Goal: Information Seeking & Learning: Learn about a topic

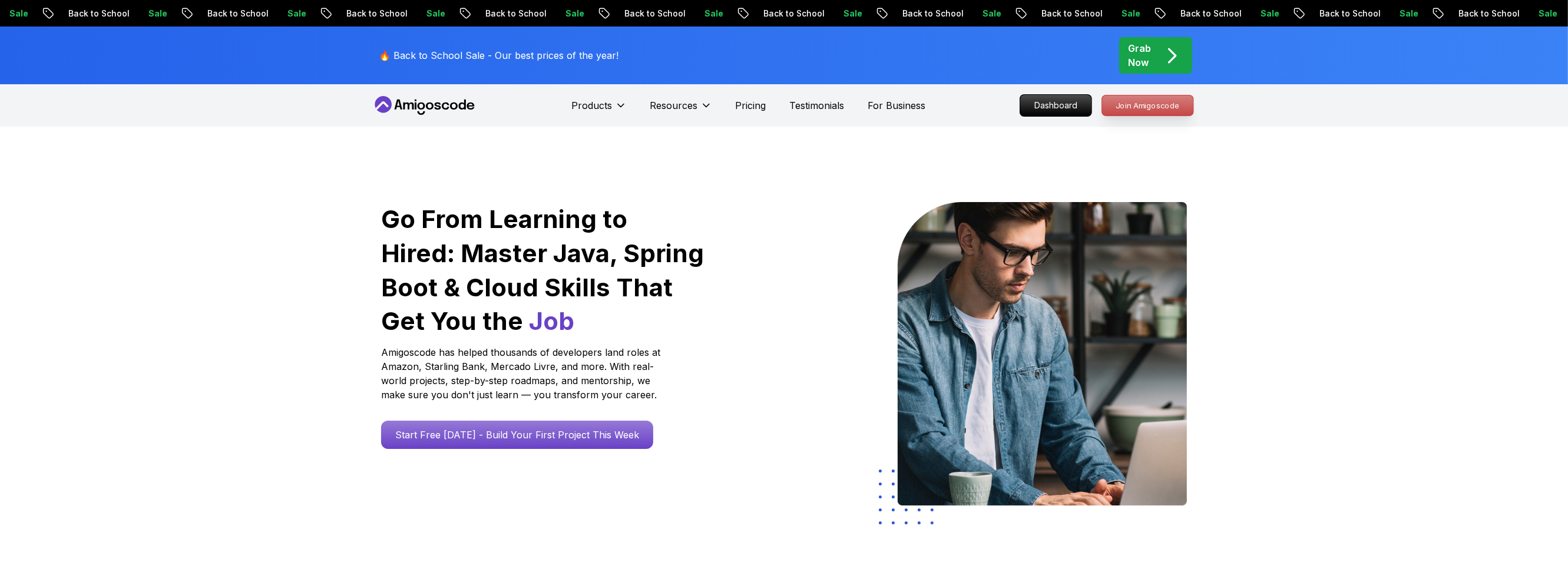
click at [1115, 104] on p "Join Amigoscode" at bounding box center [1148, 106] width 91 height 20
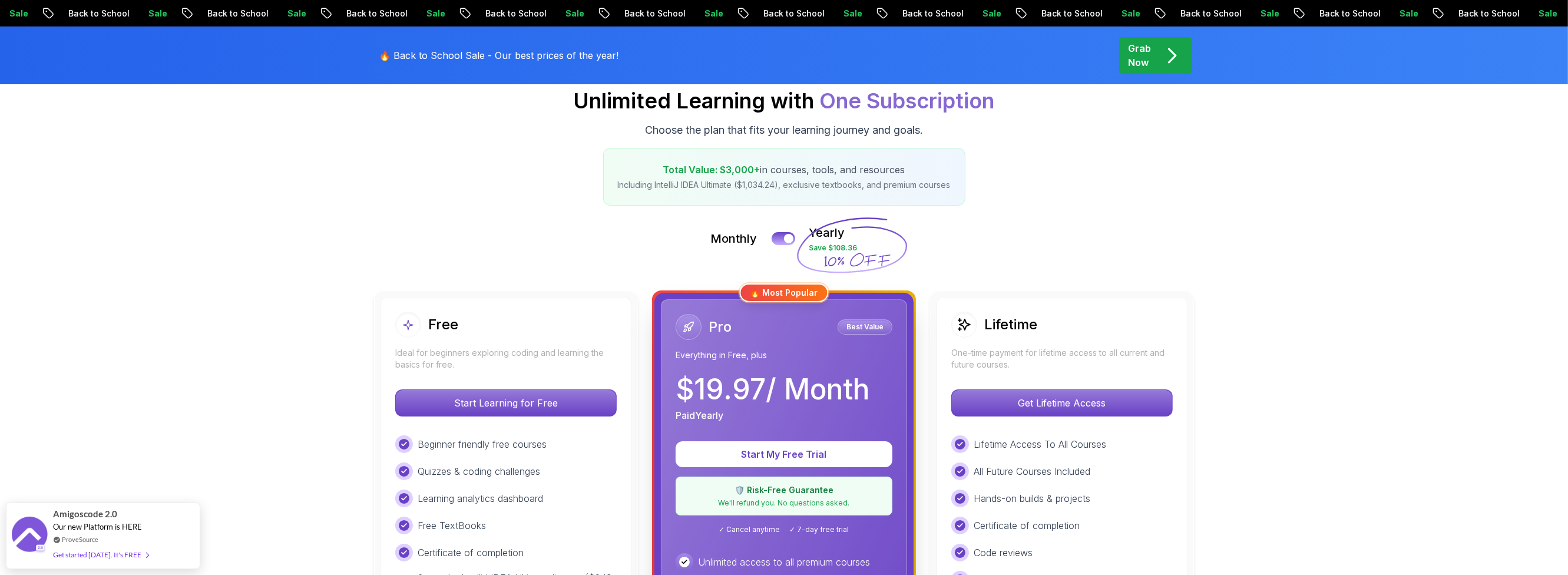
scroll to position [141, 0]
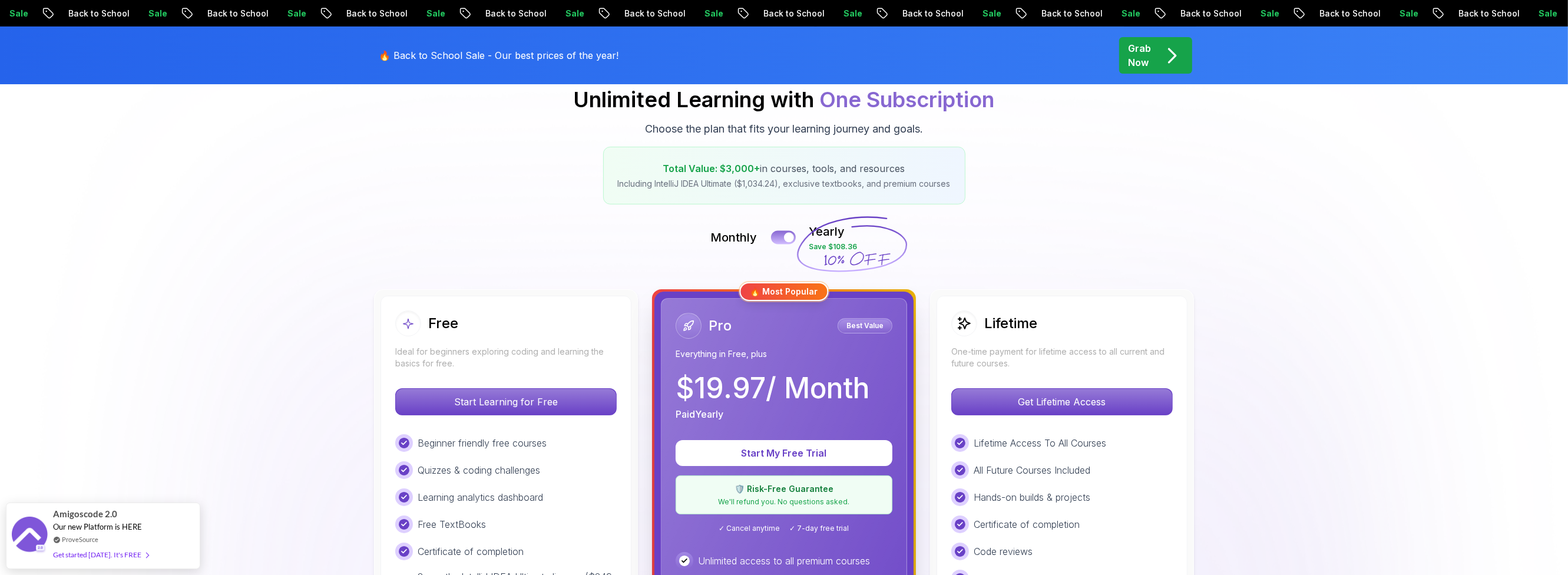
click at [781, 236] on button at bounding box center [783, 237] width 25 height 14
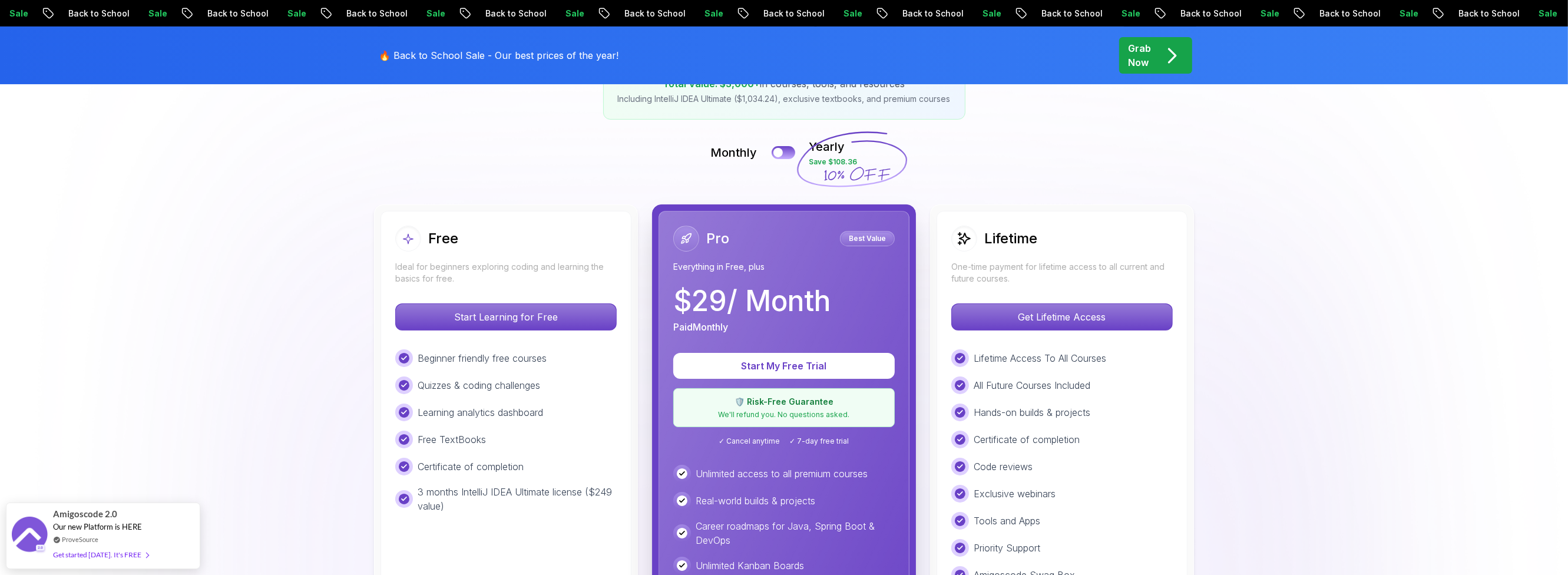
scroll to position [211, 0]
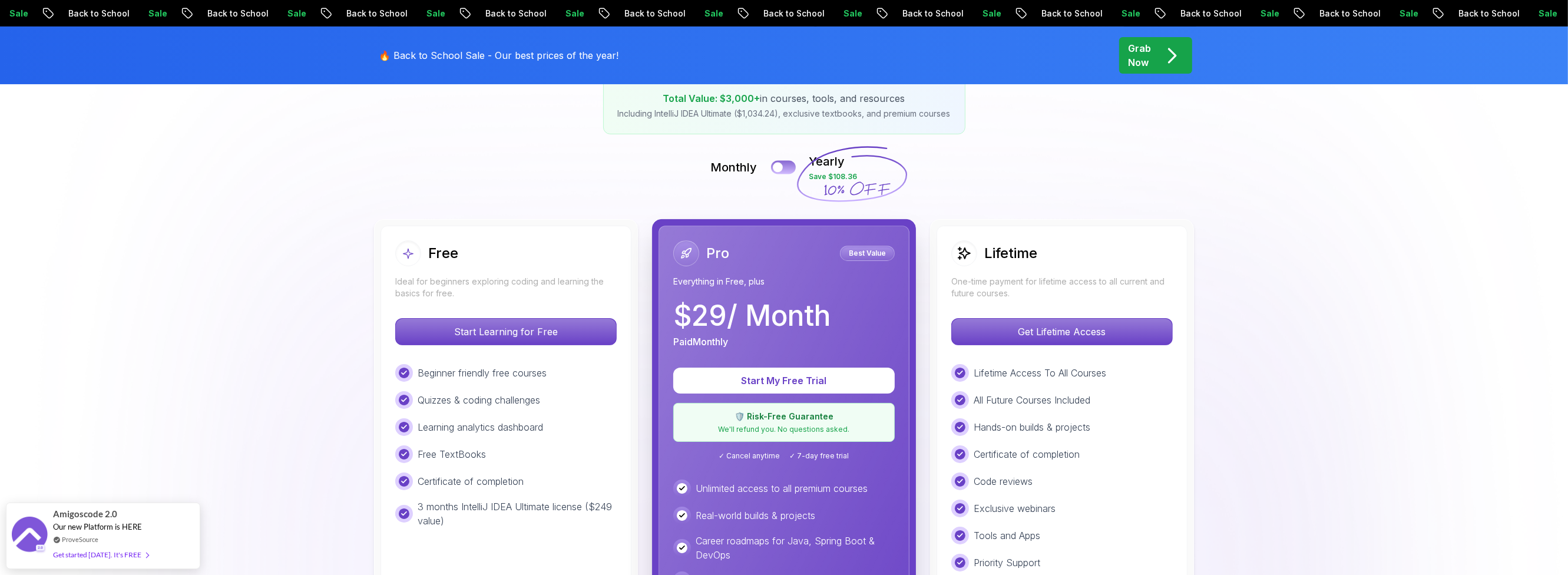
click at [781, 171] on button at bounding box center [783, 167] width 25 height 14
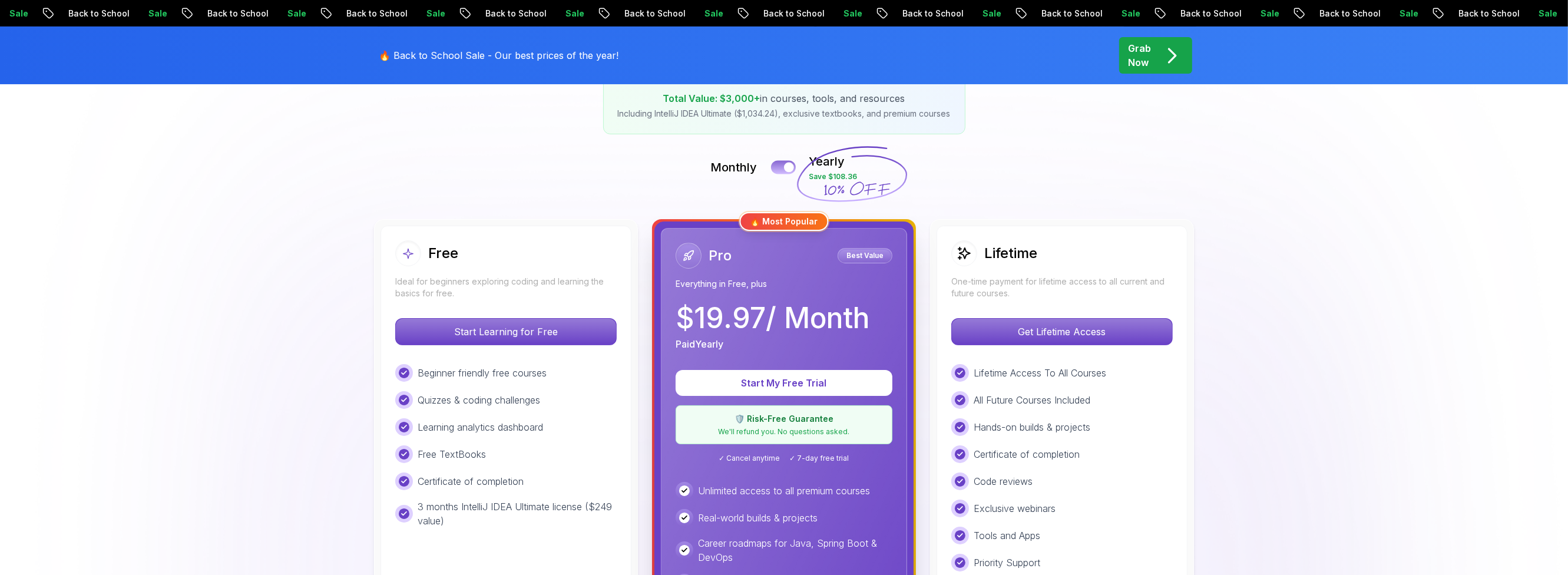
click at [781, 171] on button at bounding box center [783, 167] width 25 height 14
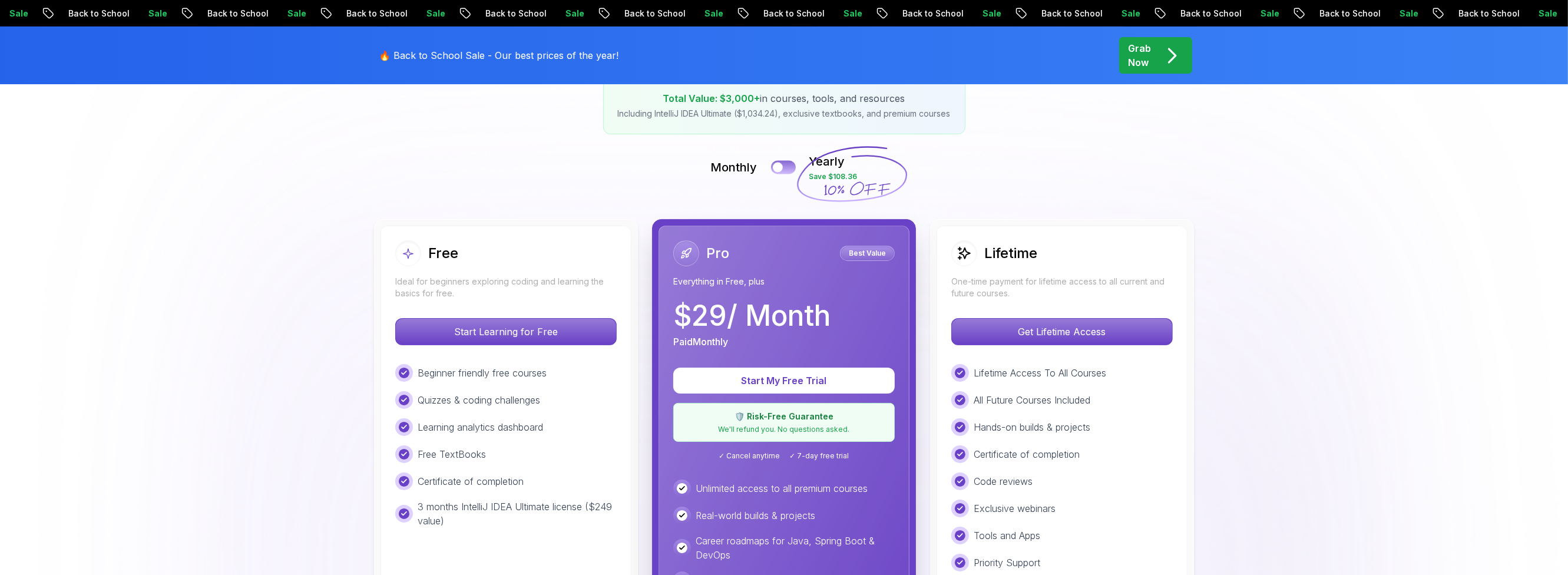
click at [781, 171] on button at bounding box center [783, 167] width 25 height 14
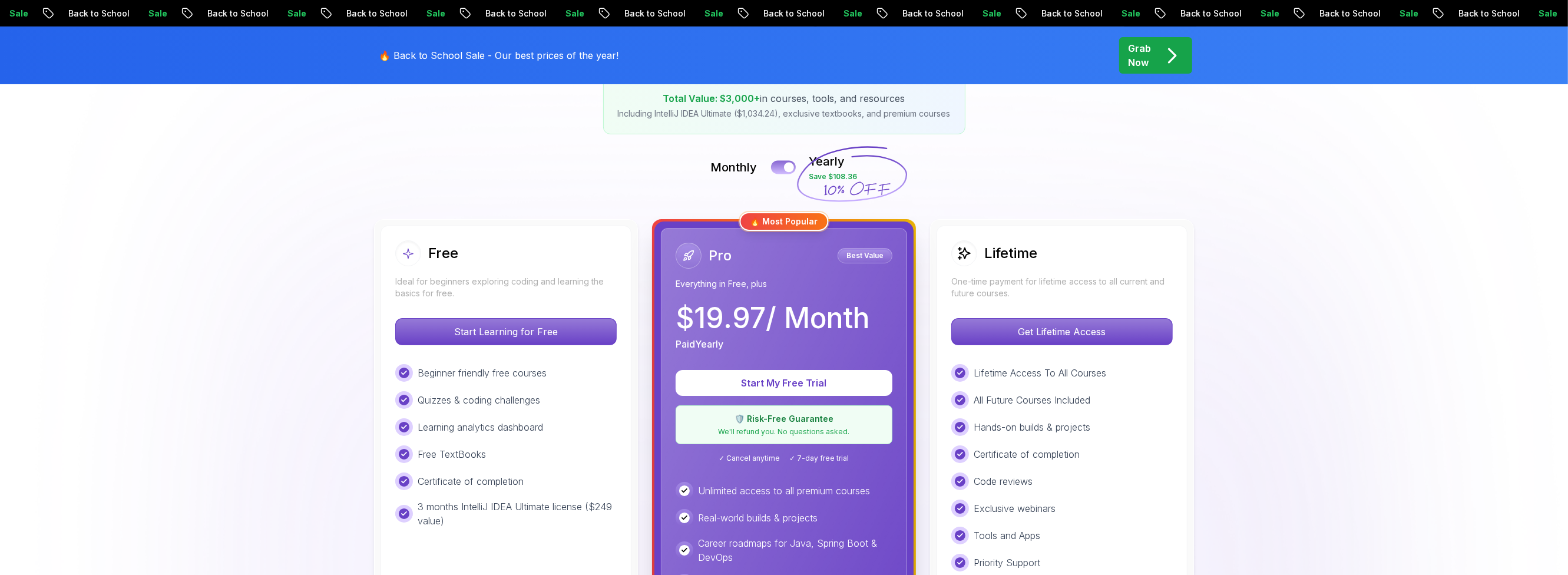
click at [781, 170] on button at bounding box center [783, 167] width 25 height 14
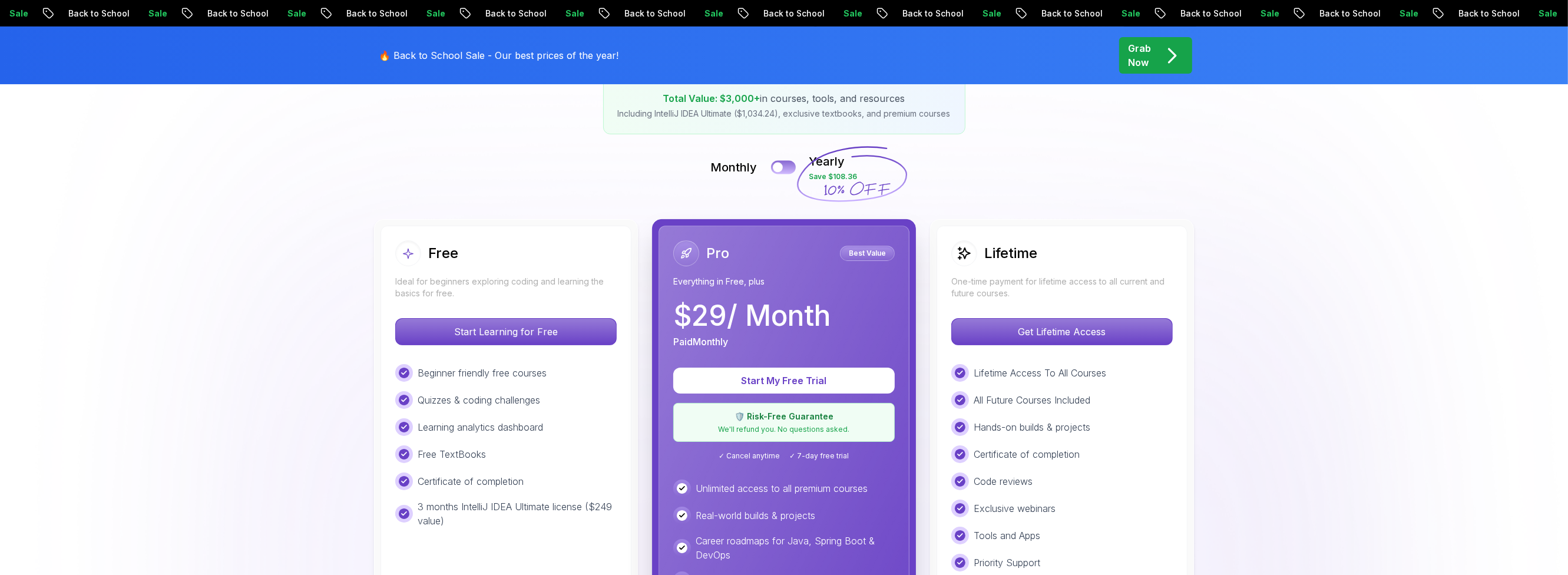
click at [781, 170] on button at bounding box center [783, 167] width 25 height 14
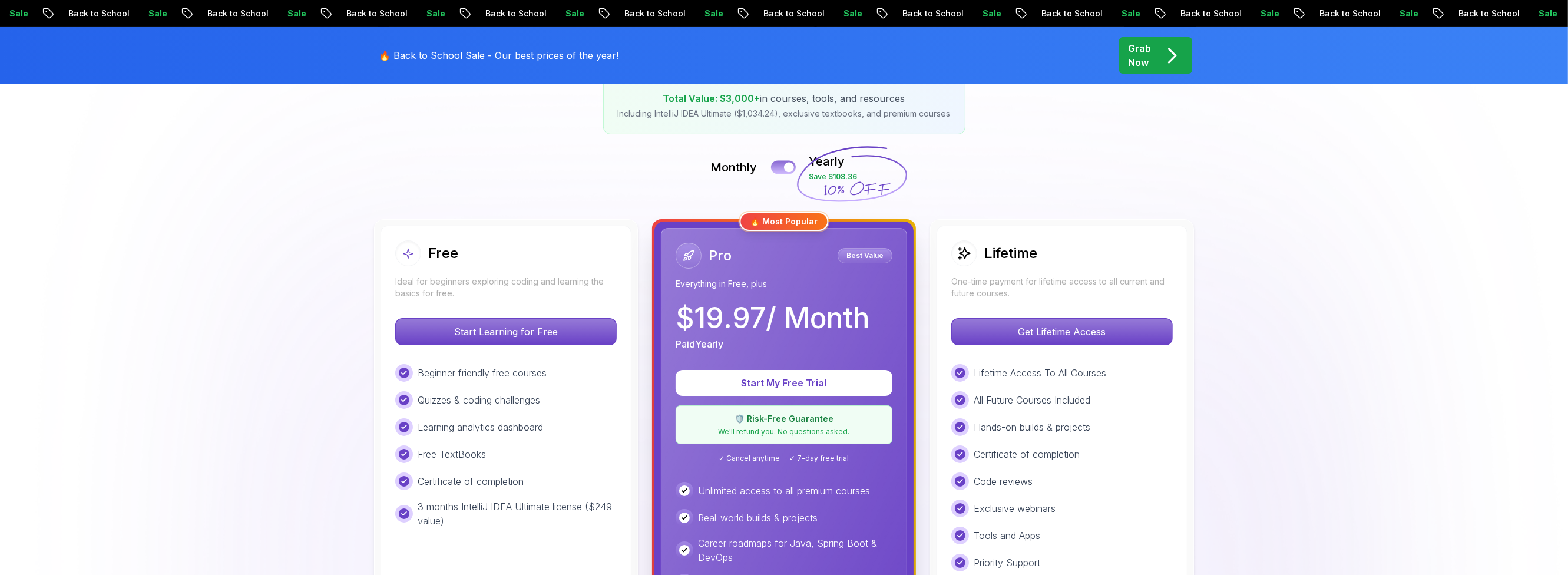
click at [784, 168] on button at bounding box center [783, 167] width 25 height 14
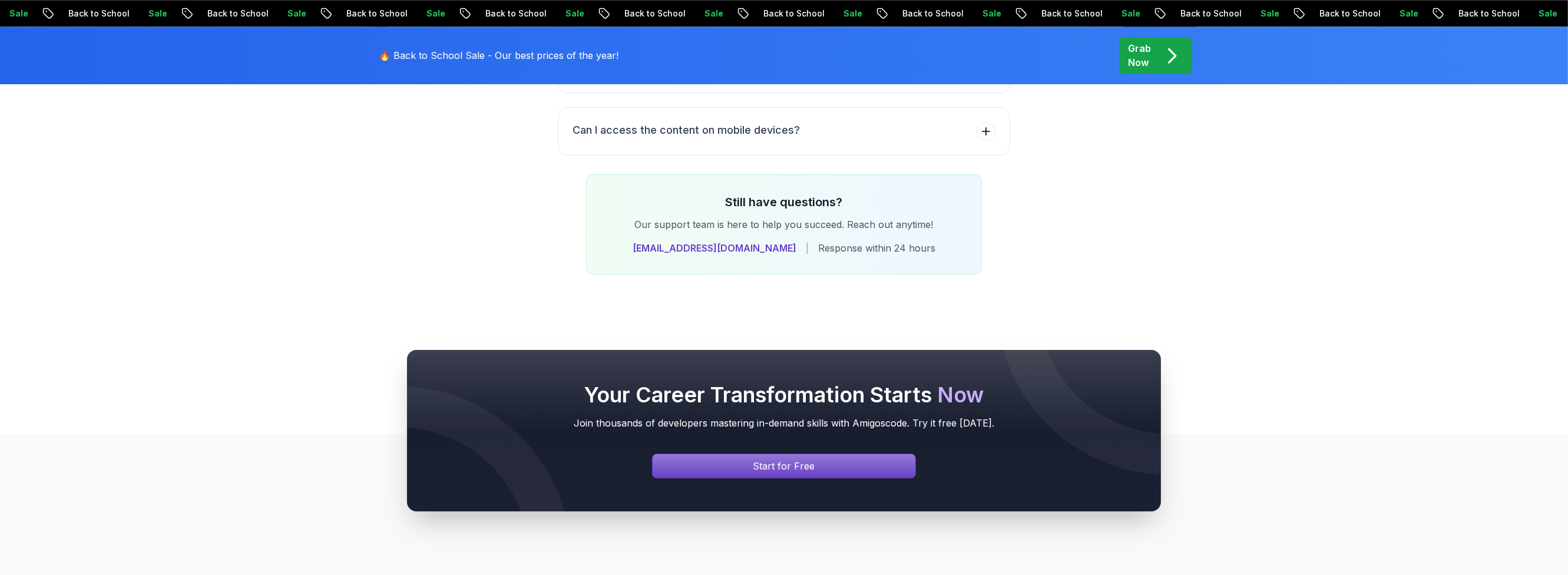
scroll to position [5020, 0]
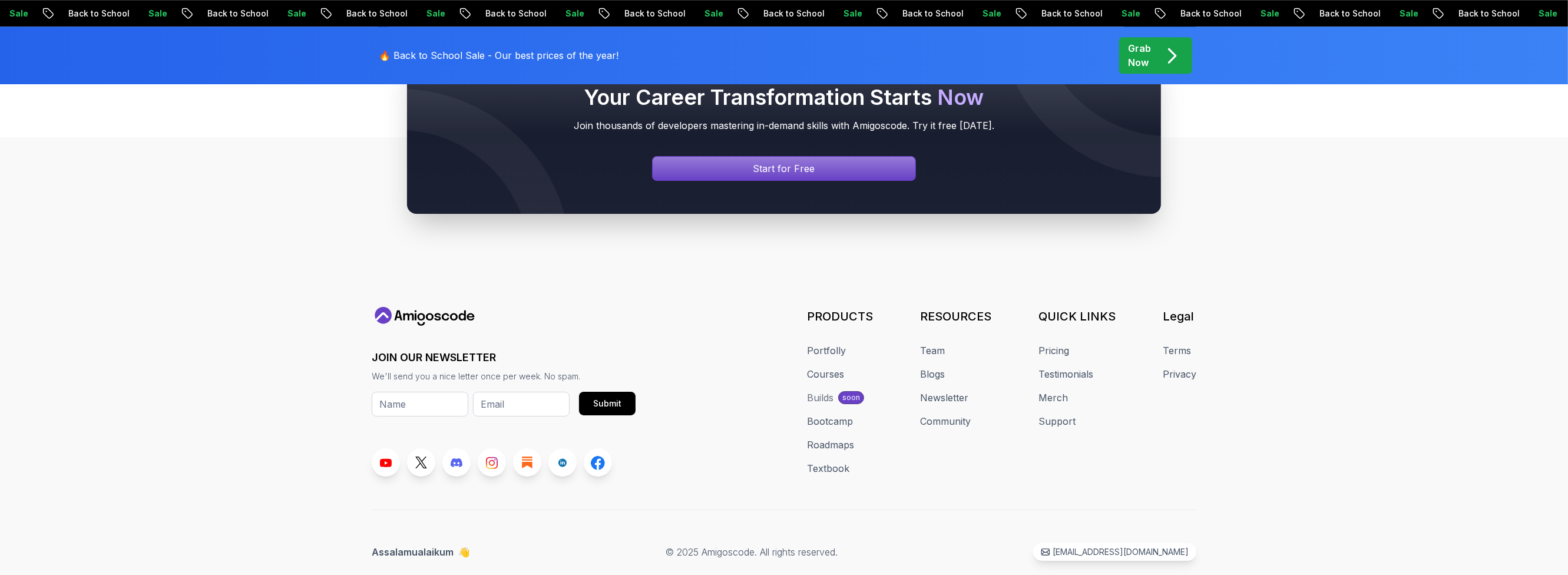
click at [827, 391] on div "Builds" at bounding box center [820, 397] width 26 height 14
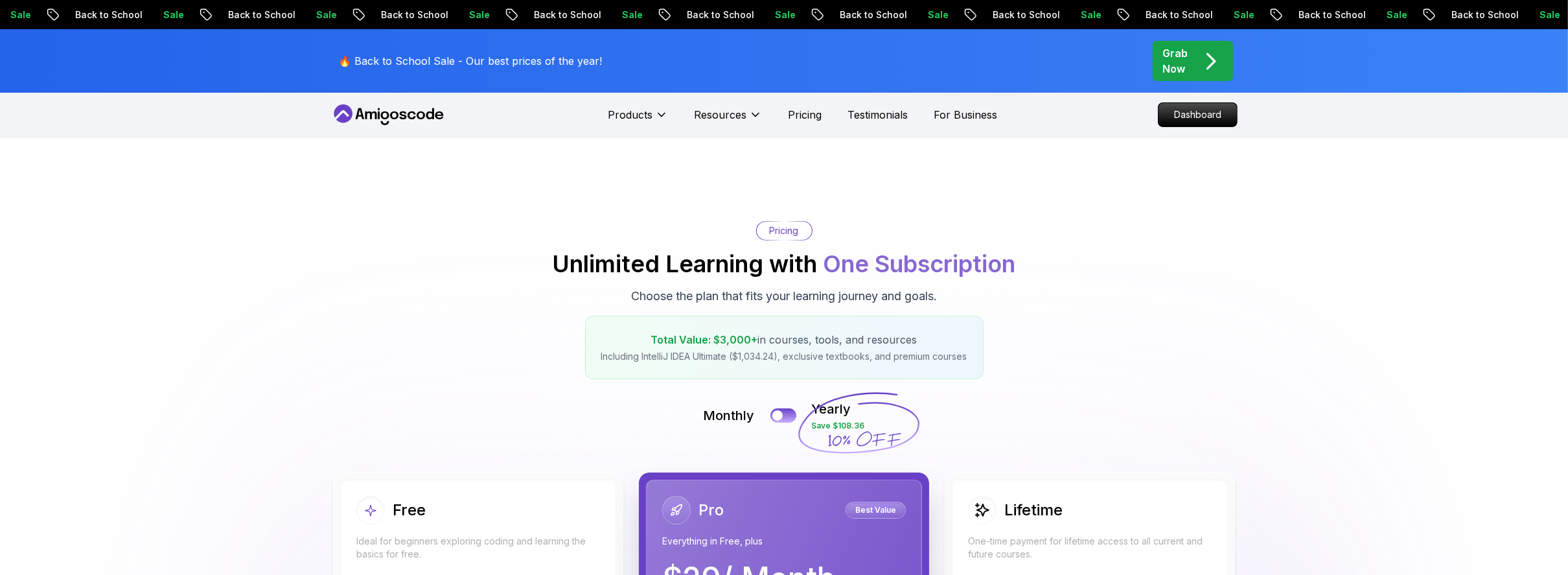
scroll to position [0, 0]
click at [419, 114] on icon at bounding box center [421, 116] width 8 height 7
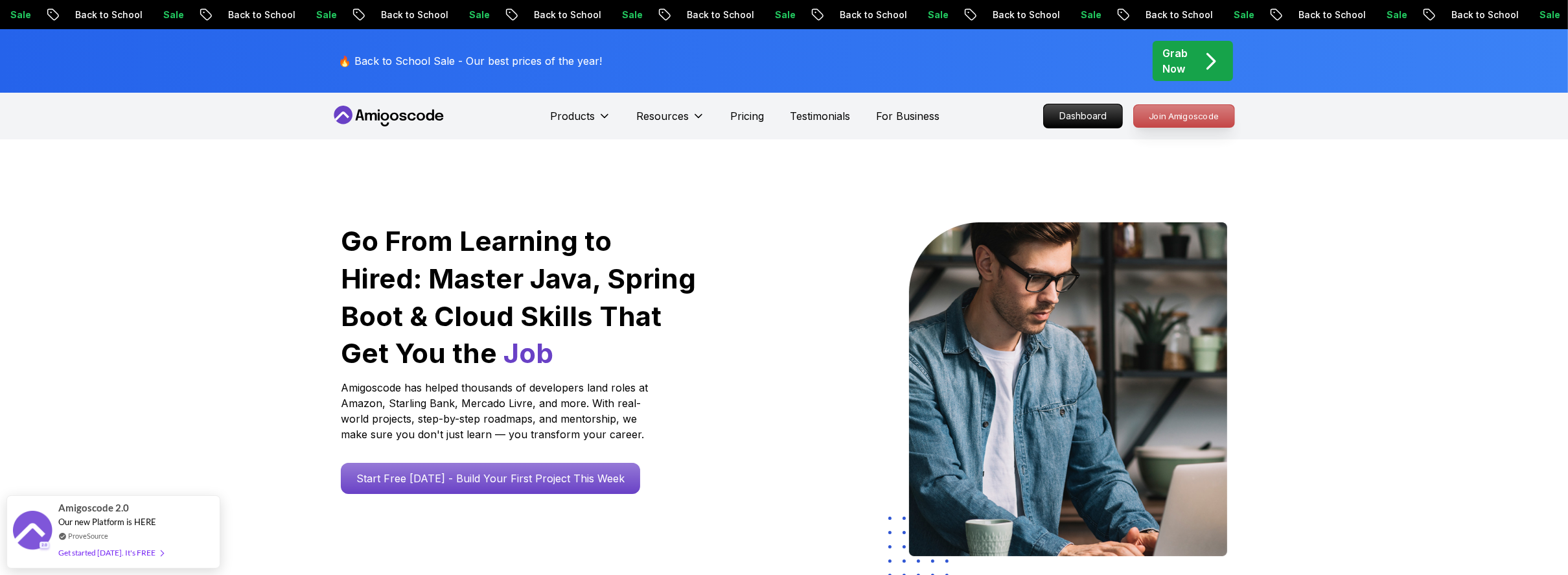
click at [1186, 114] on p "Join Amigoscode" at bounding box center [1185, 116] width 101 height 22
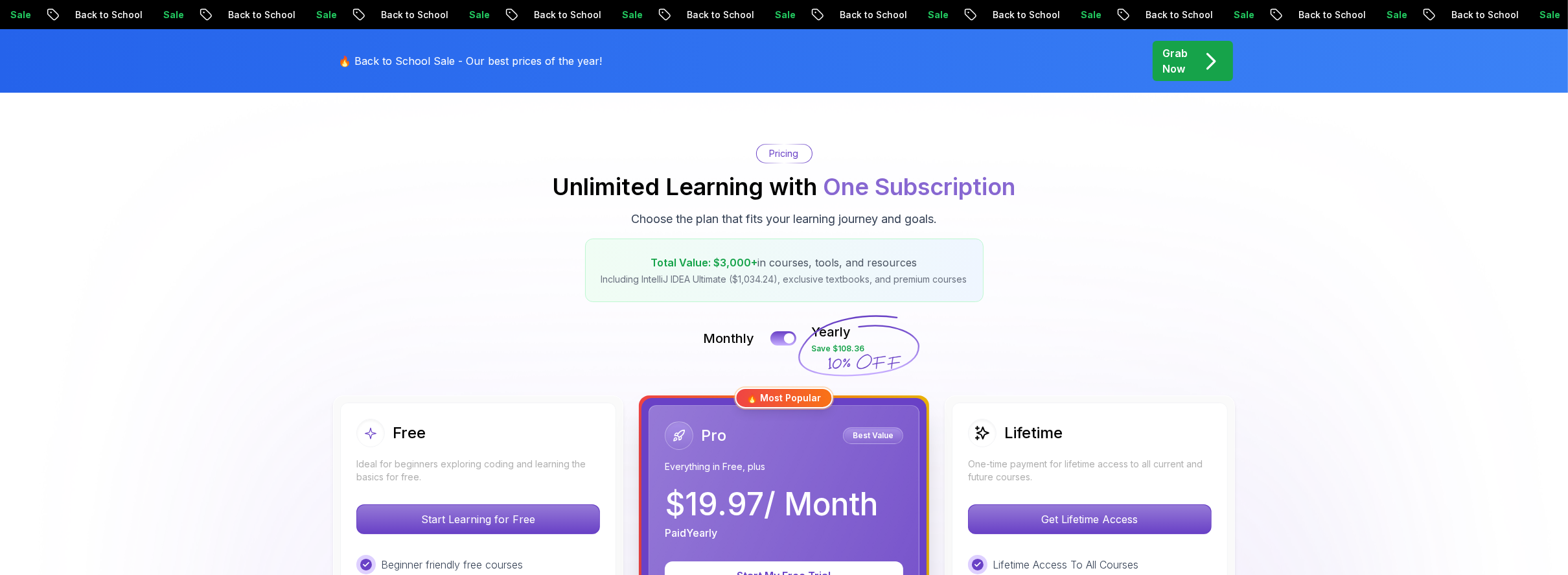
scroll to position [212, 0]
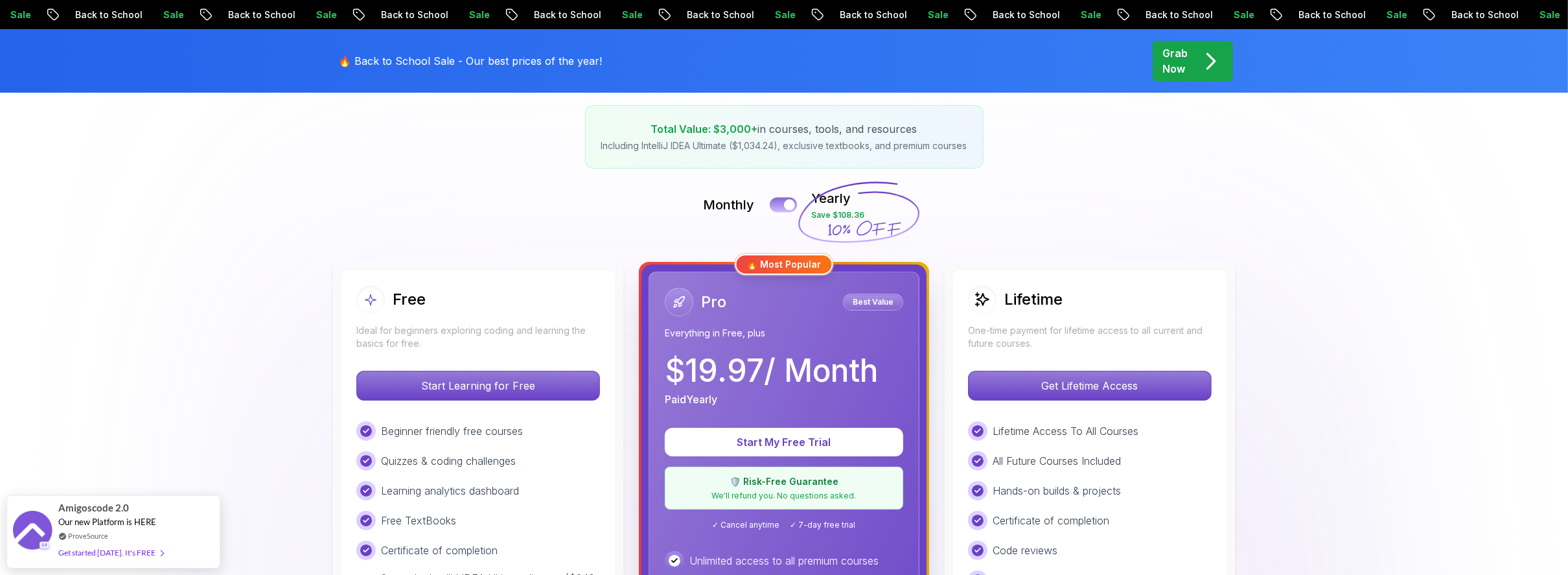
click at [789, 205] on div at bounding box center [790, 206] width 11 height 11
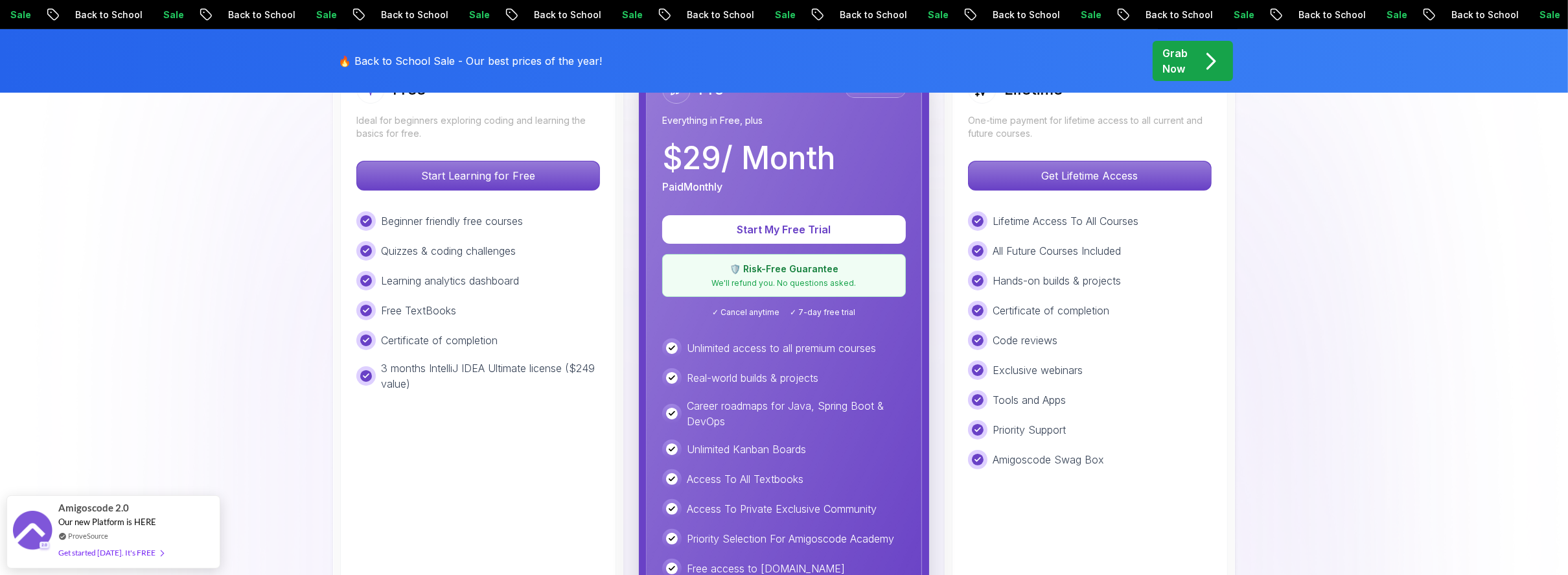
scroll to position [423, 0]
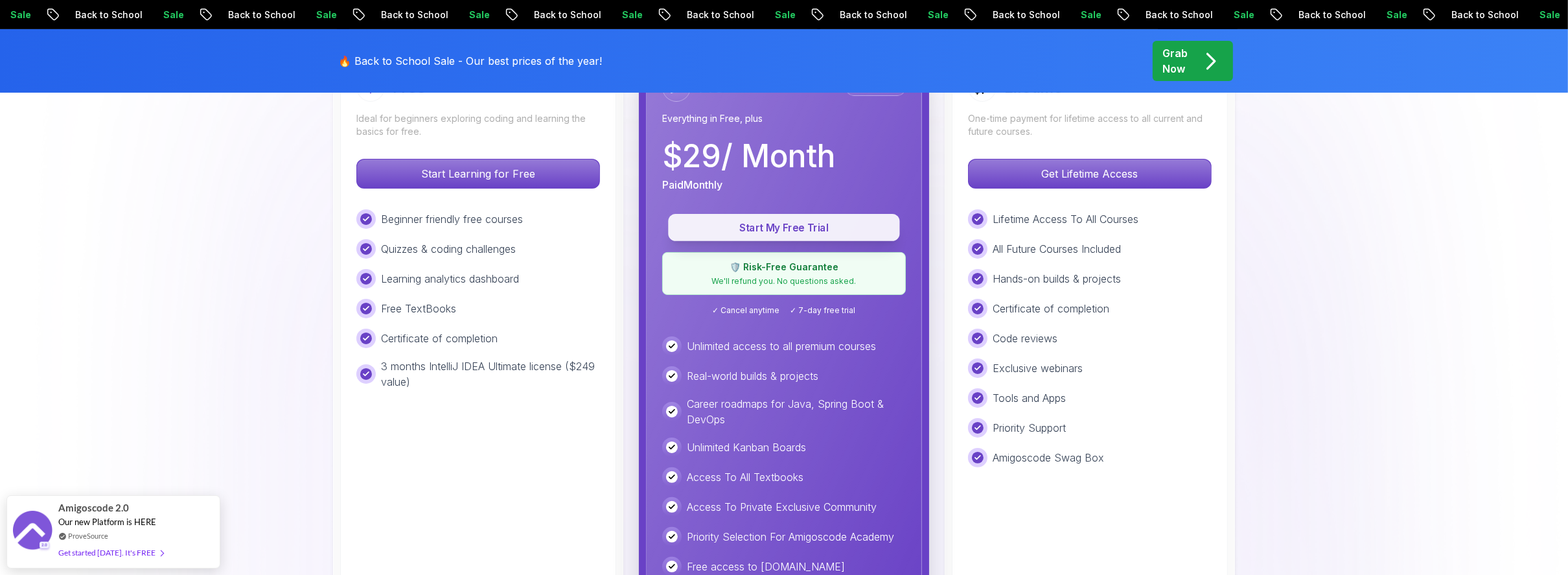
click at [765, 229] on p "Start My Free Trial" at bounding box center [784, 228] width 202 height 15
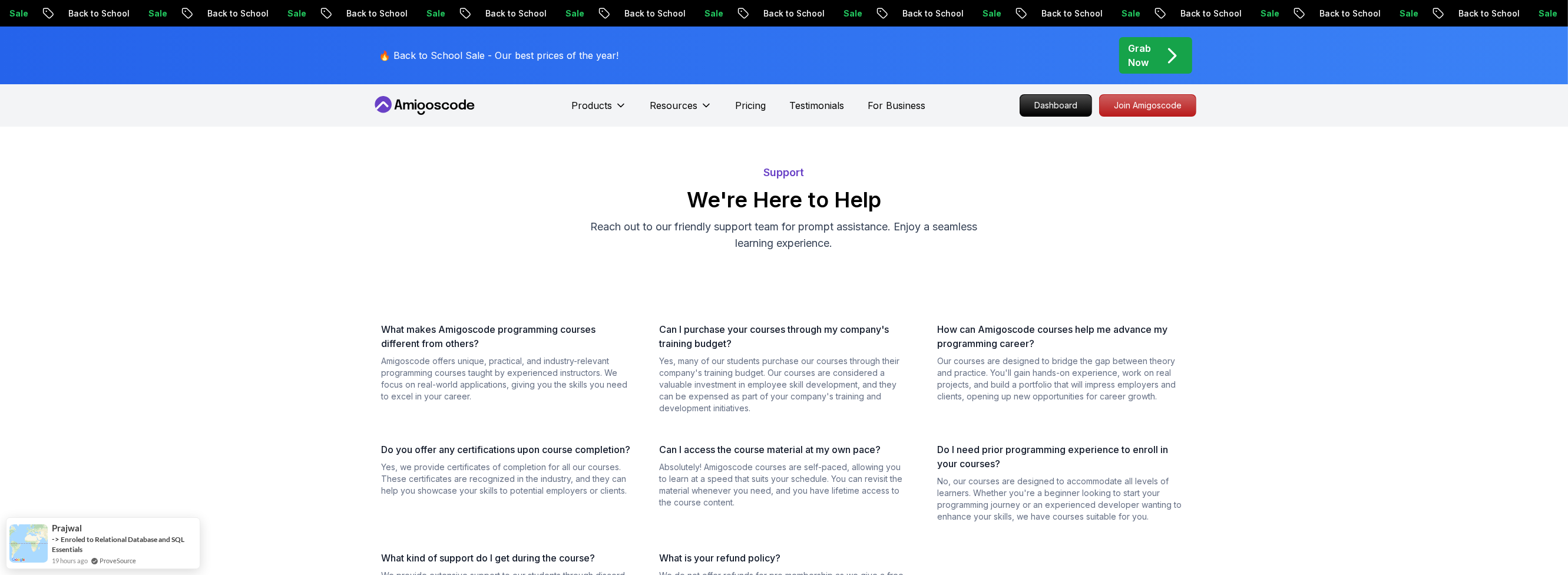
click at [321, 358] on div "Support We're Here to Help Reach out to our friendly support team for prompt as…" at bounding box center [784, 453] width 1568 height 606
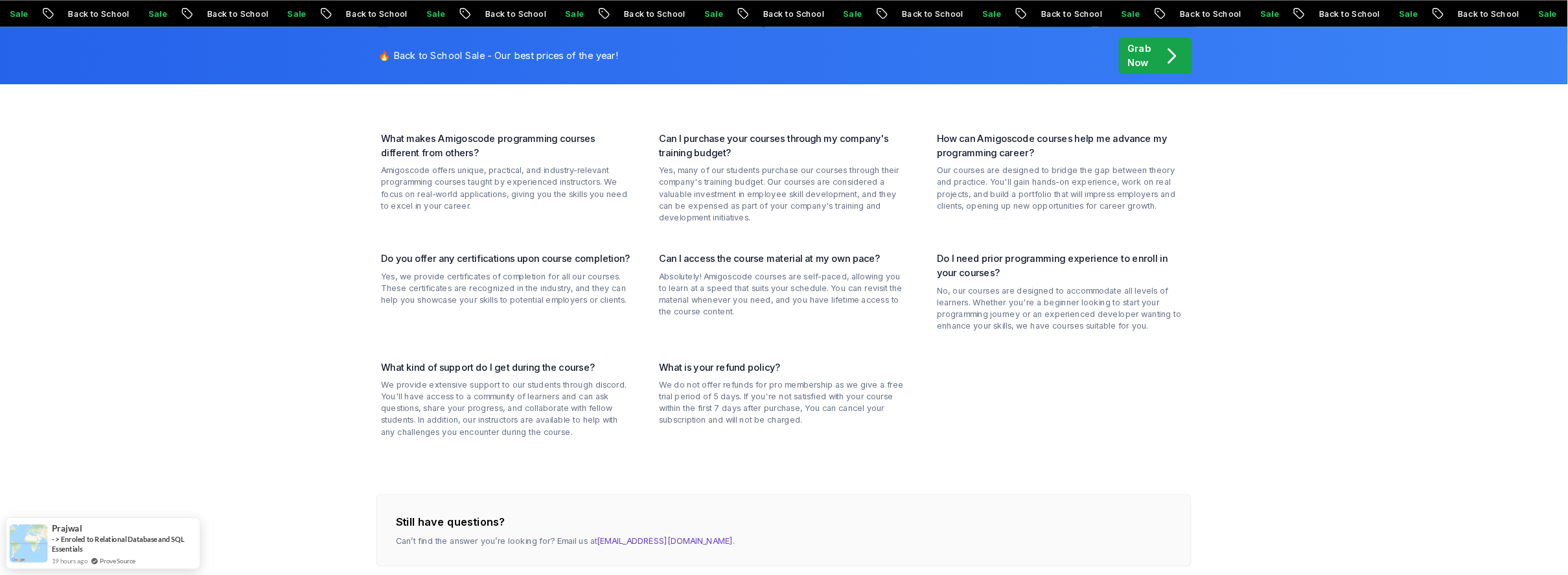
scroll to position [210, 0]
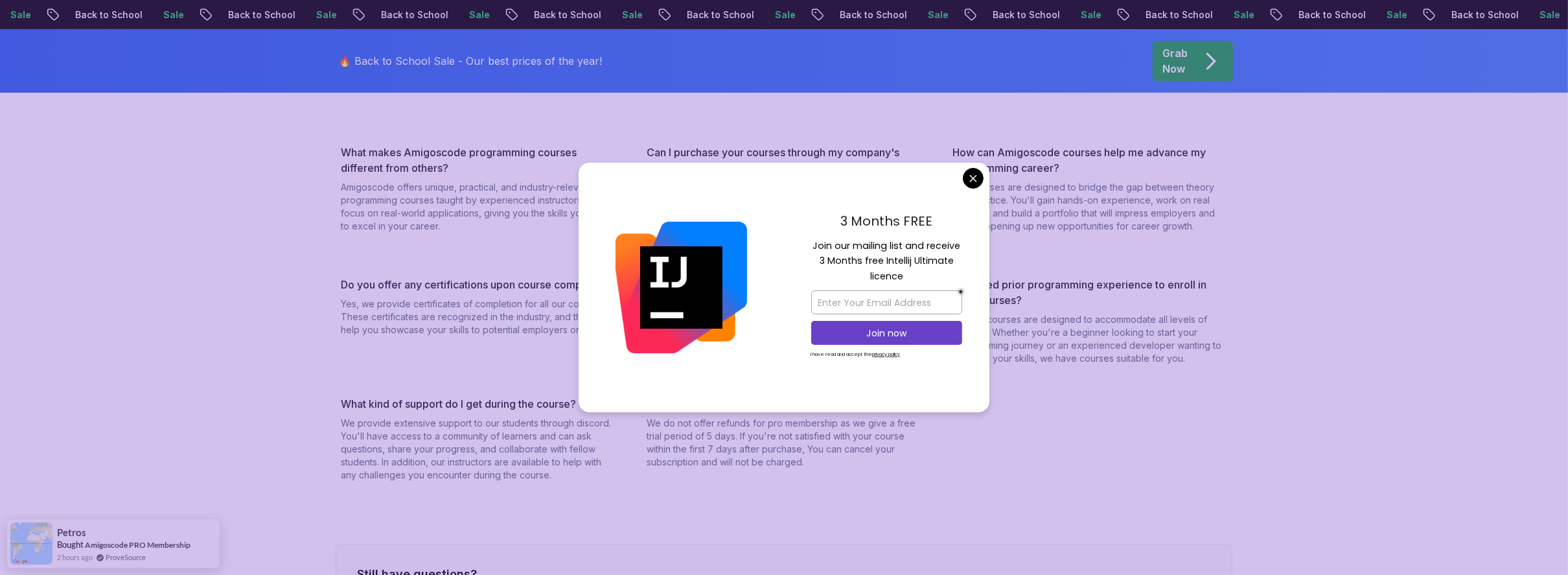
click at [979, 181] on body "Sale Back to School Sale Back to School Sale Back to School Sale Back to School…" at bounding box center [784, 522] width 1568 height 1464
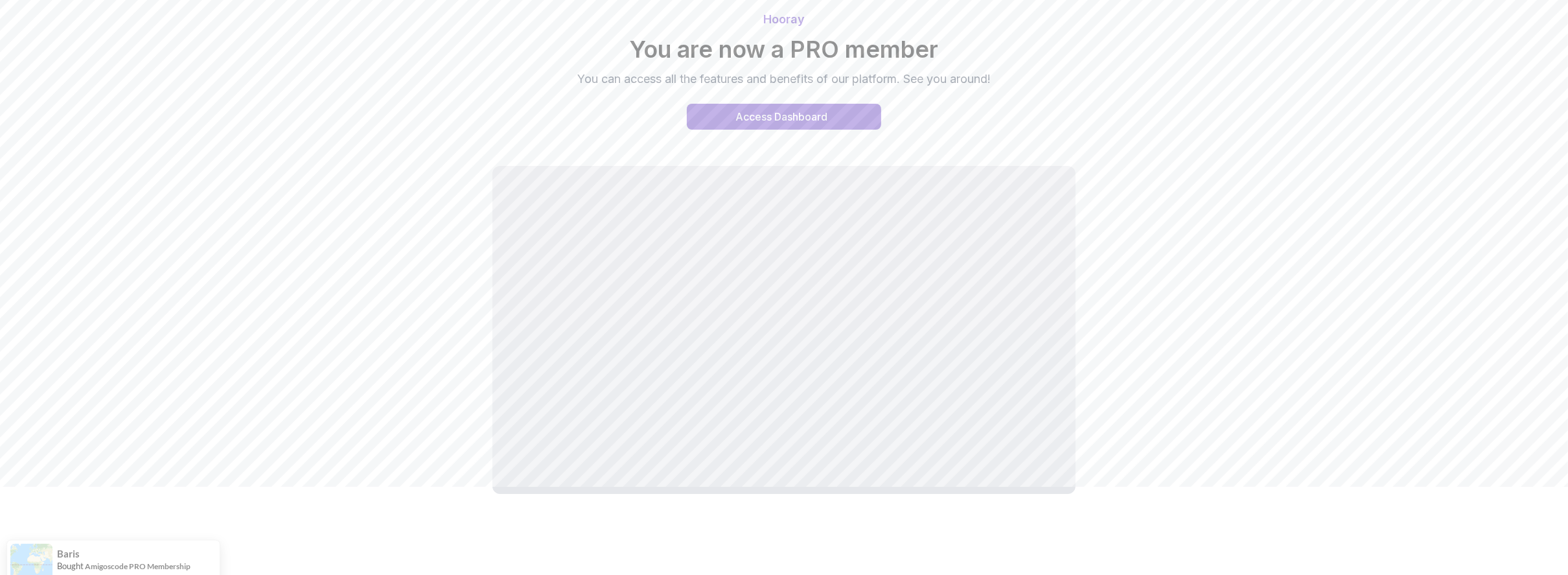
scroll to position [90, 0]
click at [392, 294] on div "Hooray You are now a PRO member You can access all the features and benefits of…" at bounding box center [784, 252] width 907 height 520
click at [834, 112] on button "Access Dashboard" at bounding box center [784, 114] width 194 height 26
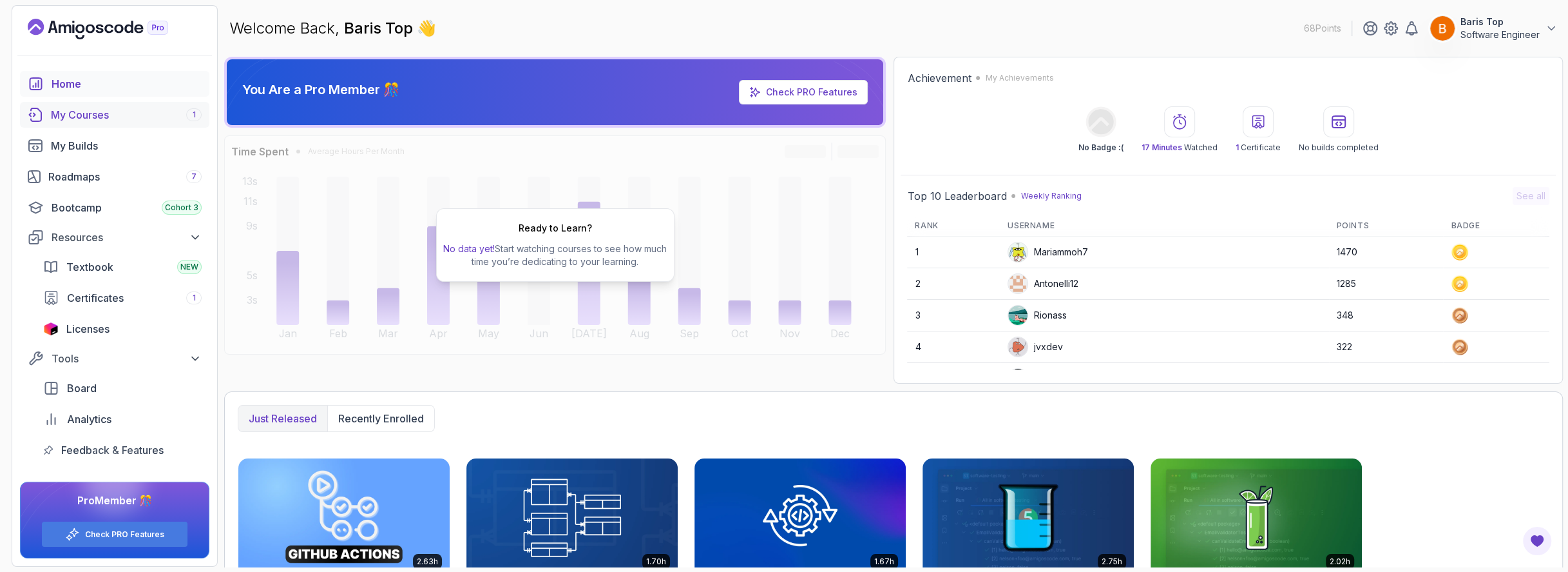
click at [105, 118] on div "My Courses 1" at bounding box center [126, 115] width 151 height 16
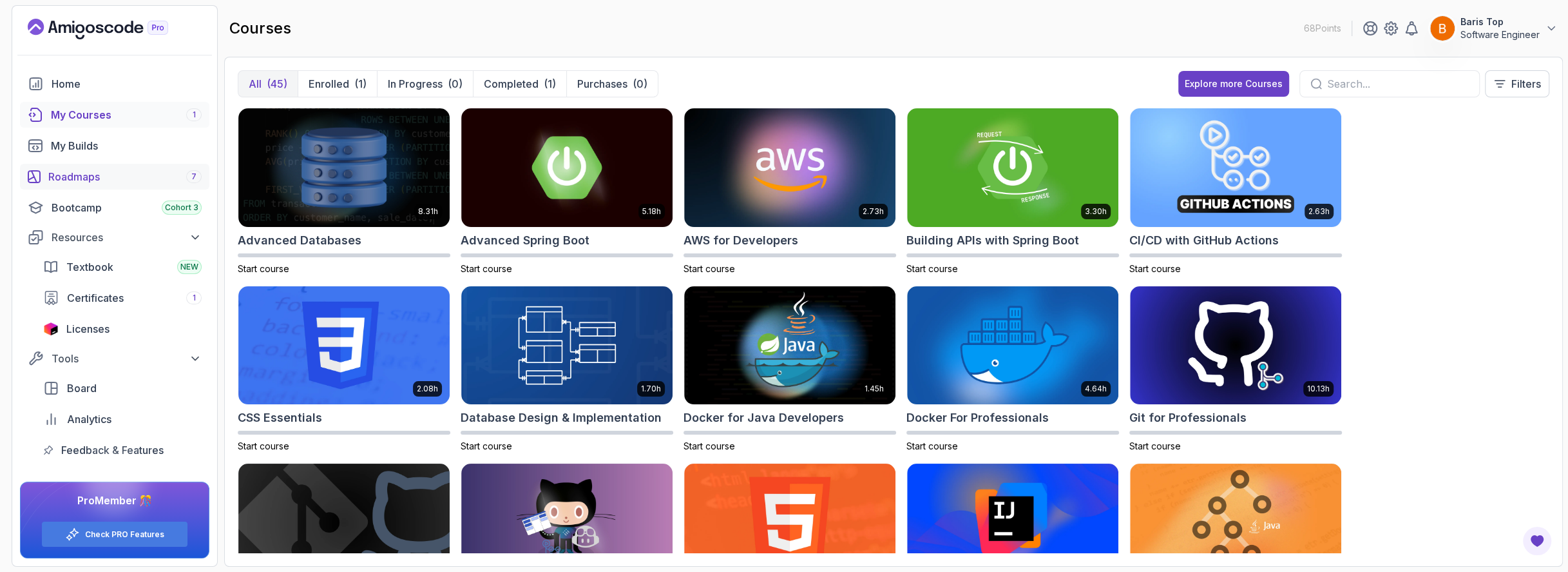
click at [115, 171] on div "Roadmaps 7" at bounding box center [125, 176] width 154 height 16
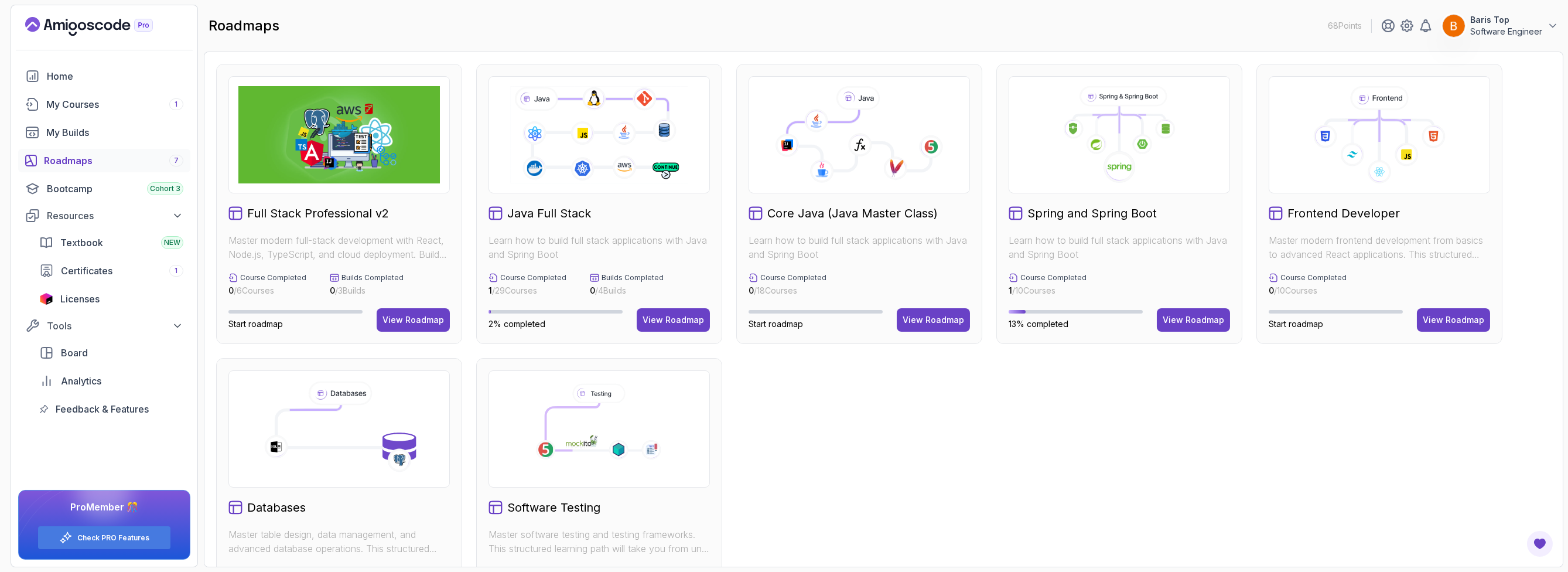
scroll to position [82, 0]
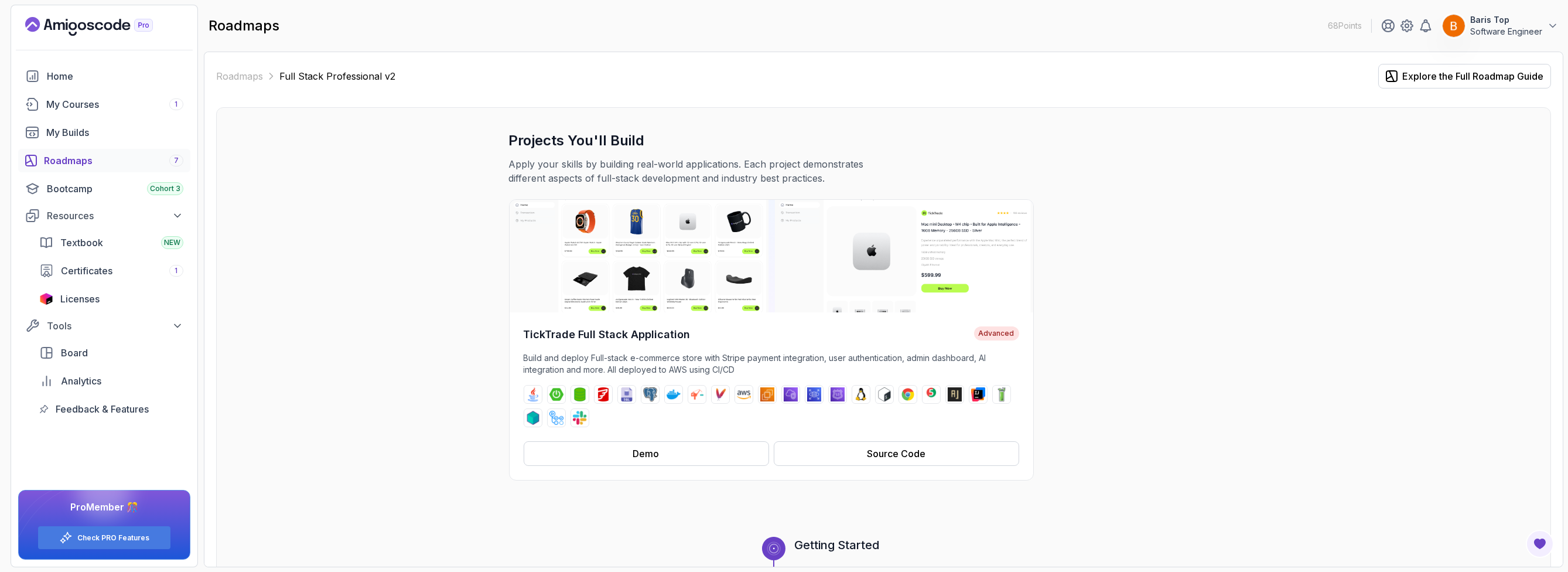
scroll to position [71, 0]
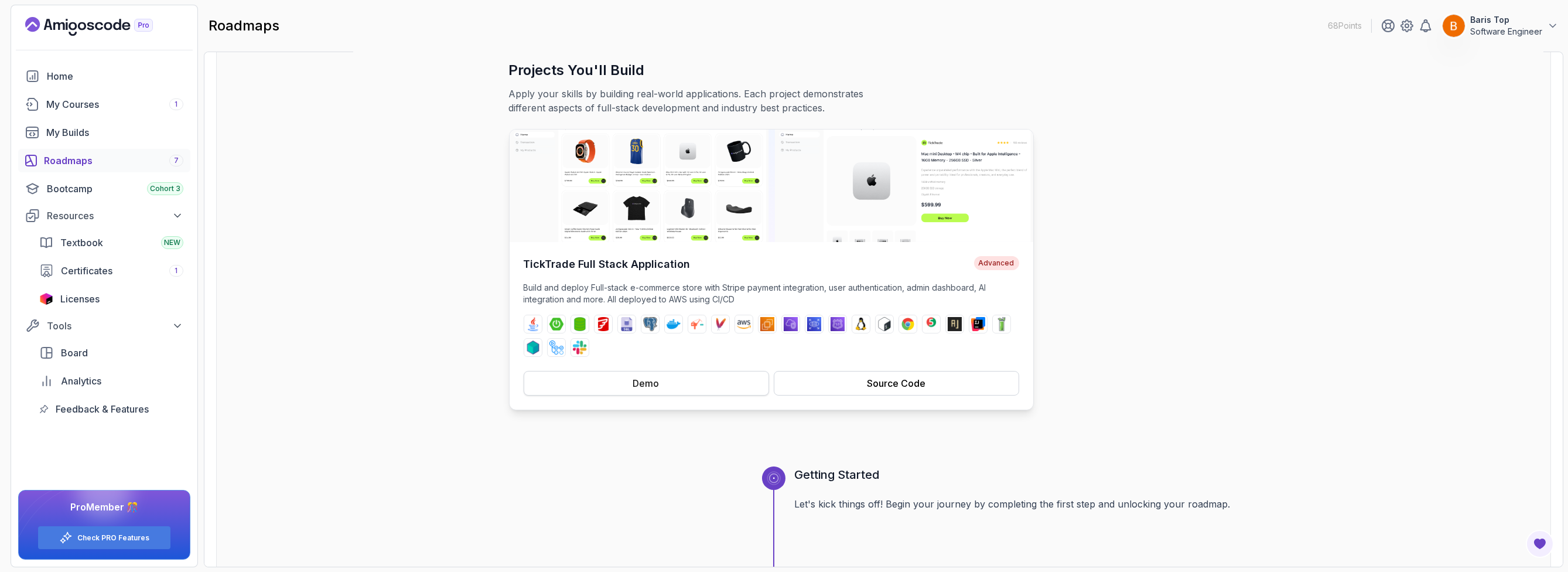
click at [675, 386] on button "Demo" at bounding box center [647, 383] width 246 height 24
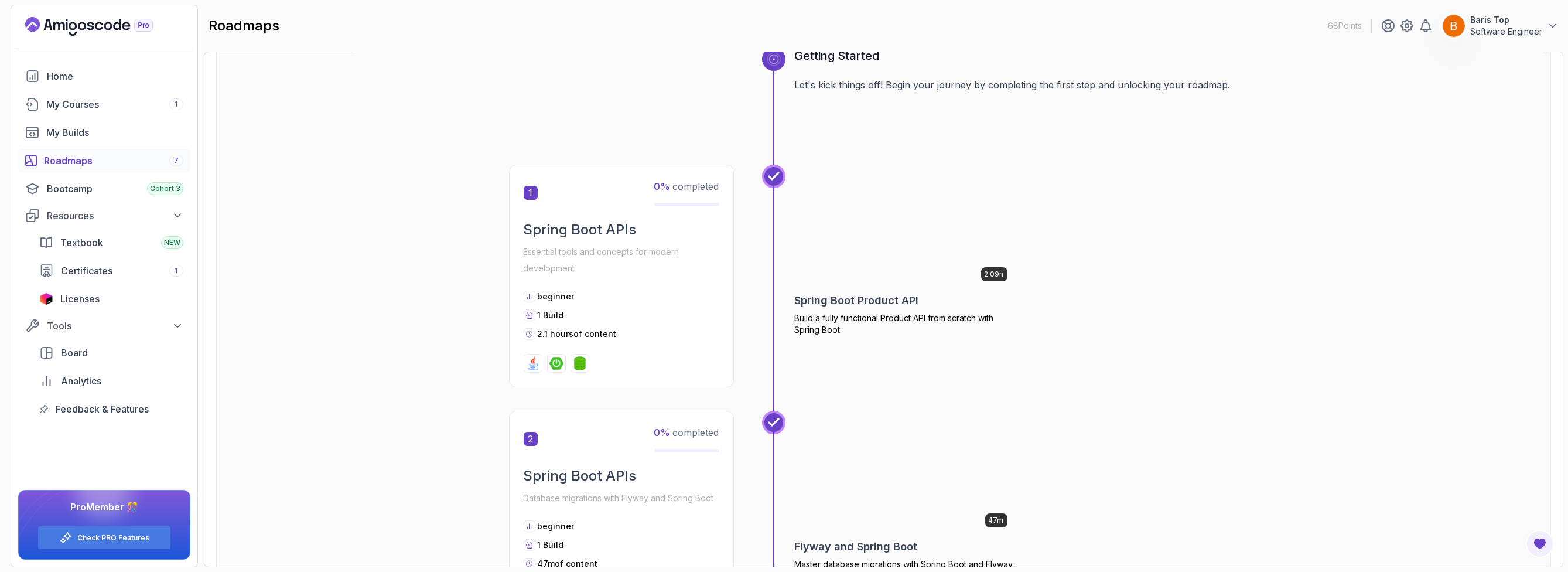
scroll to position [283, 0]
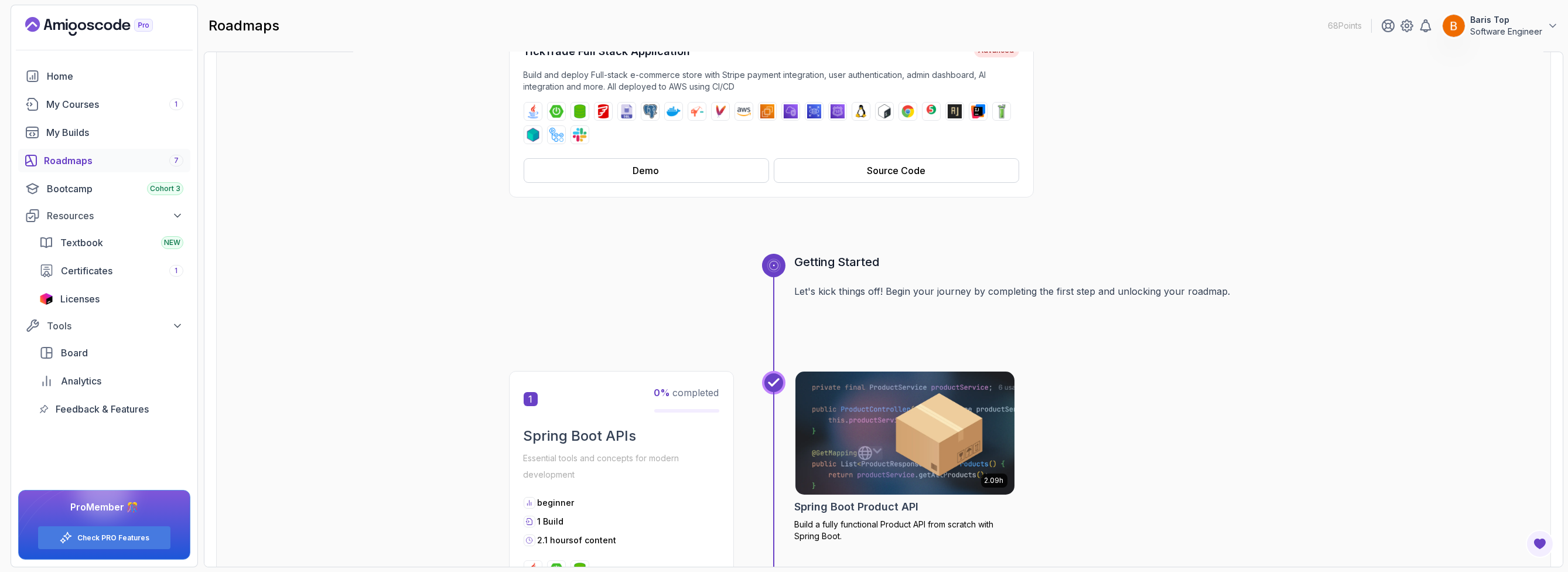
click at [131, 162] on div "Roadmaps 7" at bounding box center [114, 160] width 140 height 14
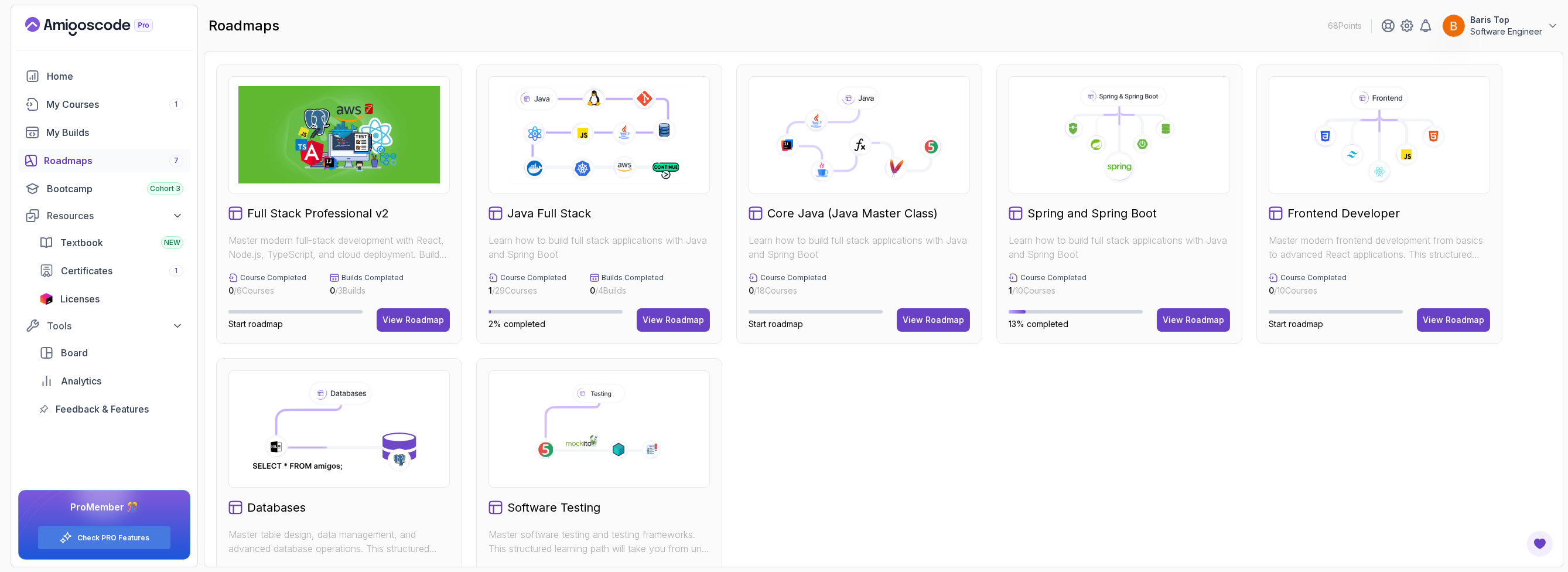
scroll to position [82, 0]
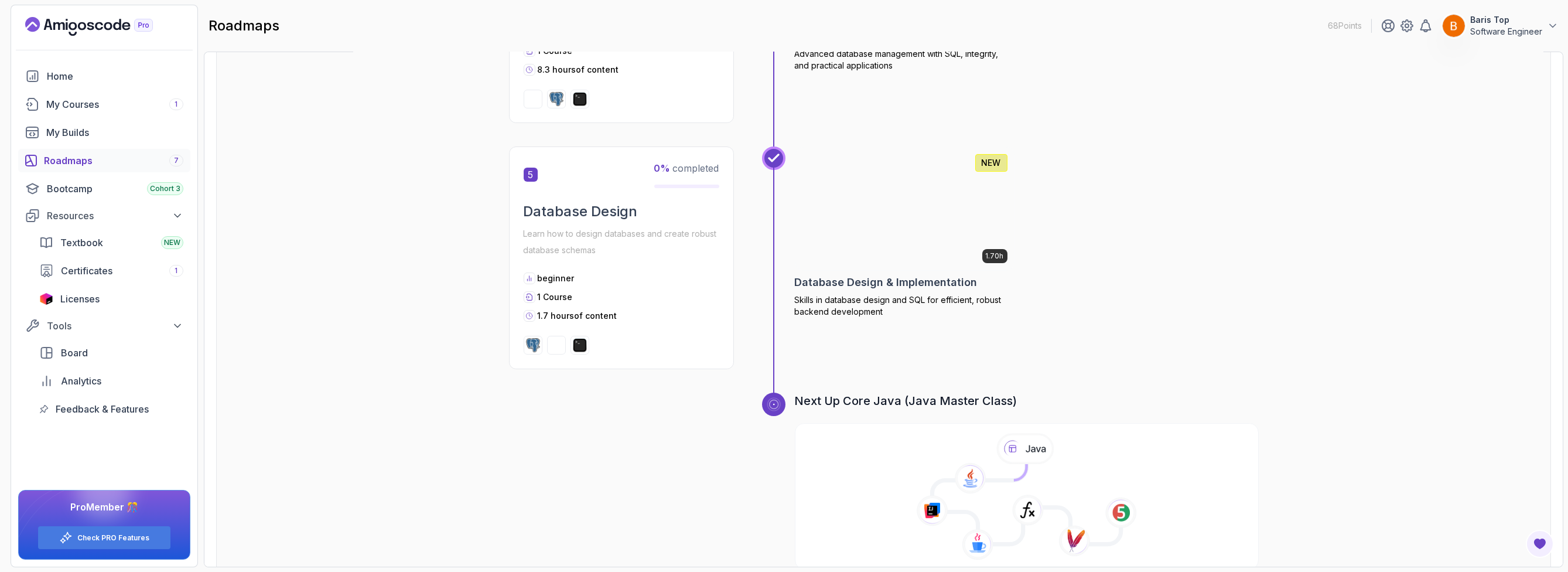
scroll to position [1263, 0]
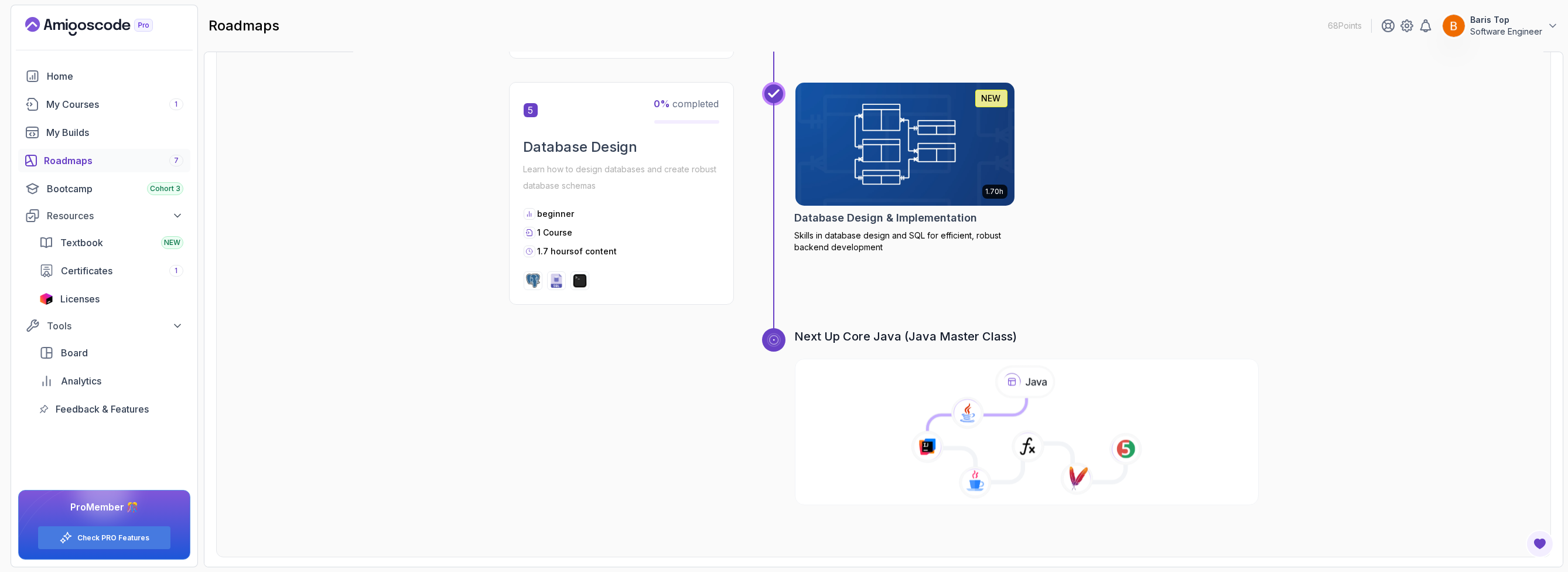
click at [918, 399] on icon at bounding box center [1027, 432] width 466 height 134
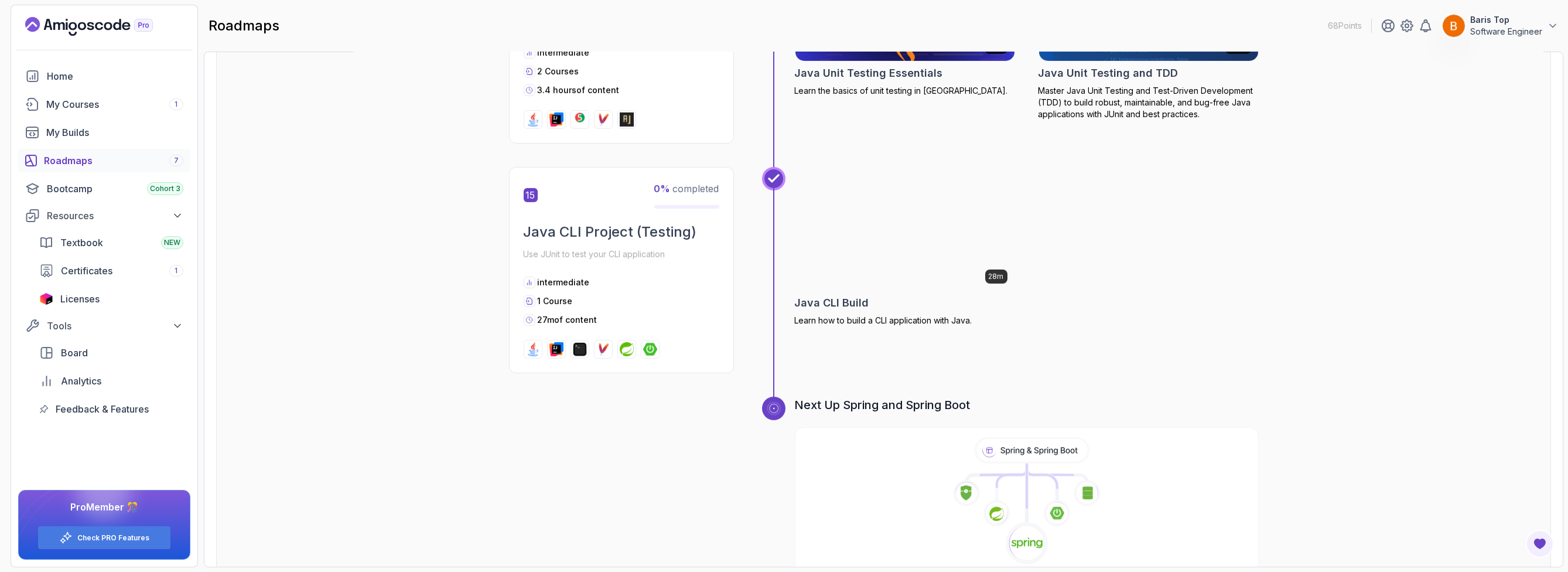
scroll to position [3681, 0]
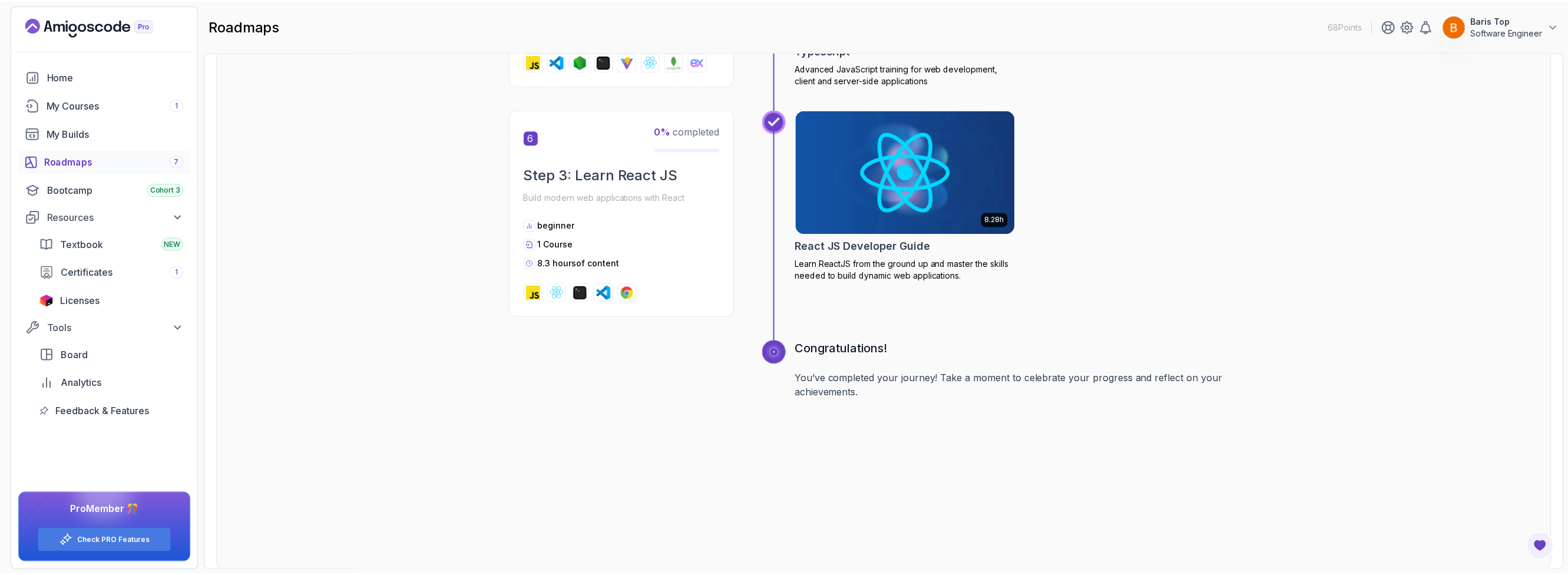
scroll to position [1573, 0]
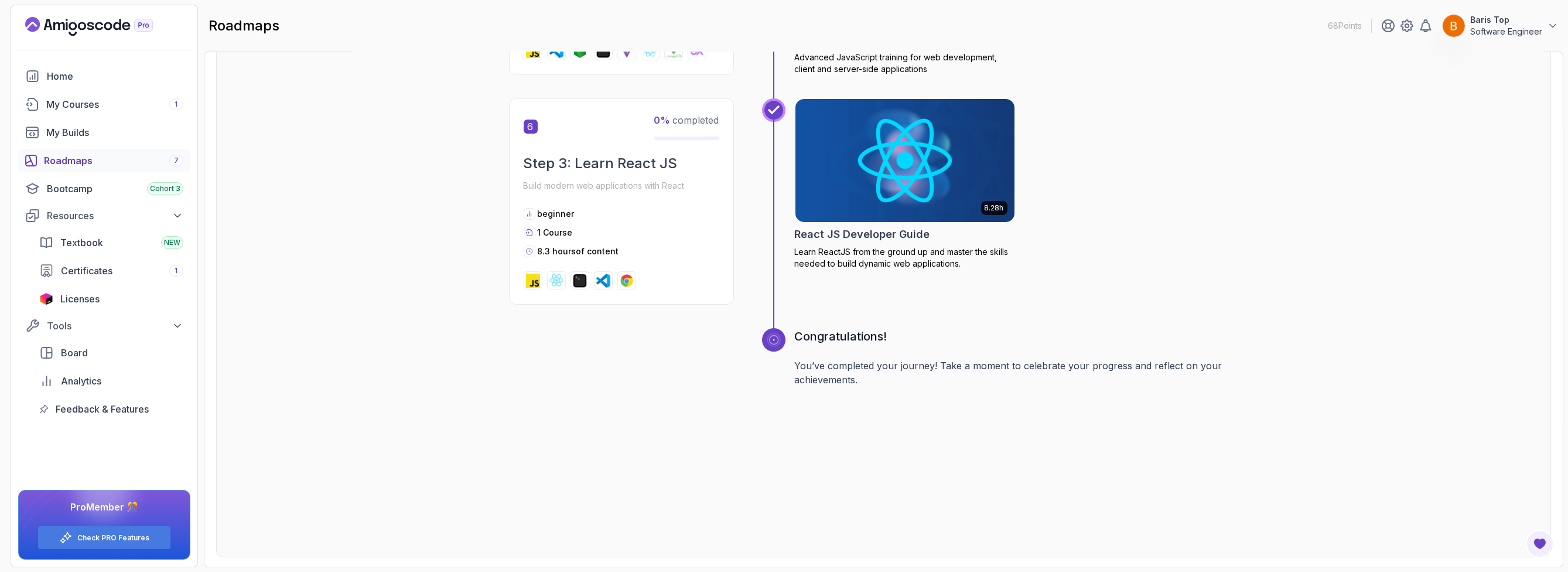
click at [873, 233] on h2 "React JS Developer Guide" at bounding box center [862, 235] width 135 height 17
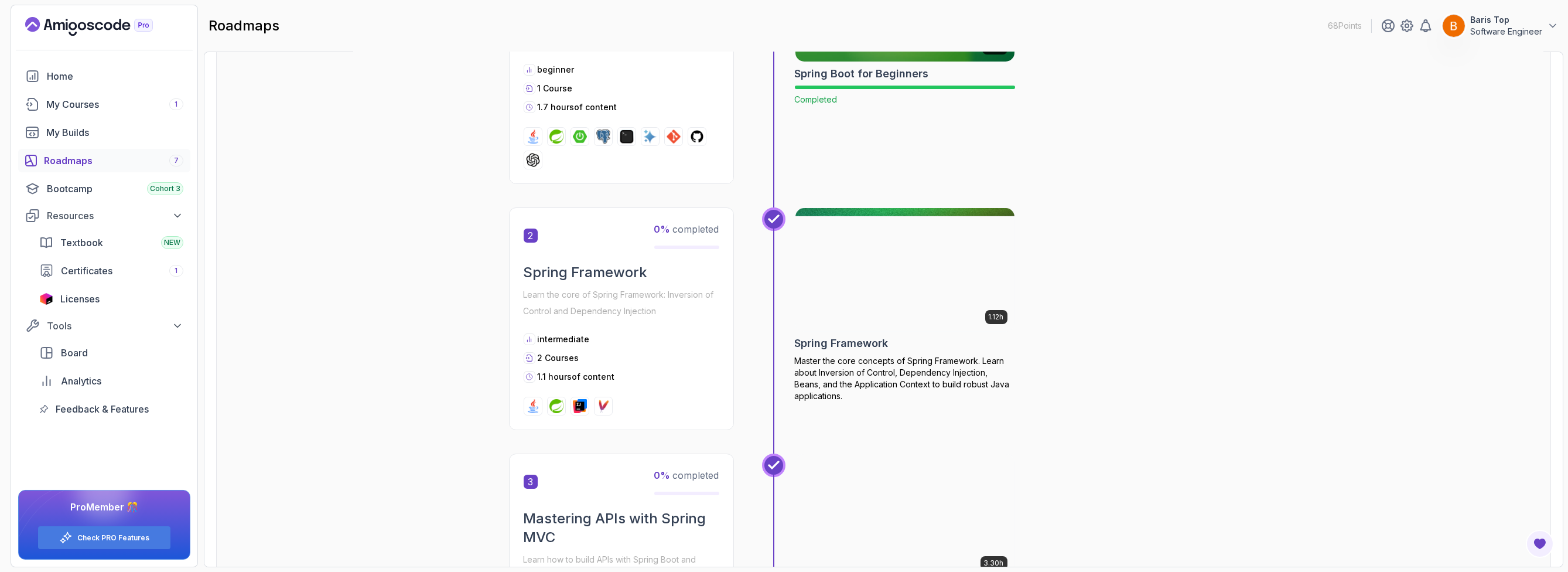
scroll to position [421, 0]
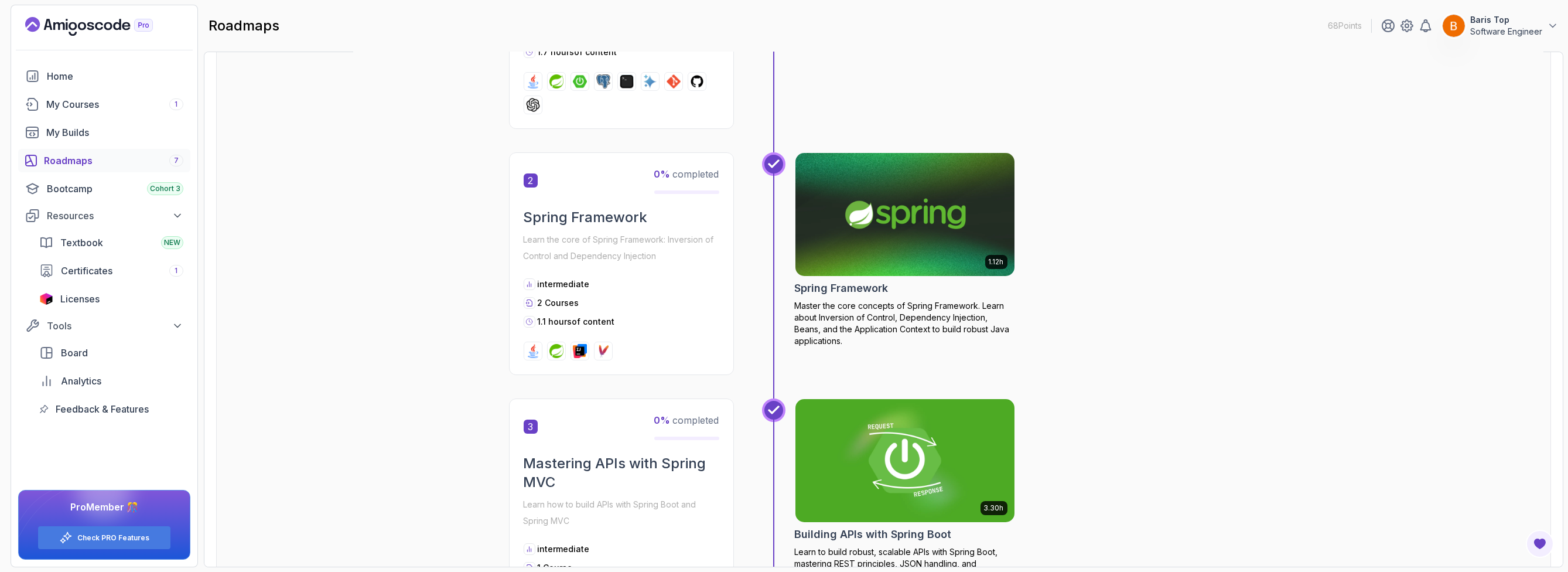
click at [868, 230] on img at bounding box center [905, 214] width 230 height 129
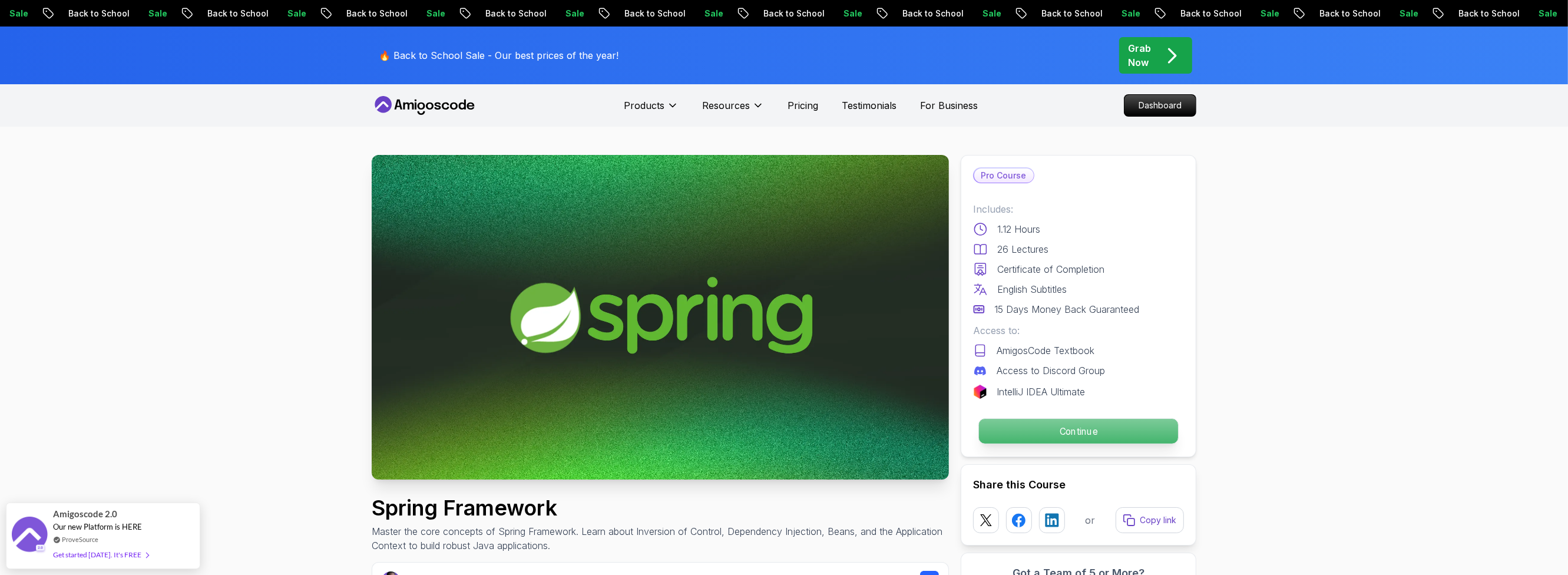
click at [1065, 427] on p "Continue" at bounding box center [1077, 430] width 199 height 25
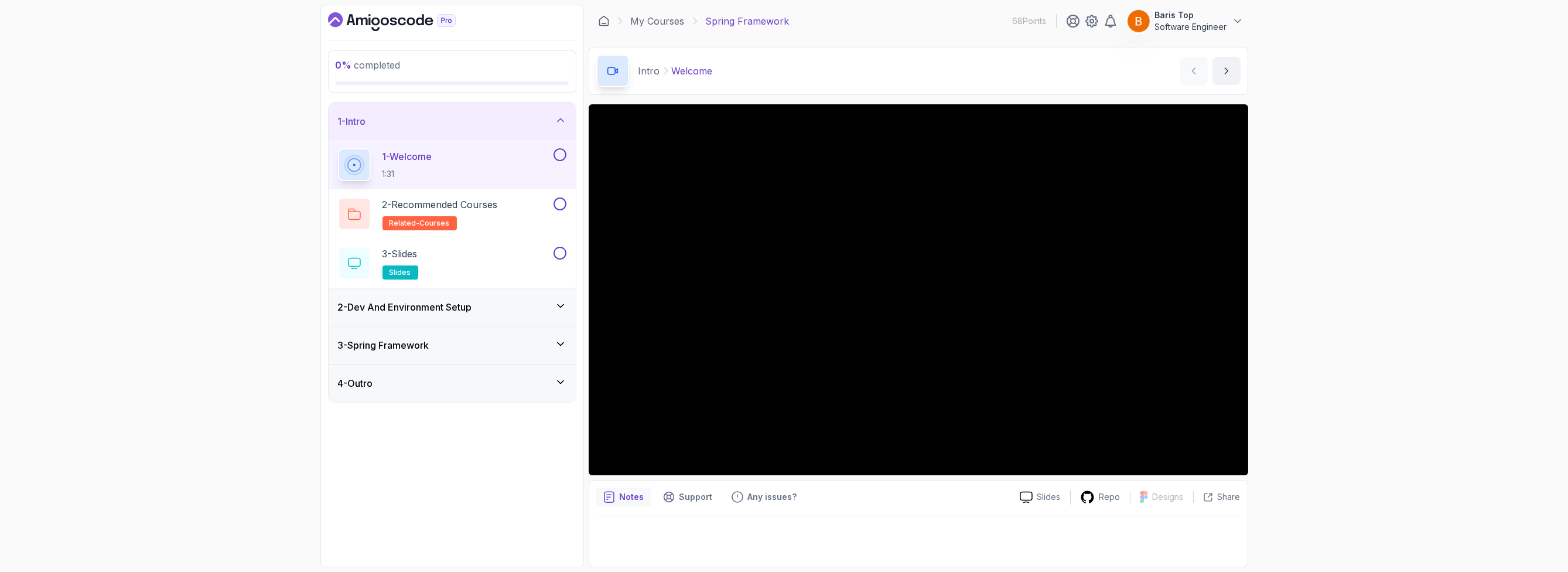
click at [1296, 435] on div "0 % completed 1 - Intro 1 - Welcome 1:31 2 - Recommended Courses related-course…" at bounding box center [784, 286] width 1568 height 572
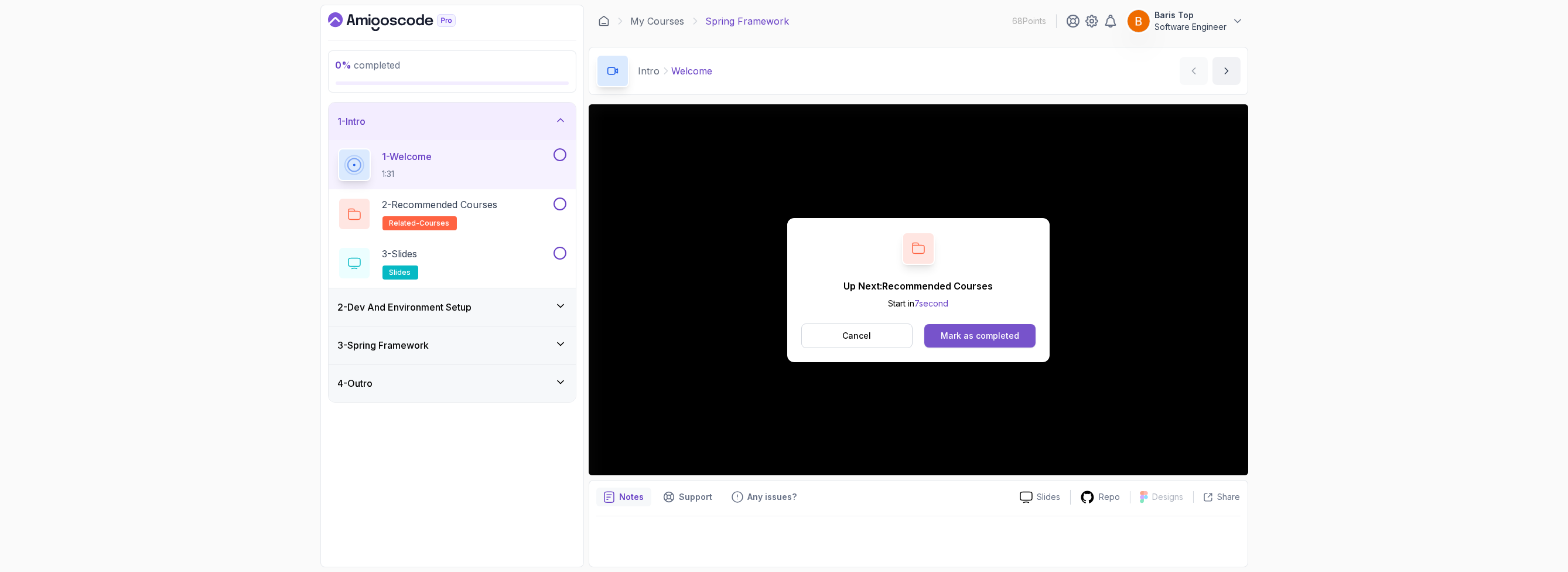
click at [945, 335] on div "Mark as completed" at bounding box center [979, 336] width 78 height 12
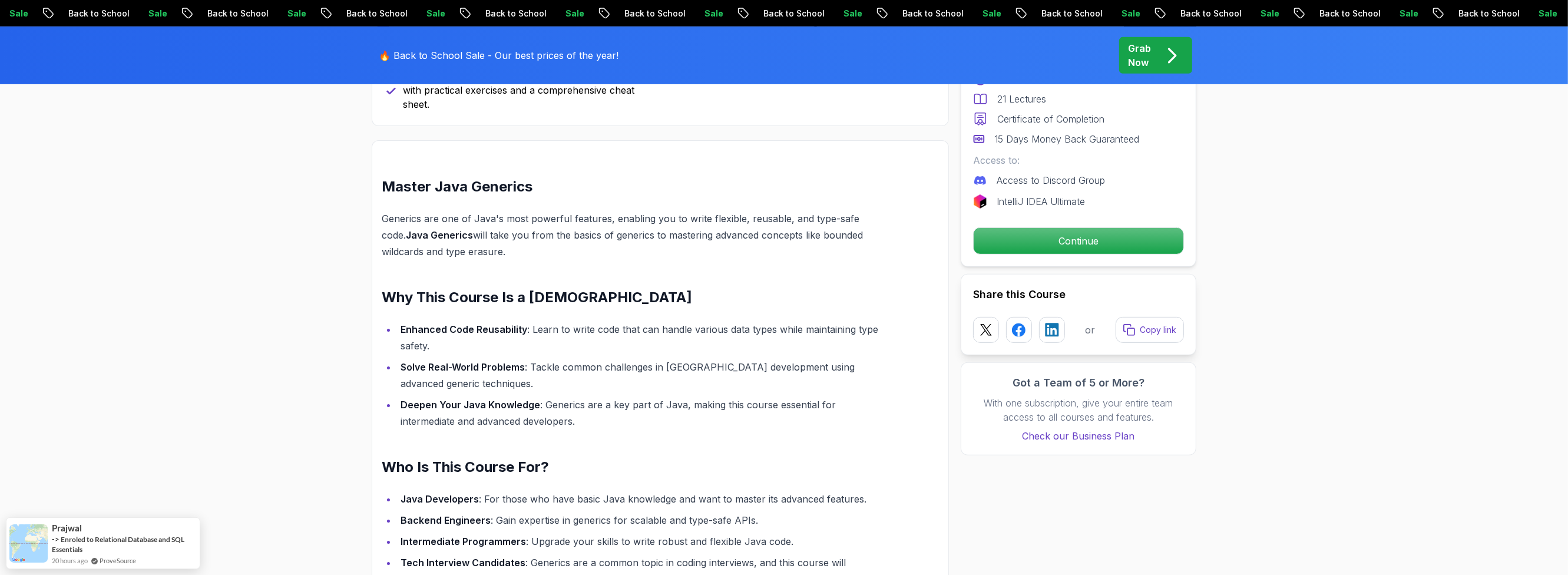
scroll to position [777, 0]
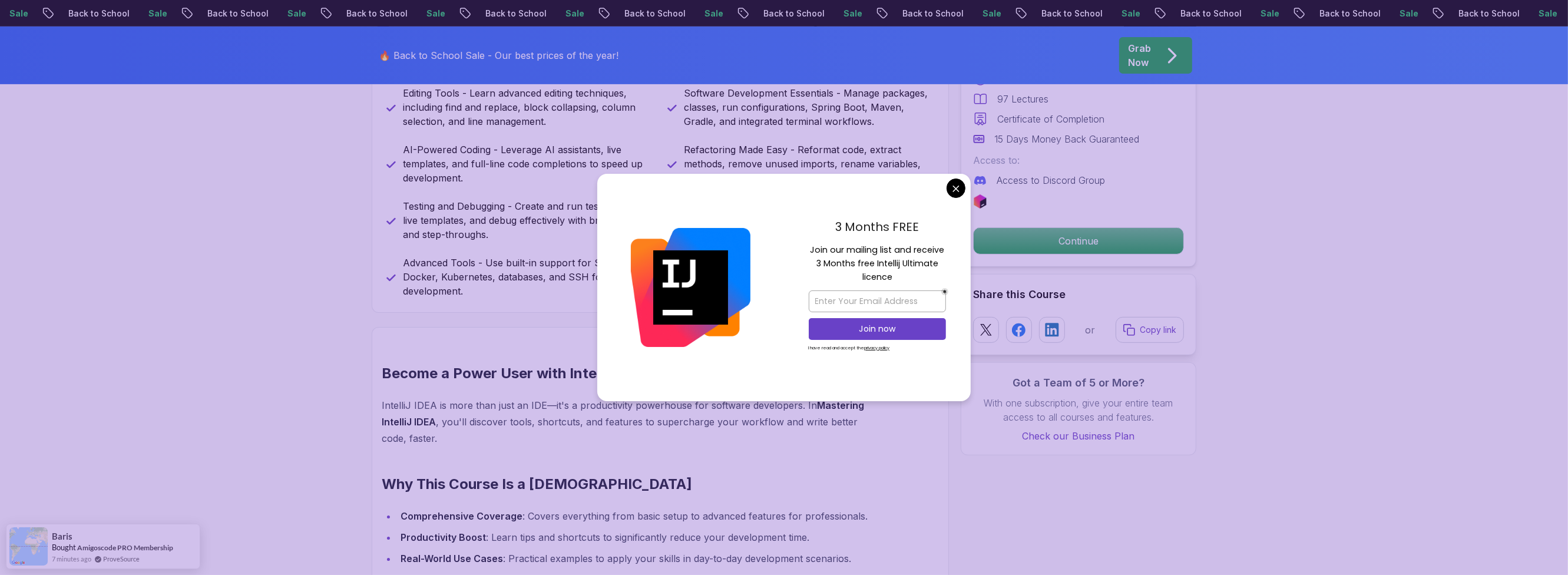
scroll to position [989, 0]
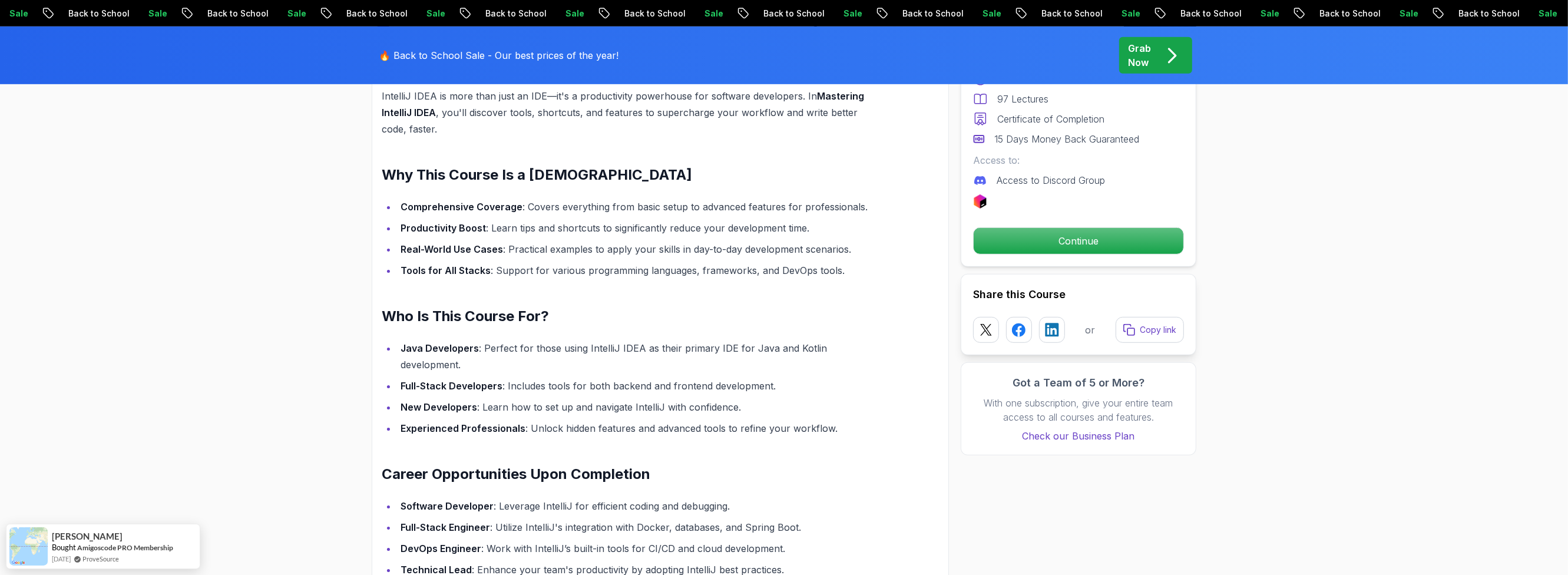
scroll to position [1131, 0]
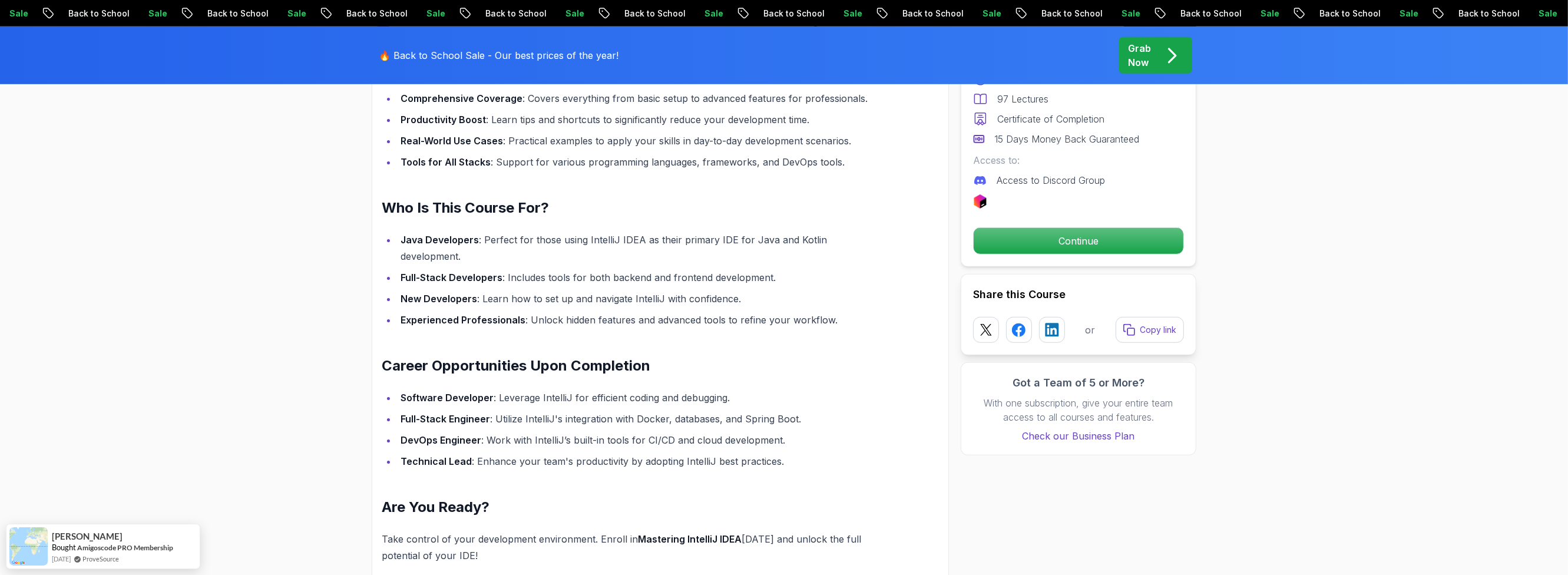
click at [743, 431] on li "DevOps Engineer : Work with IntelliJ’s built-in tools for CI/CD and cloud devel…" at bounding box center [639, 440] width 486 height 17
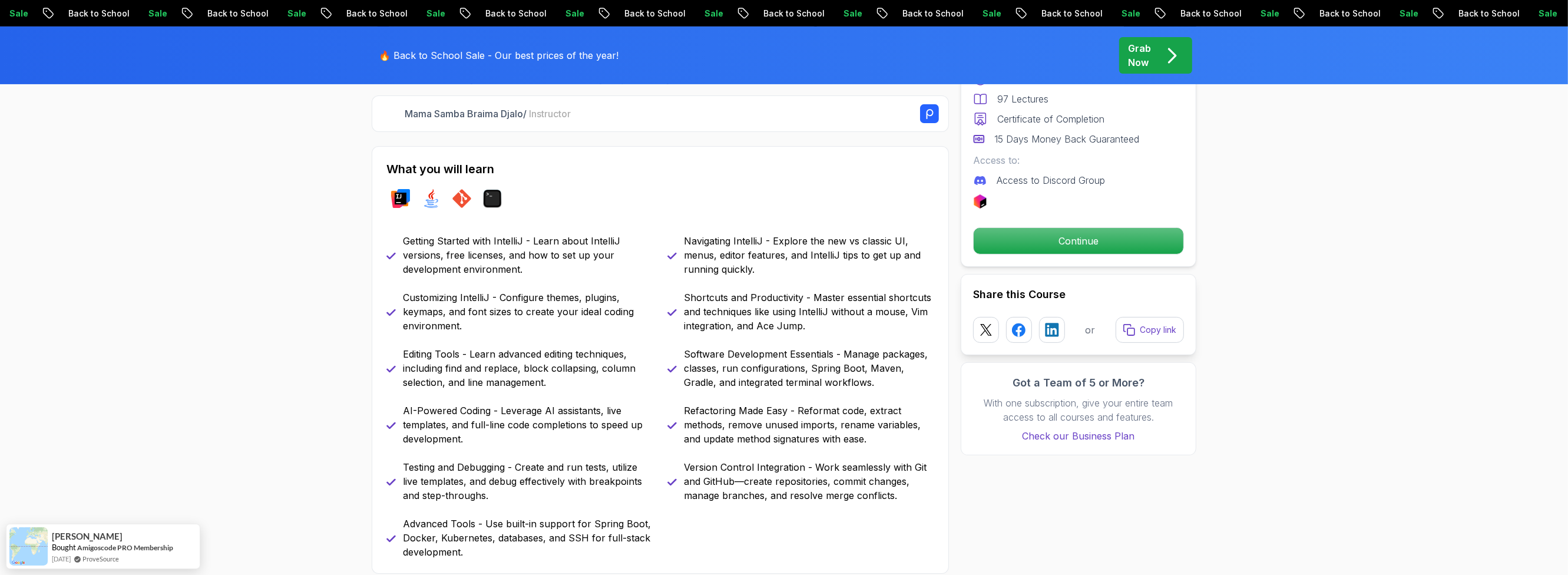
scroll to position [424, 0]
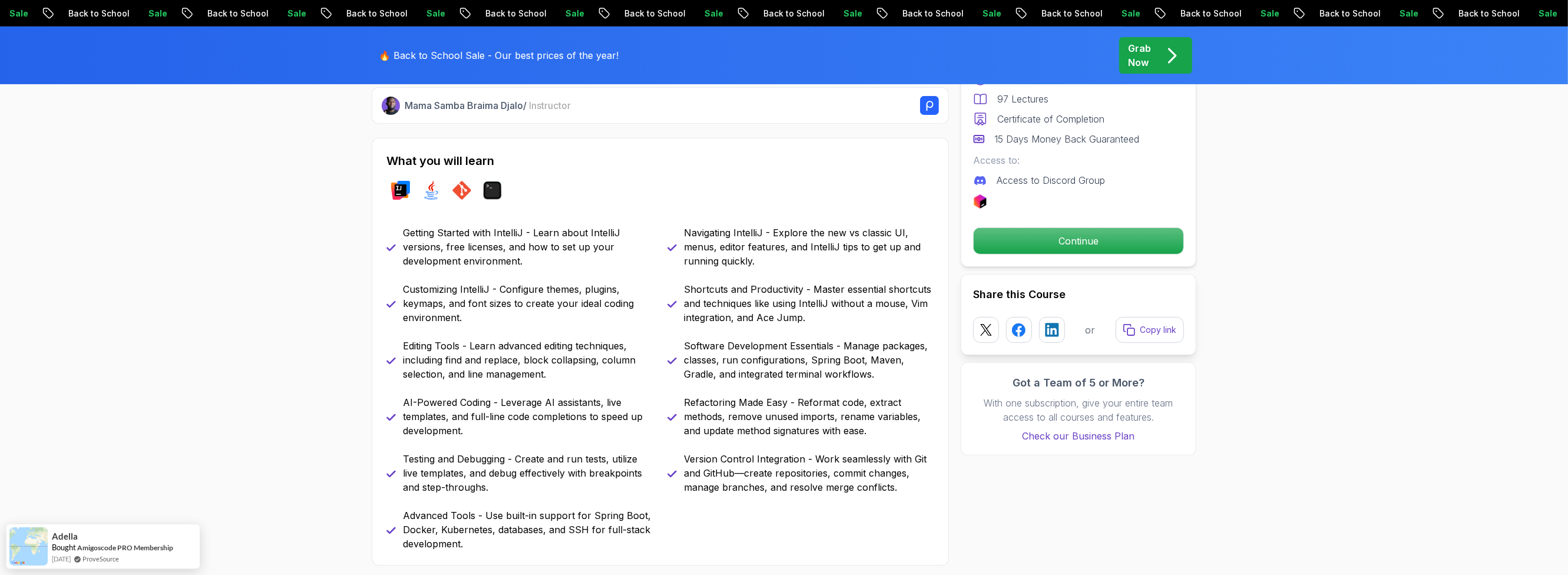
scroll to position [494, 0]
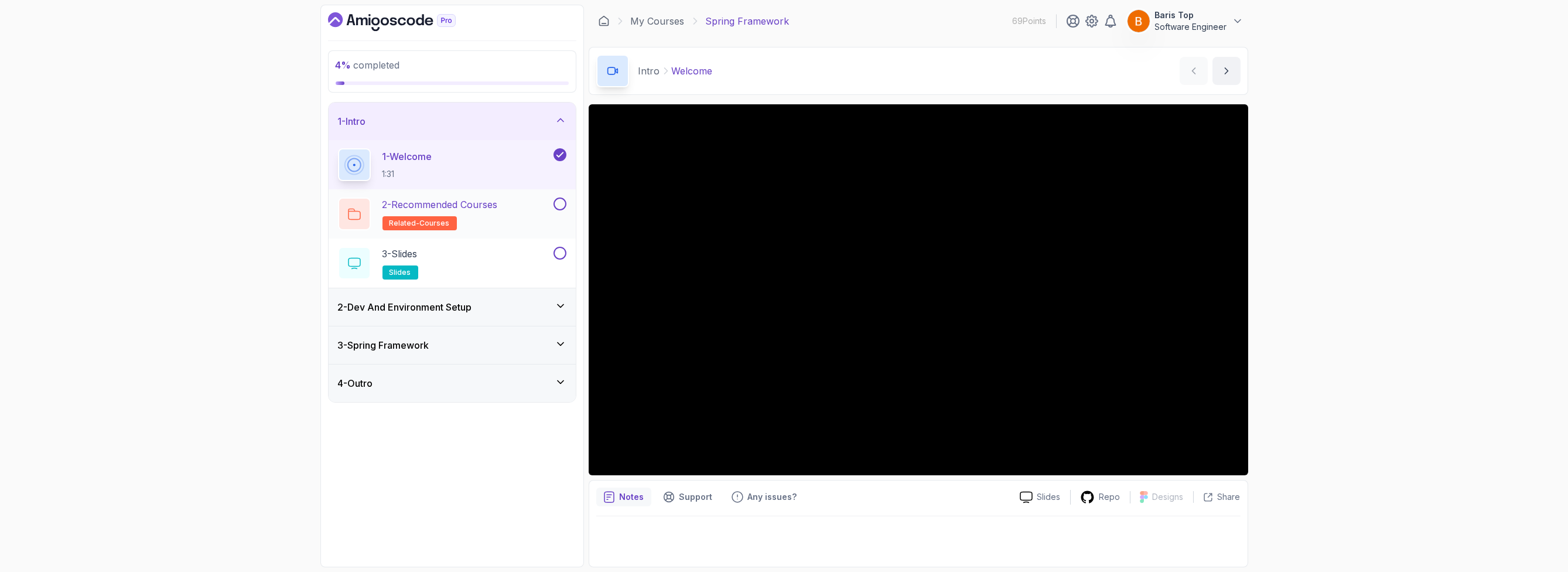
click at [496, 220] on h2 "2 - Recommended Courses related-courses" at bounding box center [440, 214] width 115 height 33
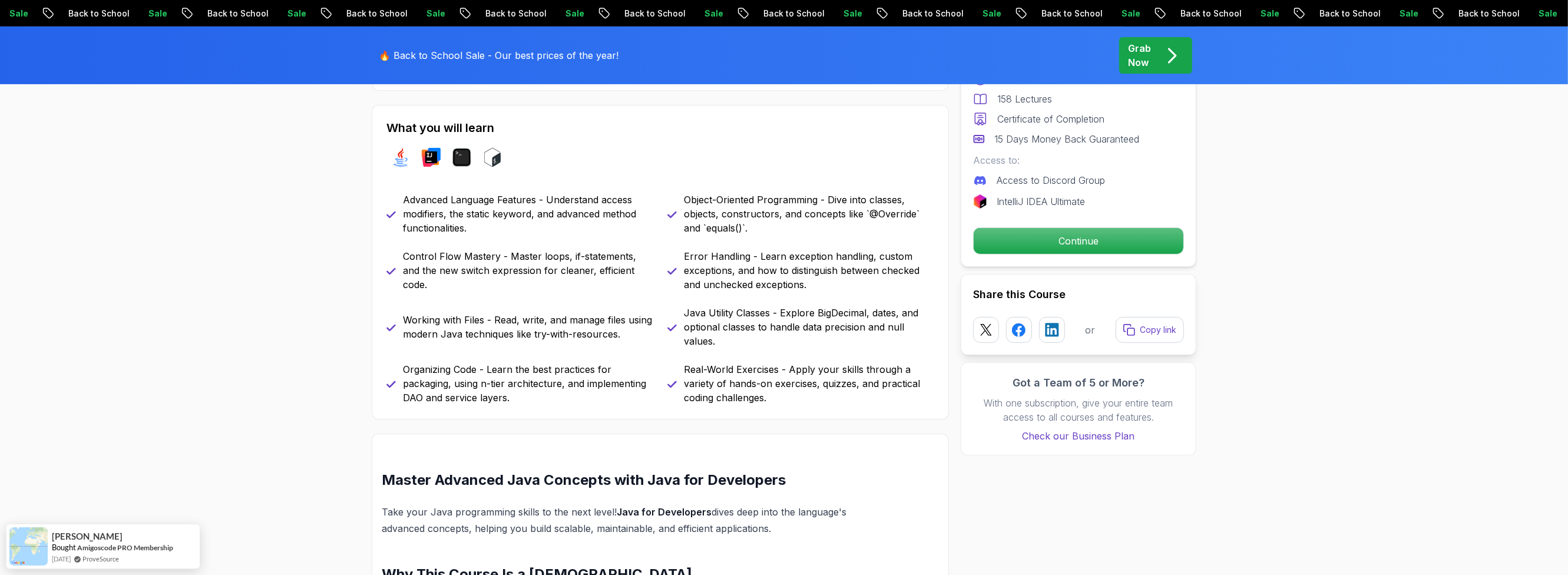
scroll to position [494, 0]
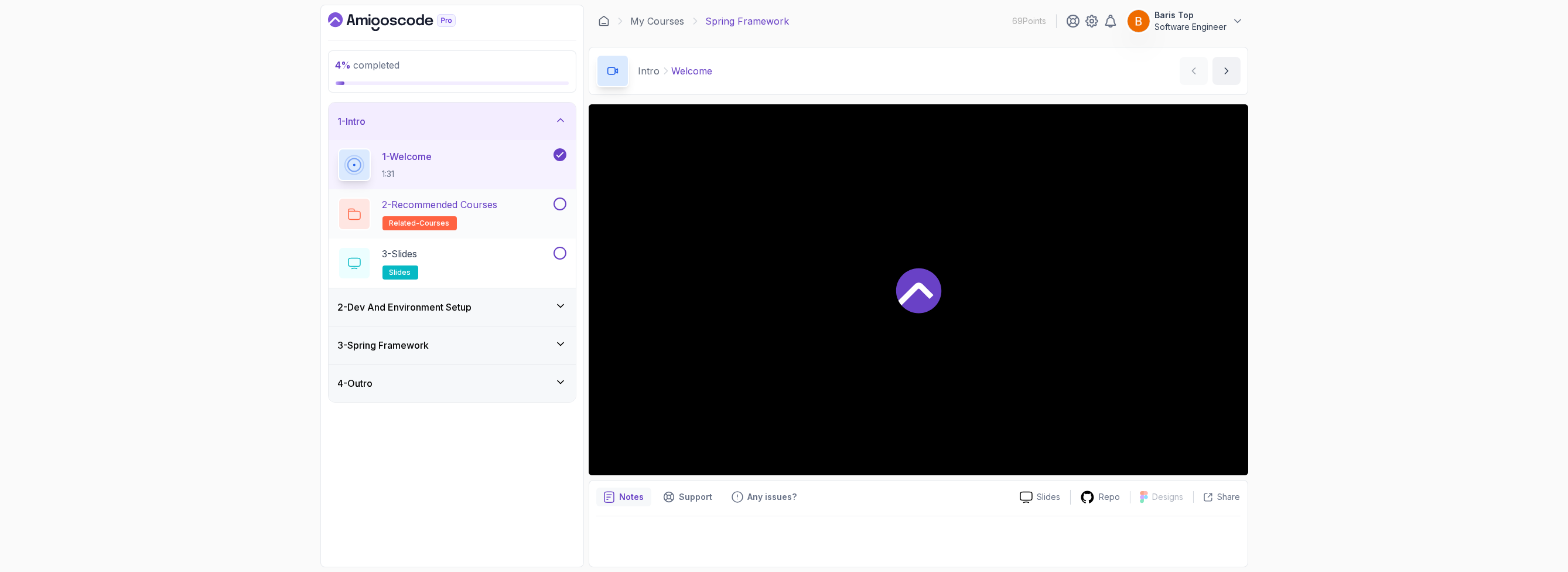
click at [475, 220] on h2 "2 - Recommended Courses related-courses" at bounding box center [440, 214] width 115 height 33
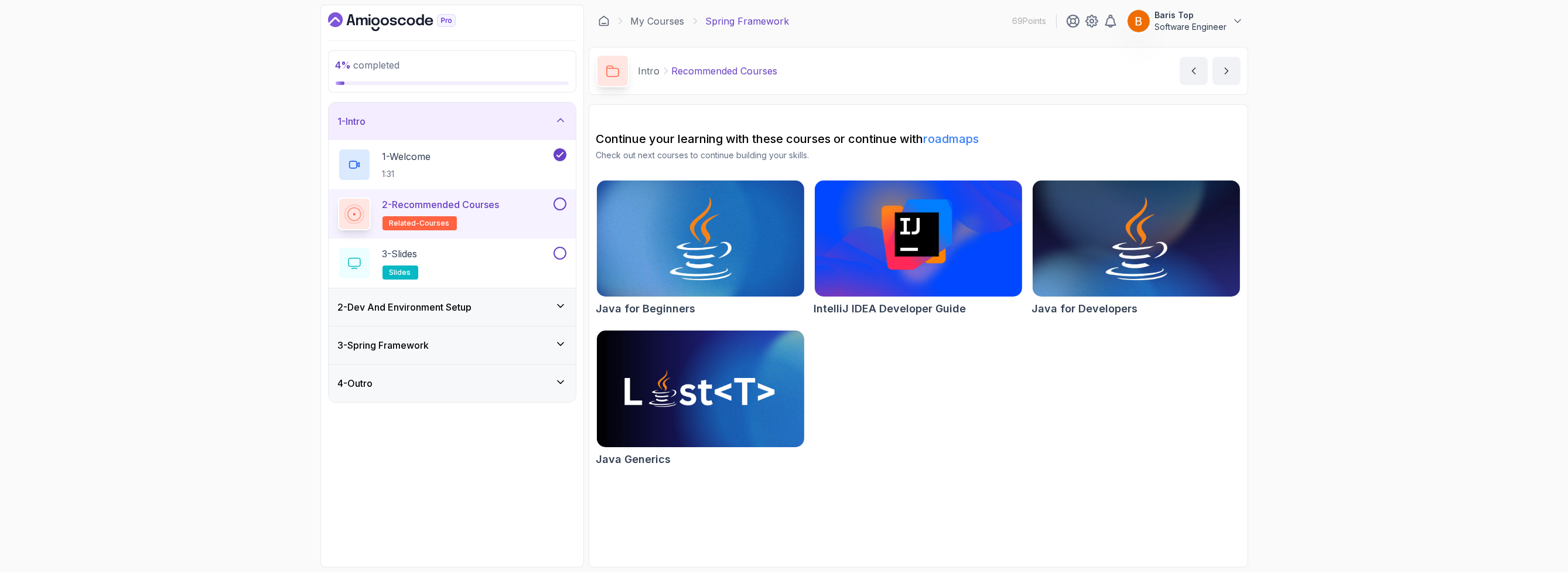
click at [559, 203] on button at bounding box center [559, 204] width 13 height 13
click at [506, 258] on div "3 - Slides slides" at bounding box center [445, 262] width 214 height 33
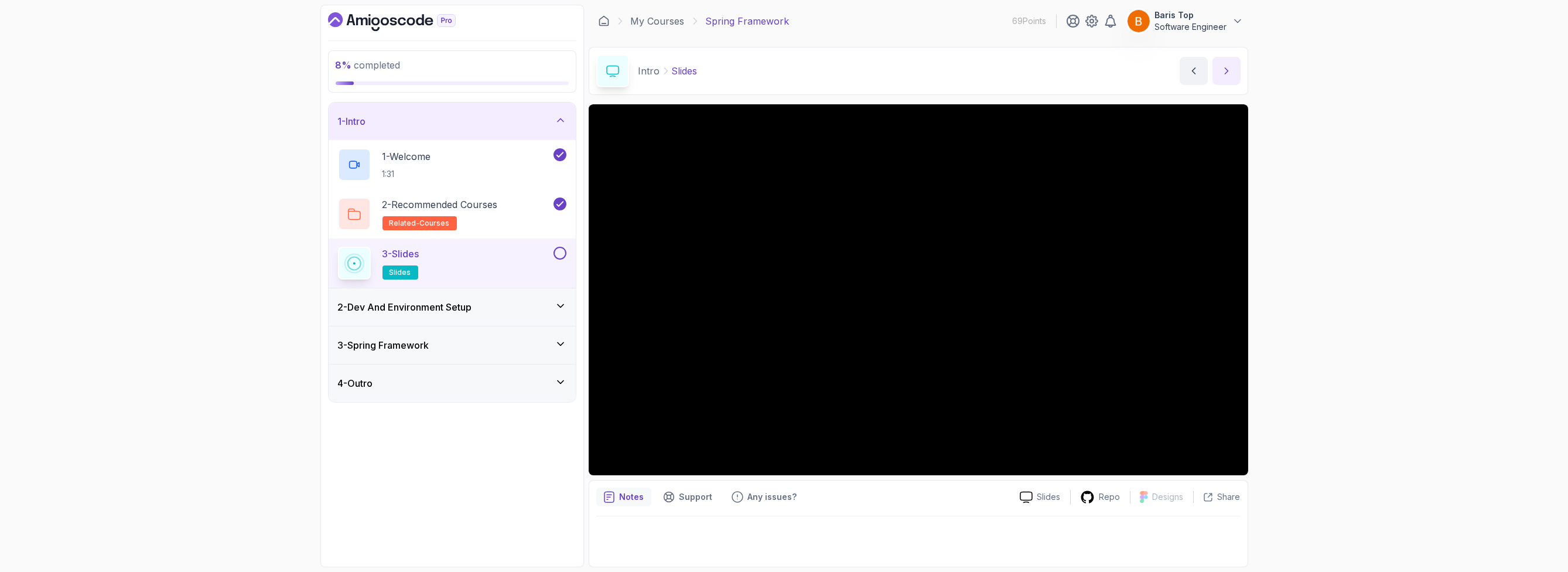
click at [1229, 72] on icon "next content" at bounding box center [1226, 71] width 12 height 12
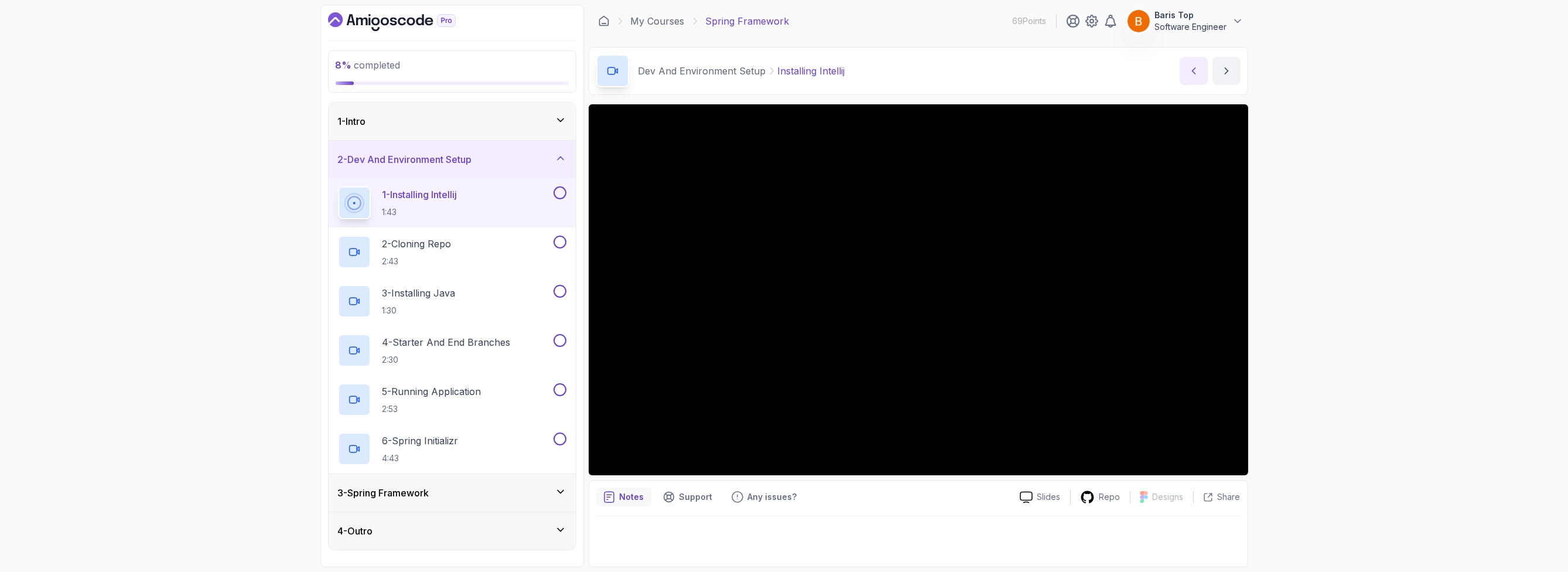
click at [1193, 72] on icon "previous content" at bounding box center [1193, 71] width 3 height 6
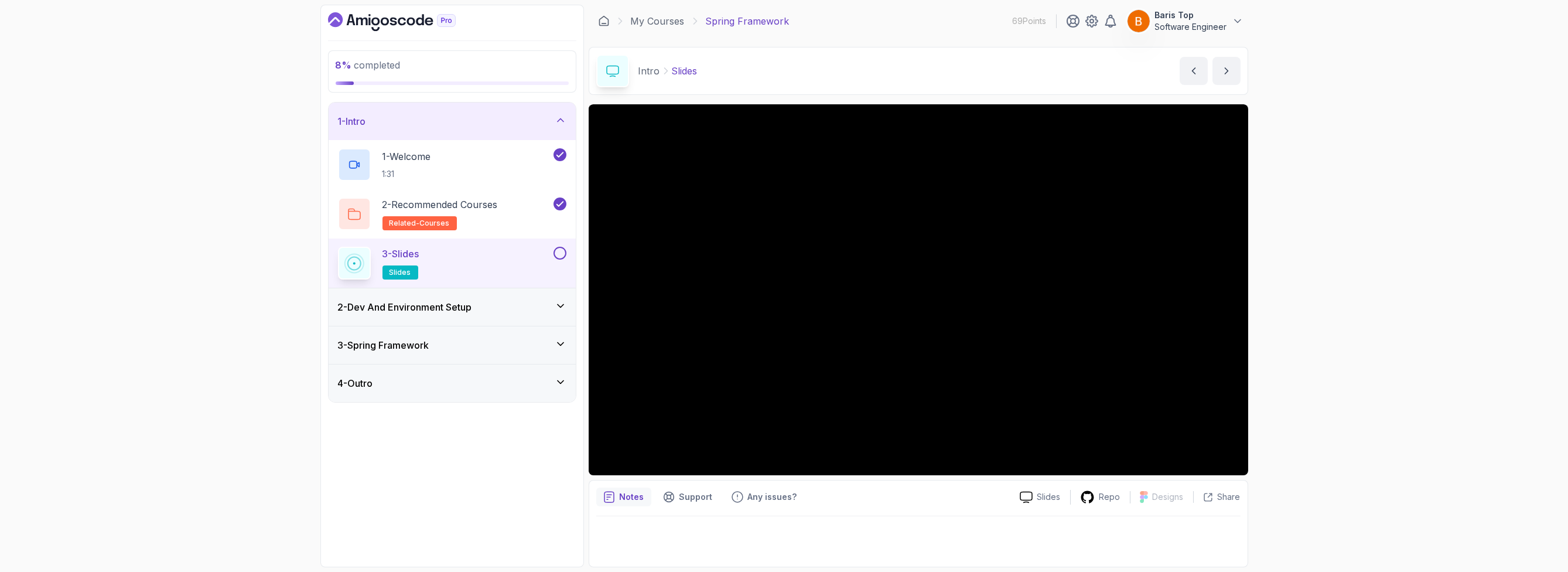
click at [557, 251] on button at bounding box center [559, 252] width 13 height 13
click at [494, 304] on div "2 - Dev And Environment Setup" at bounding box center [453, 307] width 229 height 14
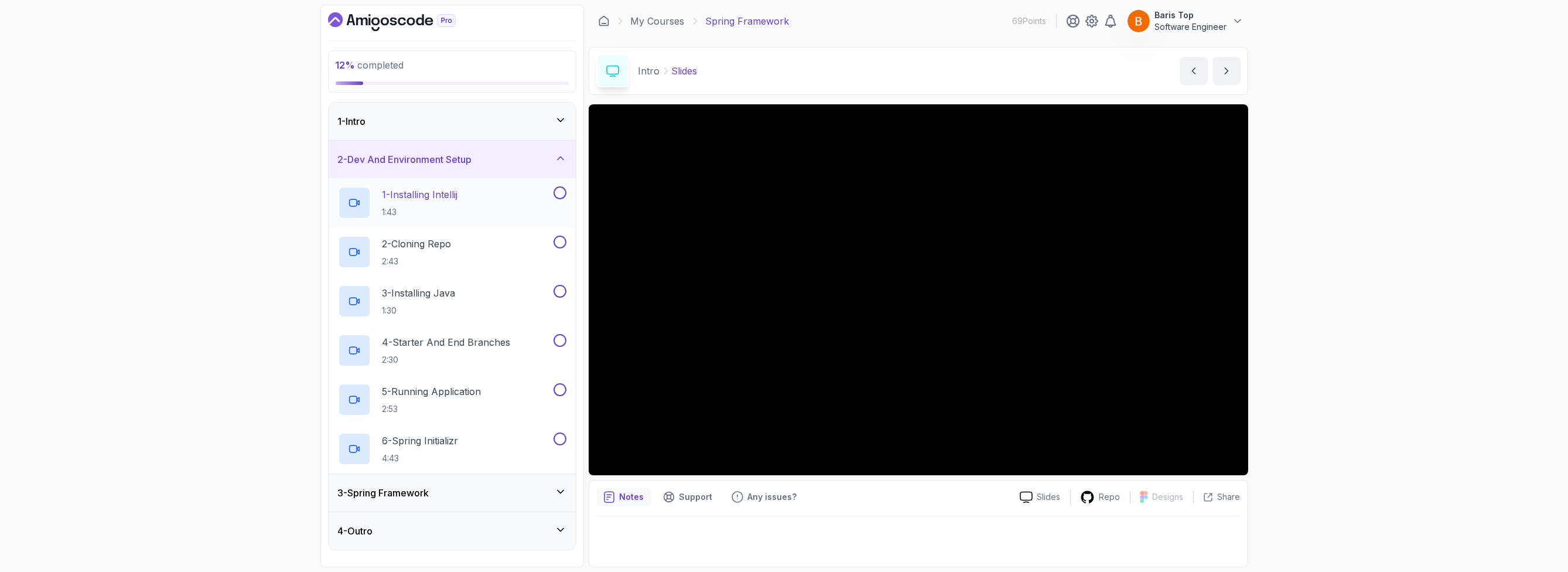
click at [491, 204] on div "1 - Installing Intellij 1:43" at bounding box center [445, 202] width 214 height 33
click at [559, 192] on button at bounding box center [559, 192] width 13 height 13
click at [503, 249] on div "2 - Cloning Repo 2:43" at bounding box center [445, 252] width 214 height 33
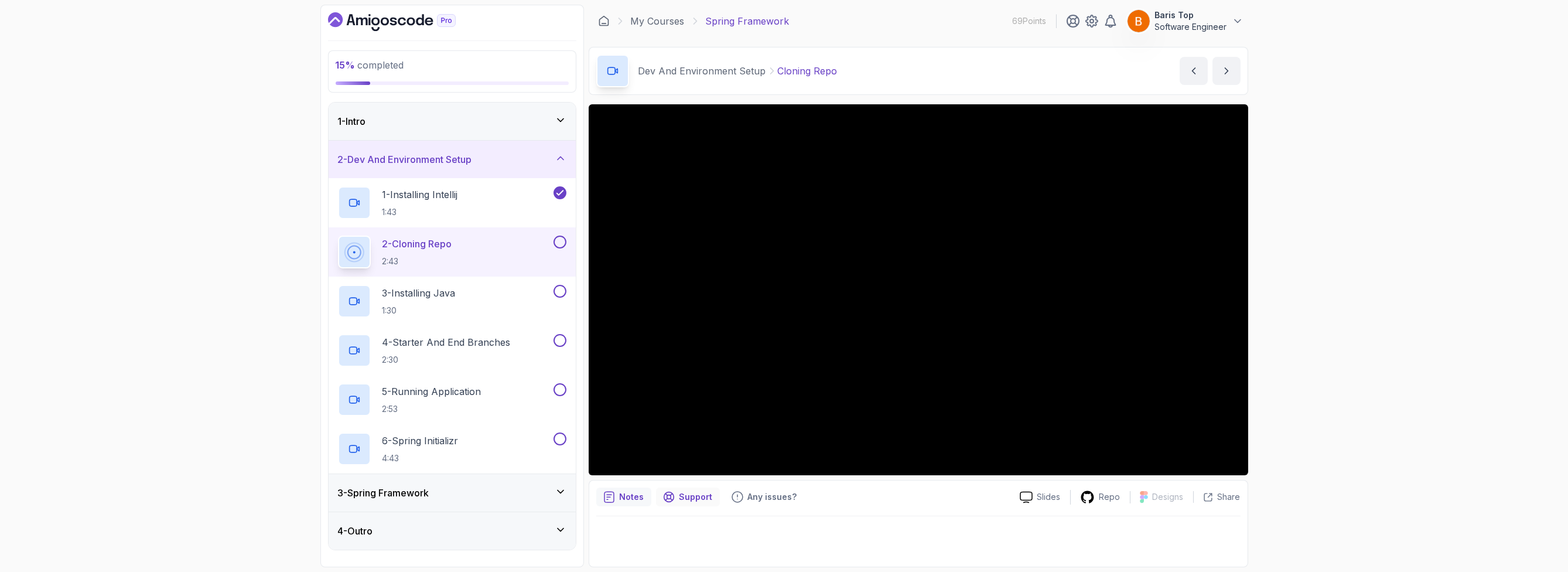
click at [682, 499] on p "Support" at bounding box center [697, 497] width 34 height 12
click at [755, 495] on p "Any issues?" at bounding box center [772, 497] width 50 height 12
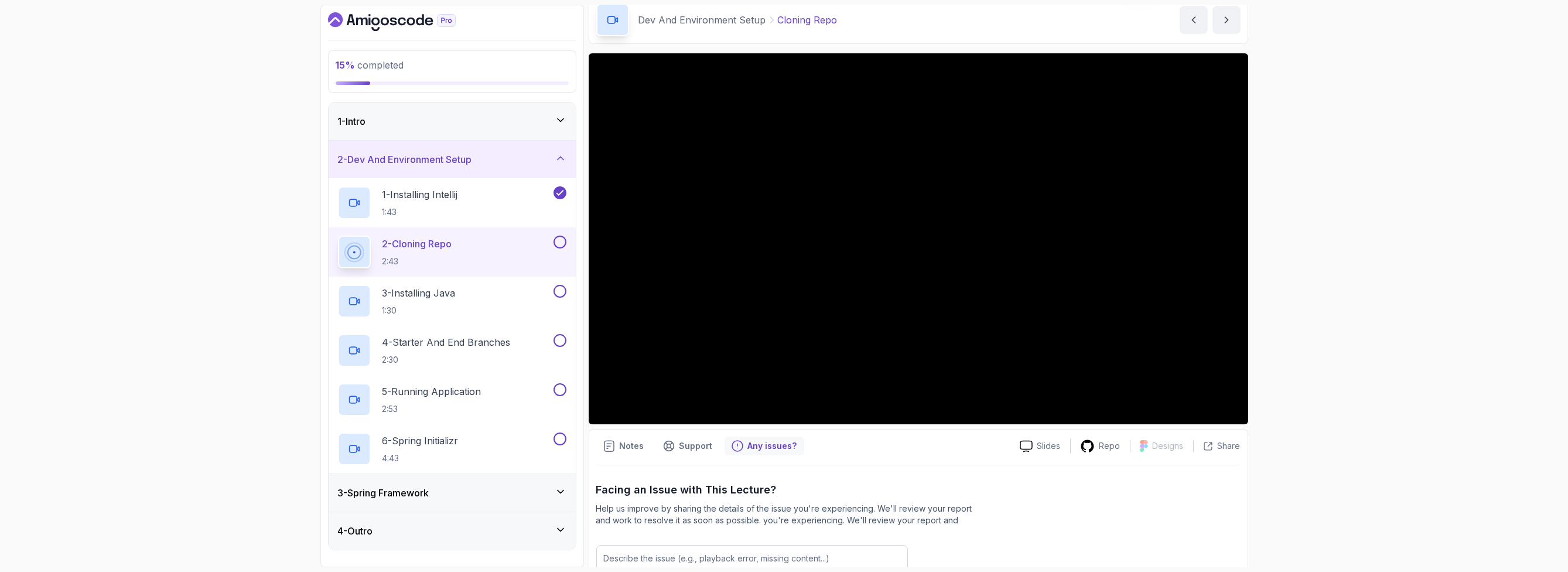
scroll to position [160, 0]
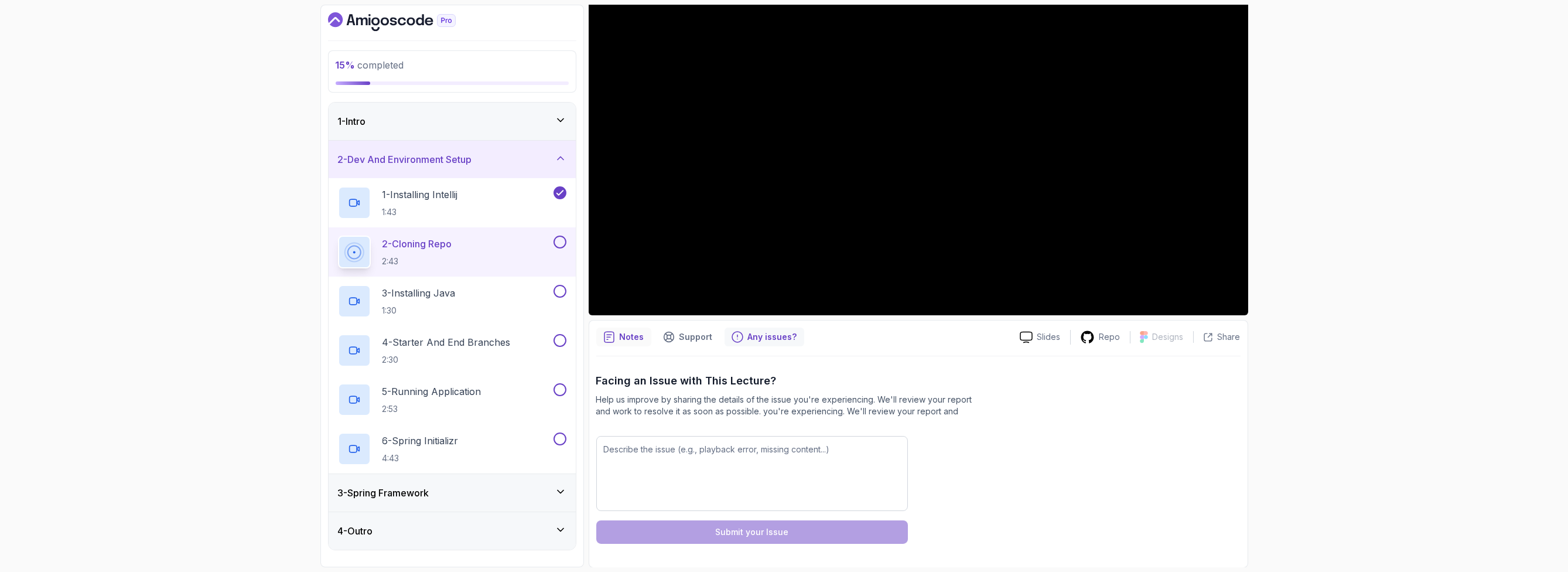
click at [630, 339] on p "Notes" at bounding box center [632, 336] width 24 height 12
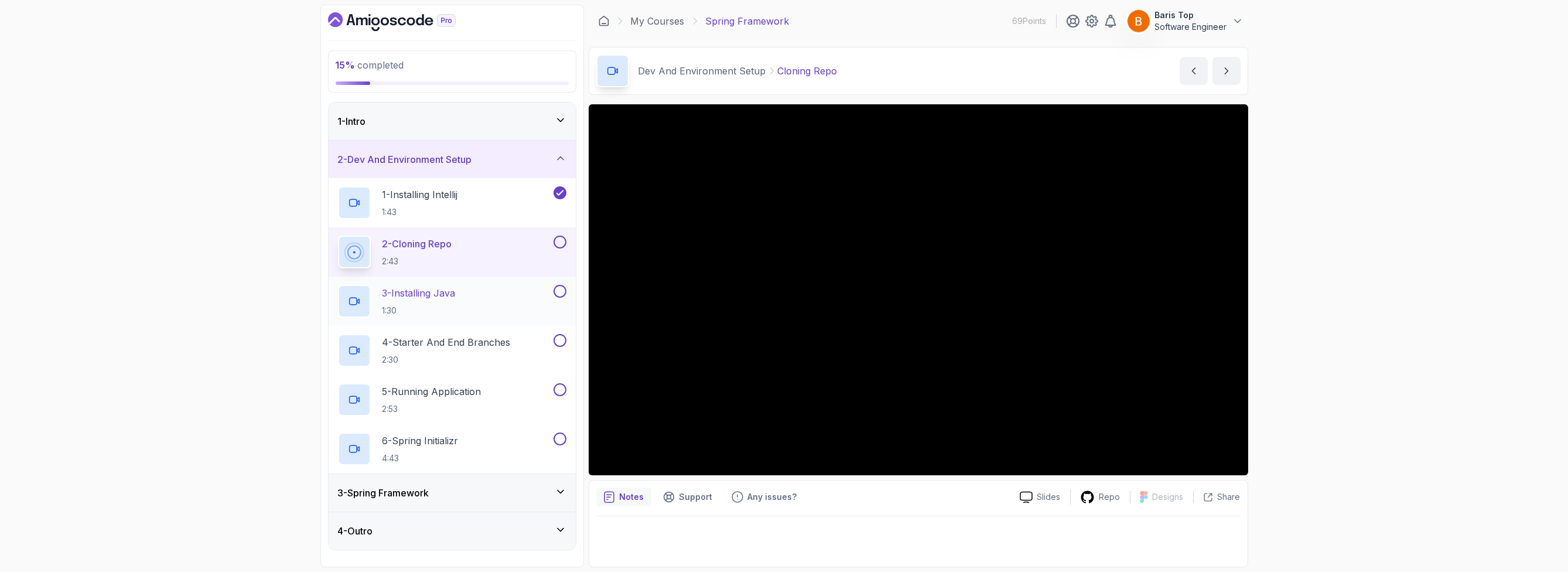
click at [508, 280] on div "3 - Installing Java 1:30" at bounding box center [453, 301] width 247 height 50
click at [559, 236] on button at bounding box center [559, 241] width 13 height 13
click at [518, 310] on div "3 - Installing Java 1:30" at bounding box center [445, 300] width 214 height 33
click at [556, 293] on button at bounding box center [559, 290] width 13 height 13
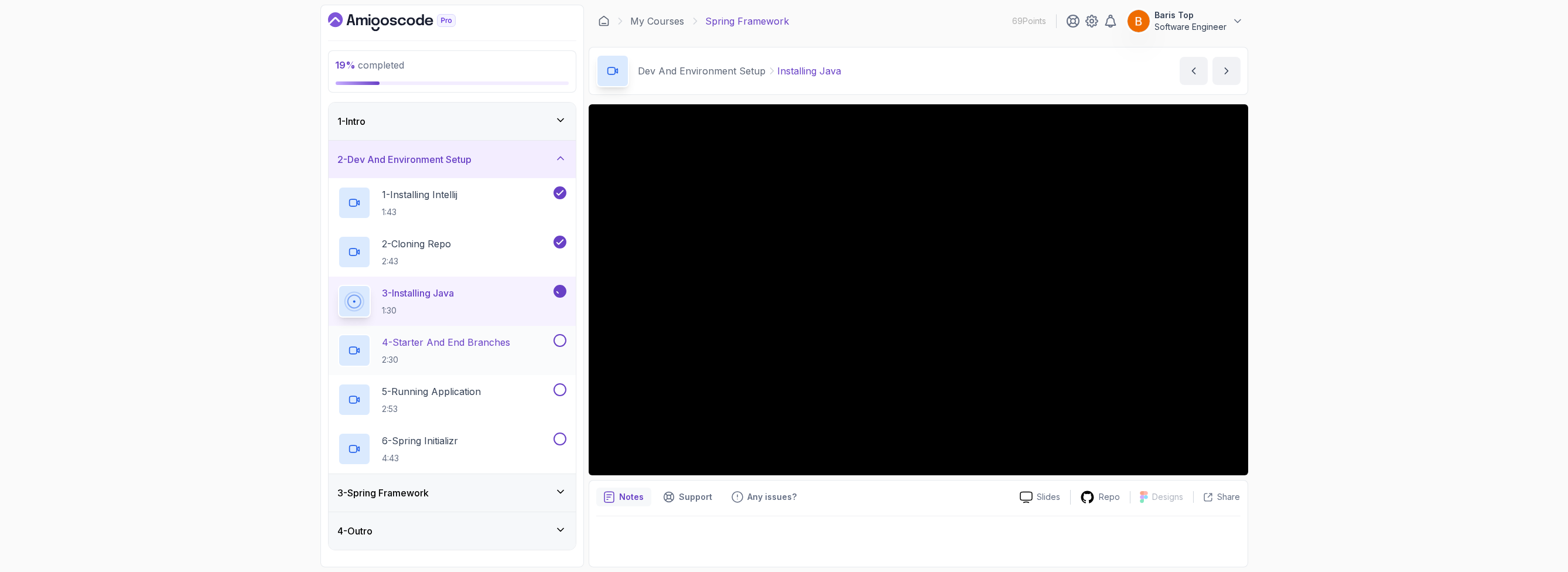
click at [515, 346] on div "4 - Starter And End Branches 2:30" at bounding box center [445, 350] width 214 height 33
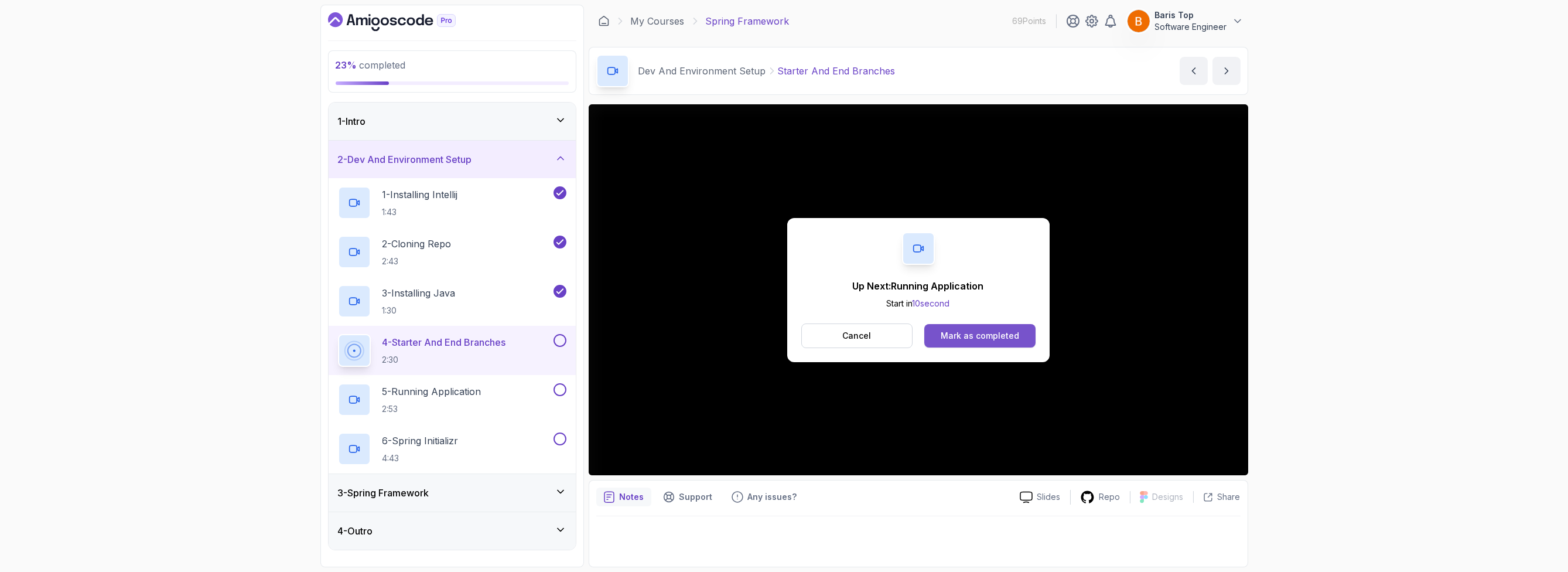
click at [949, 336] on div "Mark as completed" at bounding box center [979, 336] width 78 height 12
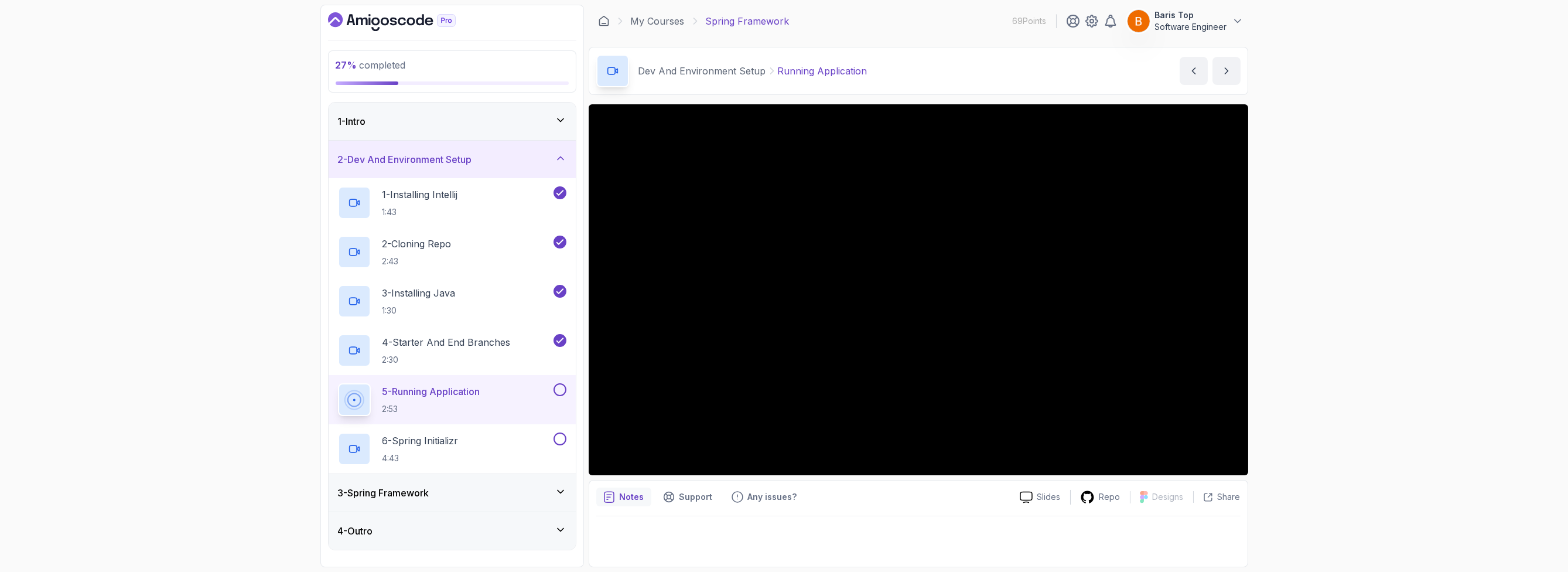
click at [558, 389] on button at bounding box center [559, 389] width 13 height 13
click at [443, 455] on p "4:43" at bounding box center [421, 458] width 77 height 12
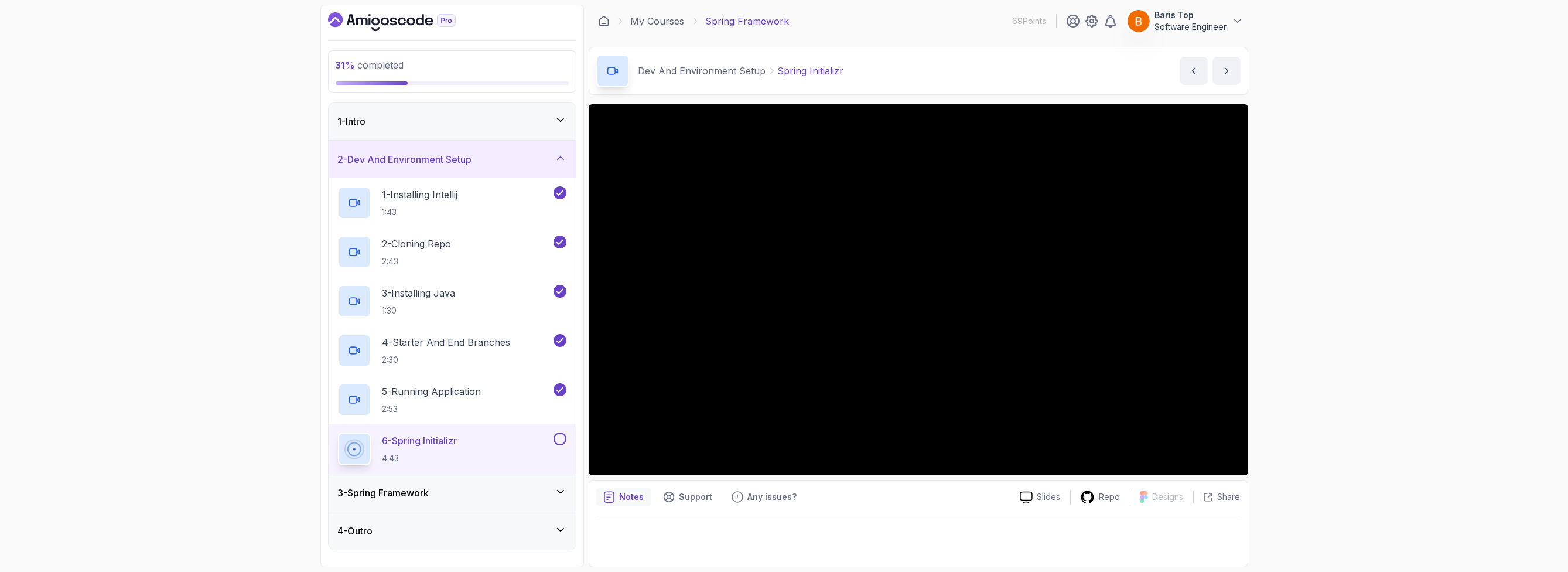
click at [559, 439] on button at bounding box center [559, 438] width 13 height 13
click at [555, 155] on icon at bounding box center [561, 158] width 12 height 12
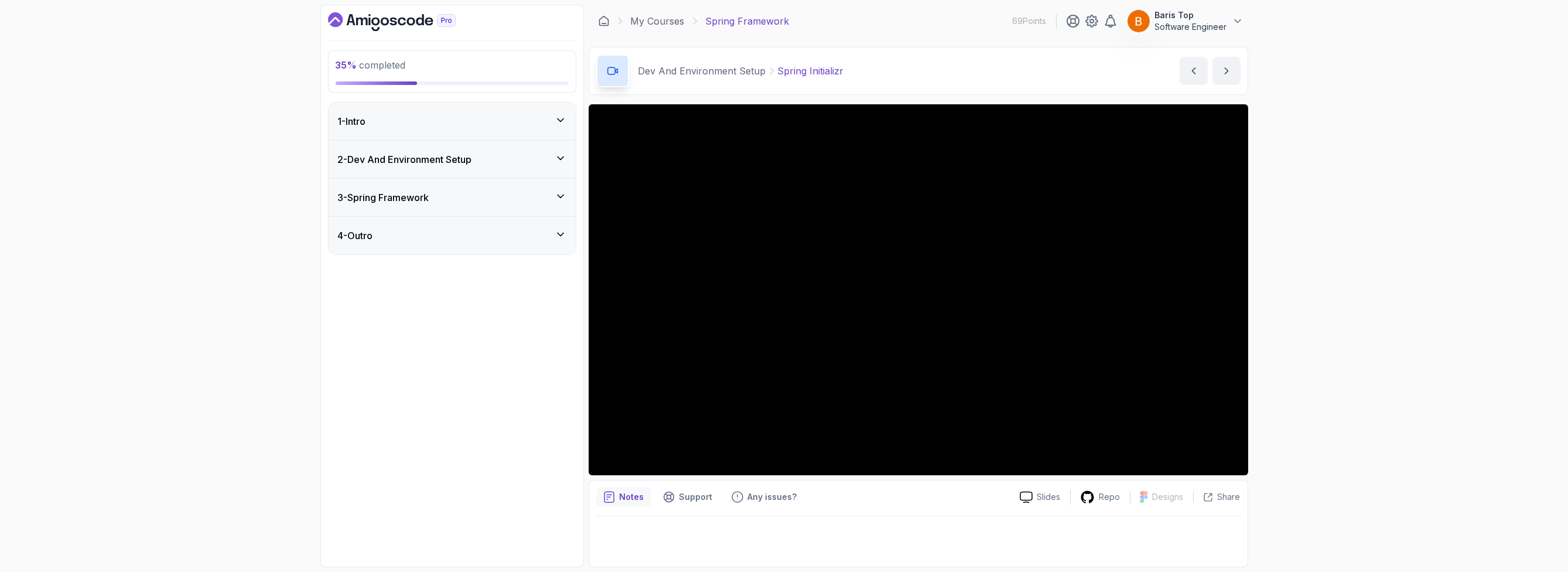
click at [555, 155] on icon at bounding box center [561, 158] width 12 height 12
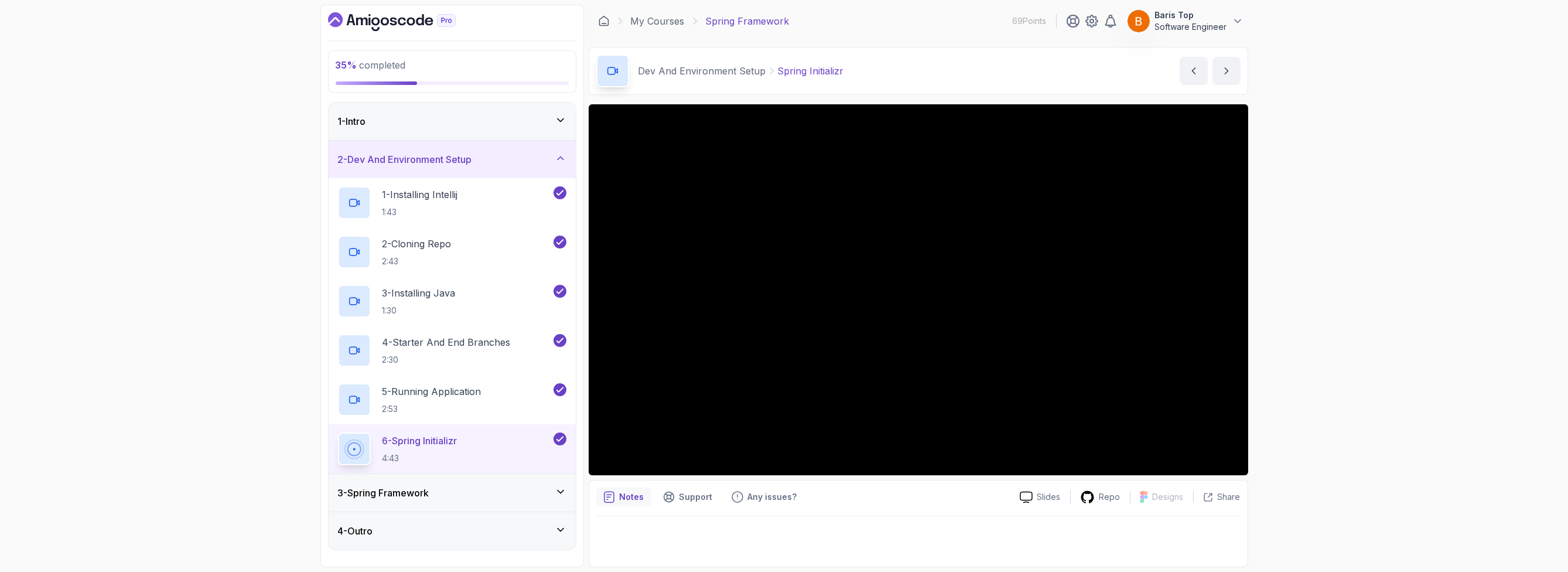
click at [555, 155] on icon at bounding box center [561, 158] width 12 height 12
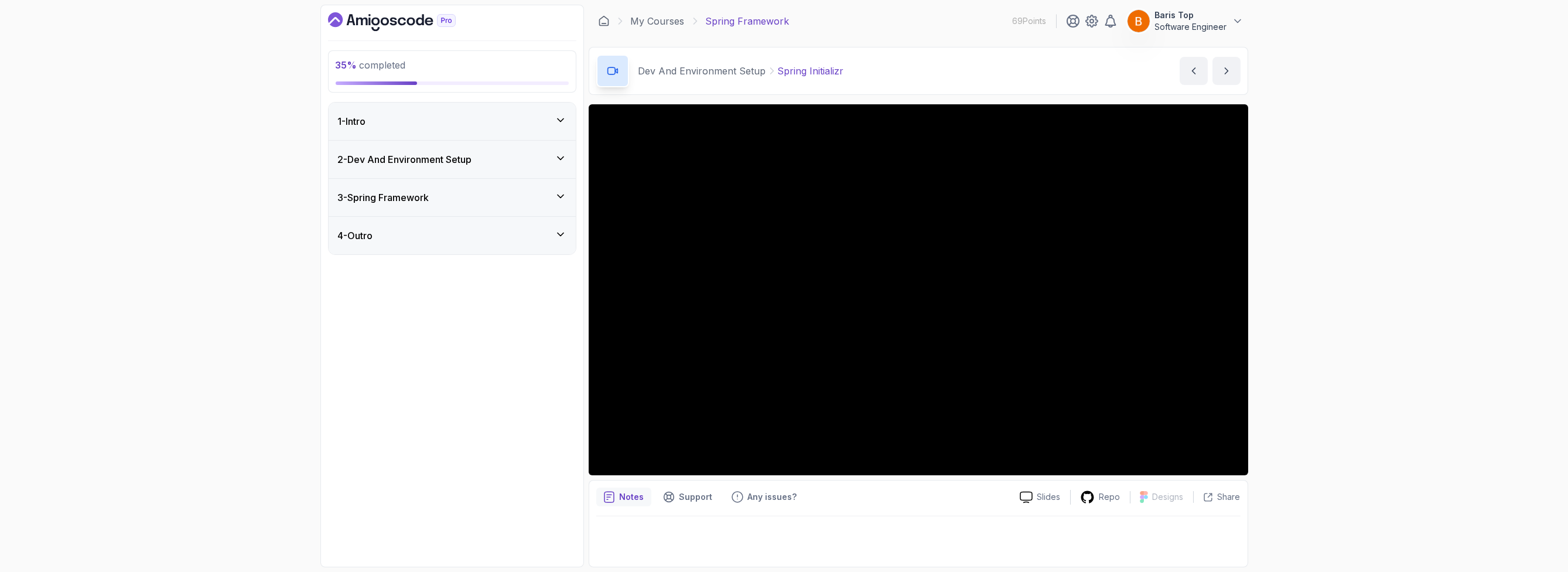
click at [501, 200] on div "3 - Spring Framework" at bounding box center [453, 197] width 229 height 14
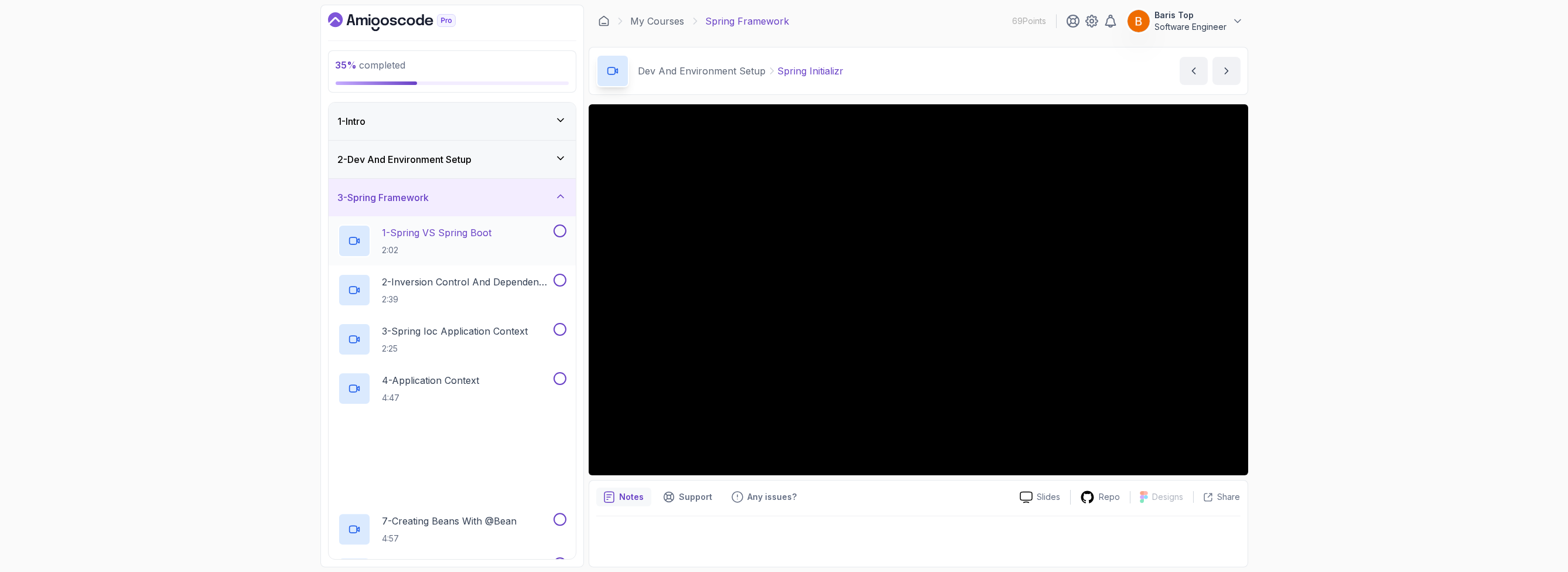
click at [492, 238] on p "1 - Spring VS Spring Boot" at bounding box center [437, 232] width 109 height 14
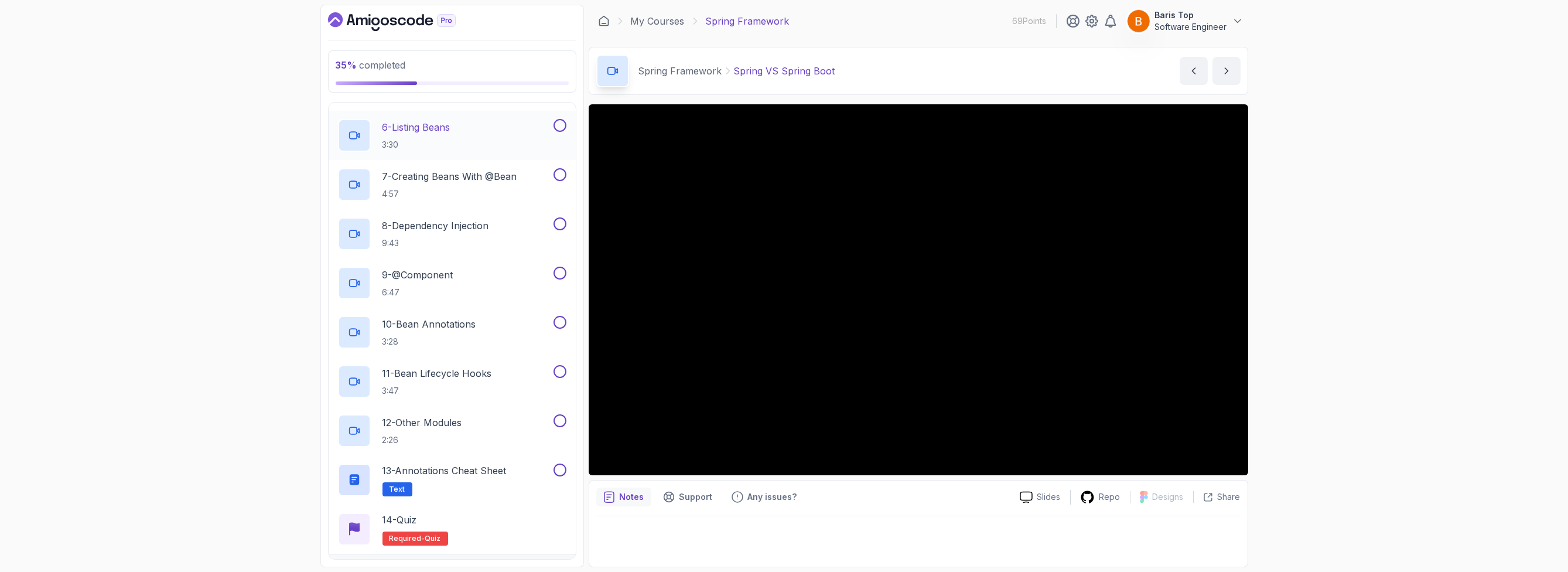
scroll to position [383, 0]
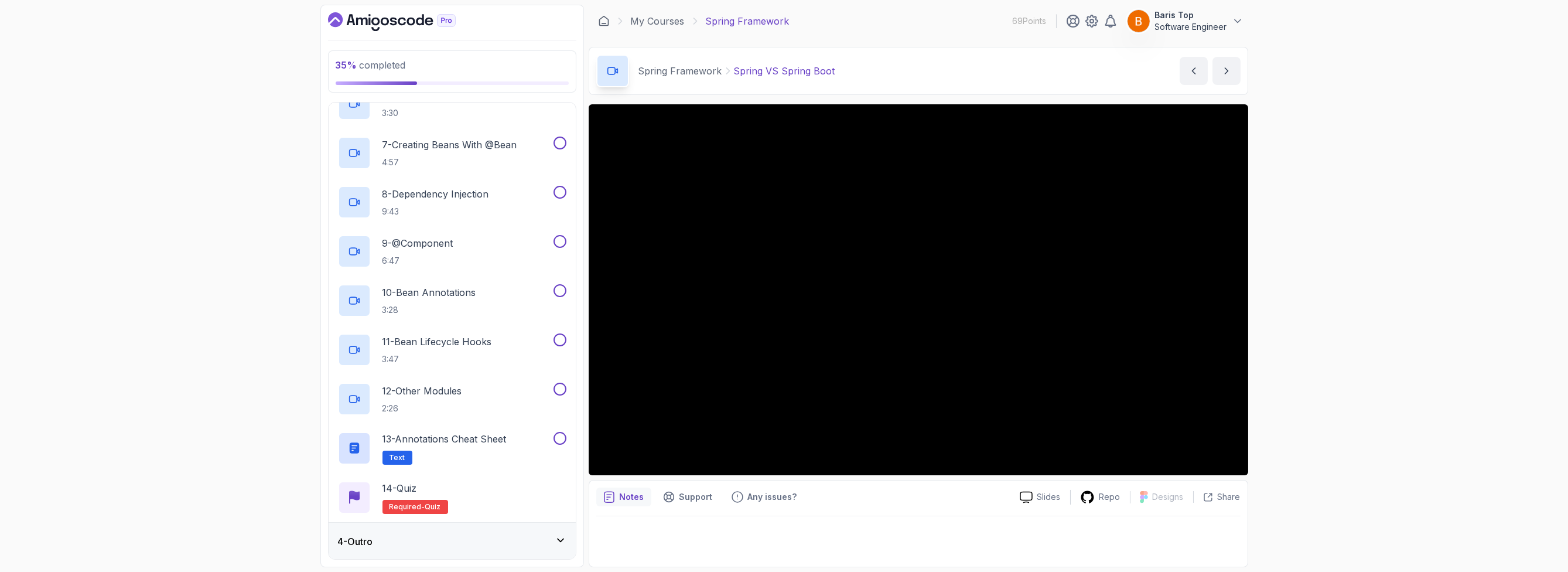
click at [544, 537] on div "4 - Outro" at bounding box center [453, 541] width 229 height 14
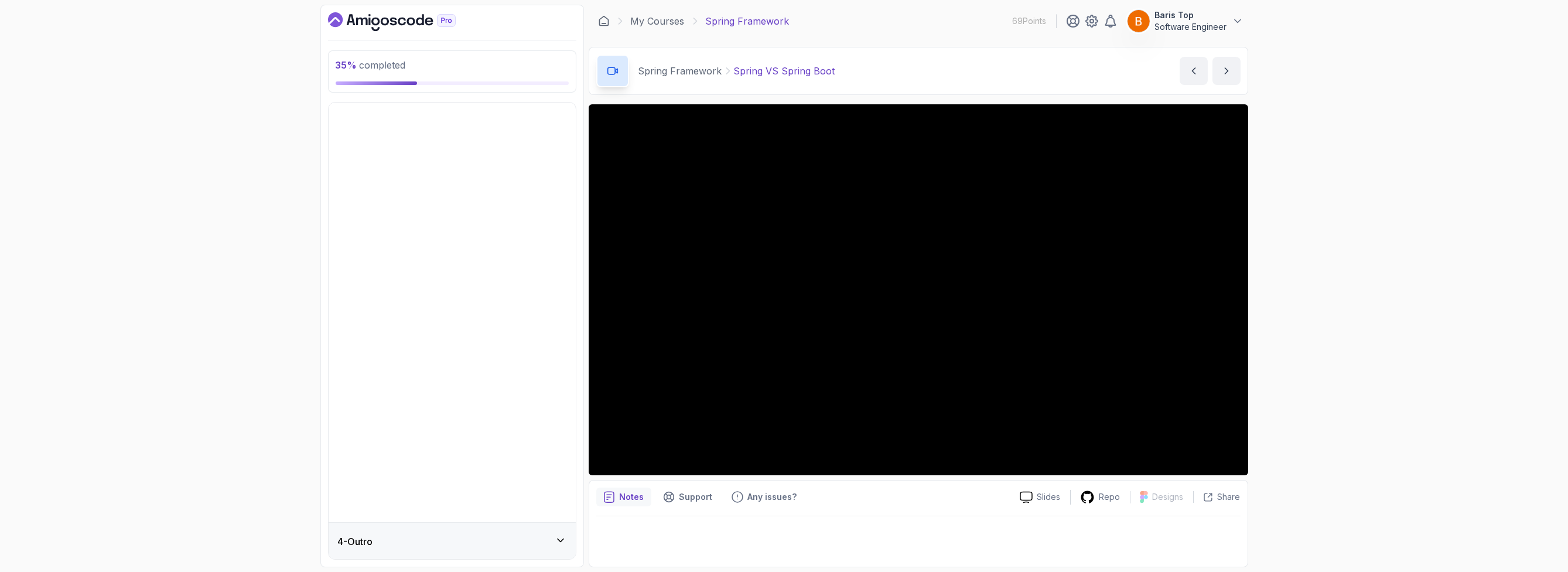
scroll to position [0, 0]
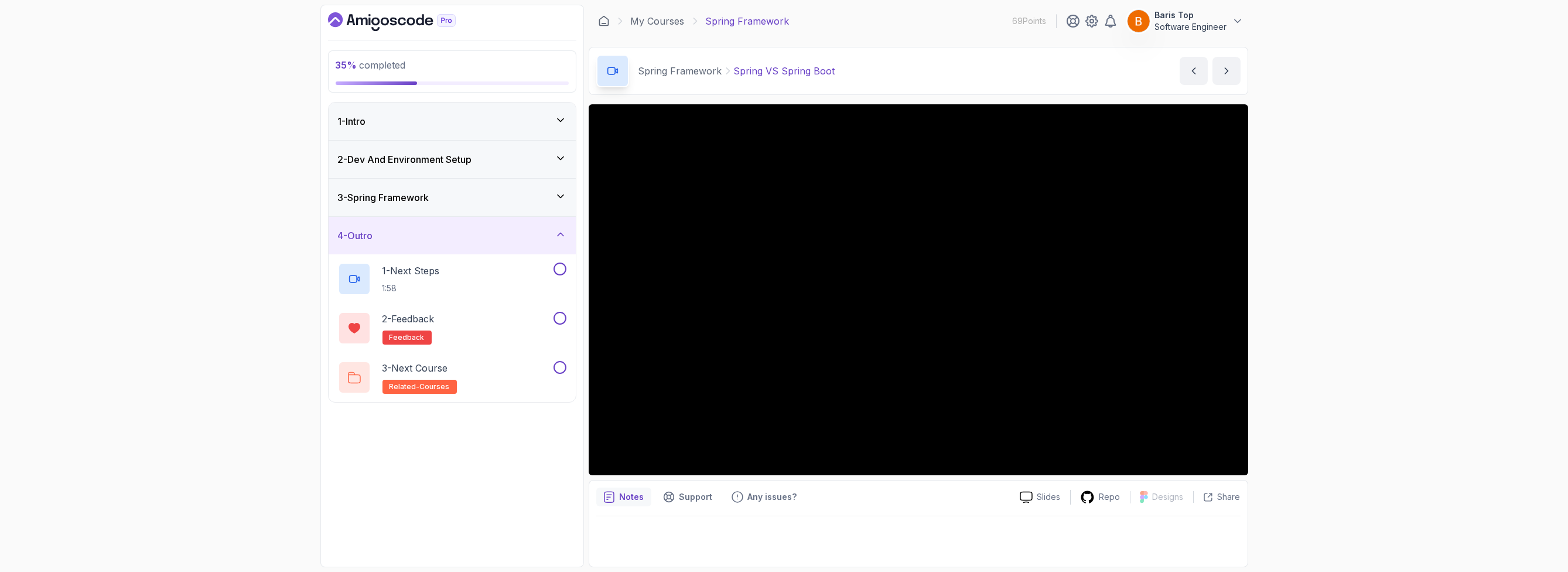
click at [558, 230] on icon at bounding box center [561, 235] width 12 height 12
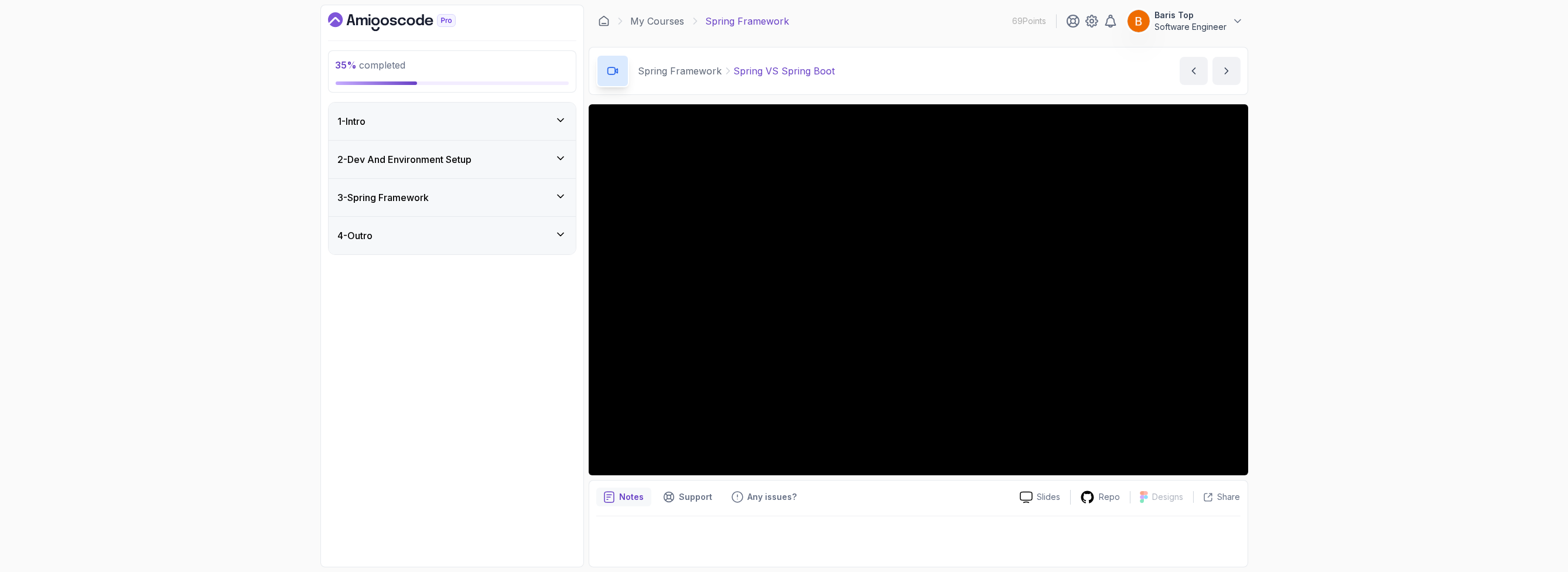
click at [501, 384] on div "35 % completed 1 - Intro 2 - Dev And Environment Setup 3 - Spring Framework 4 -…" at bounding box center [452, 286] width 263 height 563
click at [453, 205] on div "3 - Spring Framework" at bounding box center [453, 197] width 247 height 38
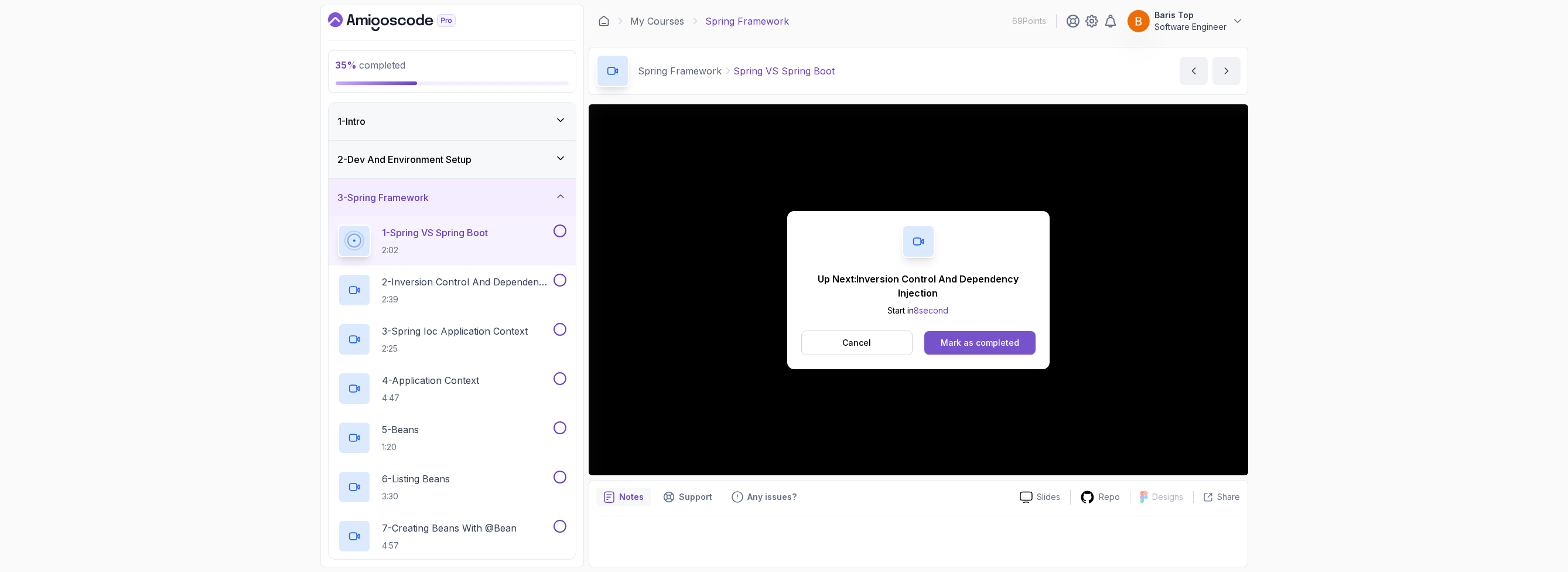
click at [956, 342] on div "Mark as completed" at bounding box center [979, 342] width 78 height 12
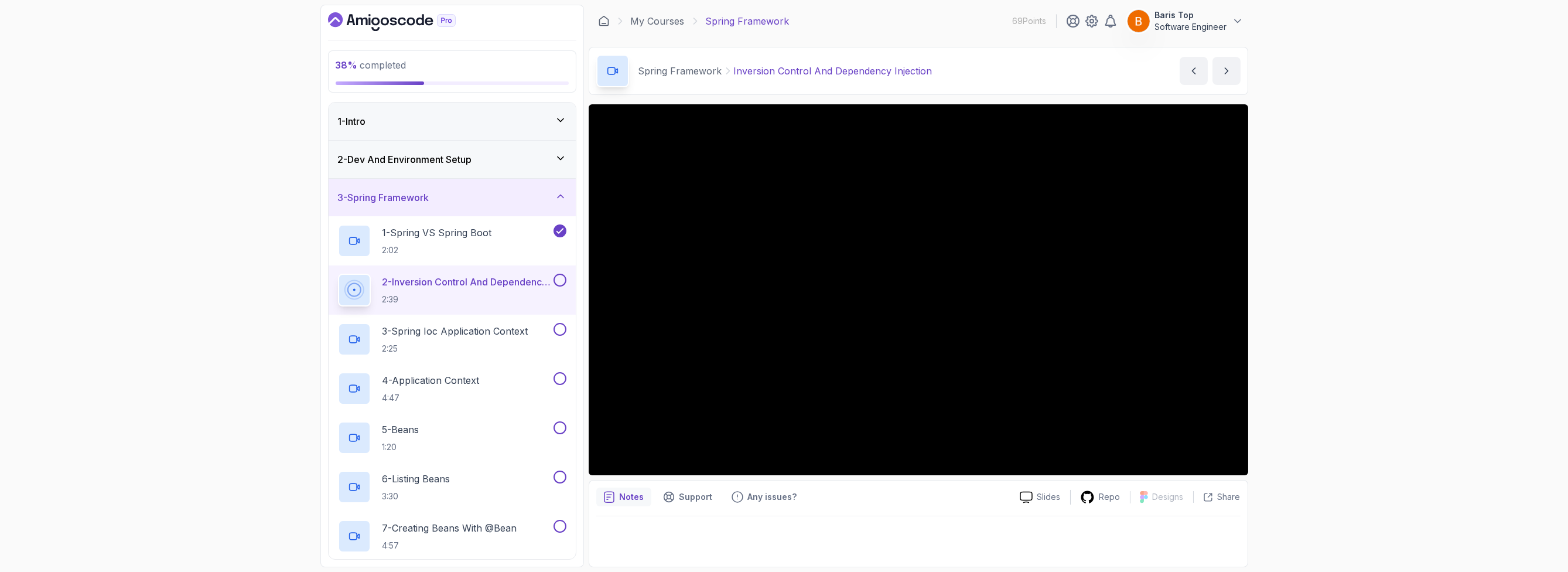
click at [563, 278] on button at bounding box center [559, 279] width 13 height 13
click at [521, 333] on p "3 - Spring Ioc Application Context" at bounding box center [455, 331] width 146 height 14
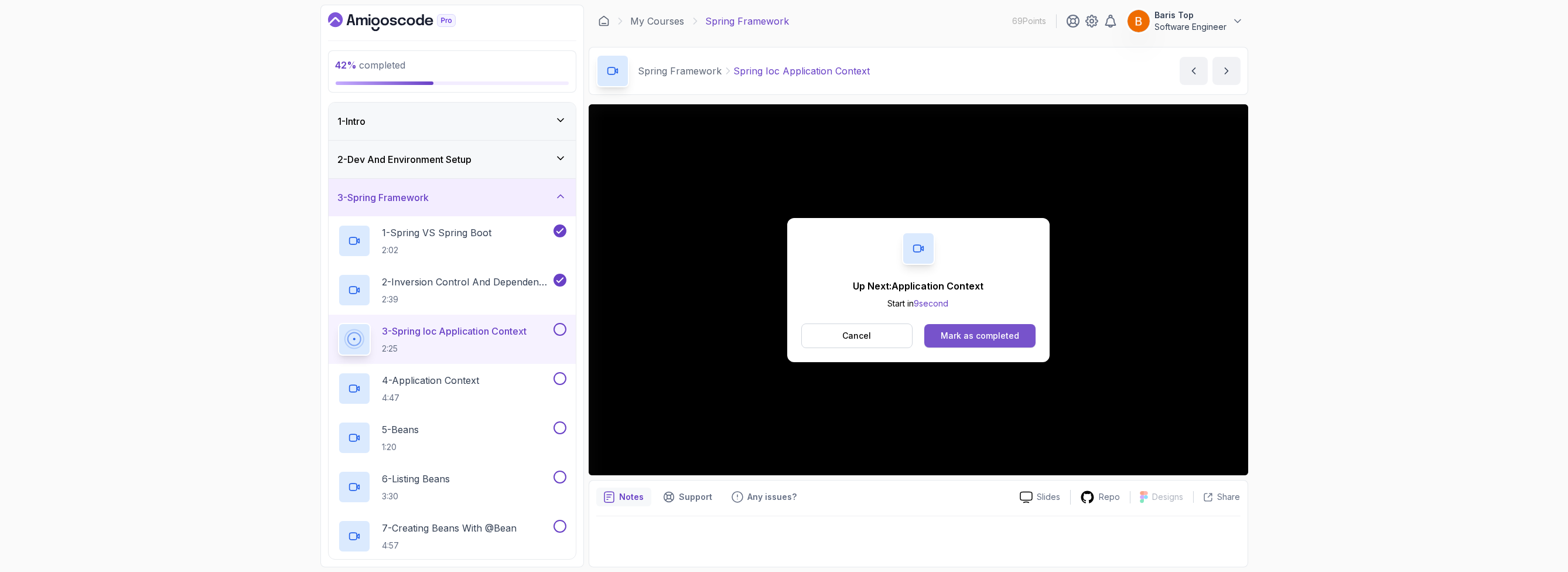
click at [950, 331] on div "Mark as completed" at bounding box center [979, 336] width 78 height 12
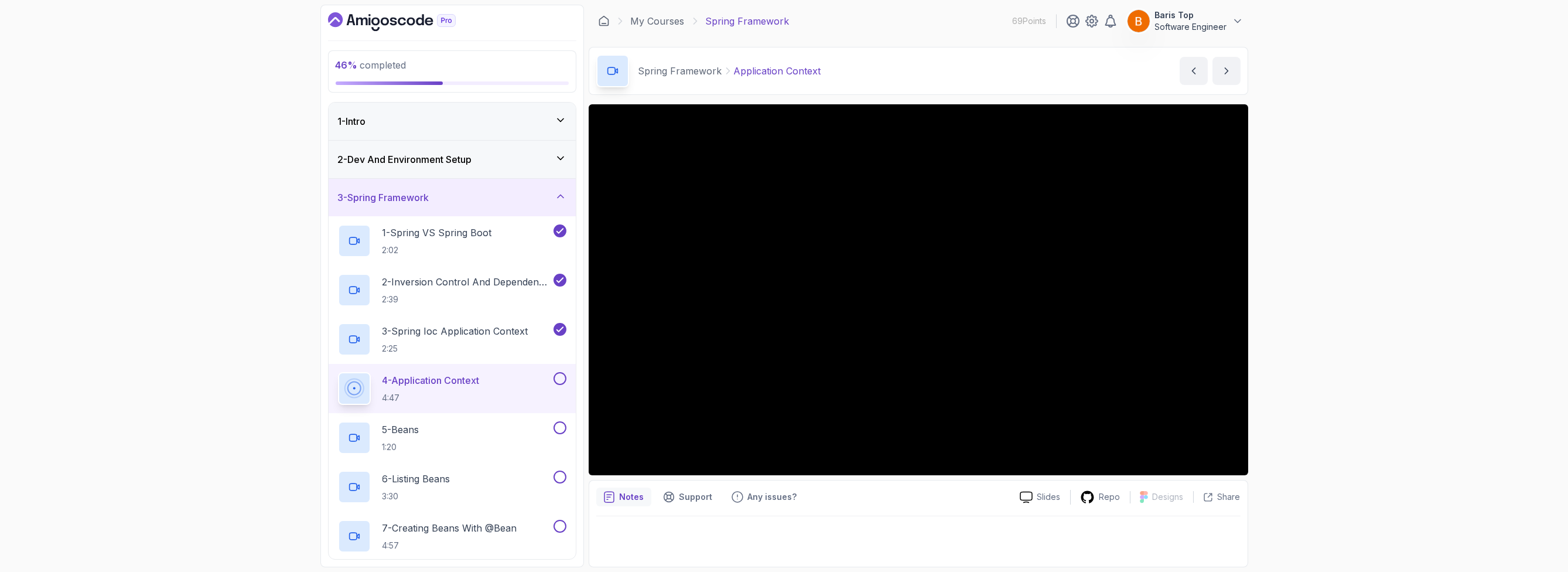
click at [505, 379] on div "4 - Application Context 4:47" at bounding box center [445, 388] width 214 height 33
click at [559, 376] on button at bounding box center [559, 378] width 13 height 13
click at [483, 421] on div "5 - Beans 1:20" at bounding box center [445, 437] width 214 height 33
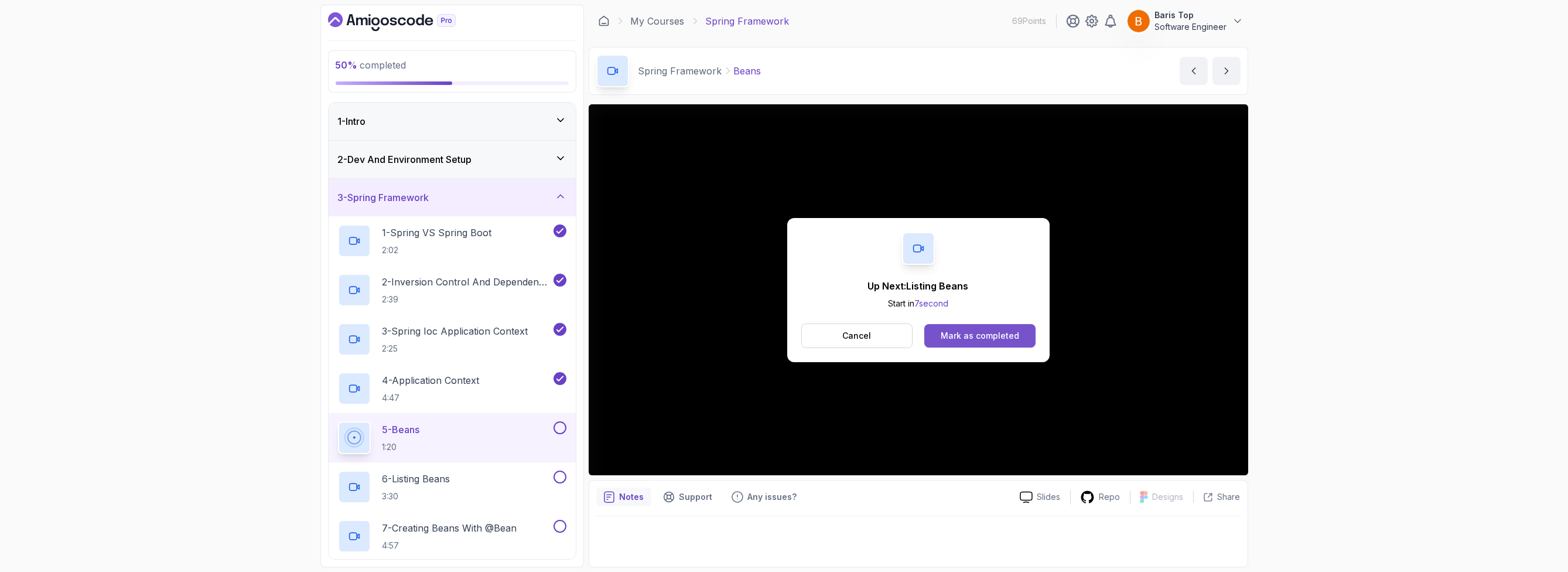
click at [988, 333] on div "Mark as completed" at bounding box center [979, 336] width 78 height 12
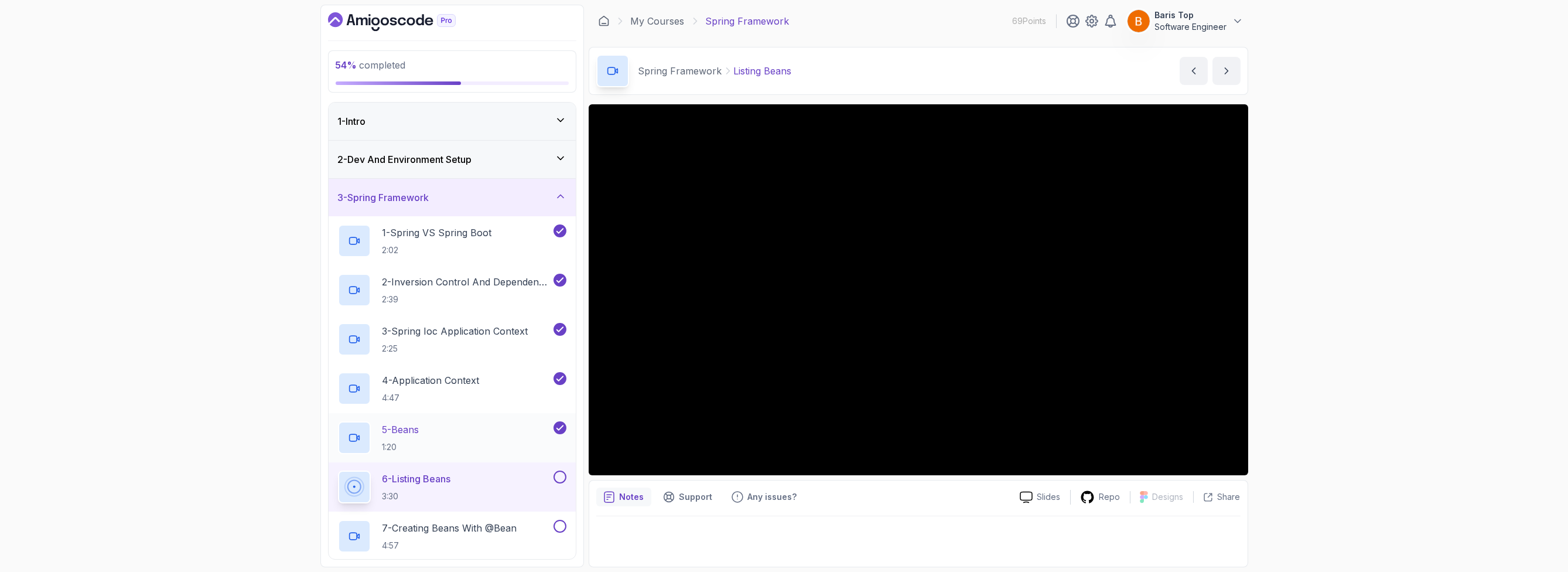
click at [497, 430] on div "5 - Beans 1:20" at bounding box center [445, 437] width 214 height 33
click at [470, 481] on div "6 - Listing Beans 3:30" at bounding box center [445, 486] width 214 height 33
click at [560, 477] on button at bounding box center [559, 476] width 13 height 13
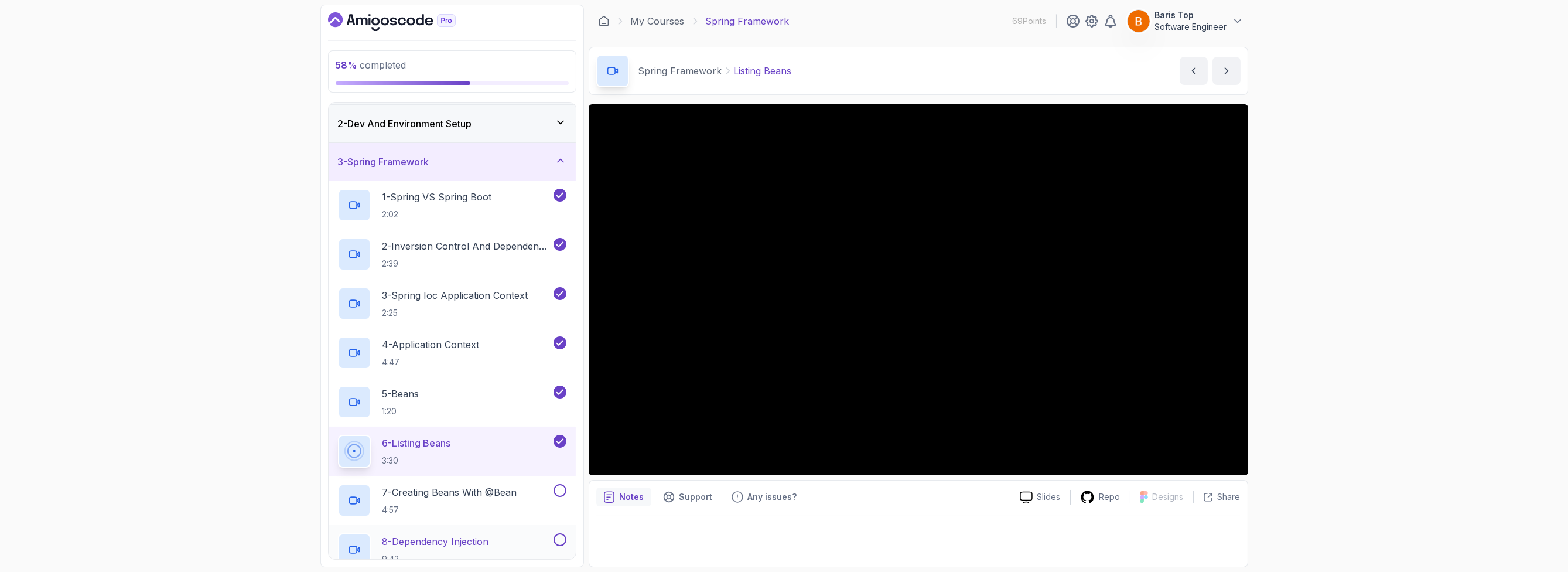
scroll to position [71, 0]
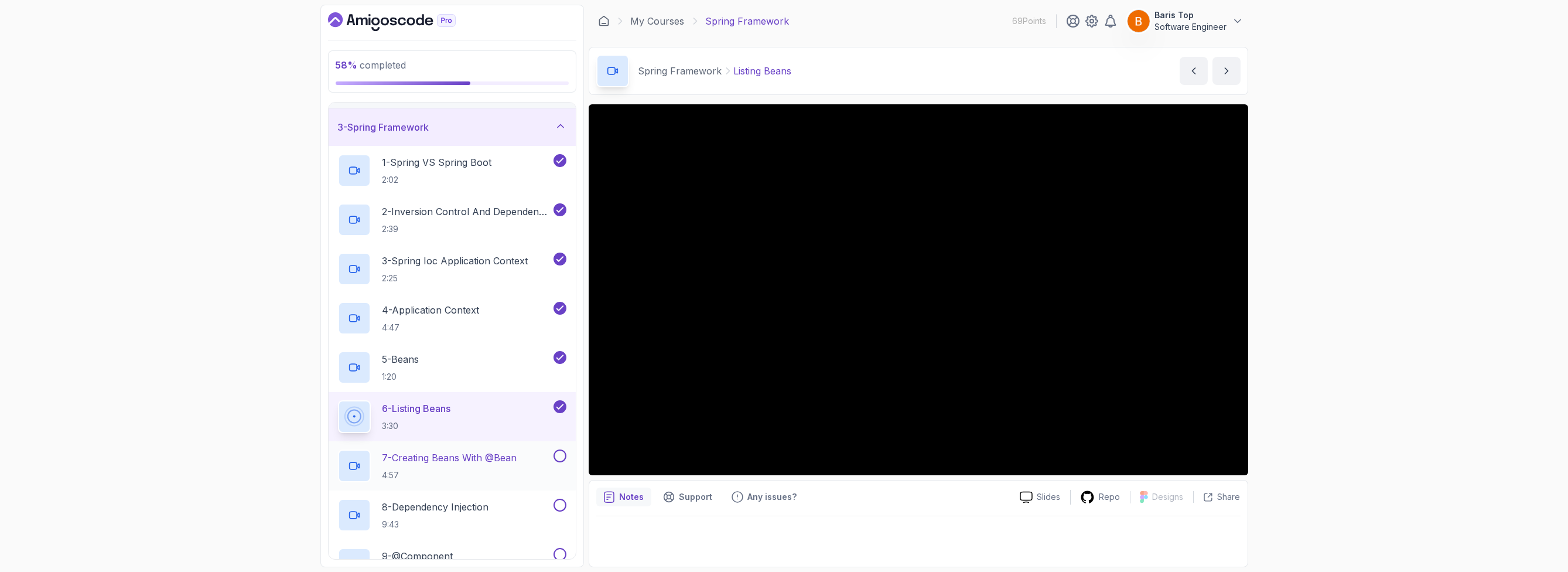
click at [501, 466] on h2 "7 - Creating Beans With @Bean 4:57" at bounding box center [450, 466] width 135 height 30
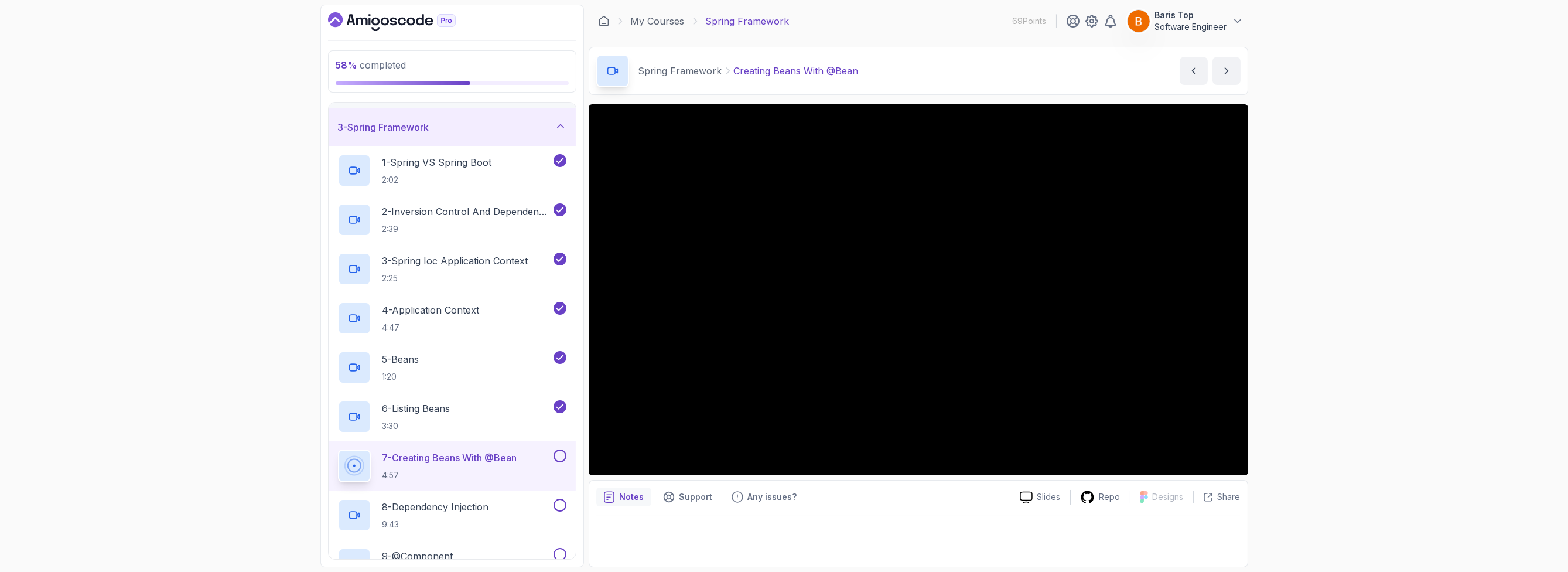
click at [281, 393] on div "58 % completed 1 - Intro 2 - Dev And Environment Setup 3 - Spring Framework 1 -…" at bounding box center [784, 286] width 1568 height 572
click at [1480, 311] on div "58 % completed 1 - Intro 2 - Dev And Environment Setup 3 - Spring Framework 1 -…" at bounding box center [784, 286] width 1568 height 572
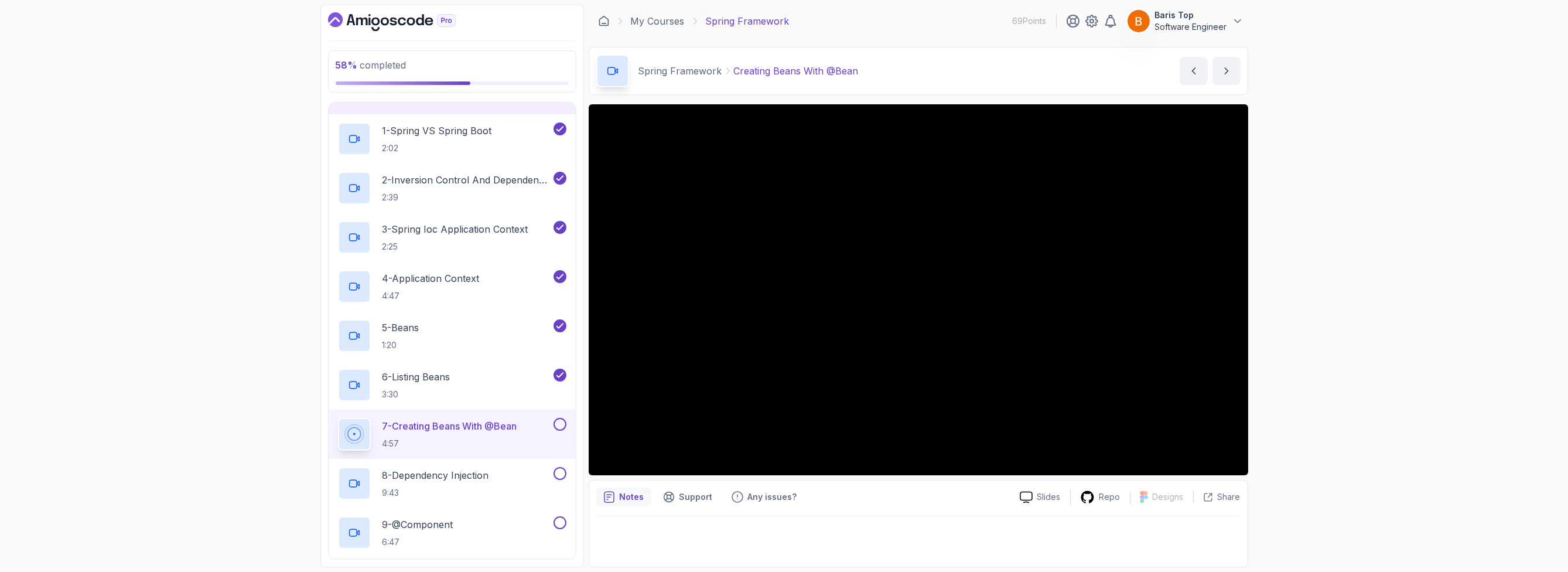
scroll to position [102, 0]
click at [564, 421] on button at bounding box center [559, 424] width 13 height 13
click at [521, 468] on div "8 - Dependency Injection 9:43" at bounding box center [445, 483] width 214 height 33
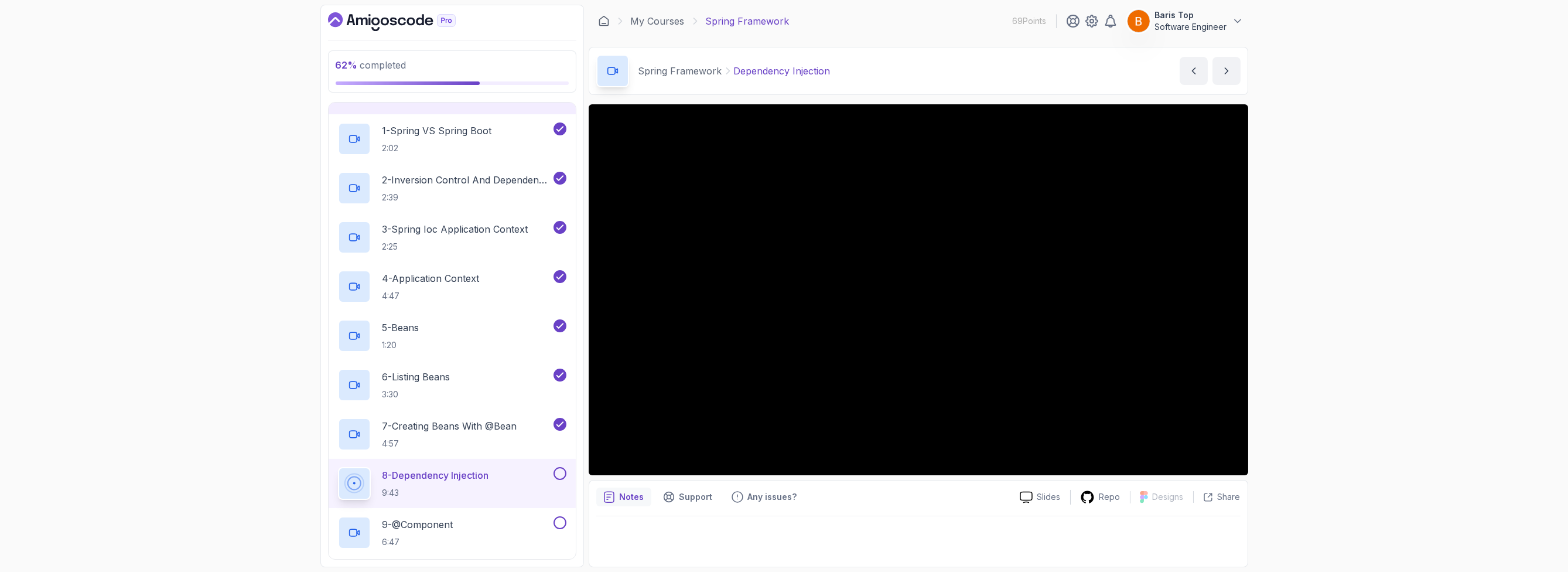
click at [558, 474] on button at bounding box center [559, 473] width 13 height 13
click at [284, 478] on div "65 % completed 1 - Intro 2 - Dev And Environment Setup 3 - Spring Framework 1 -…" at bounding box center [784, 286] width 1568 height 572
click at [474, 524] on div "9 - @Component 6:47" at bounding box center [445, 532] width 214 height 33
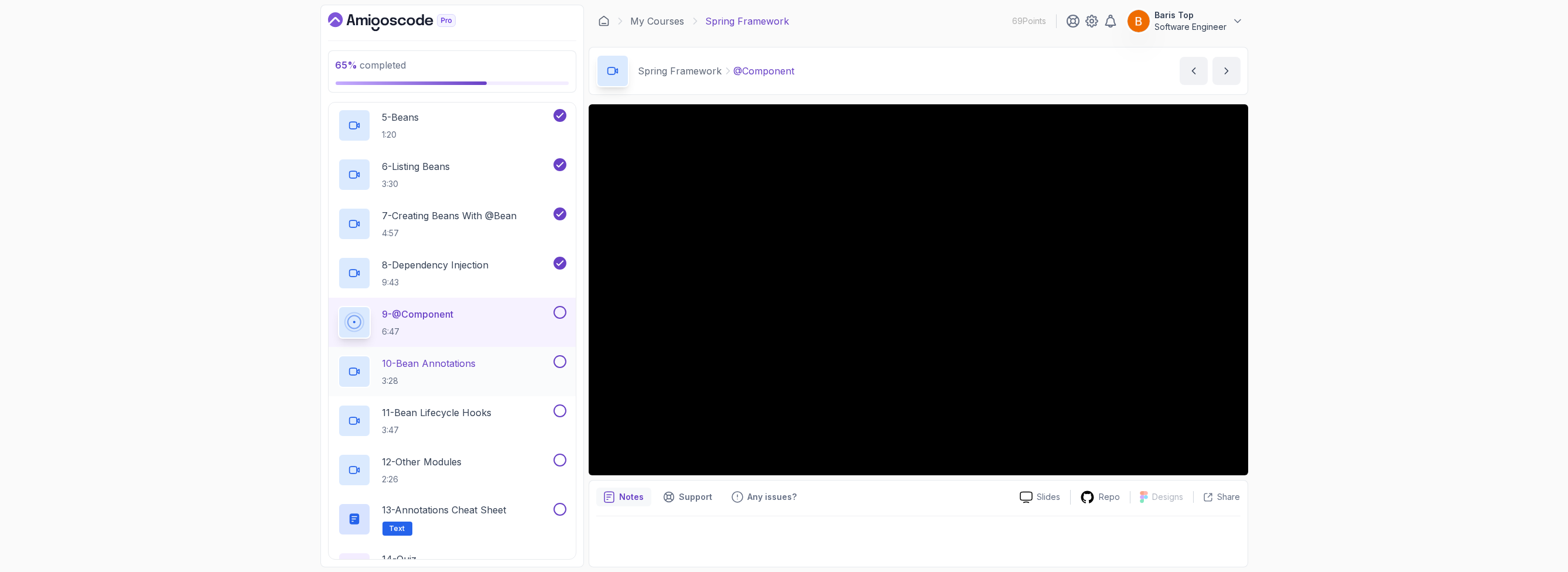
scroll to position [383, 0]
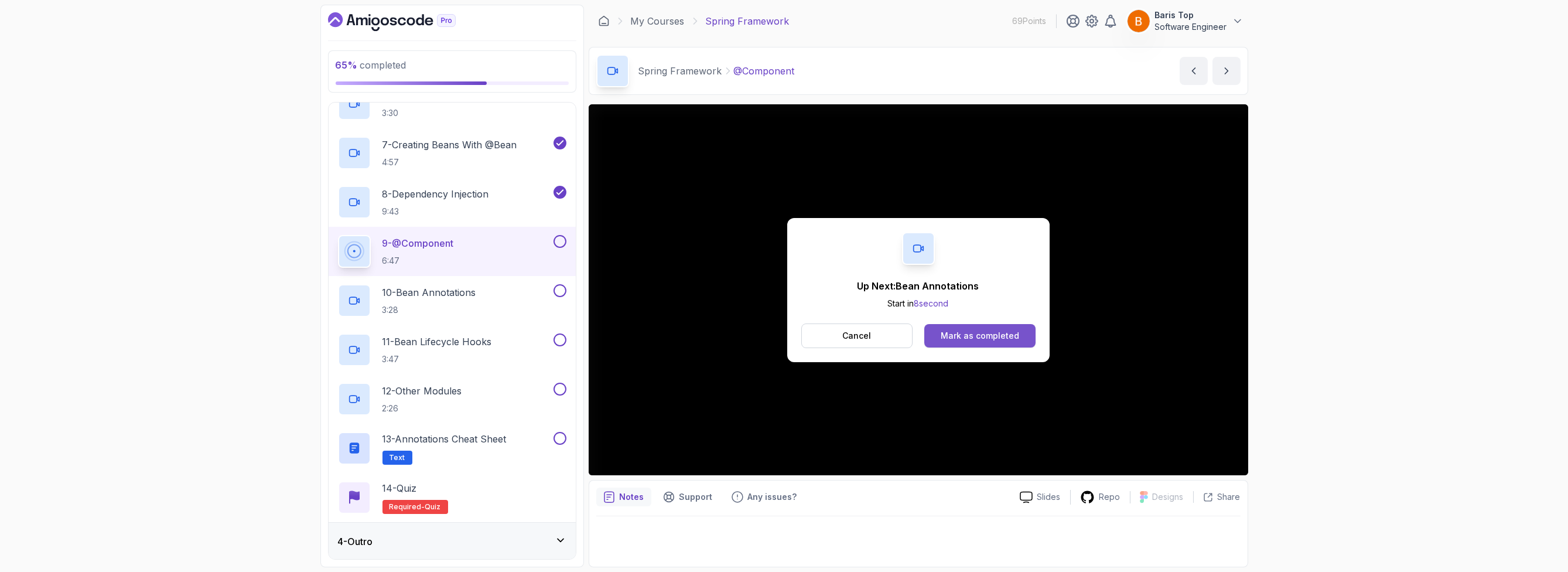
click at [999, 345] on button "Mark as completed" at bounding box center [980, 336] width 111 height 24
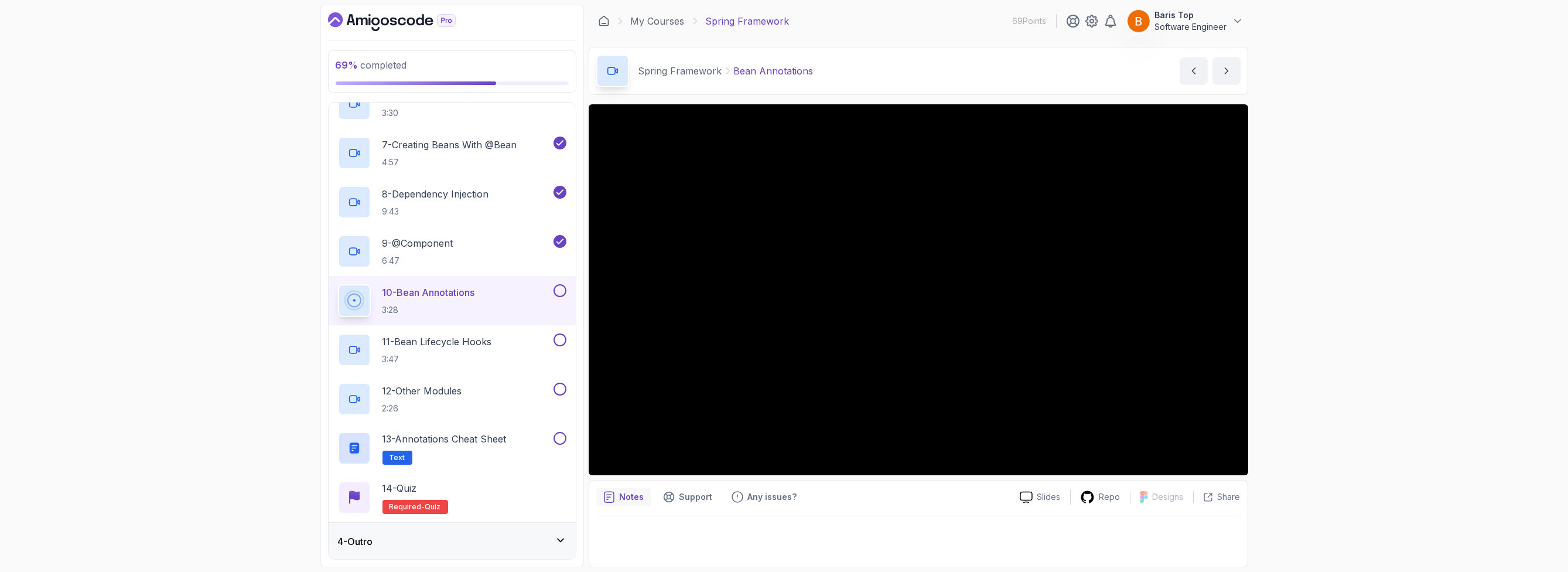
drag, startPoint x: 1341, startPoint y: 407, endPoint x: 1261, endPoint y: 400, distance: 80.3
click at [1340, 407] on div "69 % completed 1 - Intro 2 - Dev And Environment Setup 3 - Spring Framework 1 -…" at bounding box center [784, 286] width 1568 height 572
click at [559, 289] on button at bounding box center [559, 290] width 13 height 13
click at [513, 342] on div "11 - Bean Lifecycle Hooks 3:47" at bounding box center [445, 349] width 214 height 33
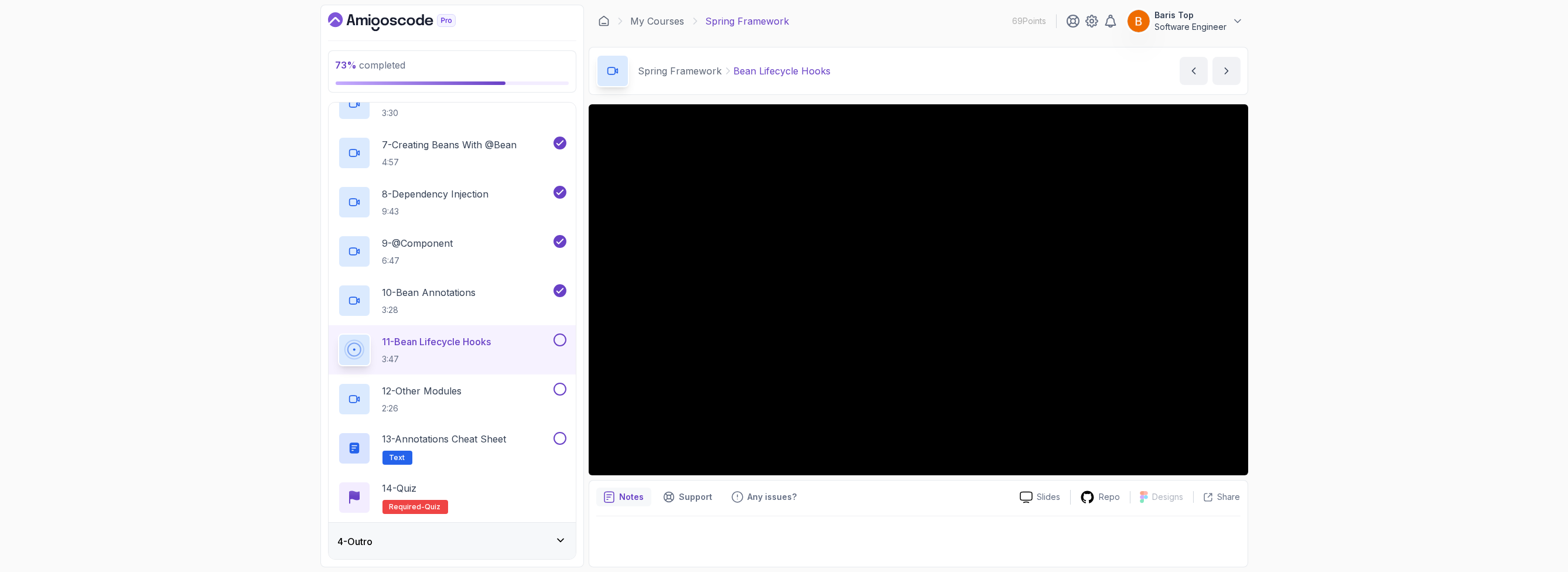
click at [1314, 263] on div "73 % completed 1 - Intro 2 - Dev And Environment Setup 3 - Spring Framework 1 -…" at bounding box center [784, 286] width 1568 height 572
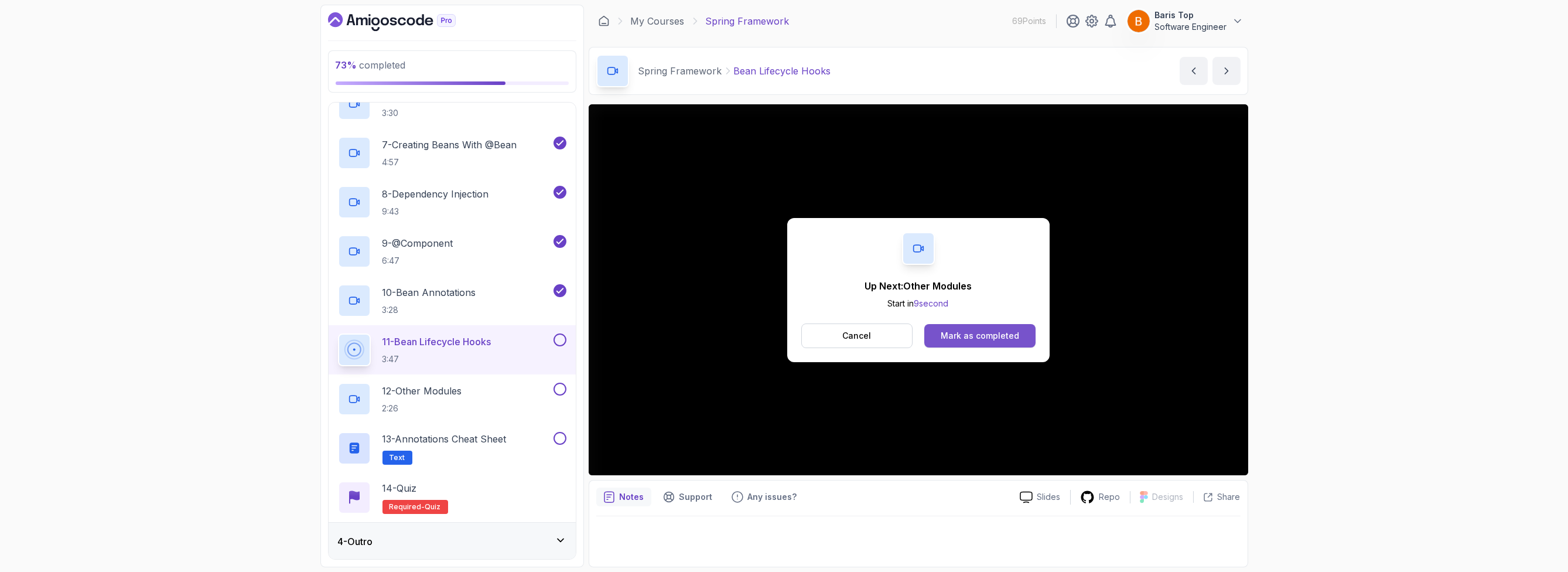
click at [973, 339] on div "Mark as completed" at bounding box center [979, 336] width 78 height 12
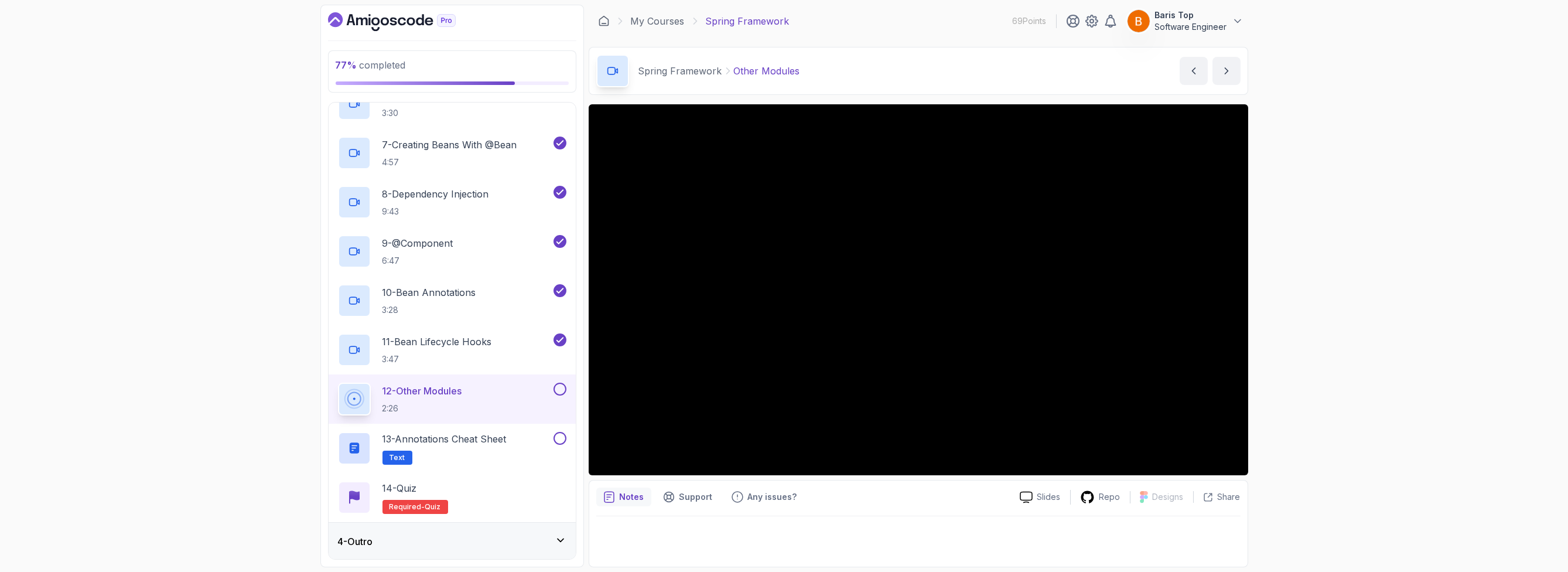
click at [559, 389] on button at bounding box center [559, 389] width 13 height 13
click at [477, 443] on p "13 - Annotations Cheat Sheet" at bounding box center [445, 438] width 124 height 14
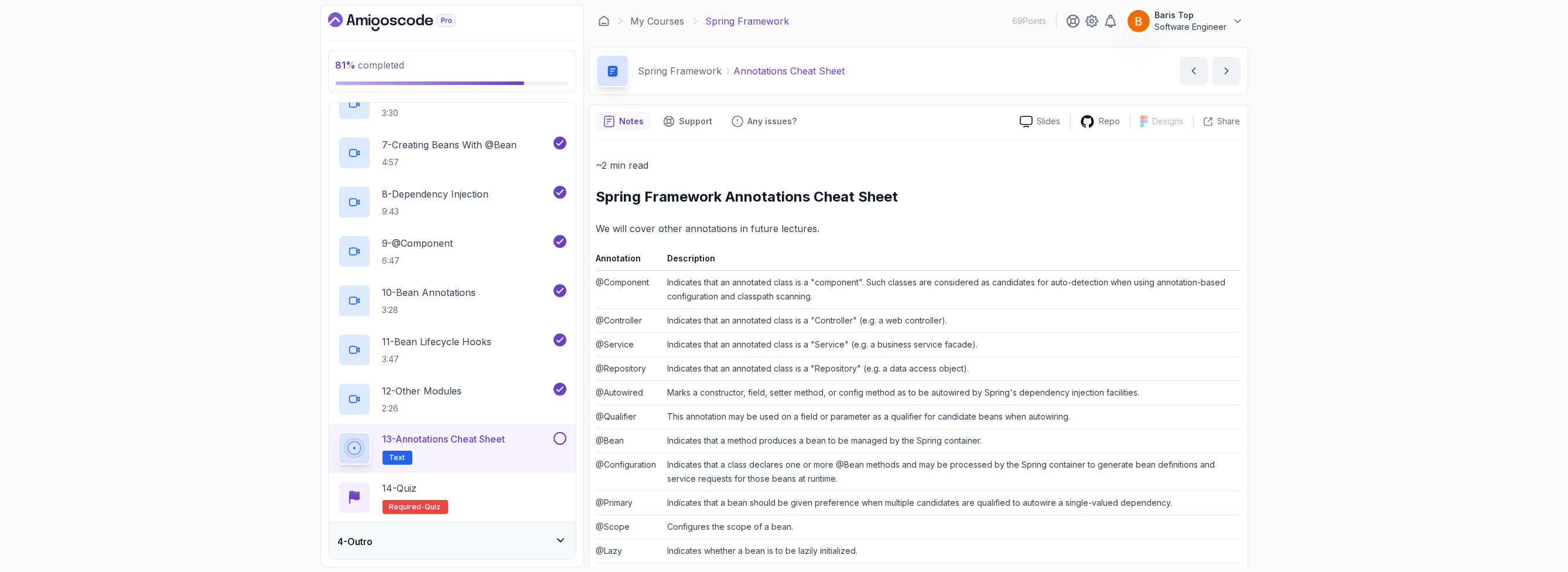
click at [860, 312] on td "Indicates that an annotated class is a "Controller" (e.g. a web controller)." at bounding box center [951, 320] width 578 height 24
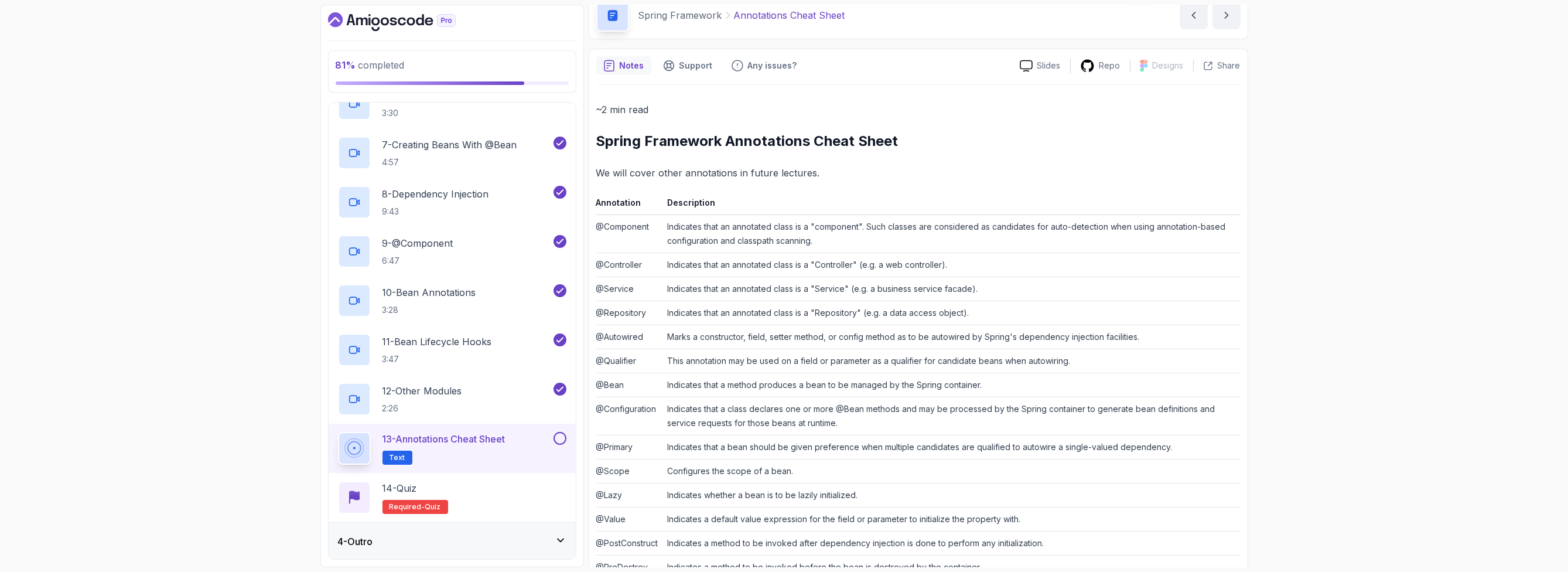
scroll to position [136, 0]
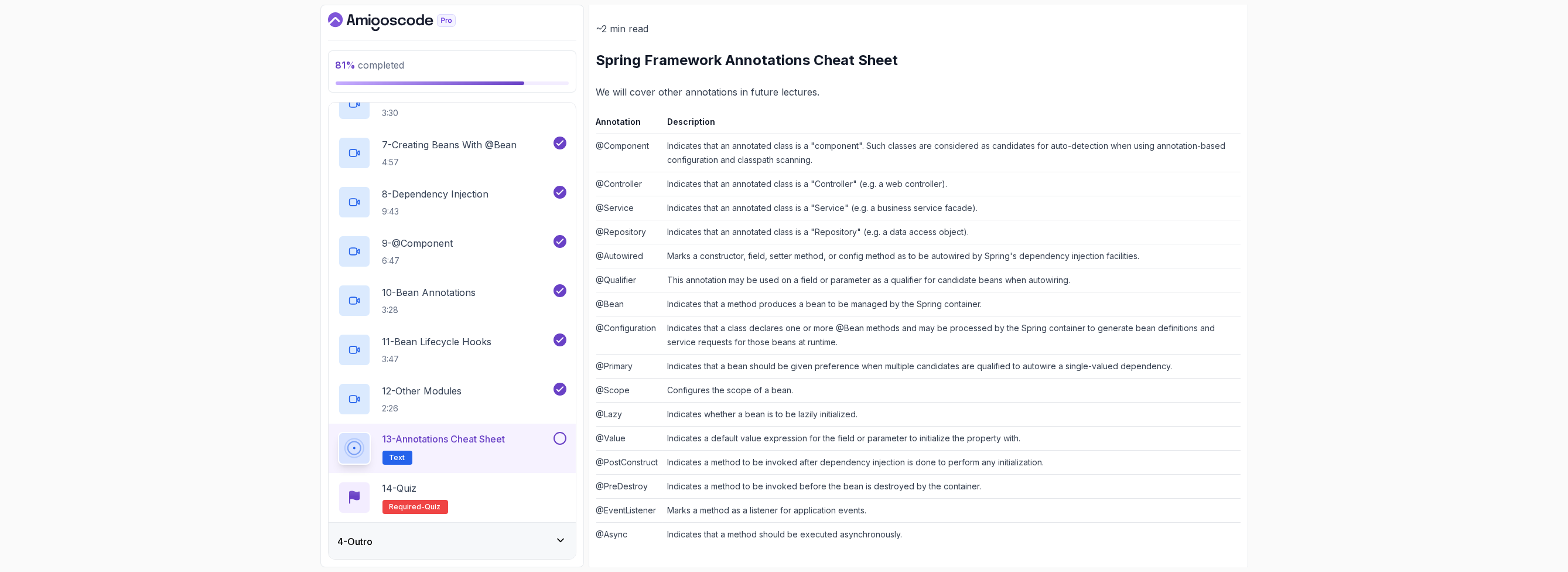
click at [902, 345] on td "Indicates that a class declares one or more @Bean methods and may be processed …" at bounding box center [951, 335] width 578 height 38
drag, startPoint x: 875, startPoint y: 414, endPoint x: 647, endPoint y: 411, distance: 228.0
click at [647, 411] on tr "@Lazy Indicates whether a bean is to be lazily initialized." at bounding box center [919, 414] width 644 height 24
click at [647, 411] on td "@Lazy" at bounding box center [629, 414] width 66 height 24
drag, startPoint x: 596, startPoint y: 411, endPoint x: 901, endPoint y: 410, distance: 305.0
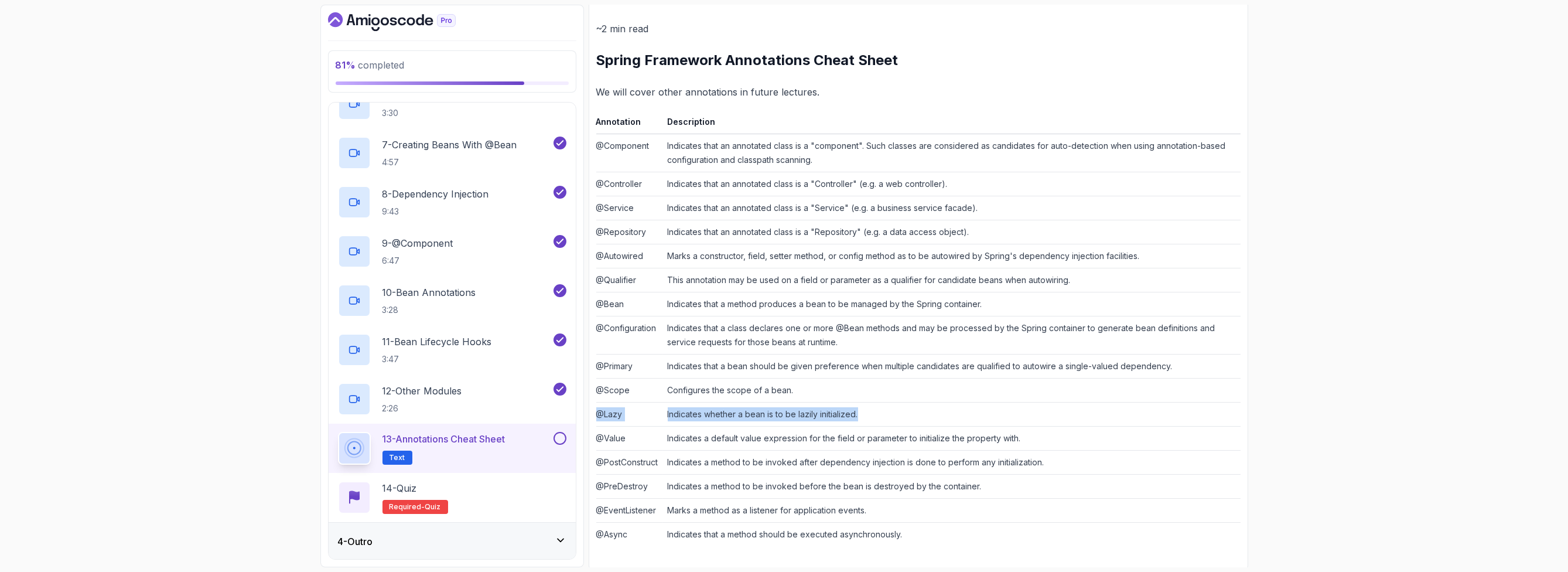
click at [901, 410] on tr "@Lazy Indicates whether a bean is to be lazily initialized." at bounding box center [919, 414] width 644 height 24
click at [901, 410] on td "Indicates whether a bean is to be lazily initialized." at bounding box center [951, 414] width 578 height 24
click at [1026, 499] on td "Marks a method as a listener for application events." at bounding box center [951, 511] width 578 height 24
click at [874, 532] on td "Indicates that a method should be executed asynchronously." at bounding box center [951, 534] width 578 height 24
click at [966, 532] on td "Indicates that a method should be executed asynchronously." at bounding box center [951, 534] width 578 height 24
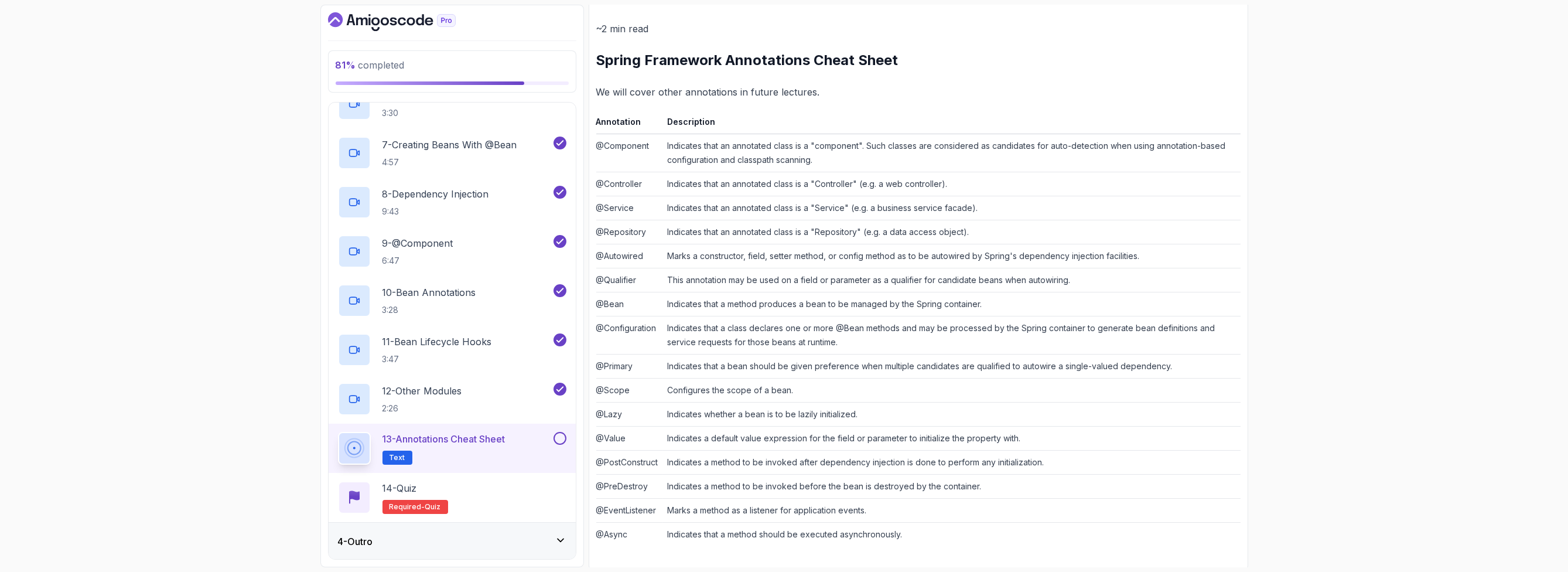
click at [557, 437] on button at bounding box center [559, 437] width 13 height 13
click at [500, 488] on div "14 - Quiz Required- quiz" at bounding box center [453, 497] width 229 height 33
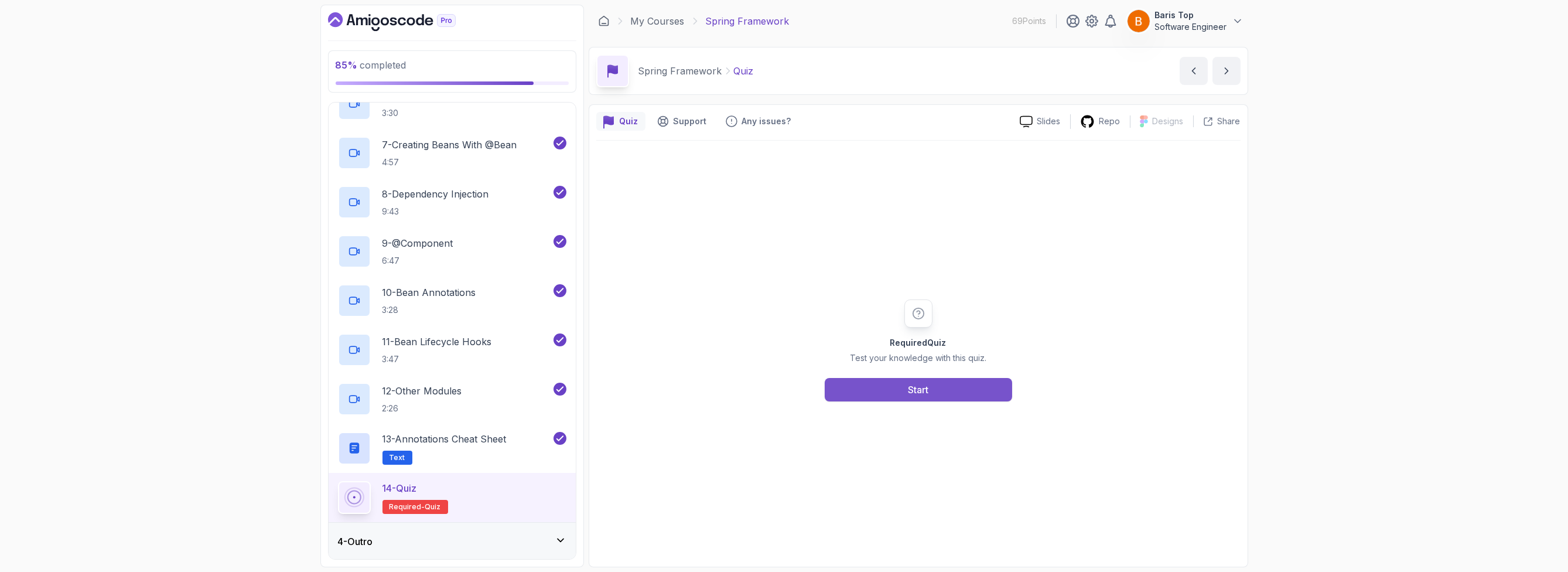
click at [966, 385] on button "Start" at bounding box center [919, 389] width 188 height 24
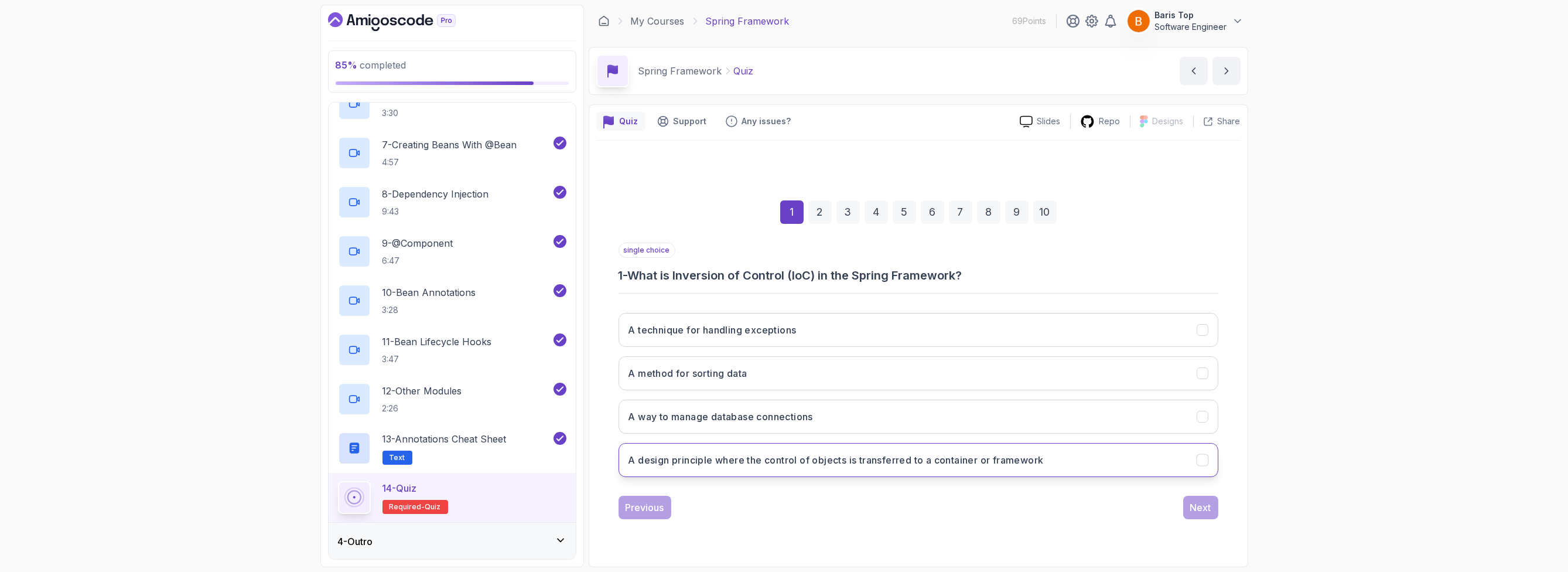
click at [1080, 460] on button "A design principle where the control of objects is transferred to a container o…" at bounding box center [918, 460] width 600 height 34
click at [924, 509] on div "Previous Next" at bounding box center [918, 507] width 600 height 24
click at [1010, 420] on button "A way to manage database connections" at bounding box center [918, 416] width 600 height 34
click at [1052, 455] on button "A design principle where the control of objects is transferred to a container o…" at bounding box center [918, 460] width 600 height 34
click at [965, 519] on div "1 2 3 4 5 6 7 8 9 10 single choice 1 - What is Inversion of Control (IoC) in th…" at bounding box center [919, 350] width 644 height 356
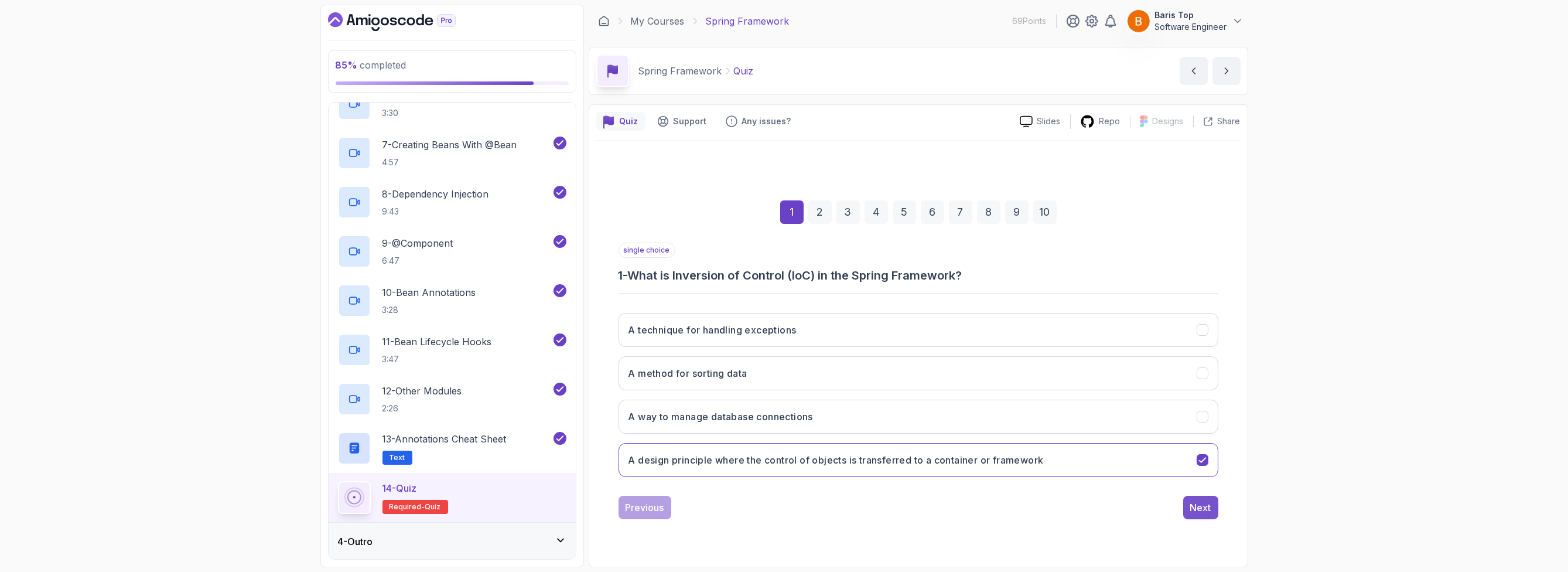
click at [1194, 507] on div "Next" at bounding box center [1200, 507] width 21 height 14
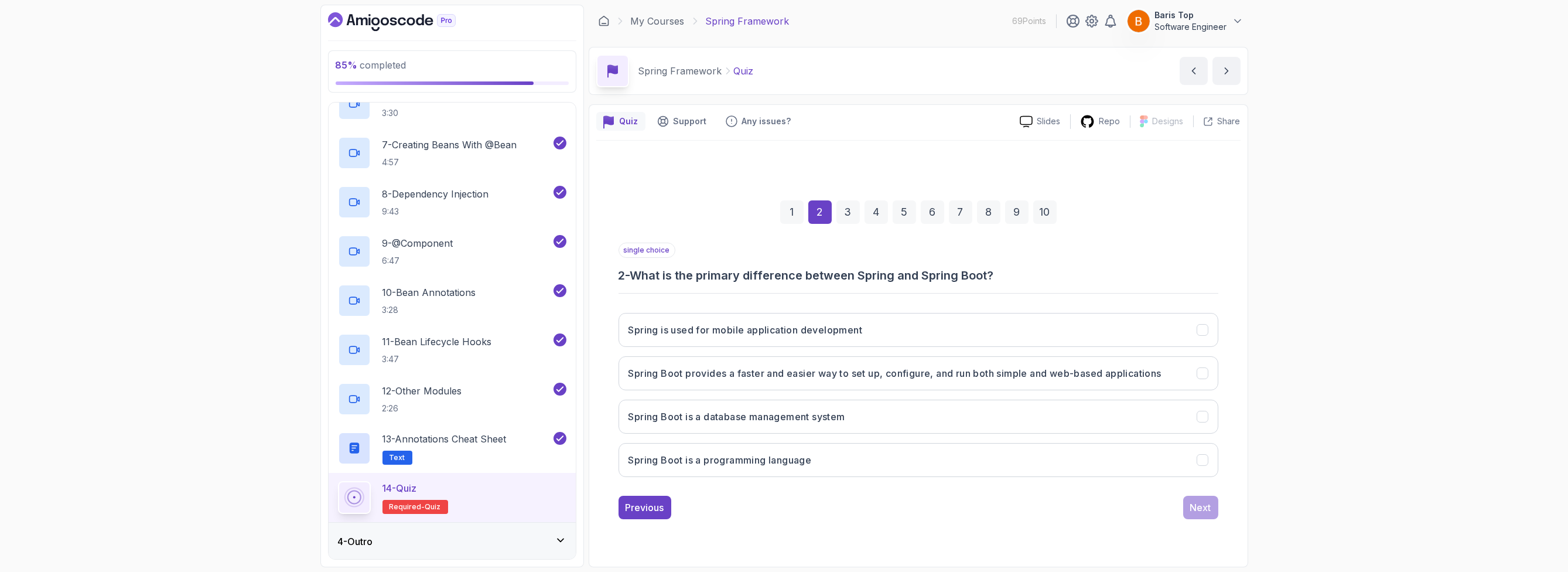
click at [796, 215] on div "1" at bounding box center [792, 212] width 24 height 24
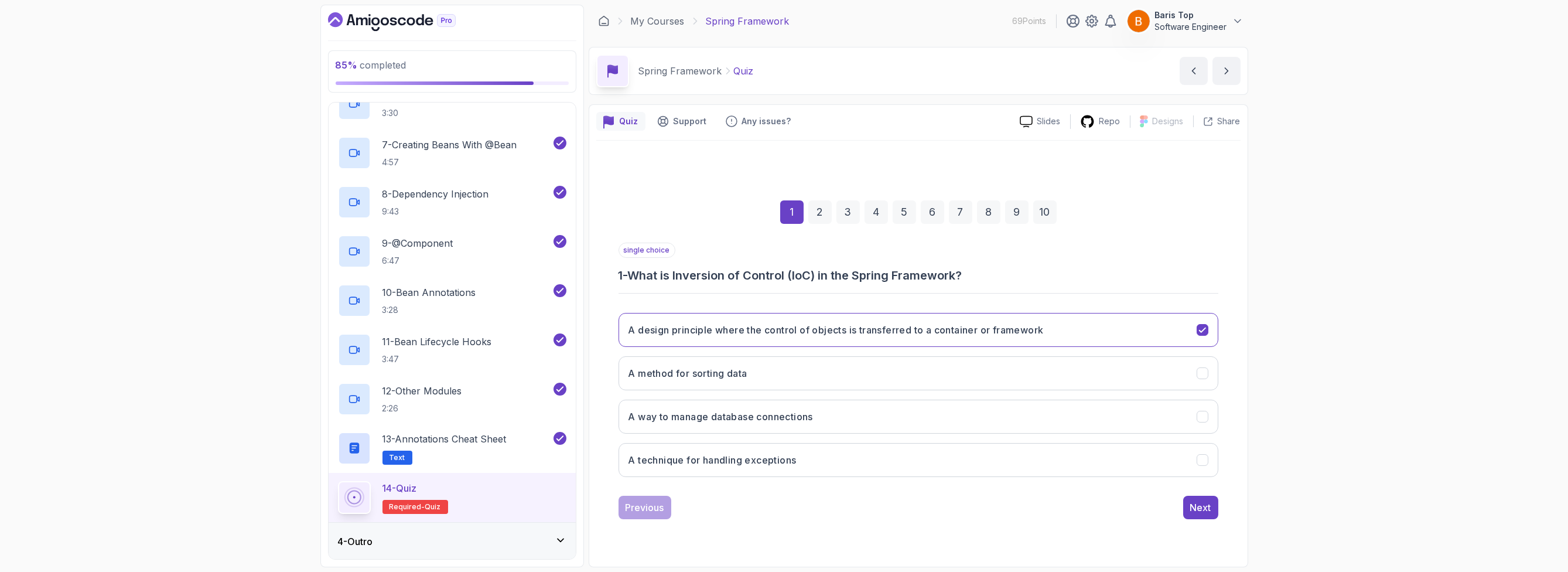
click at [826, 213] on div "2" at bounding box center [820, 212] width 24 height 24
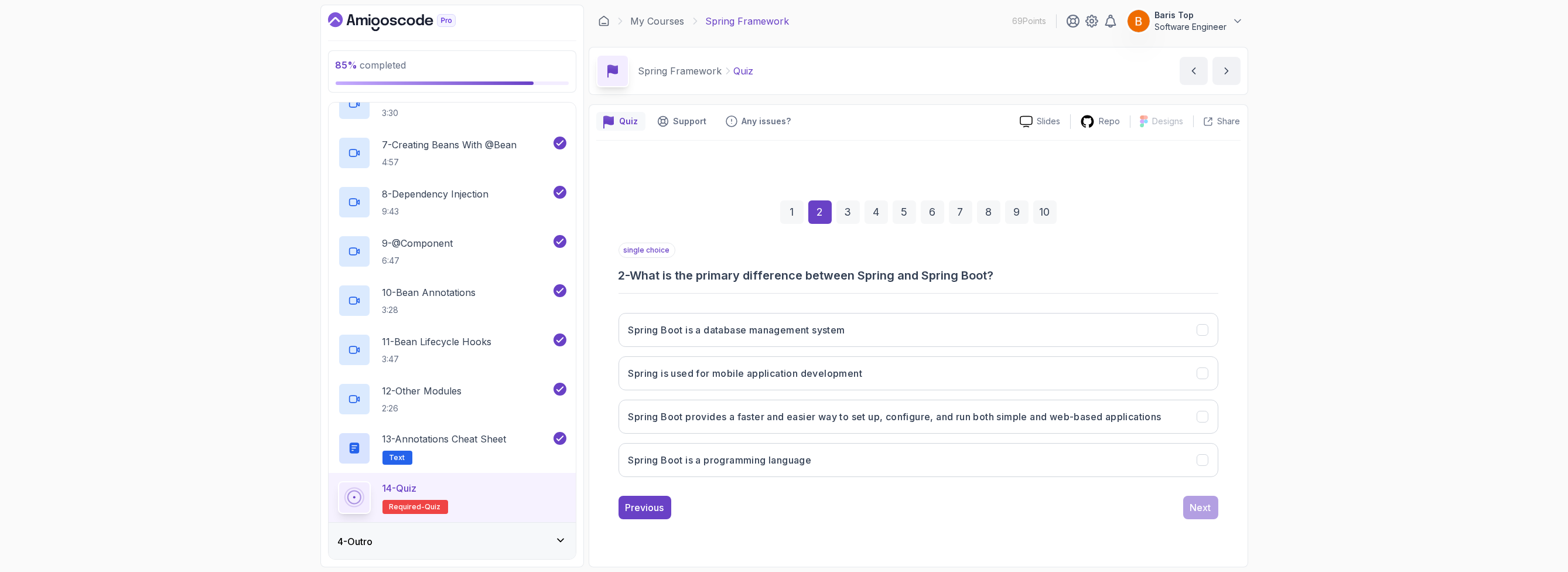
click at [744, 251] on div "single choice 2 - What is the primary difference between Spring and Spring Boot?" at bounding box center [918, 262] width 600 height 41
click at [945, 419] on h3 "Spring Boot provides a faster and easier way to set up, configure, and run both…" at bounding box center [895, 416] width 533 height 14
click at [930, 454] on button "Spring Boot is a programming language" at bounding box center [918, 460] width 600 height 34
click at [939, 424] on button "Spring Boot provides a faster and easier way to set up, configure, and run both…" at bounding box center [918, 416] width 600 height 34
click at [1202, 509] on div "Next" at bounding box center [1200, 507] width 21 height 14
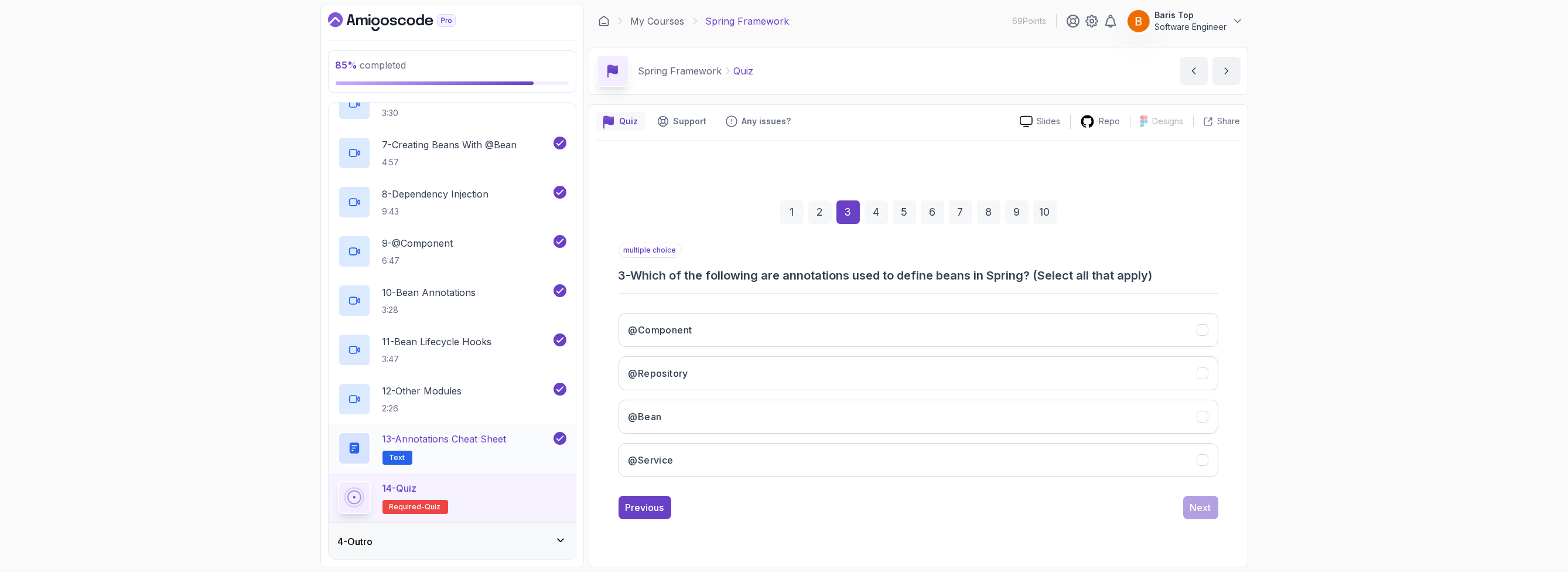
click at [485, 451] on h2 "13 - Annotations Cheat Sheet Text" at bounding box center [445, 448] width 124 height 33
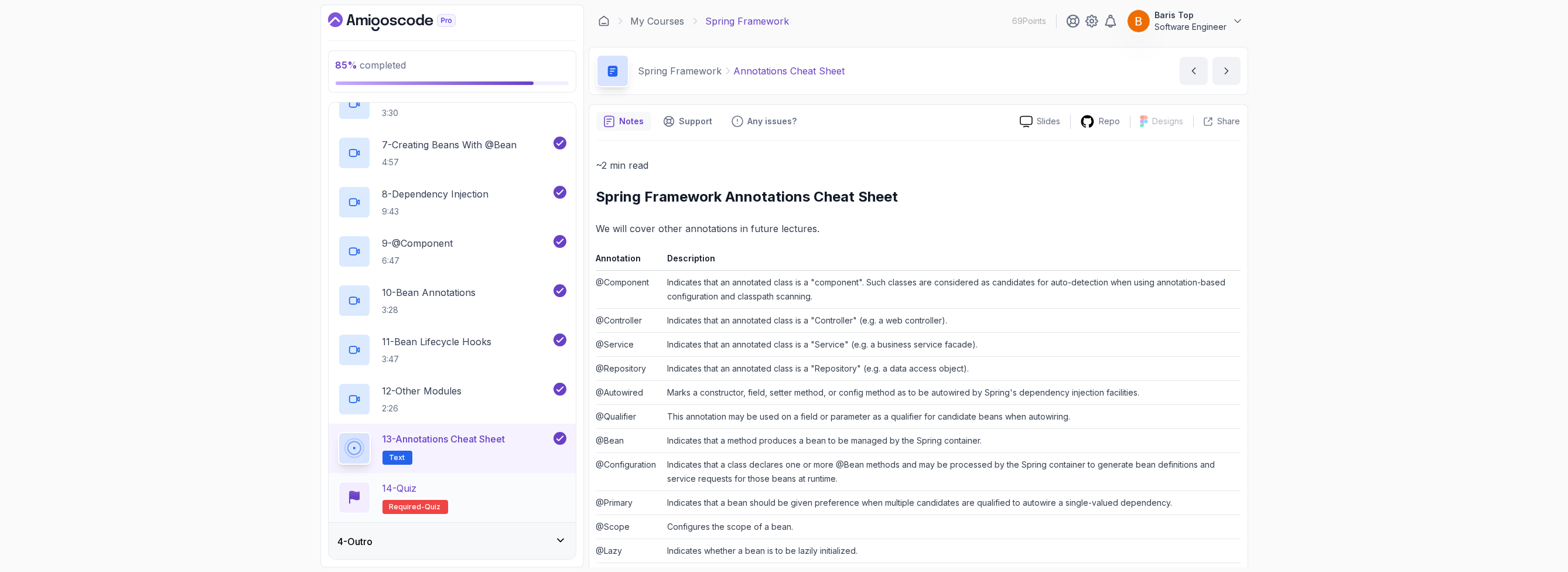
click at [497, 495] on div "14 - Quiz Required- quiz" at bounding box center [453, 497] width 229 height 33
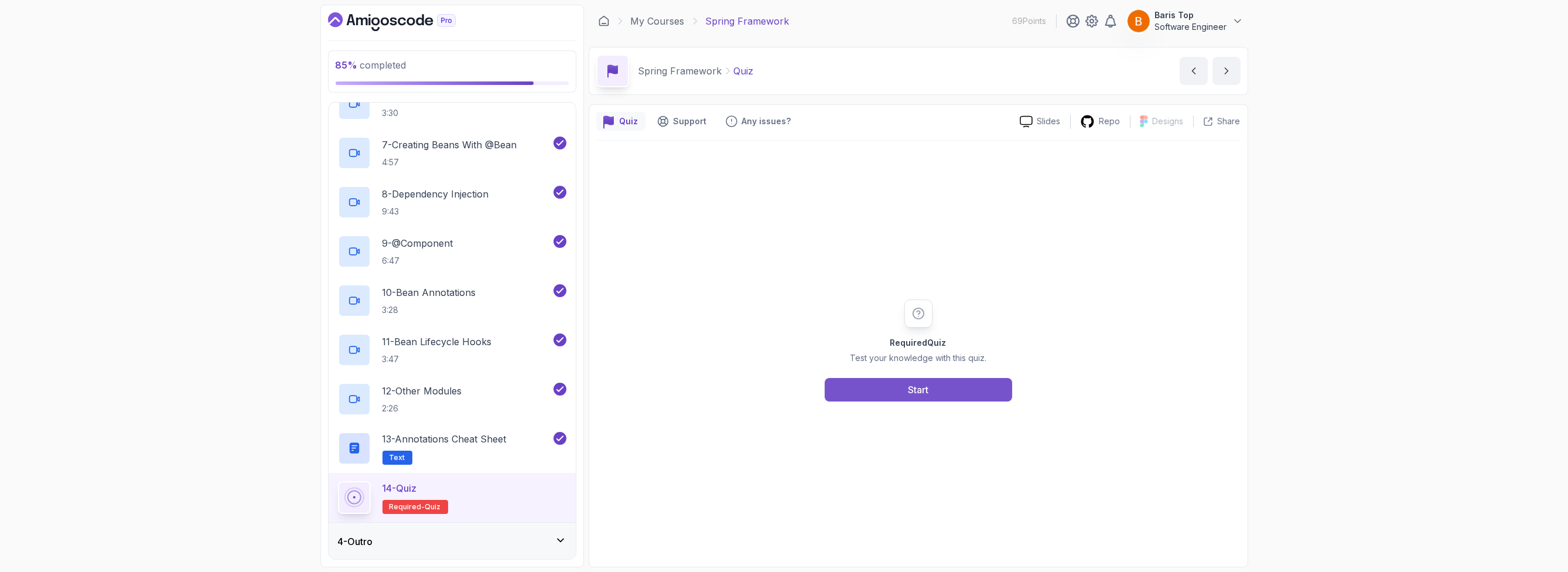
click at [851, 385] on button "Start" at bounding box center [919, 389] width 188 height 24
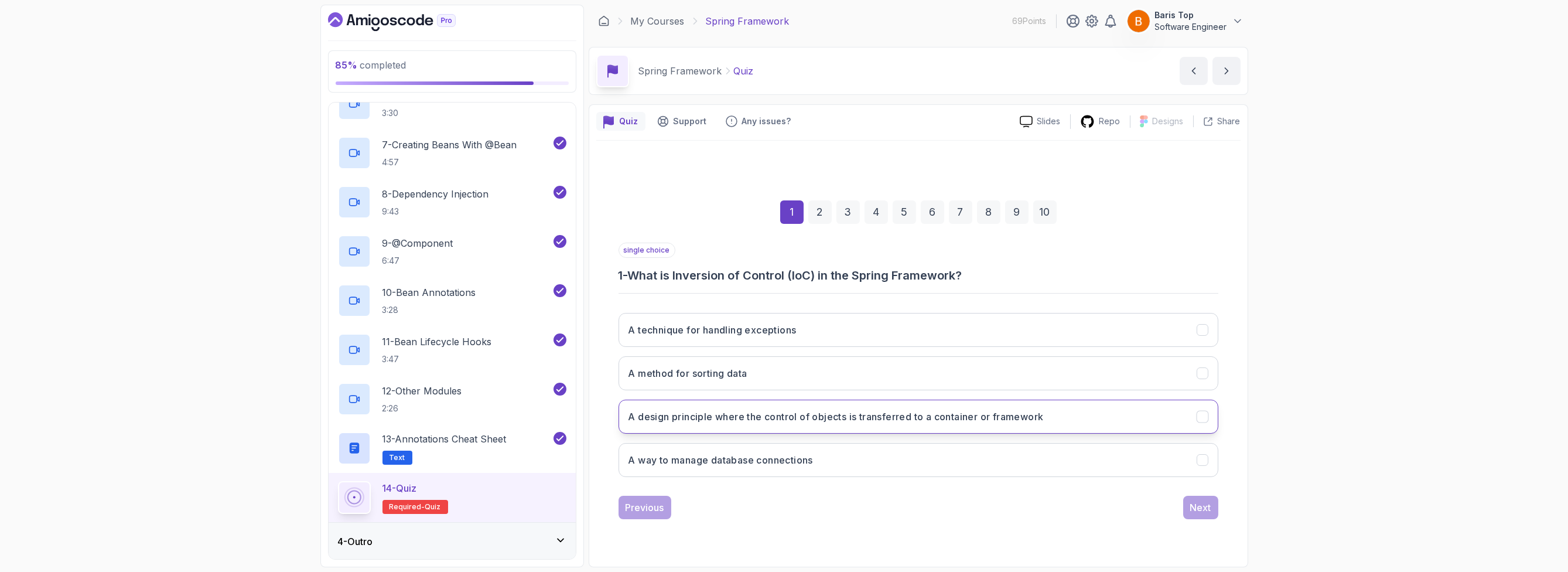
click at [890, 416] on h3 "A design principle where the control of objects is transferred to a container o…" at bounding box center [836, 416] width 416 height 14
click at [1197, 506] on div "Next" at bounding box center [1200, 507] width 21 height 14
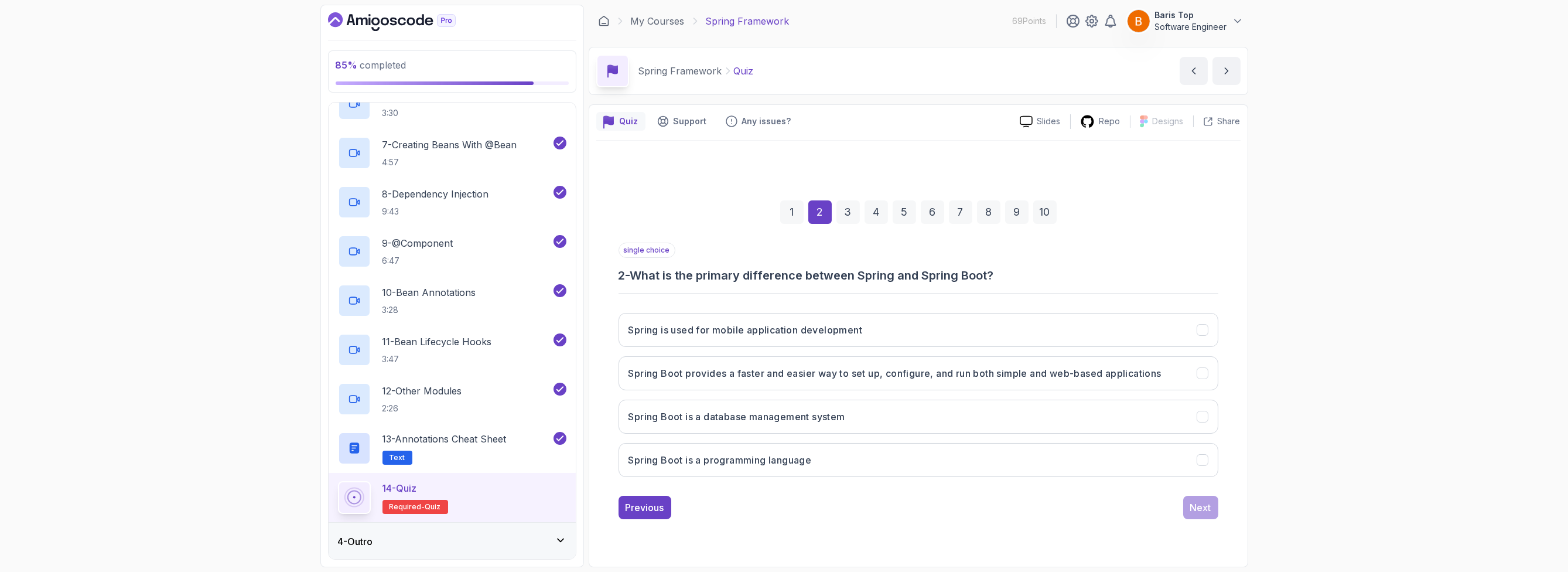
drag, startPoint x: 701, startPoint y: 214, endPoint x: 721, endPoint y: 235, distance: 29.0
click at [700, 214] on div "1 2 3 4 5 6 7 8 9 10" at bounding box center [918, 212] width 600 height 61
click at [655, 511] on div "Previous" at bounding box center [645, 507] width 39 height 14
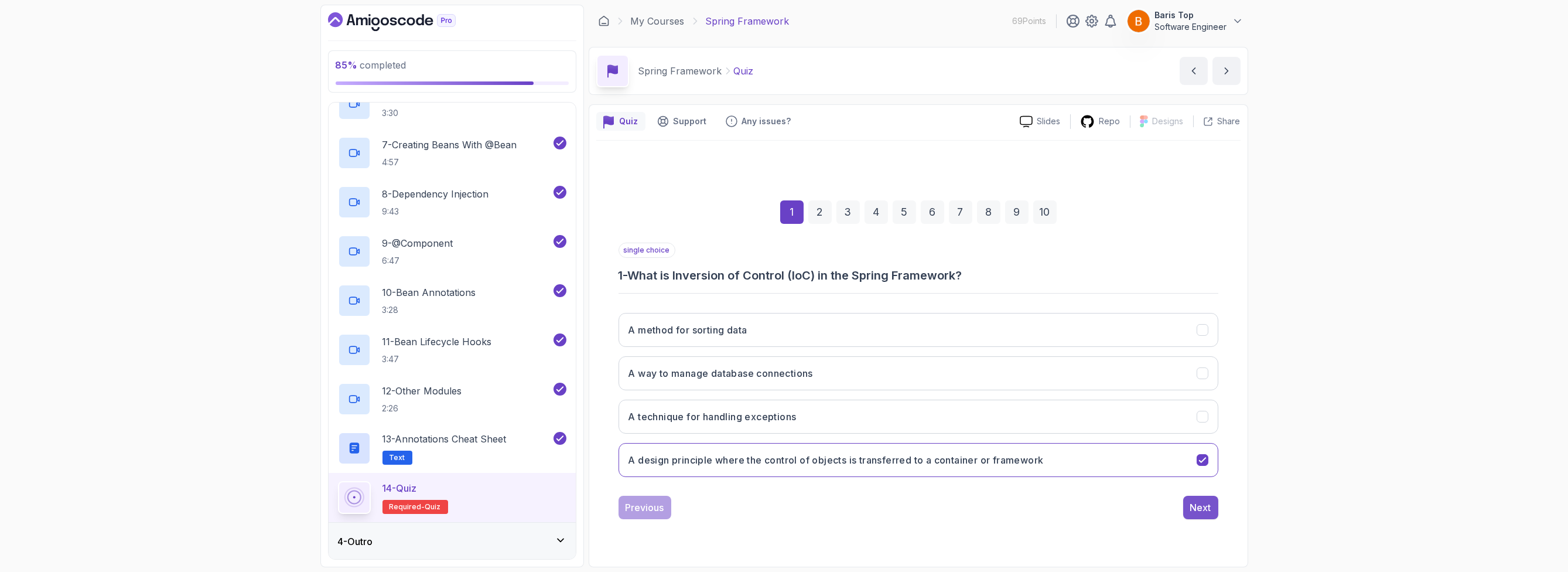
click at [1194, 507] on div "Next" at bounding box center [1200, 507] width 21 height 14
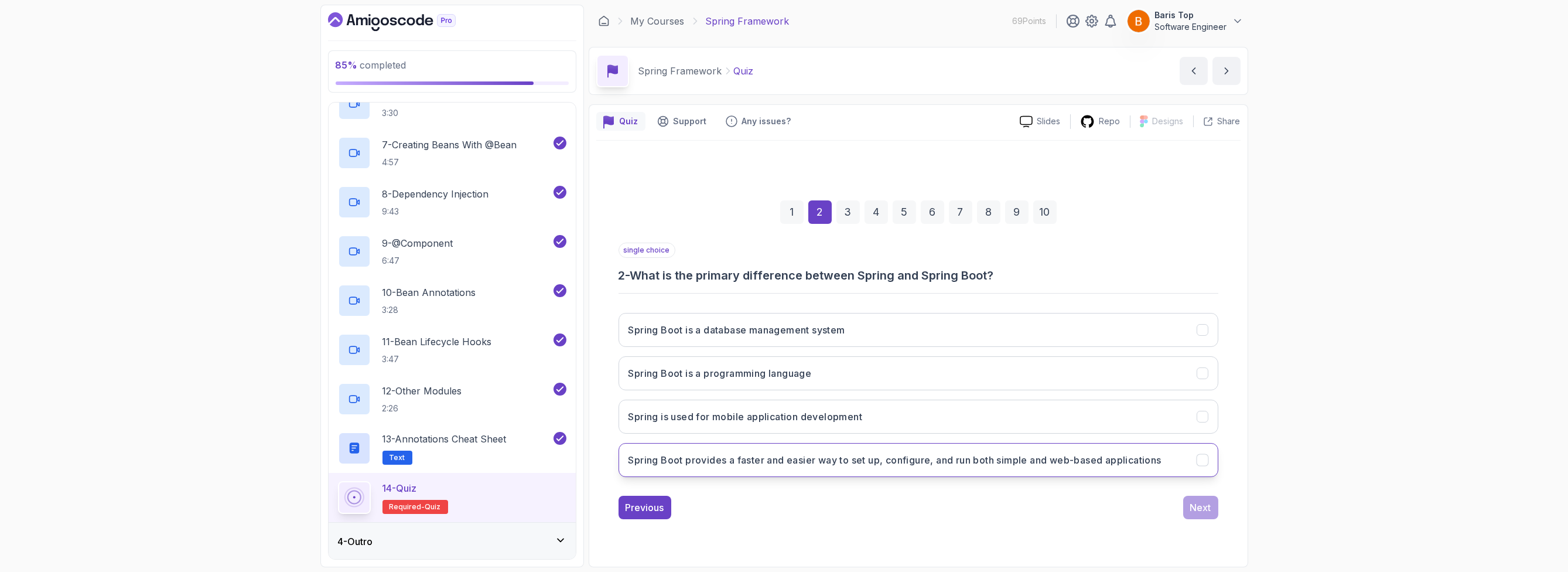
click at [855, 450] on button "Spring Boot provides a faster and easier way to set up, configure, and run both…" at bounding box center [918, 460] width 600 height 34
click at [651, 506] on div "Previous" at bounding box center [645, 507] width 39 height 14
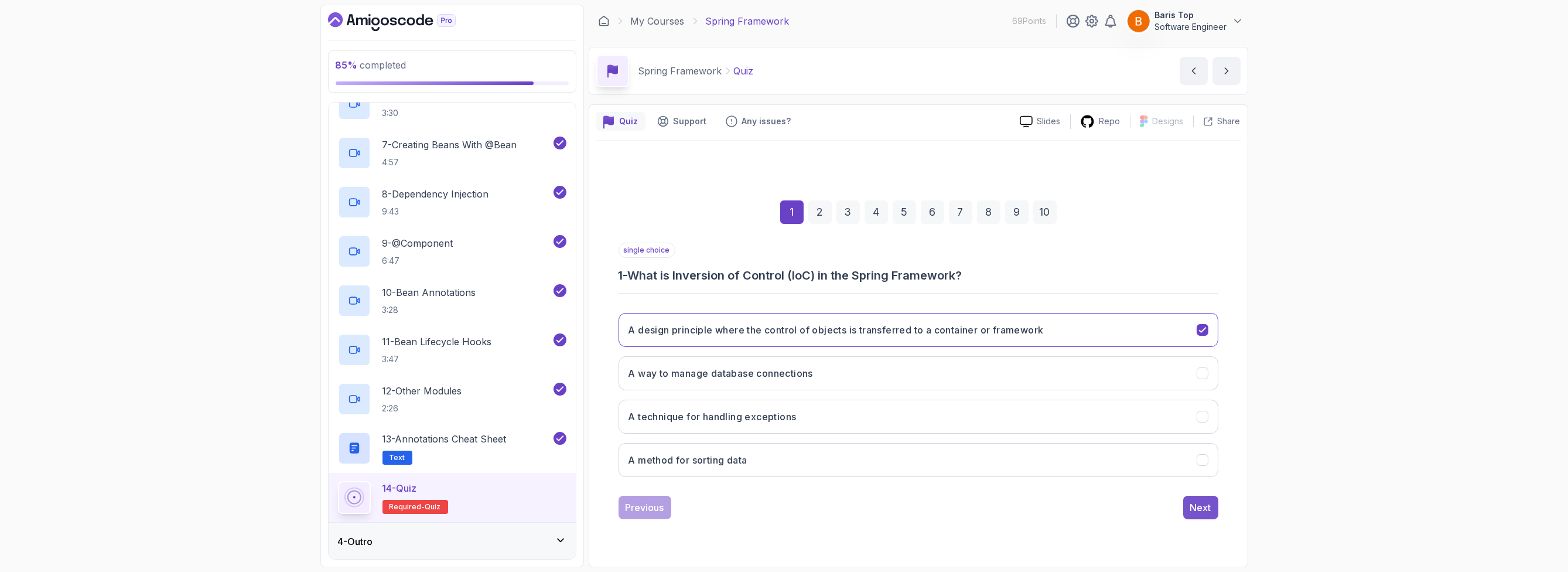
click at [1201, 503] on div "Next" at bounding box center [1200, 507] width 21 height 14
click at [1195, 500] on div "Next" at bounding box center [1200, 507] width 21 height 14
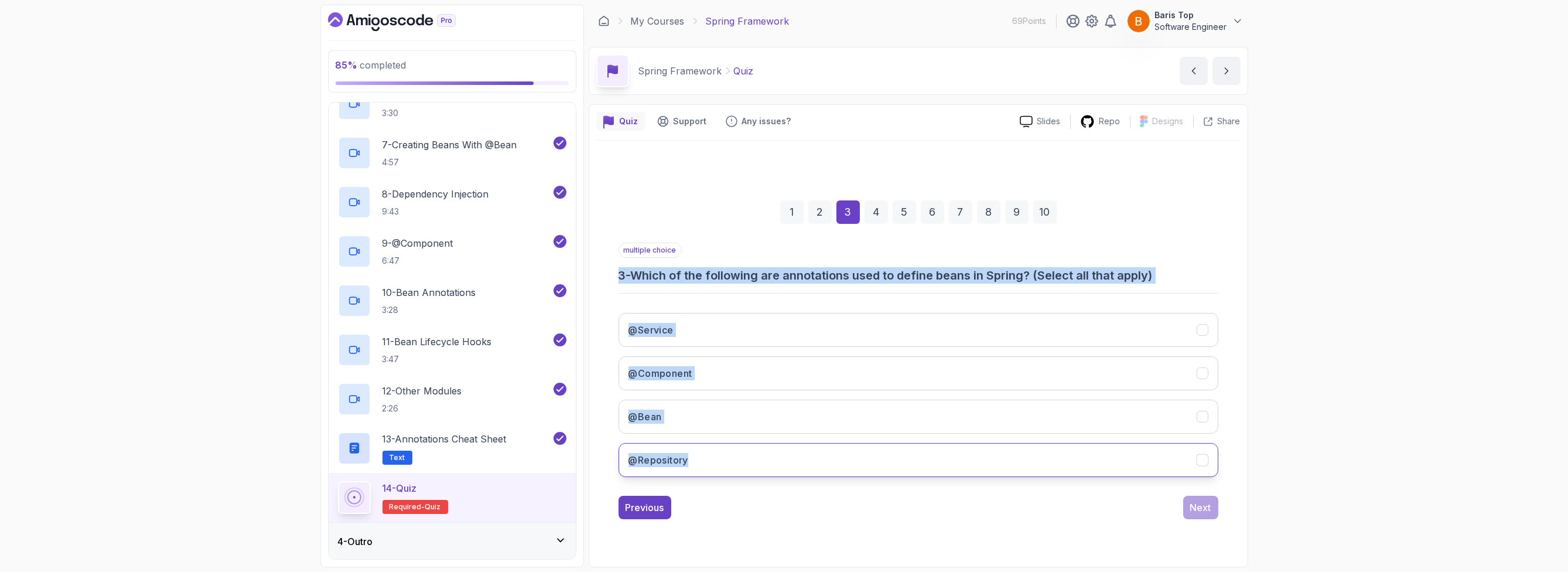
copy div "3 - Which of the following are annotations used to define beans in Spring? (Sel…"
drag, startPoint x: 618, startPoint y: 276, endPoint x: 845, endPoint y: 459, distance: 291.6
click at [845, 459] on div "multiple choice 3 - Which of the following are annotations used to define beans…" at bounding box center [918, 364] width 600 height 244
click at [964, 262] on div "multiple choice 3 - Which of the following are annotations used to define beans…" at bounding box center [918, 262] width 600 height 41
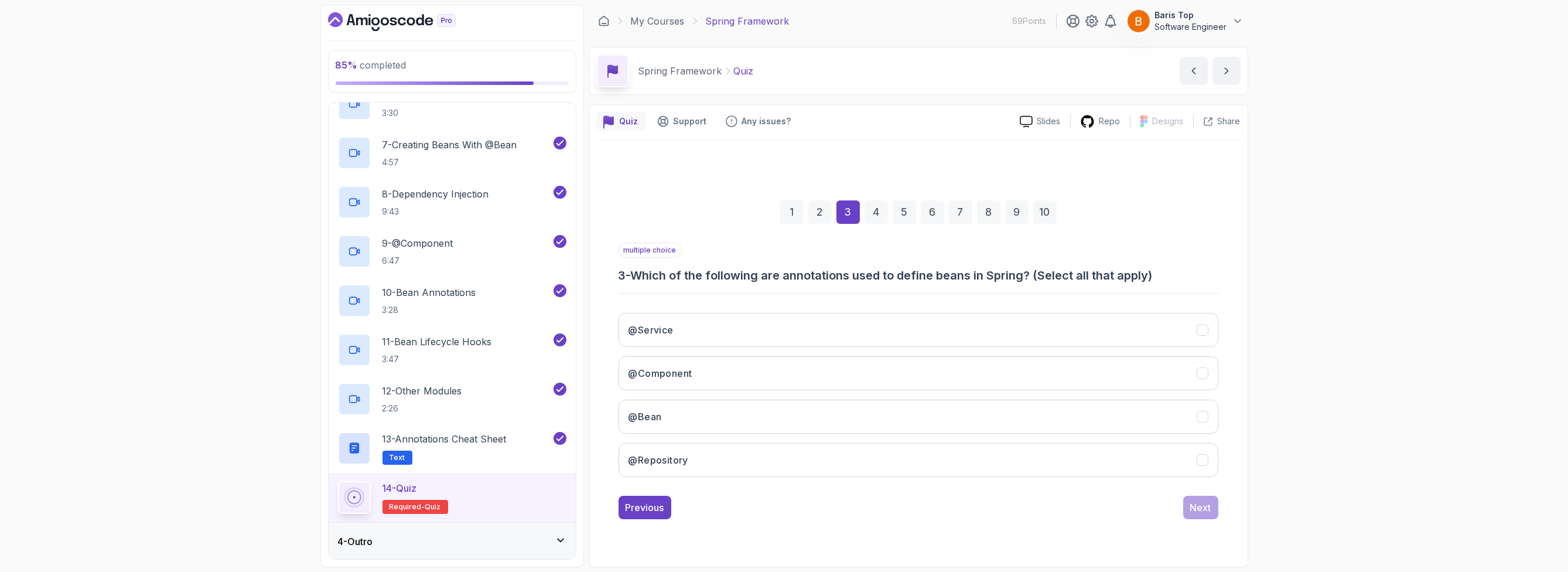
click at [961, 272] on h3 "3 - Which of the following are annotations used to define beans in Spring? (Sel…" at bounding box center [918, 276] width 600 height 17
click at [854, 333] on button "@Service" at bounding box center [918, 330] width 600 height 34
click at [829, 364] on button "@Component" at bounding box center [918, 373] width 600 height 34
click at [813, 434] on div "@Service @Component @Bean @Repository" at bounding box center [918, 395] width 600 height 183
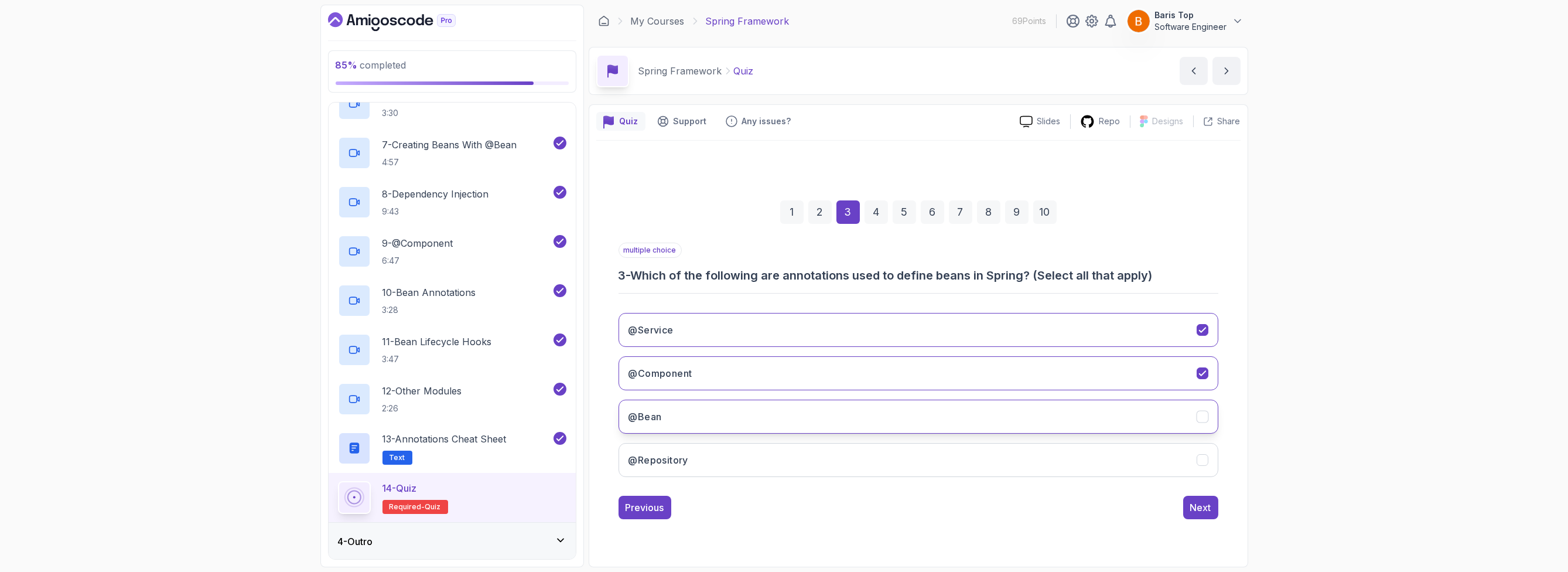
click at [827, 418] on button "@Bean" at bounding box center [918, 416] width 600 height 34
click at [838, 453] on button "@Repository" at bounding box center [918, 460] width 600 height 34
click at [1274, 429] on div "85 % completed 1 - Intro 2 - Dev And Environment Setup 3 - Spring Framework 1 -…" at bounding box center [784, 286] width 1568 height 572
click at [1197, 502] on div "Next" at bounding box center [1200, 507] width 21 height 14
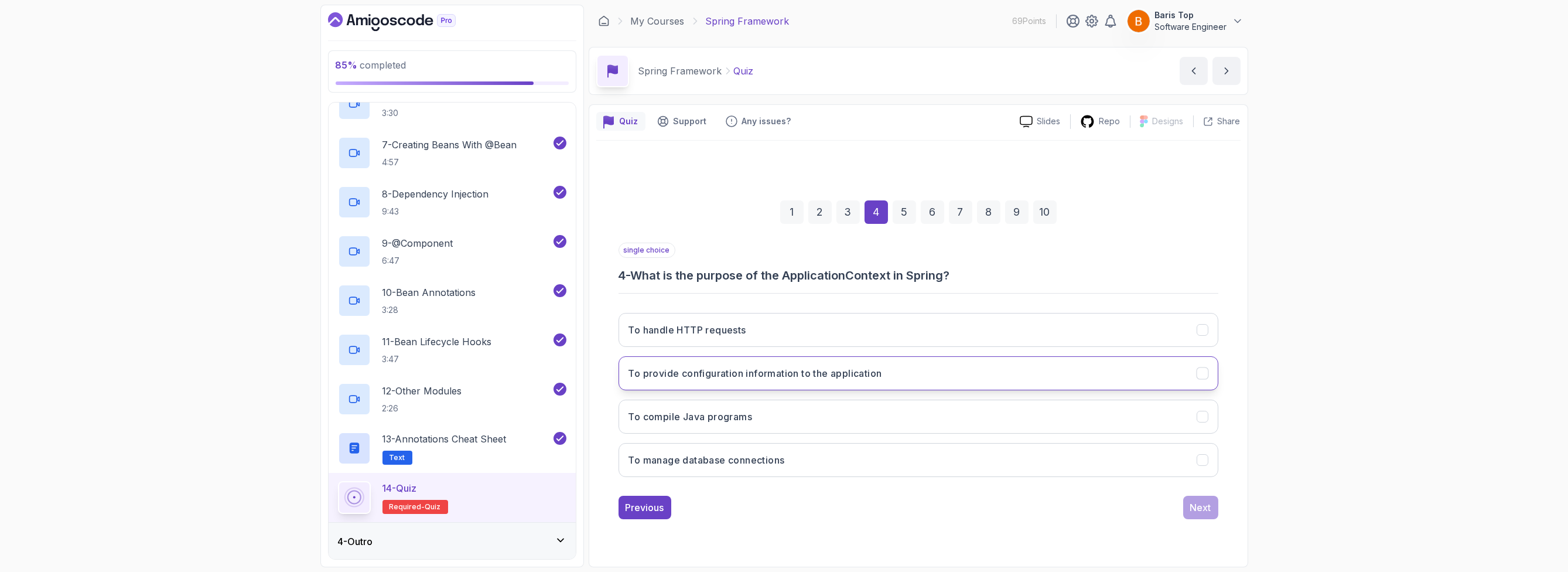
click at [915, 369] on button "To provide configuration information to the application" at bounding box center [918, 373] width 600 height 34
click at [1316, 369] on div "85 % completed 1 - Intro 2 - Dev And Environment Setup 3 - Spring Framework 1 -…" at bounding box center [784, 286] width 1568 height 572
click at [1207, 507] on div "Next" at bounding box center [1200, 507] width 21 height 14
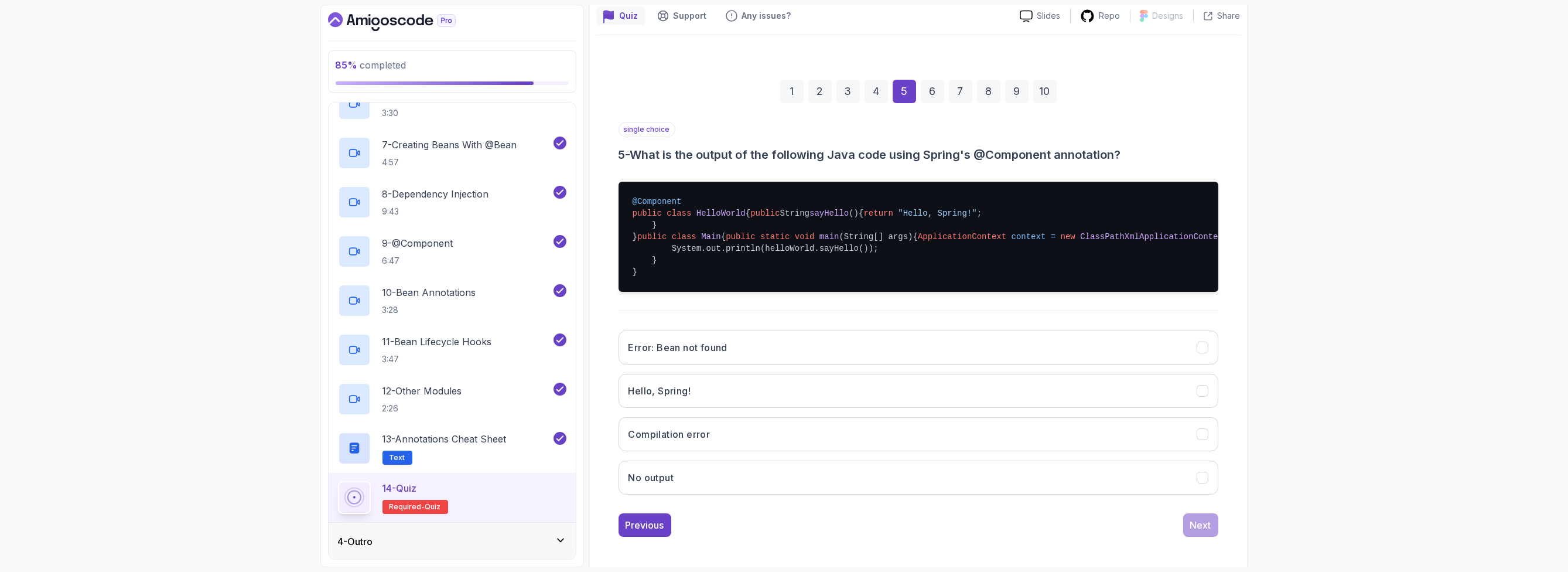
scroll to position [140, 0]
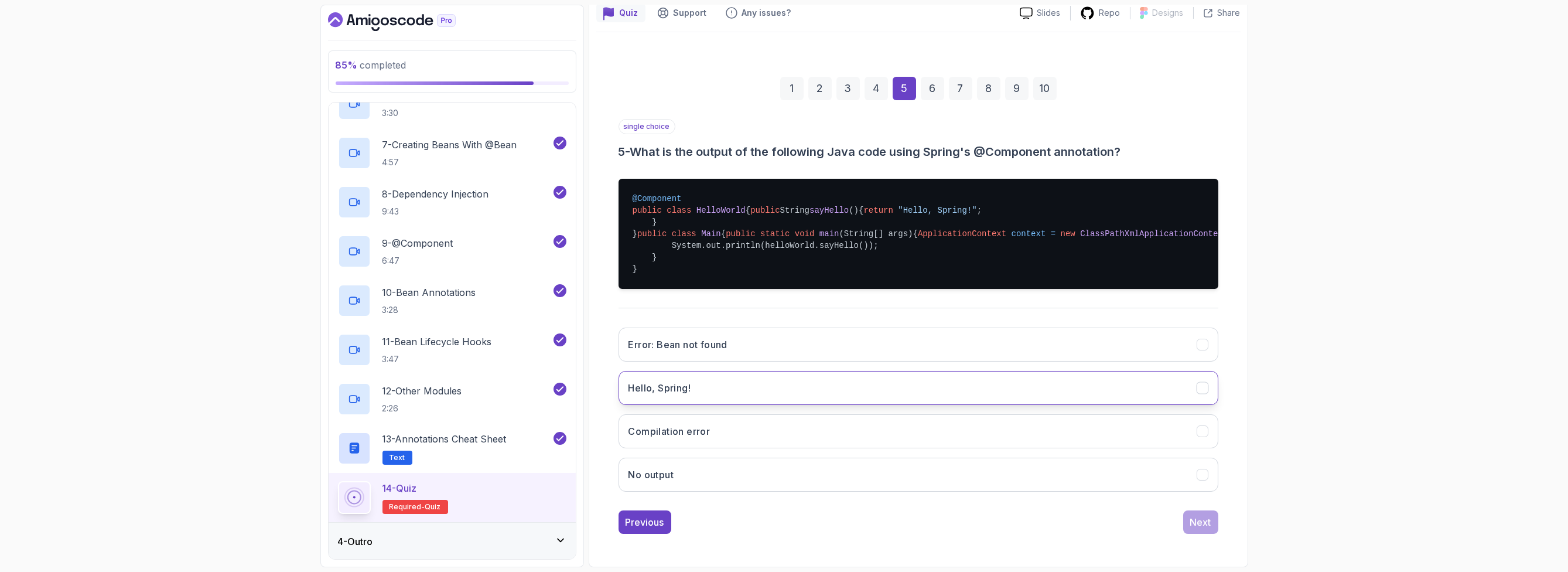
click at [763, 405] on button "Hello, Spring!" at bounding box center [918, 388] width 600 height 34
drag, startPoint x: 665, startPoint y: 312, endPoint x: 627, endPoint y: 153, distance: 163.5
click at [627, 178] on pre "@Component public class HelloWorld { public String sayHello () { return "Hello,…" at bounding box center [918, 233] width 600 height 110
copy pre "@Component public class HelloWorld { public String sayHello () { return "Hello,…"
click at [746, 350] on div "single choice 5 - What is the output of the following Java code using Spring's …" at bounding box center [918, 310] width 600 height 382
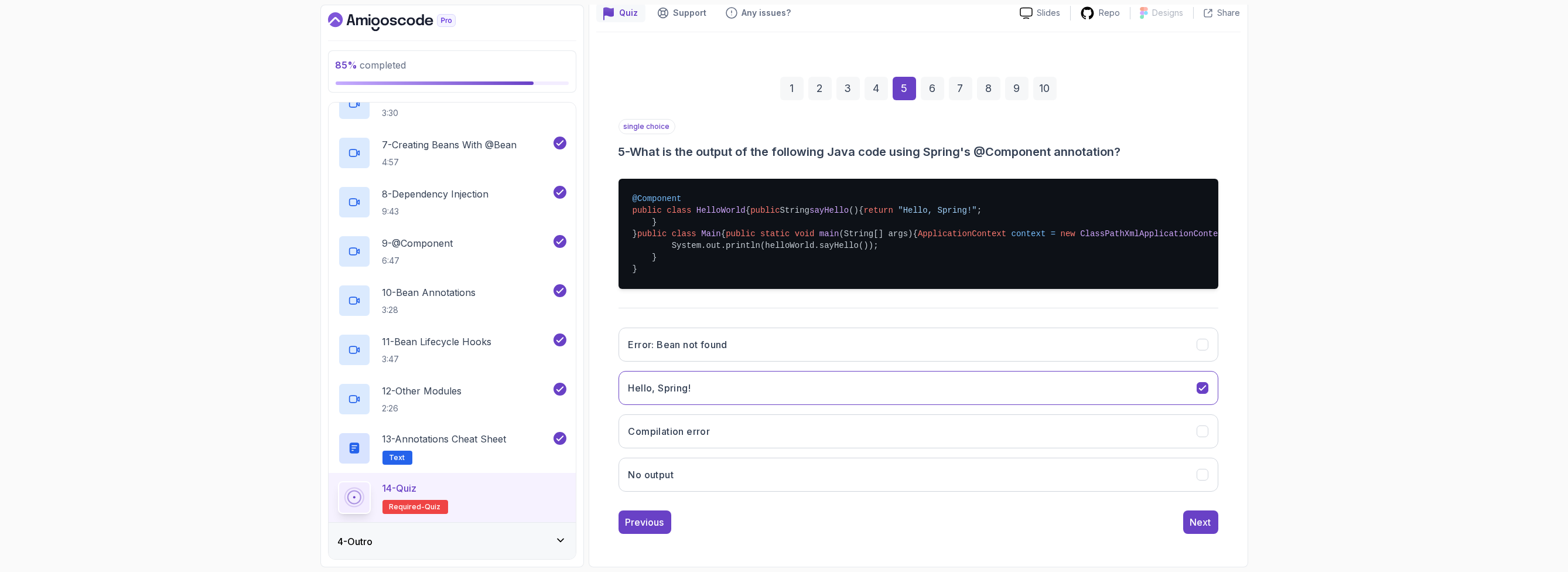
drag, startPoint x: 702, startPoint y: 521, endPoint x: 608, endPoint y: 382, distance: 167.8
click at [608, 382] on div "1 2 3 4 5 6 7 8 9 10 single choice 5 - What is the output of the following Java…" at bounding box center [919, 296] width 644 height 495
copy div "Error: Bean not found Hello, Spring! Compilation error No output"
drag, startPoint x: 609, startPoint y: 382, endPoint x: 759, endPoint y: 523, distance: 205.9
click at [761, 522] on div "1 2 3 4 5 6 7 8 9 10 single choice 5 - What is the output of the following Java…" at bounding box center [919, 296] width 644 height 495
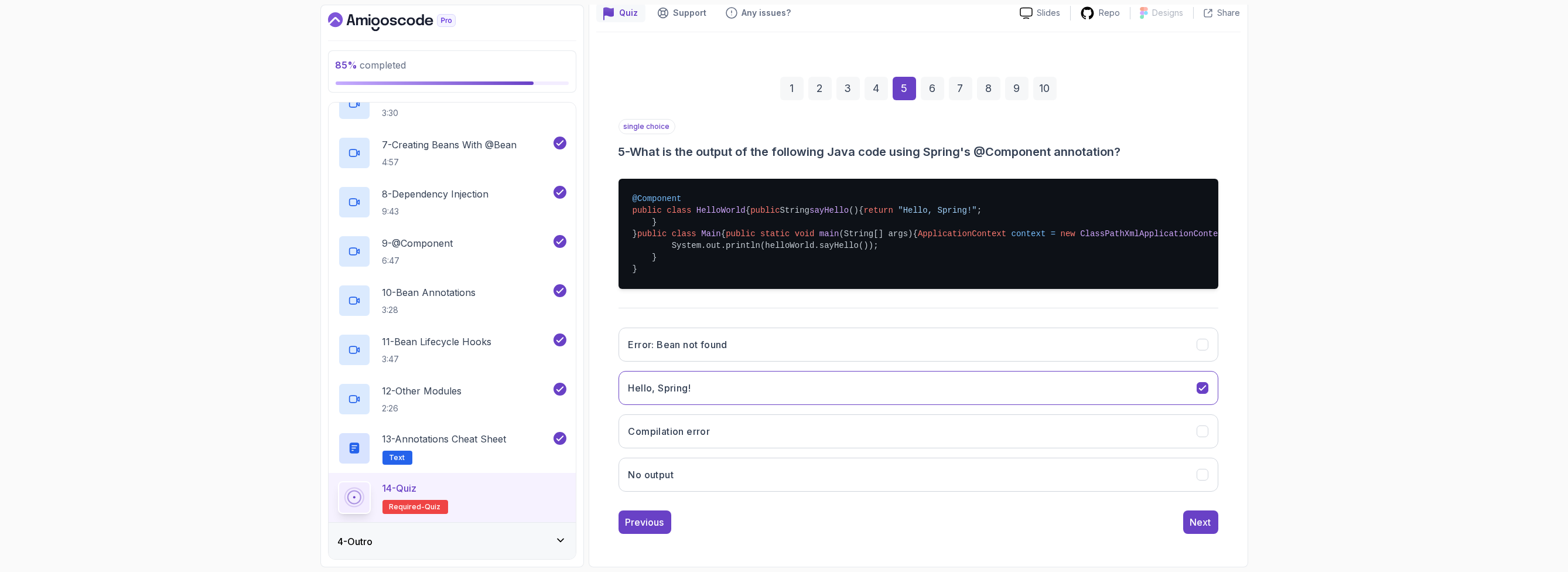
click at [699, 144] on h3 "5 - What is the output of the following Java code using Spring's @Component ann…" at bounding box center [918, 152] width 600 height 17
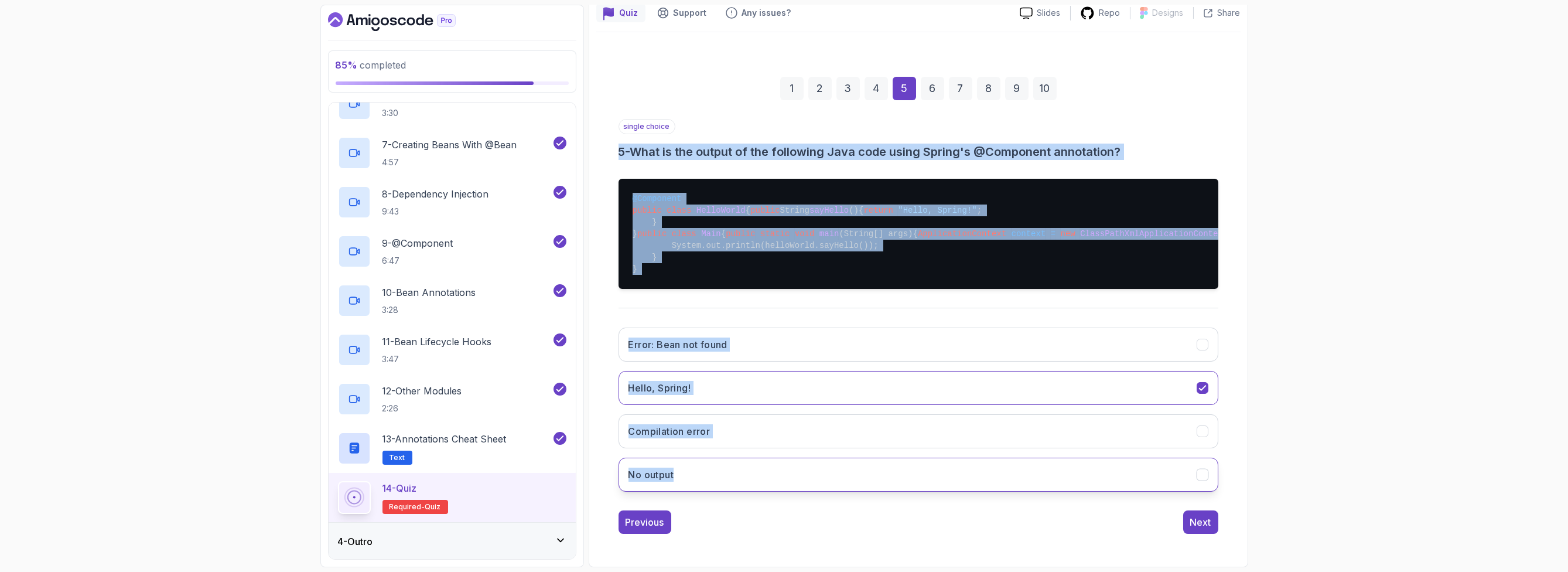
copy div "5 - What is the output of the following Java code using Spring's @Component ann…"
drag, startPoint x: 638, startPoint y: 138, endPoint x: 781, endPoint y: 529, distance: 416.3
click at [781, 529] on div "1 2 3 4 5 6 7 8 9 10 single choice 5 - What is the output of the following Java…" at bounding box center [919, 296] width 644 height 495
click at [712, 289] on pre "@Component public class HelloWorld { public String sayHello () { return "Hello,…" at bounding box center [918, 233] width 600 height 110
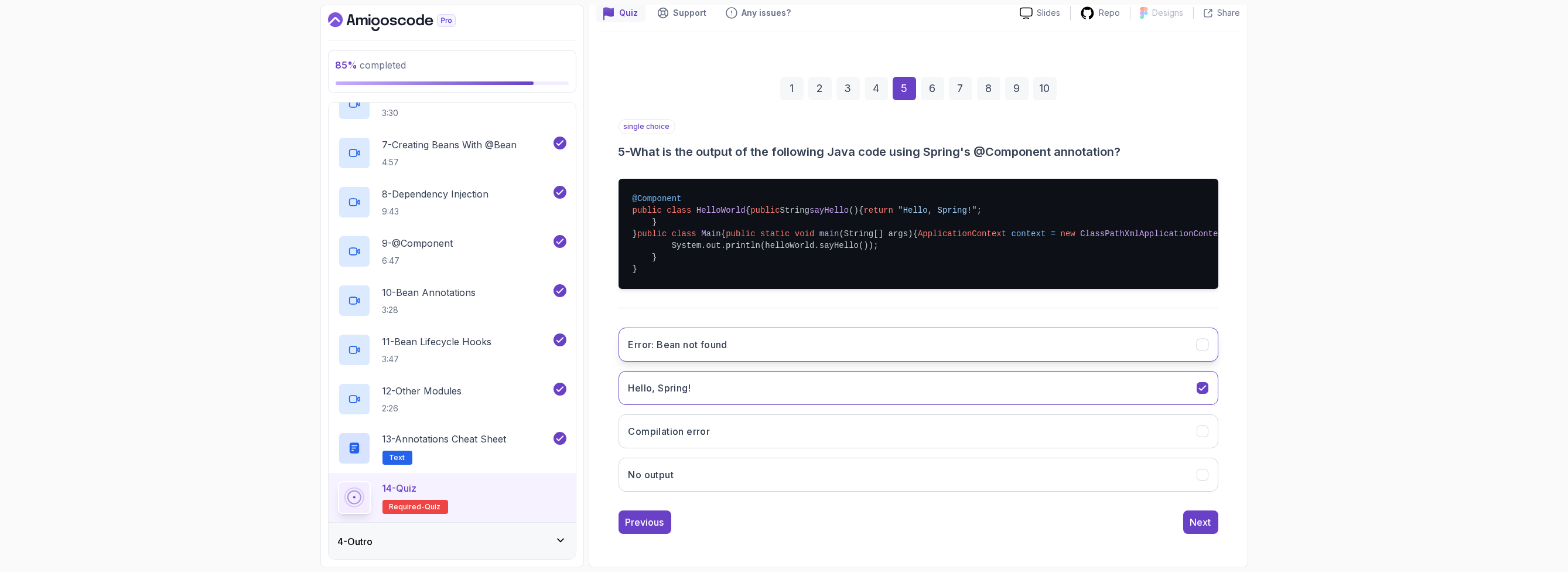
click at [784, 362] on button "Error: Bean not found" at bounding box center [918, 344] width 600 height 34
click at [1273, 403] on div "85 % completed 1 - Intro 2 - Dev And Environment Setup 3 - Spring Framework 1 -…" at bounding box center [784, 286] width 1568 height 572
drag, startPoint x: 718, startPoint y: 391, endPoint x: 624, endPoint y: 389, distance: 94.0
click at [624, 389] on button "Hello, Spring!" at bounding box center [918, 388] width 600 height 34
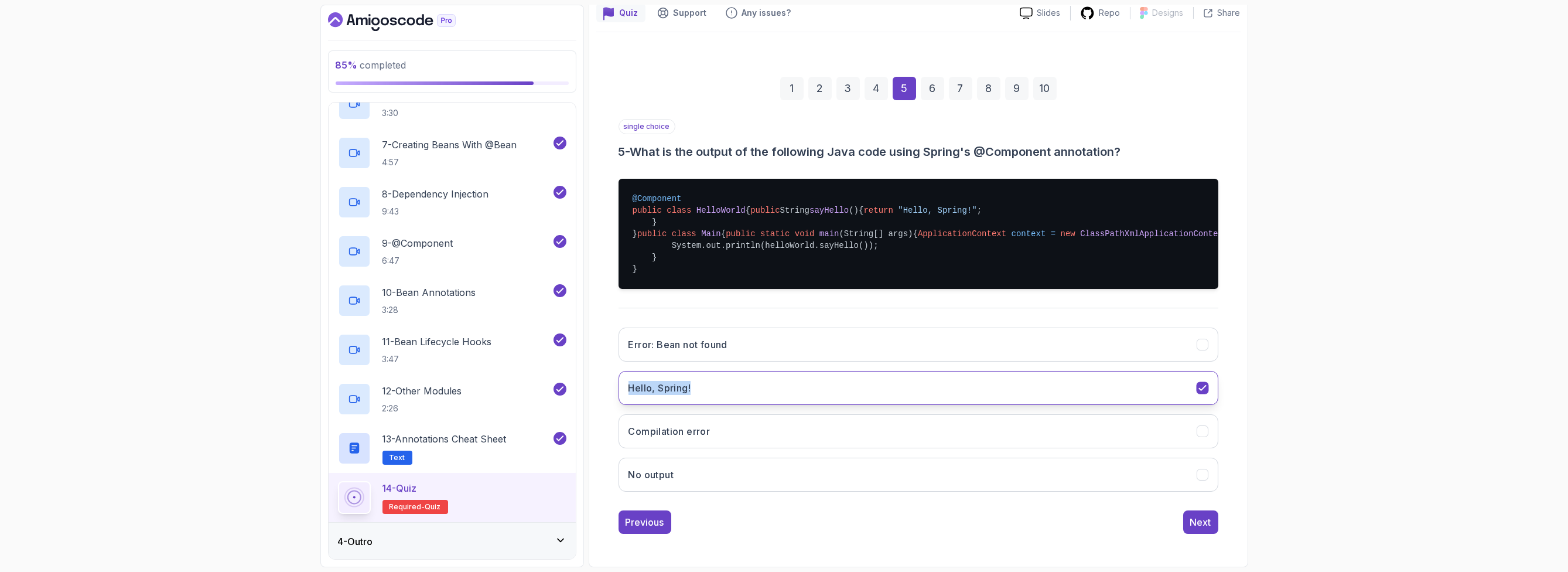
copy h3 "Hello, Spring!"
drag, startPoint x: 619, startPoint y: 389, endPoint x: 476, endPoint y: 462, distance: 160.6
click at [686, 392] on div "1 2 3 4 5 6 7 8 9 10 single choice 5 - What is the output of the following Java…" at bounding box center [919, 296] width 644 height 495
click at [1311, 315] on div "85 % completed 1 - Intro 2 - Dev And Environment Setup 3 - Spring Framework 1 -…" at bounding box center [784, 286] width 1568 height 572
click at [943, 193] on pre "@Component public class HelloWorld { public String sayHello () { return "Hello,…" at bounding box center [918, 233] width 600 height 110
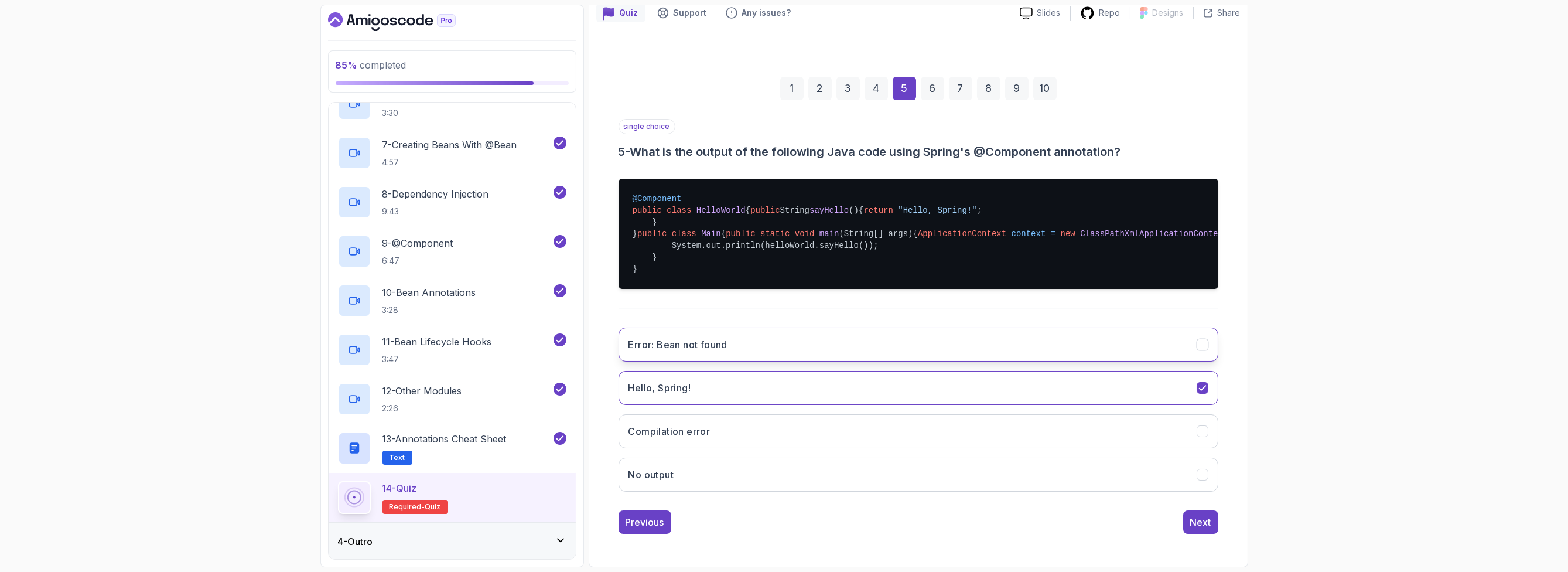
click at [967, 353] on button "Error: Bean not found" at bounding box center [918, 344] width 600 height 34
click at [1206, 523] on div "Next" at bounding box center [1200, 522] width 21 height 14
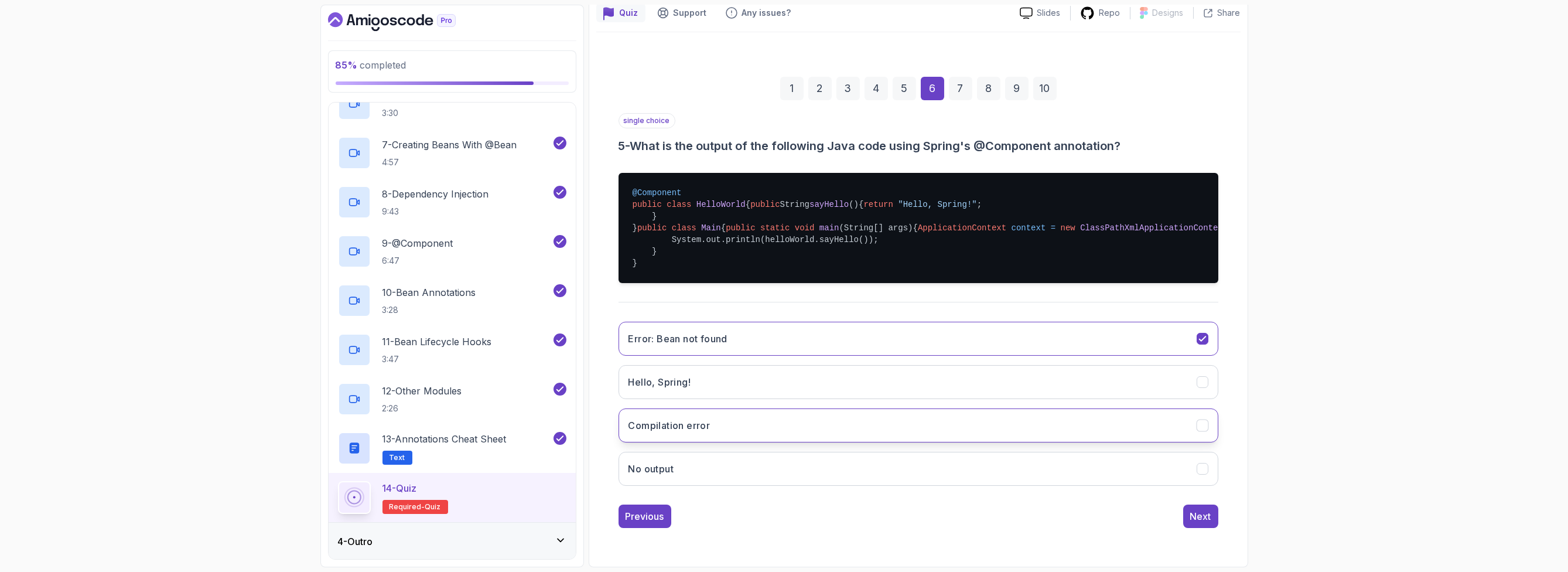
scroll to position [0, 0]
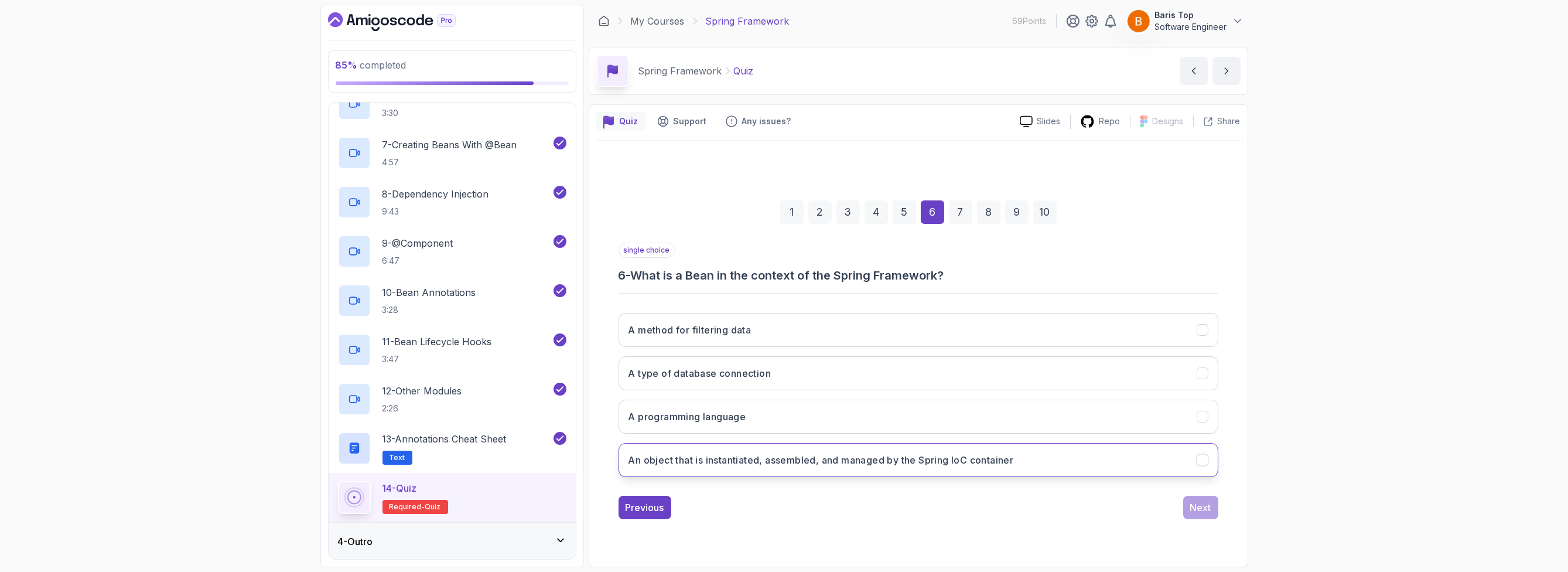
click at [804, 456] on h3 "An object that is instantiated, assembled, and managed by the Spring IoC contai…" at bounding box center [821, 459] width 385 height 14
click at [1348, 422] on div "85 % completed 1 - Intro 2 - Dev And Environment Setup 3 - Spring Framework 1 -…" at bounding box center [784, 286] width 1568 height 572
click at [1293, 432] on div "85 % completed 1 - Intro 2 - Dev And Environment Setup 3 - Spring Framework 1 -…" at bounding box center [784, 286] width 1568 height 572
click at [1197, 508] on div "Next" at bounding box center [1200, 507] width 21 height 14
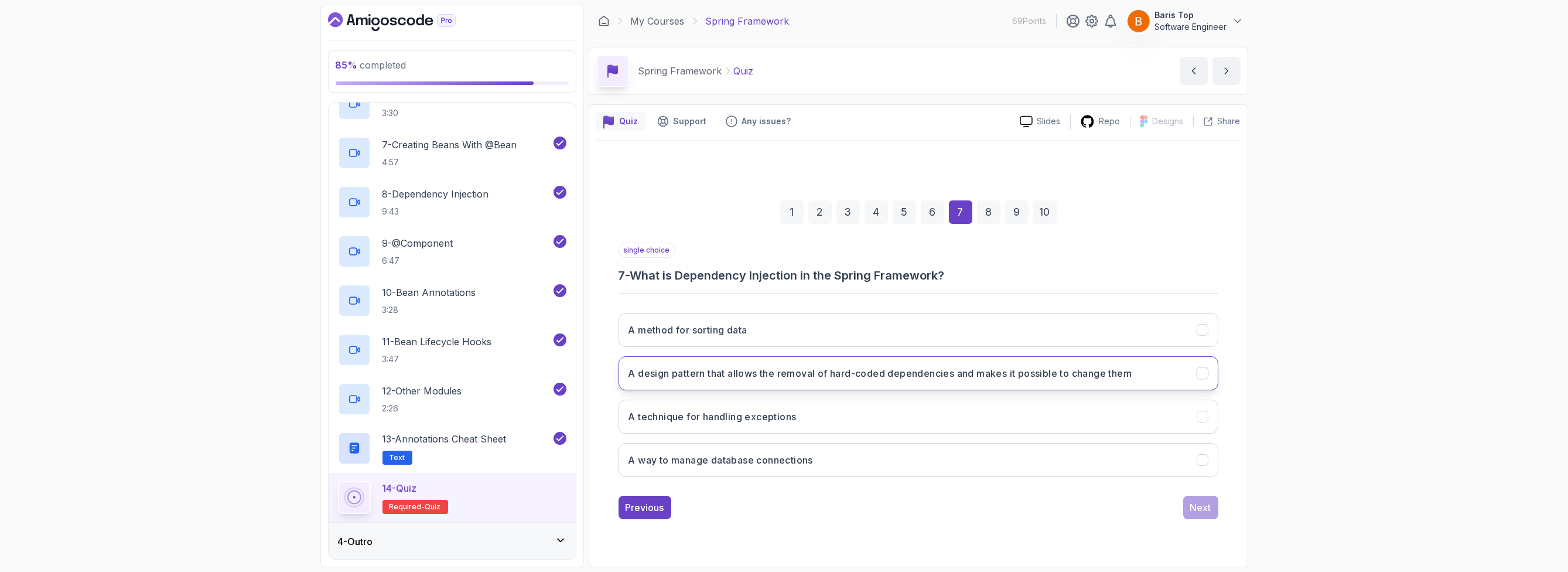
click at [945, 373] on h3 "A design pattern that allows the removal of hard-coded dependencies and makes i…" at bounding box center [880, 373] width 504 height 14
click at [1357, 372] on div "85 % completed 1 - Intro 2 - Dev And Environment Setup 3 - Spring Framework 1 -…" at bounding box center [784, 286] width 1568 height 572
click at [1201, 508] on div "Next" at bounding box center [1200, 507] width 21 height 14
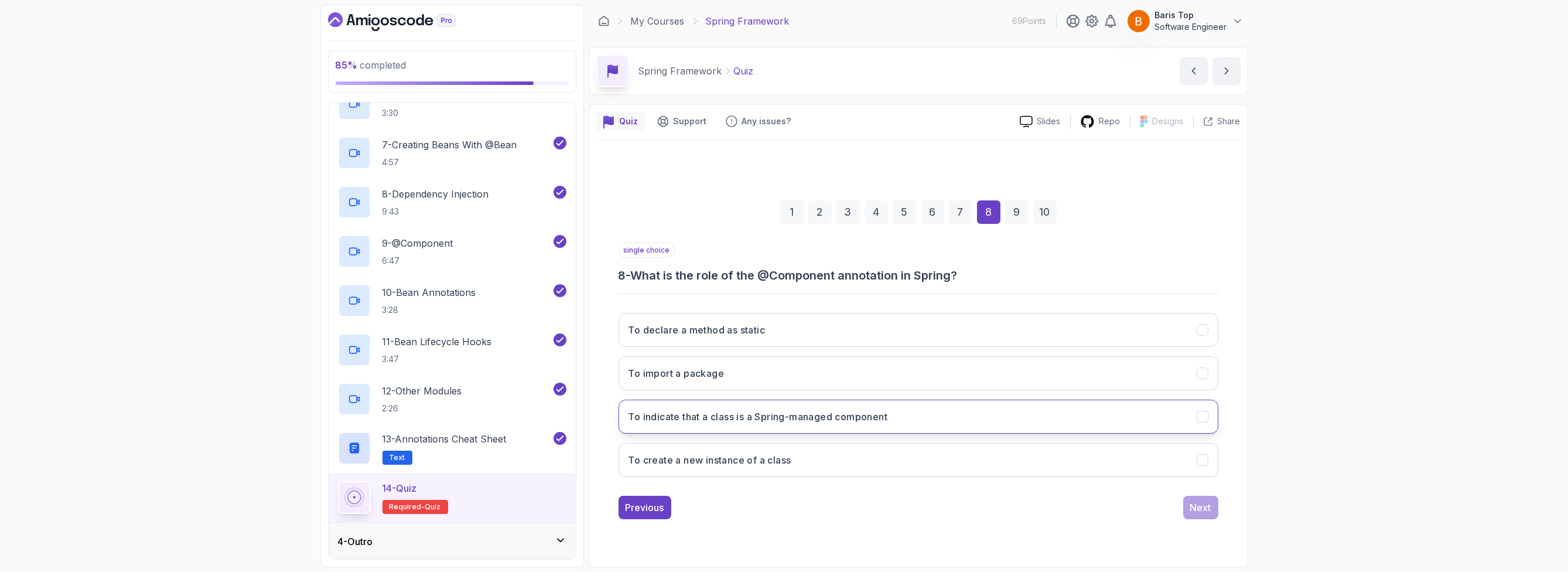
click at [952, 410] on button "To indicate that a class is a Spring-managed component" at bounding box center [918, 416] width 600 height 34
click at [1189, 503] on button "Next" at bounding box center [1201, 507] width 35 height 24
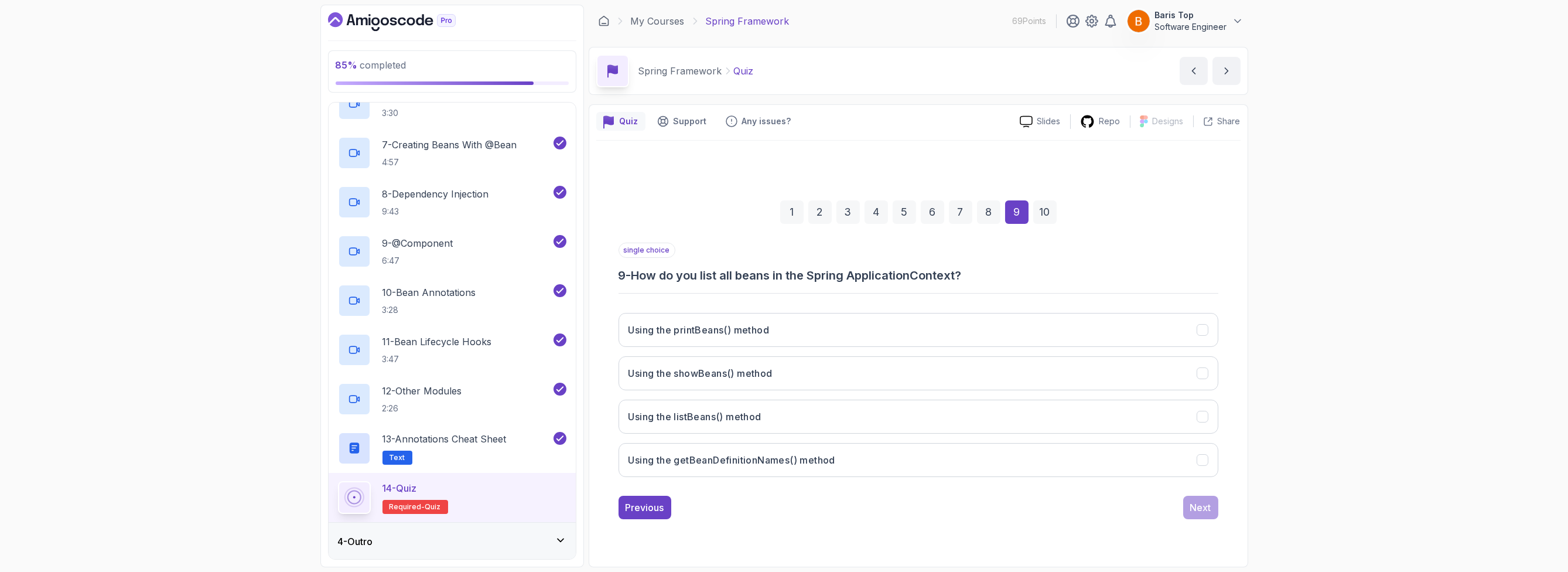
click at [1036, 268] on h3 "9 - How do you list all beans in the Spring ApplicationContext?" at bounding box center [918, 276] width 600 height 17
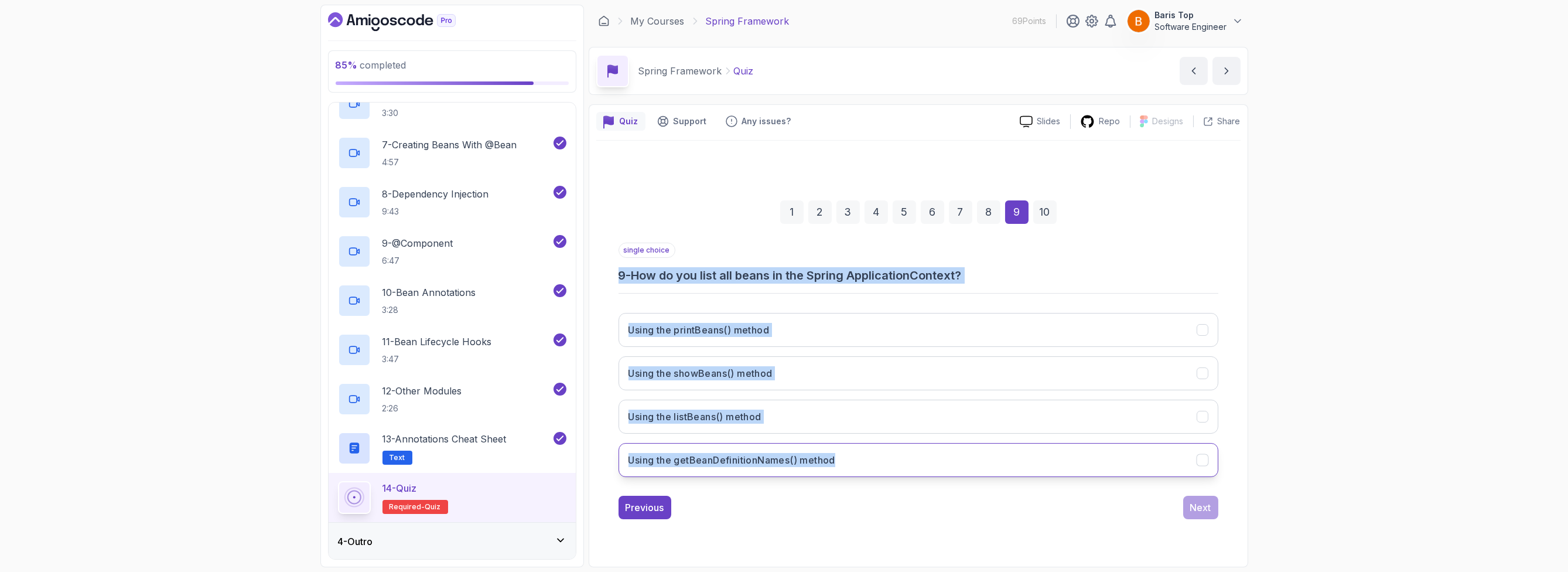
drag, startPoint x: 612, startPoint y: 276, endPoint x: 861, endPoint y: 457, distance: 307.8
click at [861, 457] on div "1 2 3 4 5 6 7 8 9 10 single choice 9 - How do you list all beans in the Spring …" at bounding box center [919, 350] width 644 height 356
copy div "9 - How do you list all beans in the Spring ApplicationContext? Using the print…"
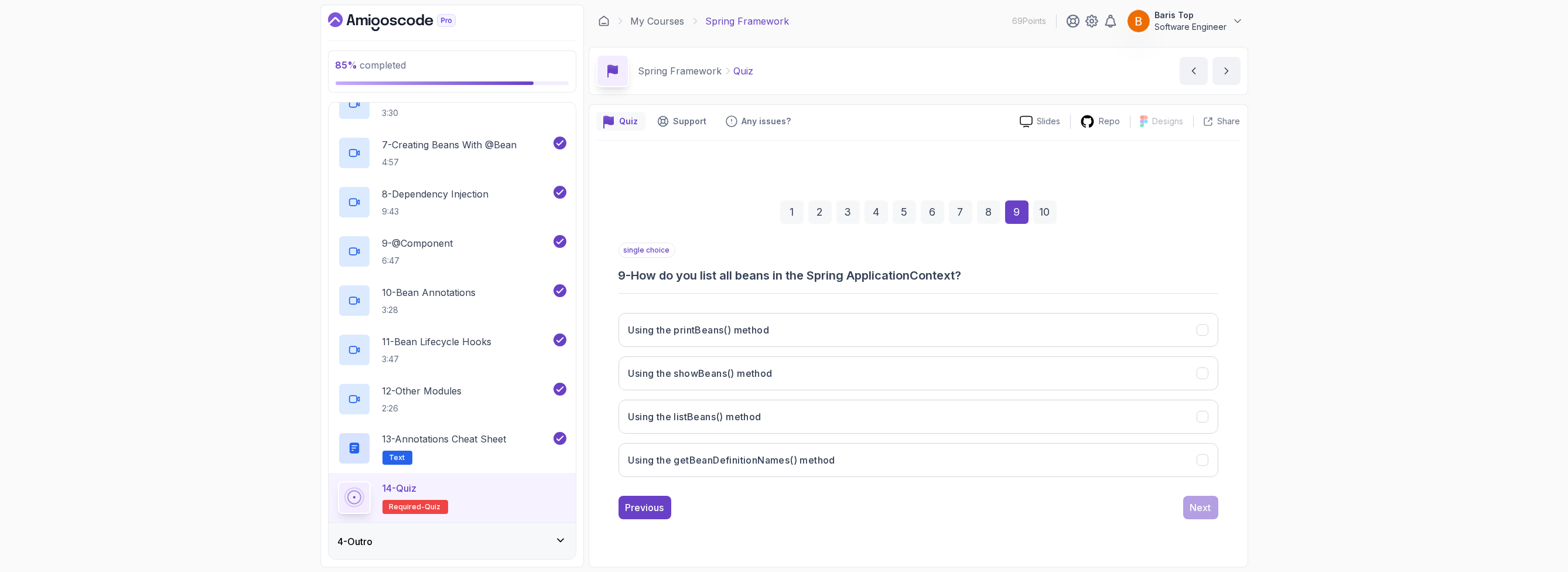
click at [728, 510] on div "Previous Next" at bounding box center [918, 507] width 600 height 24
click at [804, 421] on button "Using the listBeans() method" at bounding box center [918, 416] width 600 height 34
click at [771, 464] on h3 "Using the getBeanDefinitionNames() method" at bounding box center [732, 459] width 207 height 14
click at [1200, 504] on div "Next" at bounding box center [1200, 507] width 21 height 14
click at [1002, 260] on div "single choice 10 - What is the advantage of using the Spring Framework?" at bounding box center [918, 262] width 600 height 41
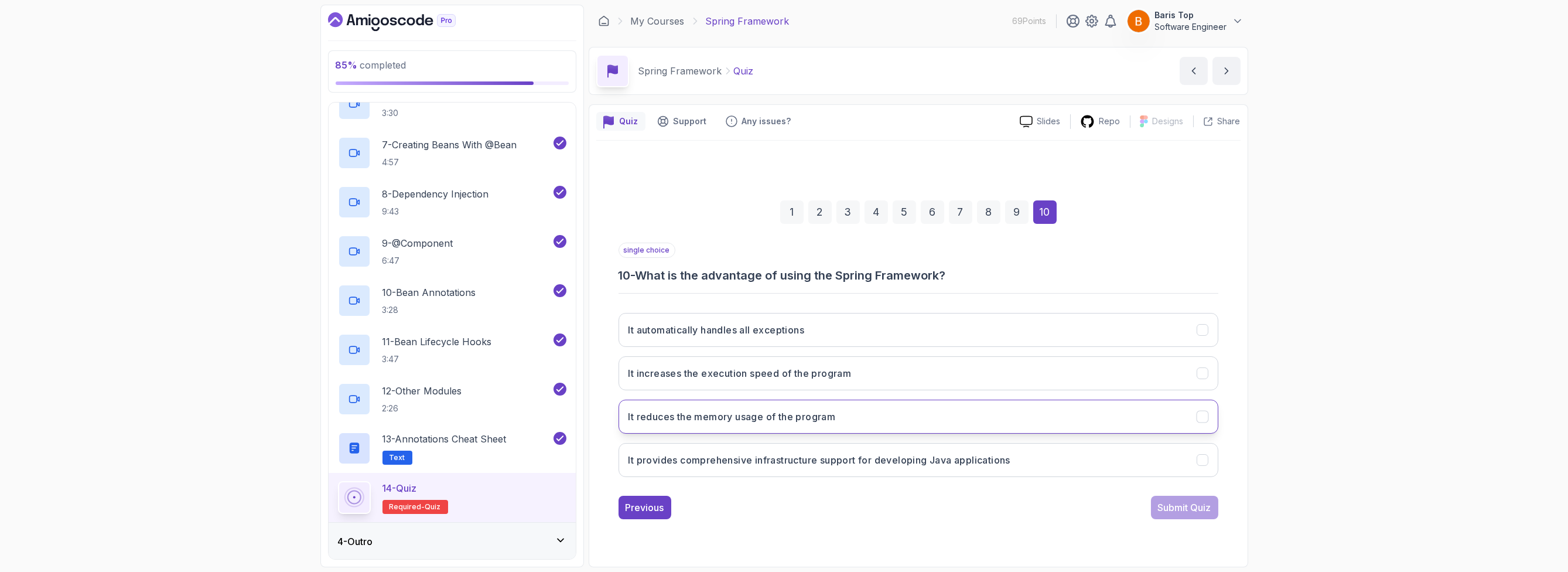
click at [910, 408] on button "It reduces the memory usage of the program" at bounding box center [918, 416] width 600 height 34
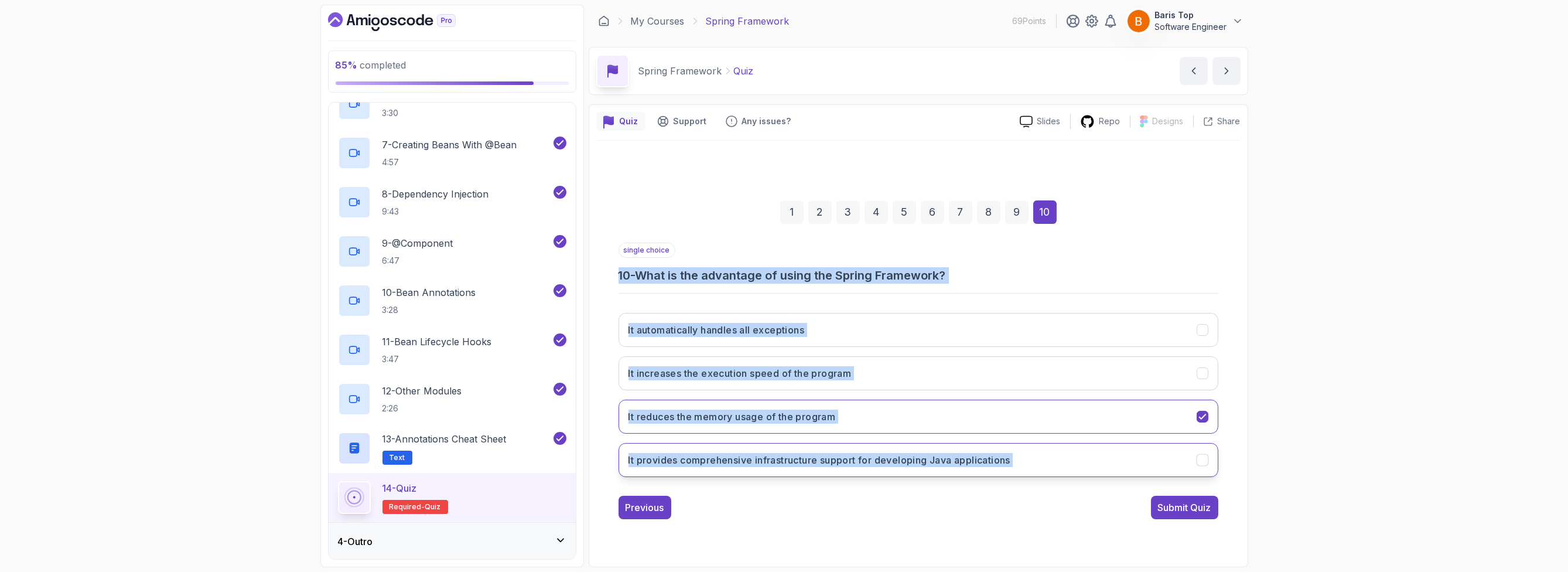
copy div "10 - What is the advantage of using the Spring Framework? It automatically hand…"
drag, startPoint x: 613, startPoint y: 273, endPoint x: 1150, endPoint y: 458, distance: 568.0
click at [1150, 458] on div "1 2 3 4 5 6 7 8 9 10 single choice 10 - What is the advantage of using the Spri…" at bounding box center [919, 350] width 644 height 356
click at [834, 499] on div "Previous Submit Quiz" at bounding box center [918, 507] width 600 height 24
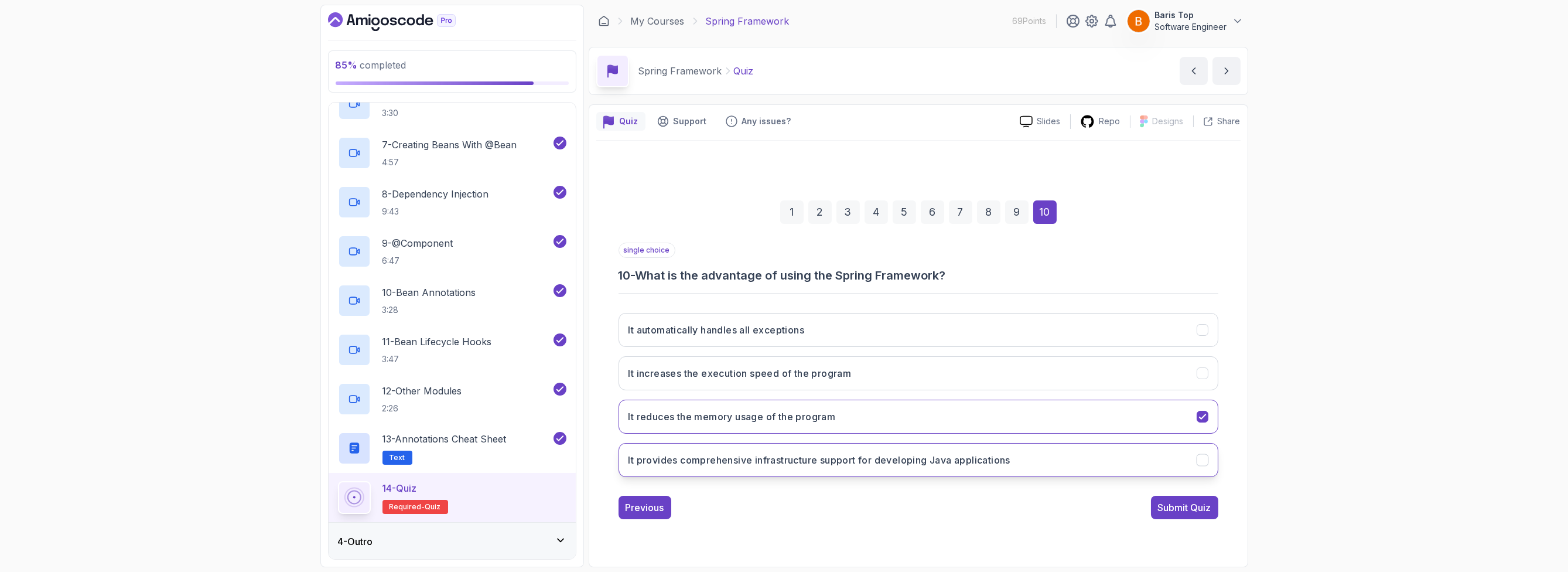
click at [845, 455] on h3 "It provides comprehensive infrastructure support for developing Java applicatio…" at bounding box center [819, 459] width 382 height 14
click at [809, 497] on div "Previous Submit Quiz" at bounding box center [918, 507] width 600 height 24
click at [1174, 508] on div "Submit Quiz" at bounding box center [1184, 507] width 53 height 14
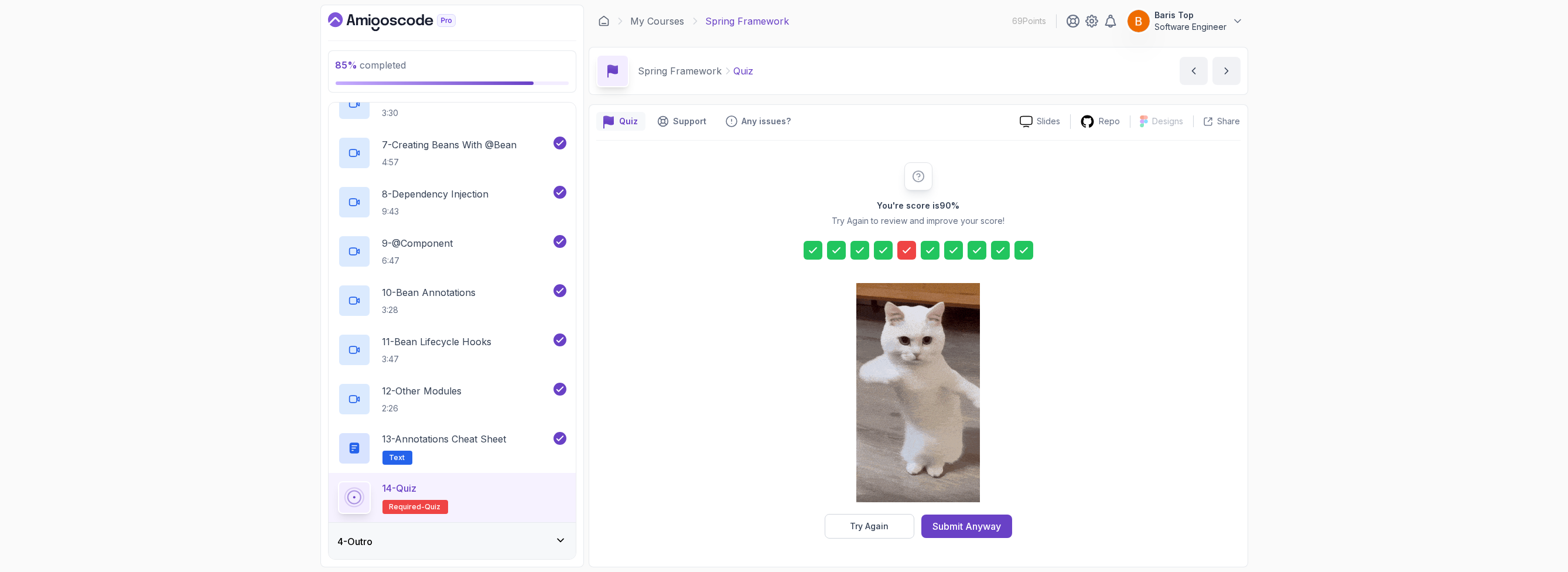
click at [904, 250] on icon at bounding box center [907, 250] width 12 height 12
click at [904, 249] on icon at bounding box center [907, 250] width 12 height 12
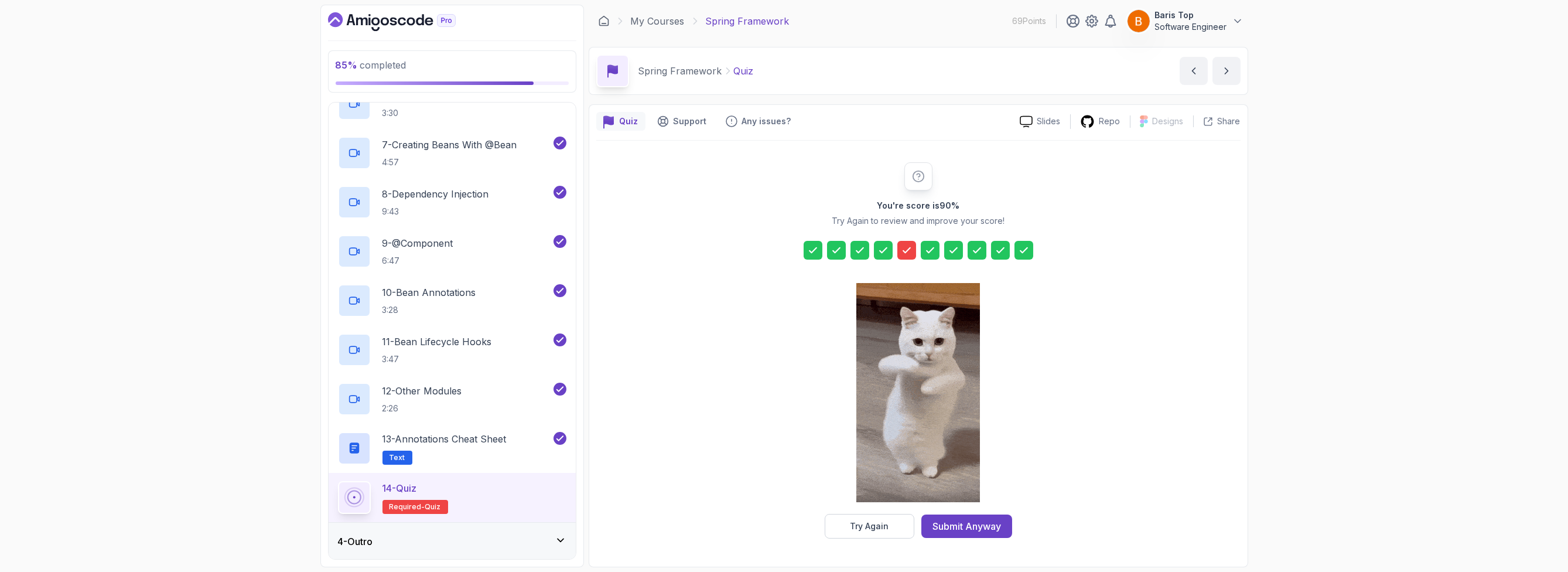
click at [904, 253] on icon at bounding box center [907, 250] width 12 height 12
click at [904, 252] on icon at bounding box center [907, 250] width 7 height 5
click at [888, 522] on button "Try Again" at bounding box center [870, 526] width 90 height 24
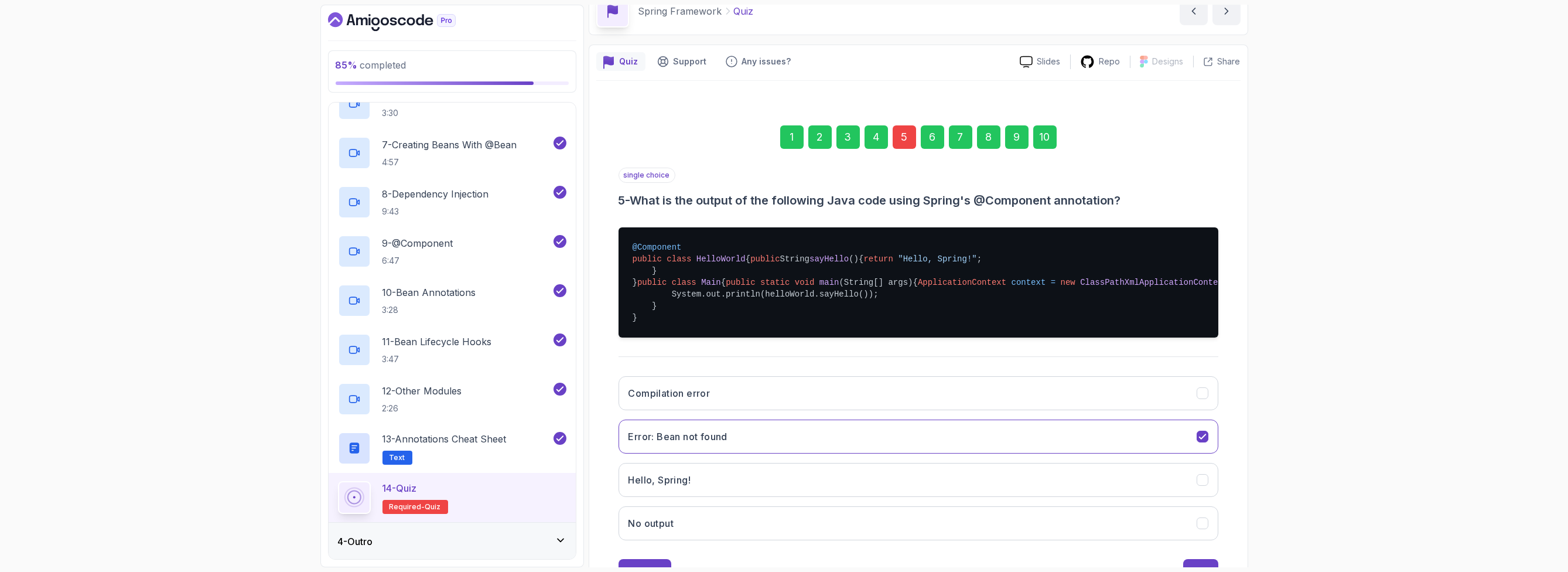
scroll to position [140, 0]
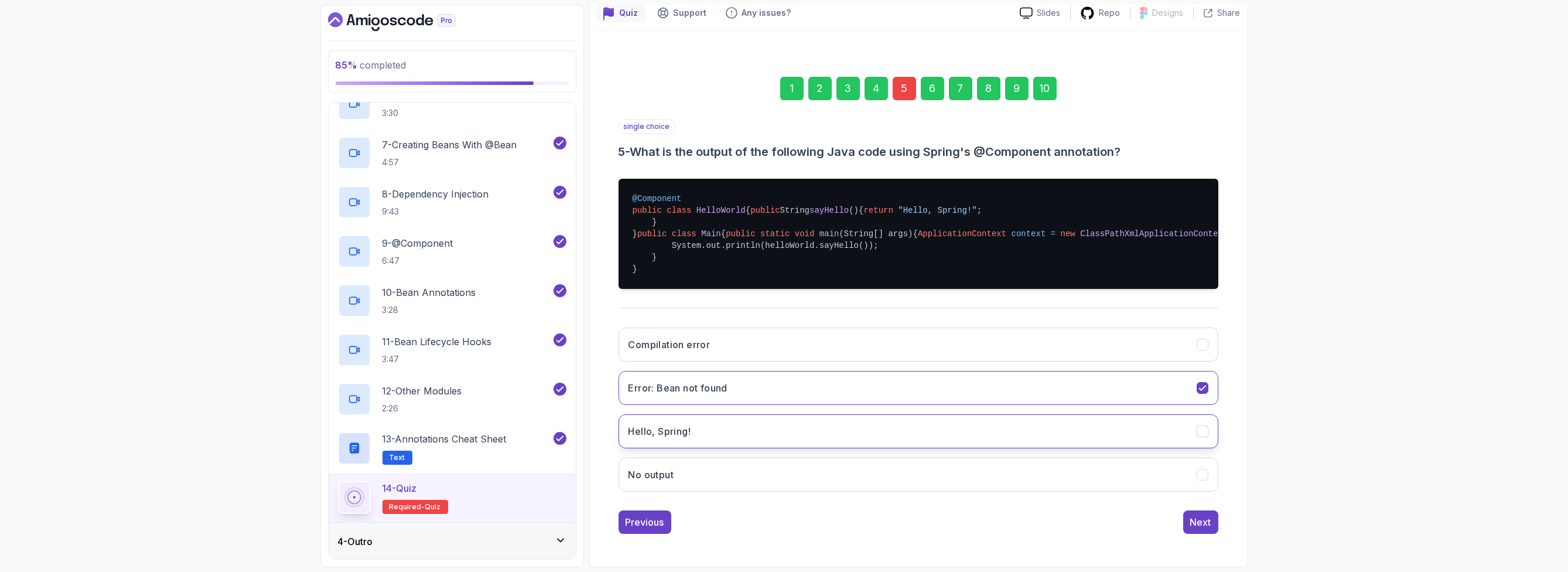
click at [837, 448] on button "Hello, Spring!" at bounding box center [918, 431] width 600 height 34
click at [1203, 526] on div "Next" at bounding box center [1200, 522] width 21 height 14
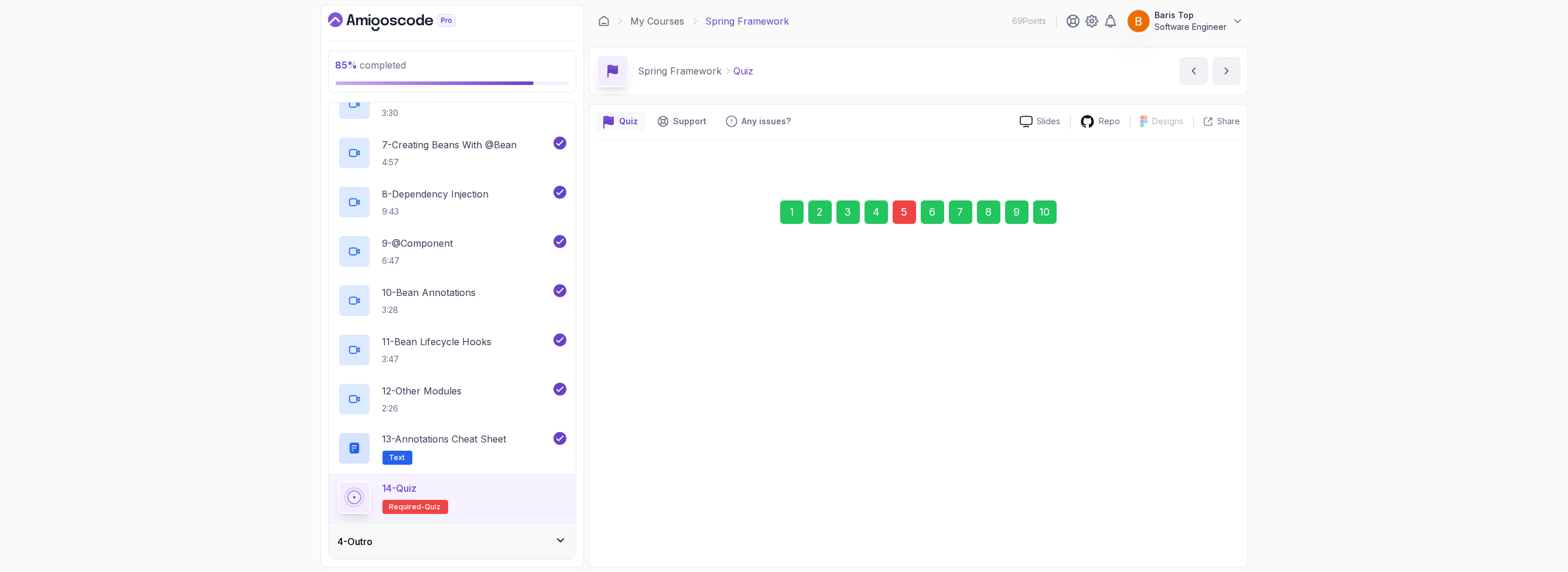
scroll to position [0, 0]
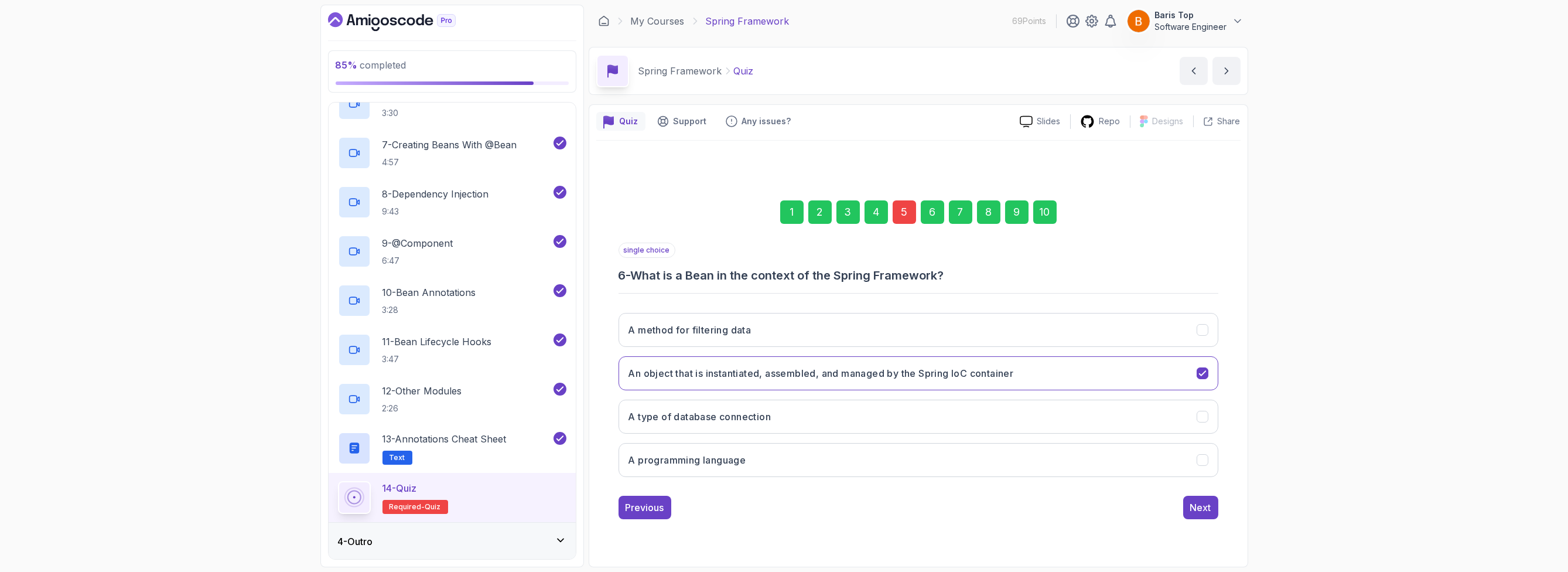
click at [1041, 214] on div "10" at bounding box center [1046, 212] width 24 height 24
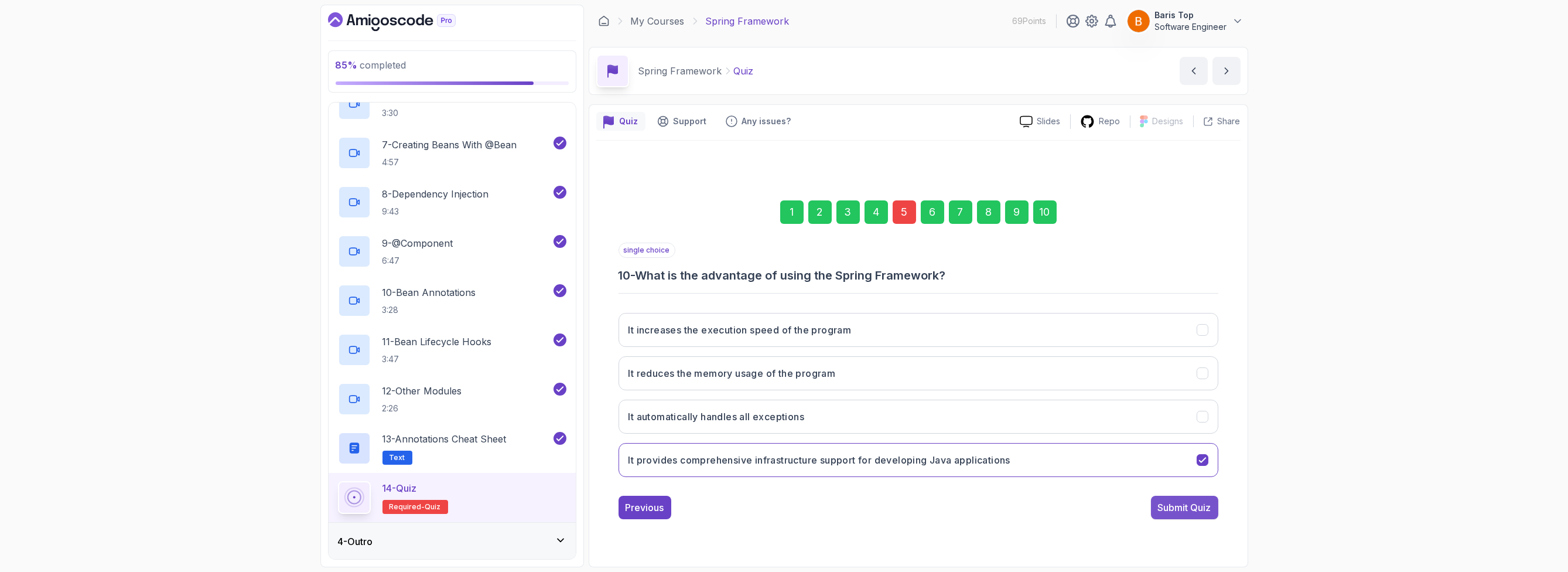
click at [1182, 509] on div "Submit Quiz" at bounding box center [1184, 507] width 53 height 14
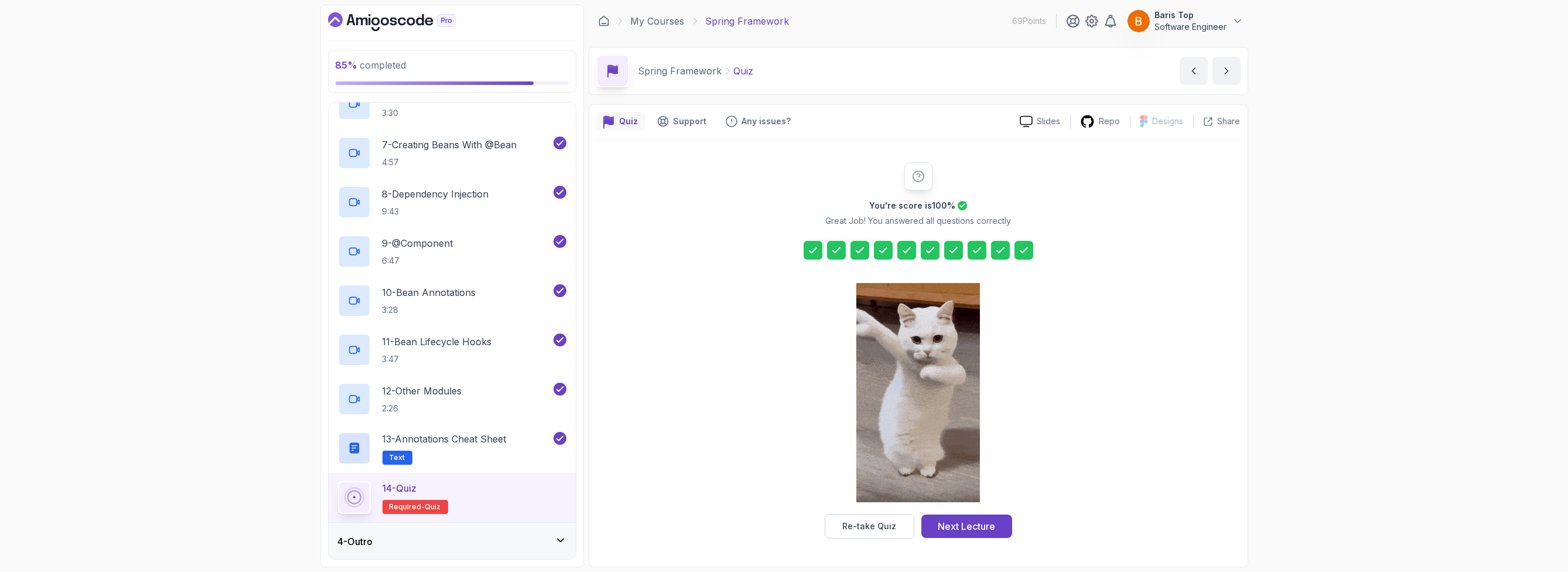
click at [919, 368] on img at bounding box center [918, 392] width 124 height 219
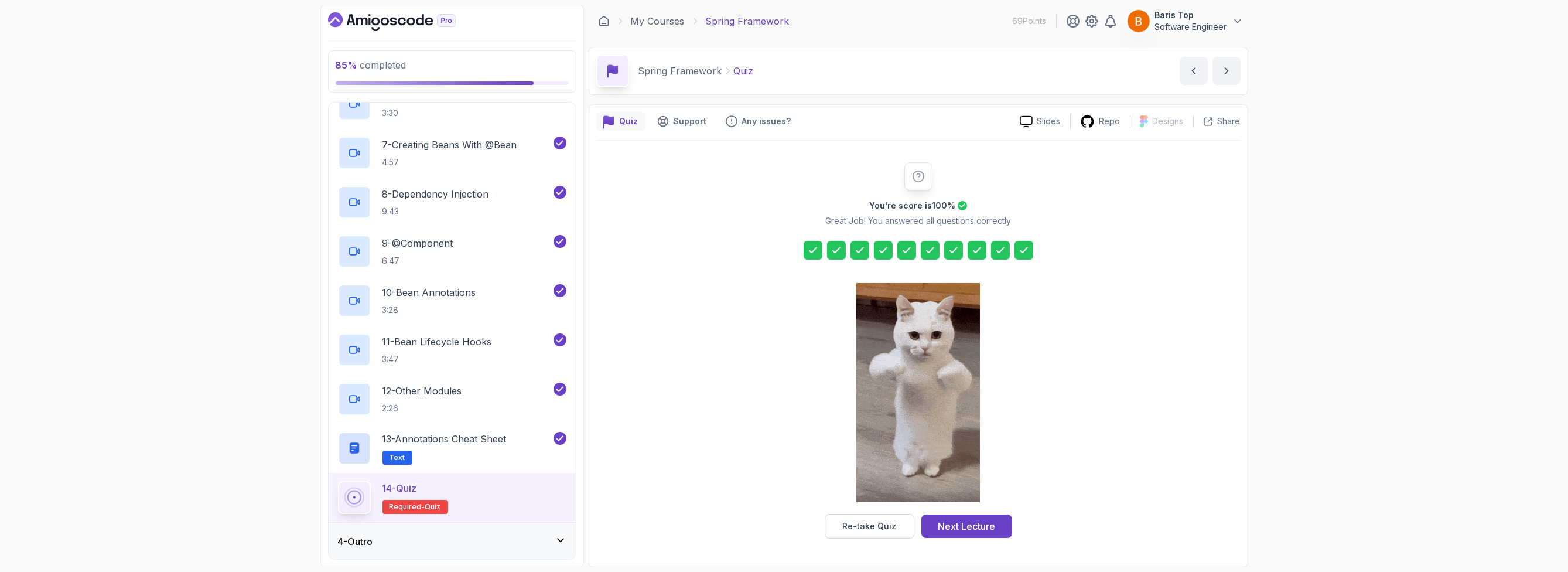
click at [758, 368] on div "You're score is 100 % Great Job! You answered all questions correctly Re-take Q…" at bounding box center [919, 350] width 644 height 376
drag, startPoint x: 1173, startPoint y: 324, endPoint x: 968, endPoint y: 362, distance: 208.5
click at [1168, 326] on div "You're score is 100 % Great Job! You answered all questions correctly Re-take Q…" at bounding box center [919, 350] width 644 height 376
click at [907, 359] on img at bounding box center [918, 392] width 124 height 219
click at [949, 205] on h2 "You're score is 100 %" at bounding box center [913, 205] width 86 height 12
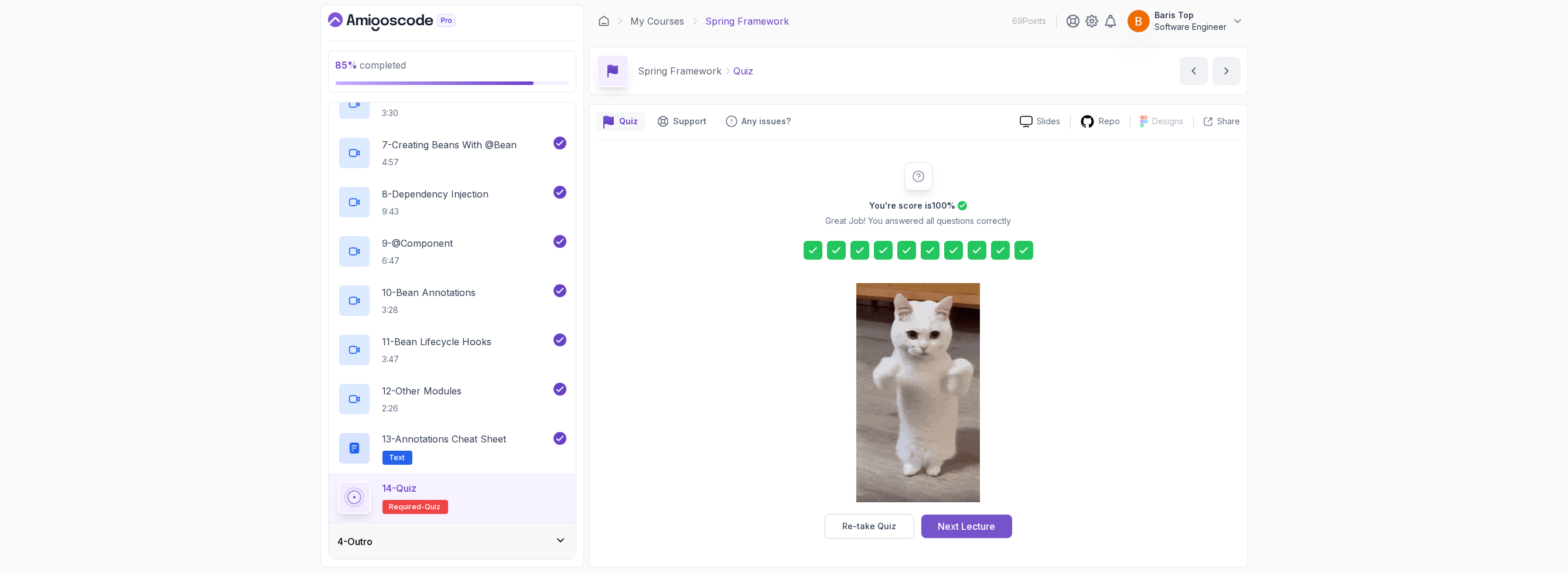
click at [976, 516] on button "Next Lecture" at bounding box center [967, 526] width 91 height 24
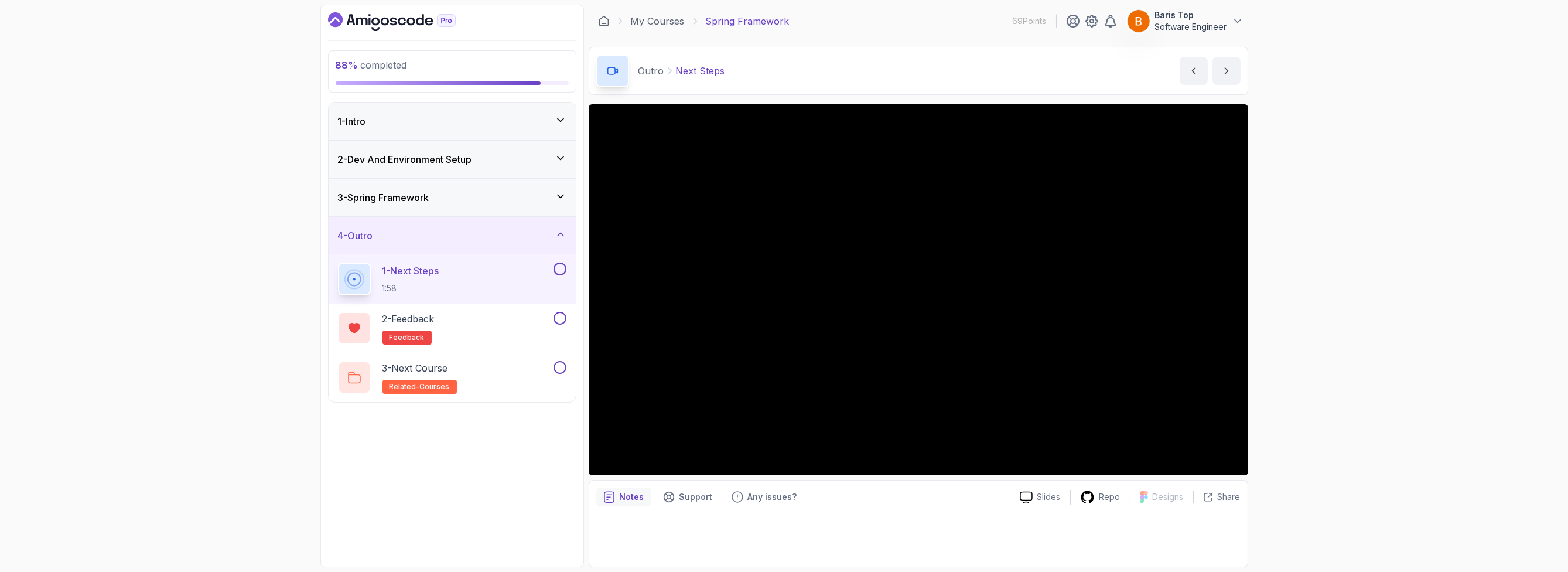
click at [379, 63] on span "88 % completed" at bounding box center [371, 65] width 72 height 12
click at [426, 69] on p "88 % completed" at bounding box center [452, 65] width 233 height 14
drag, startPoint x: 411, startPoint y: 67, endPoint x: 331, endPoint y: 66, distance: 80.0
click at [331, 66] on div "88 % completed" at bounding box center [452, 72] width 248 height 42
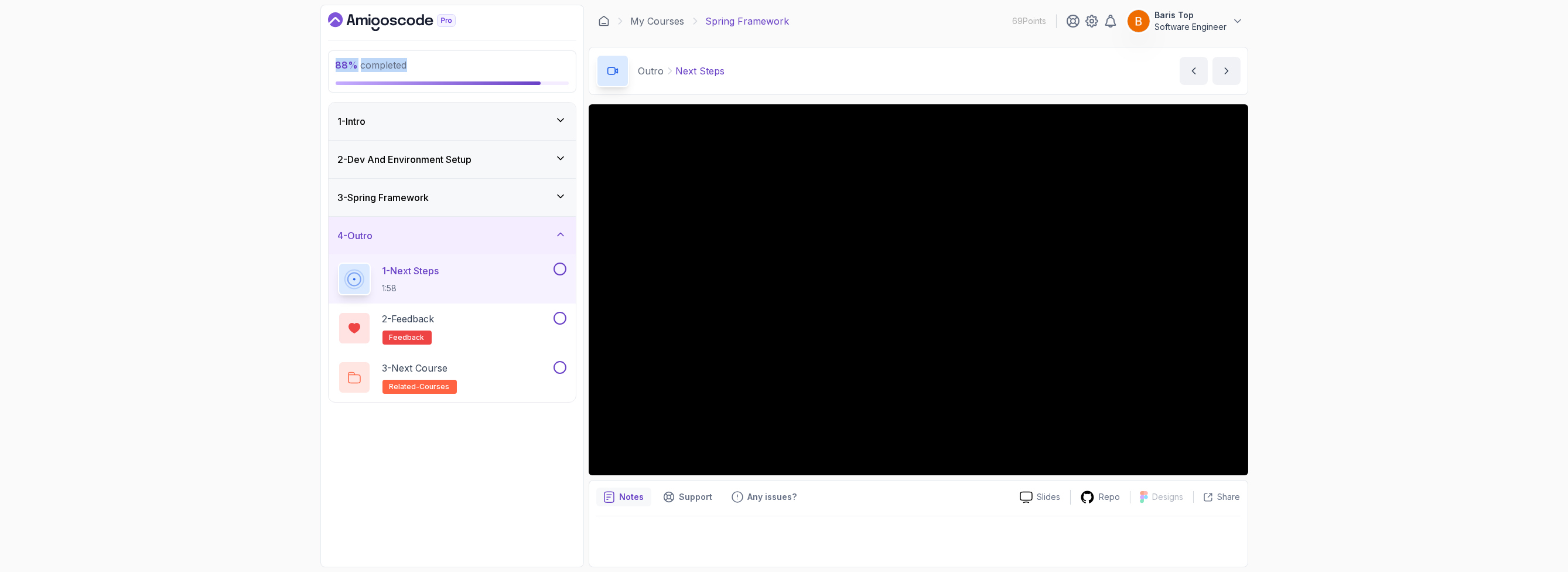
click at [331, 66] on div "88 % completed" at bounding box center [452, 72] width 248 height 42
drag, startPoint x: 329, startPoint y: 61, endPoint x: 416, endPoint y: 63, distance: 87.0
click at [416, 63] on div "88 % completed" at bounding box center [452, 72] width 248 height 42
click at [416, 63] on p "88 % completed" at bounding box center [452, 65] width 233 height 14
drag, startPoint x: 420, startPoint y: 63, endPoint x: 331, endPoint y: 63, distance: 89.0
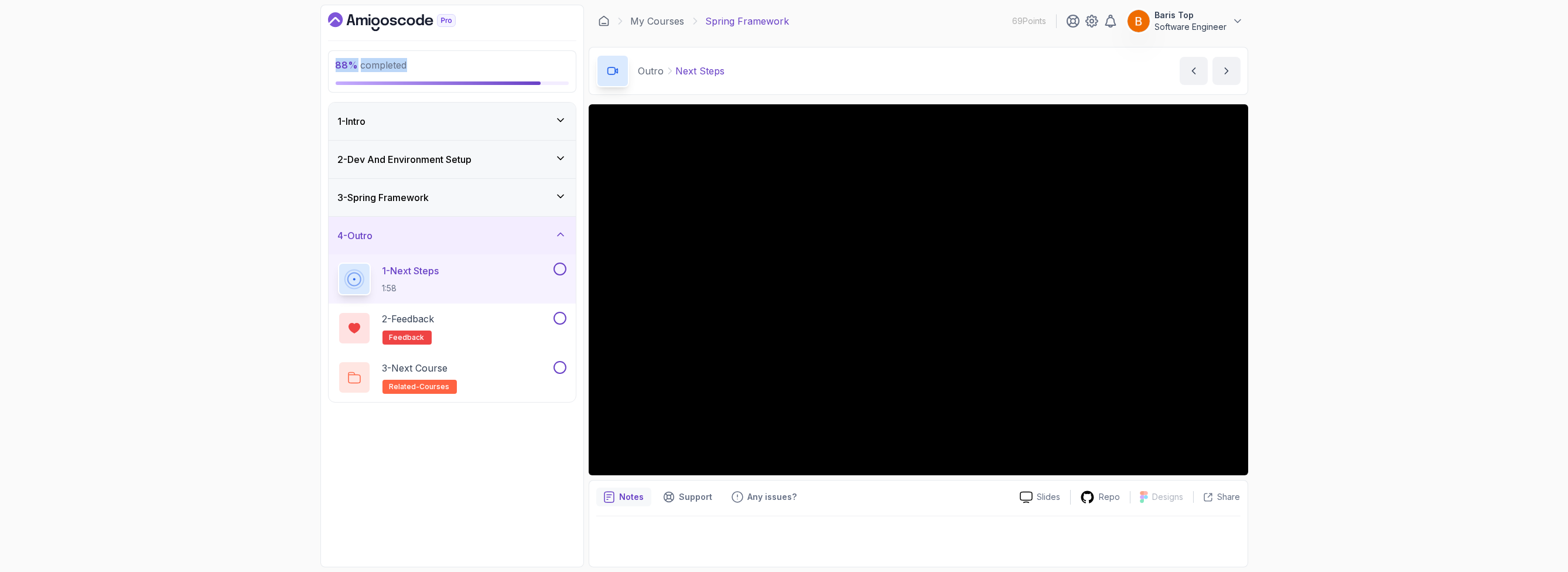
click at [331, 63] on div "88 % completed" at bounding box center [452, 72] width 248 height 42
drag, startPoint x: 393, startPoint y: 63, endPoint x: 335, endPoint y: 66, distance: 58.1
click at [336, 66] on span "88 % completed" at bounding box center [371, 65] width 72 height 12
click at [333, 66] on div "88 % completed" at bounding box center [452, 72] width 248 height 42
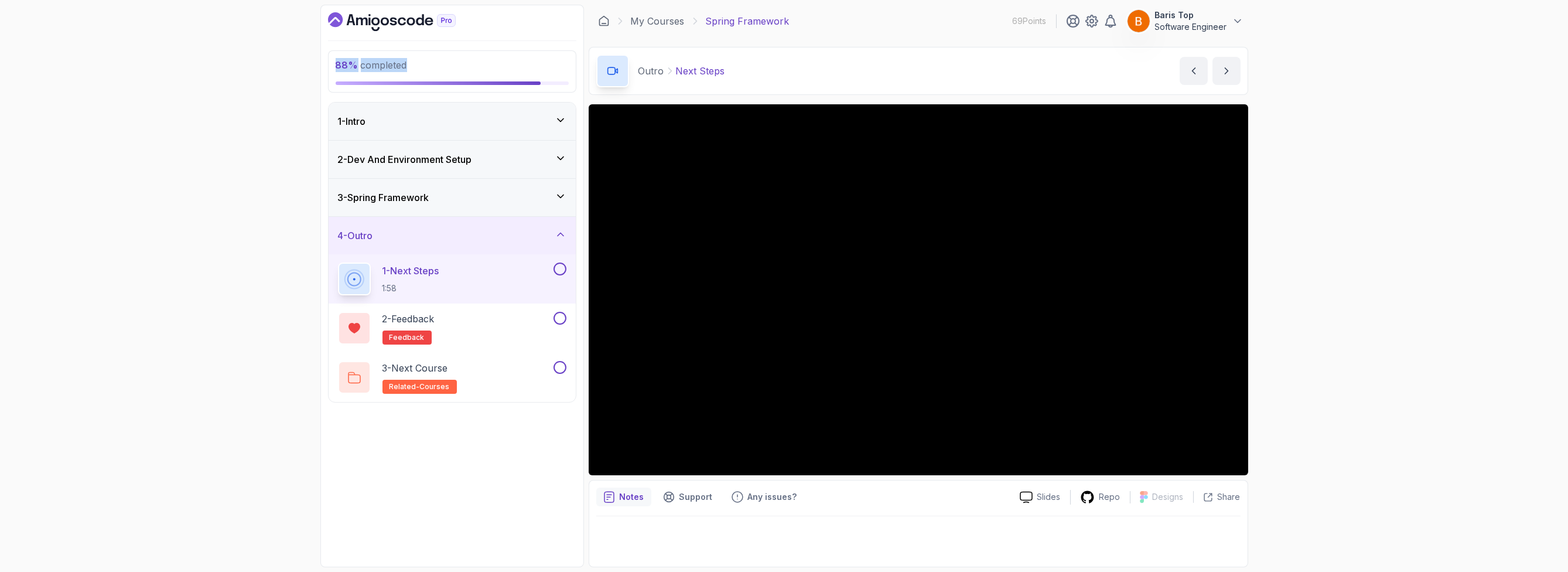
drag, startPoint x: 332, startPoint y: 65, endPoint x: 435, endPoint y: 65, distance: 103.0
click at [435, 65] on div "88 % completed" at bounding box center [452, 72] width 248 height 42
click at [435, 65] on p "88 % completed" at bounding box center [452, 65] width 233 height 14
drag, startPoint x: 426, startPoint y: 65, endPoint x: 333, endPoint y: 65, distance: 93.0
click at [333, 65] on div "88 % completed" at bounding box center [452, 72] width 248 height 42
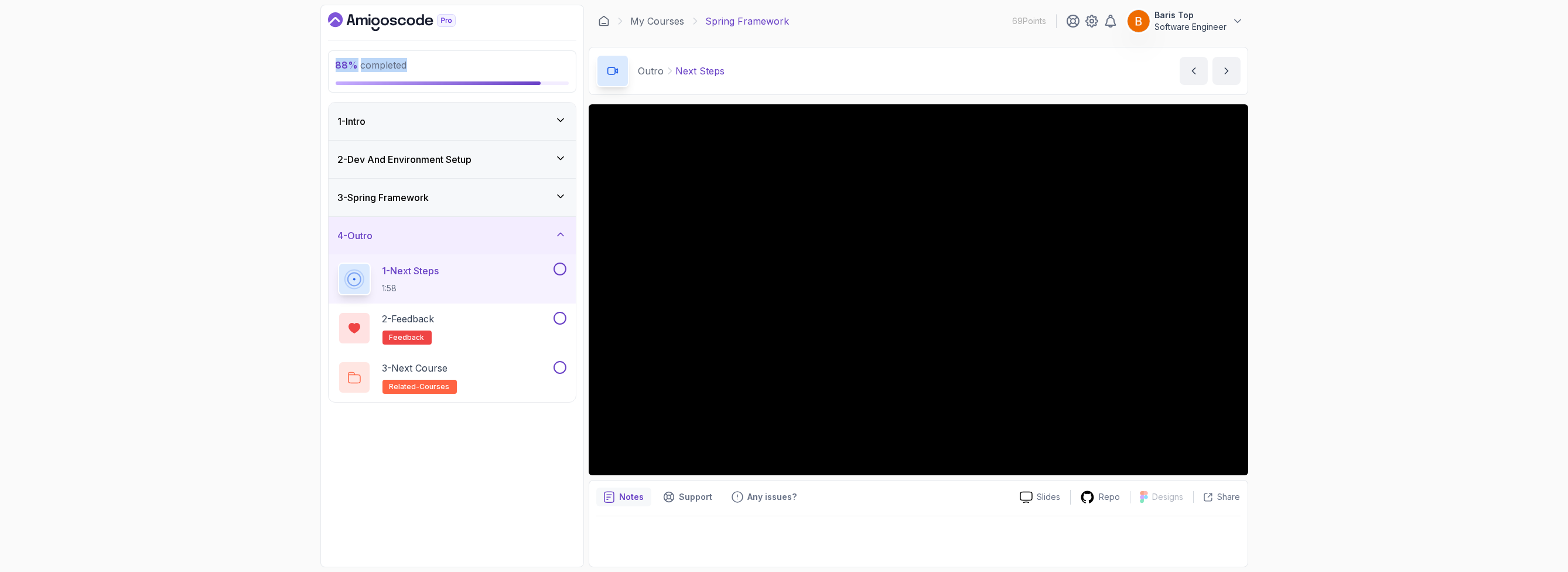
click at [333, 65] on div "88 % completed" at bounding box center [452, 72] width 248 height 42
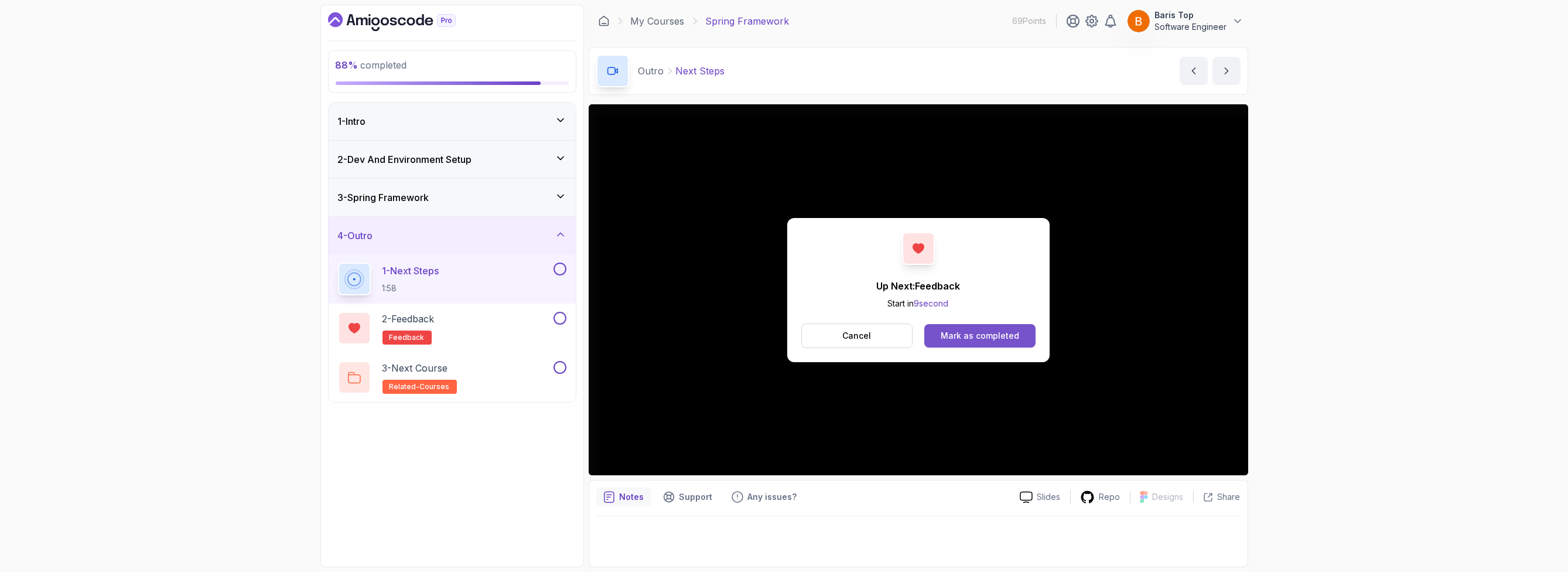
click at [947, 333] on div "Mark as completed" at bounding box center [979, 336] width 78 height 12
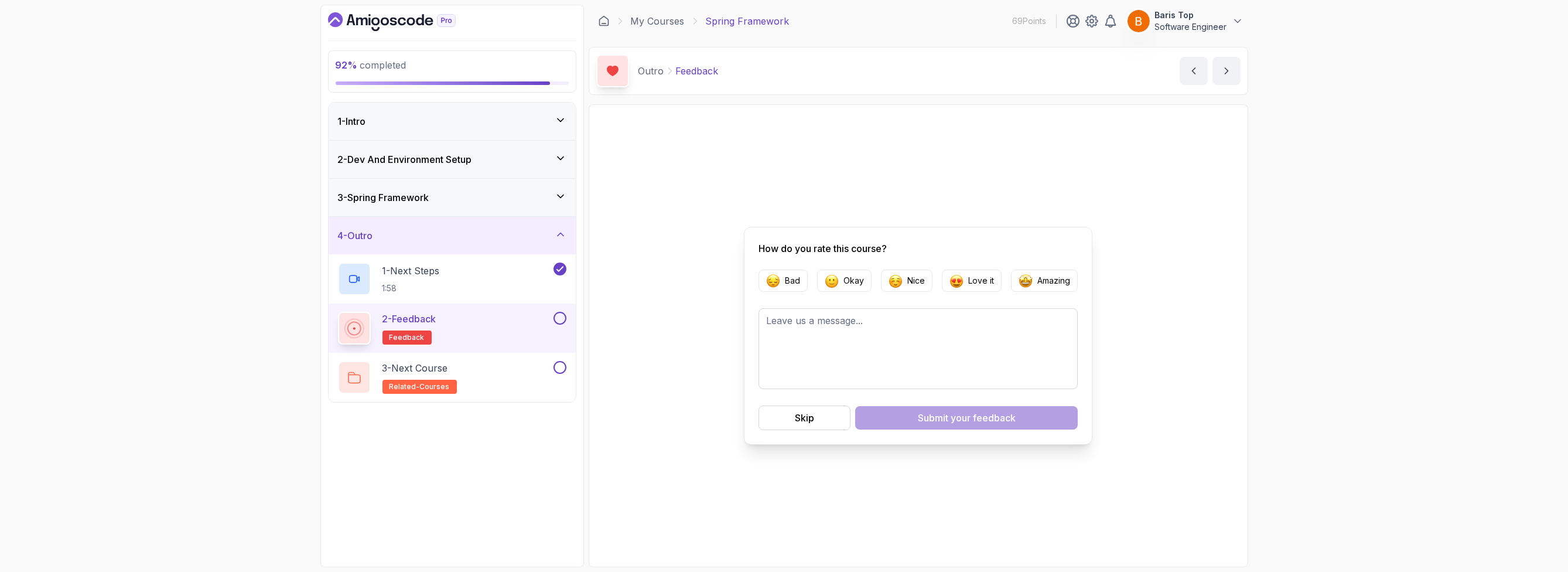
click at [559, 317] on button at bounding box center [559, 318] width 13 height 13
click at [520, 373] on div "3 - Next Course related-courses" at bounding box center [445, 377] width 214 height 33
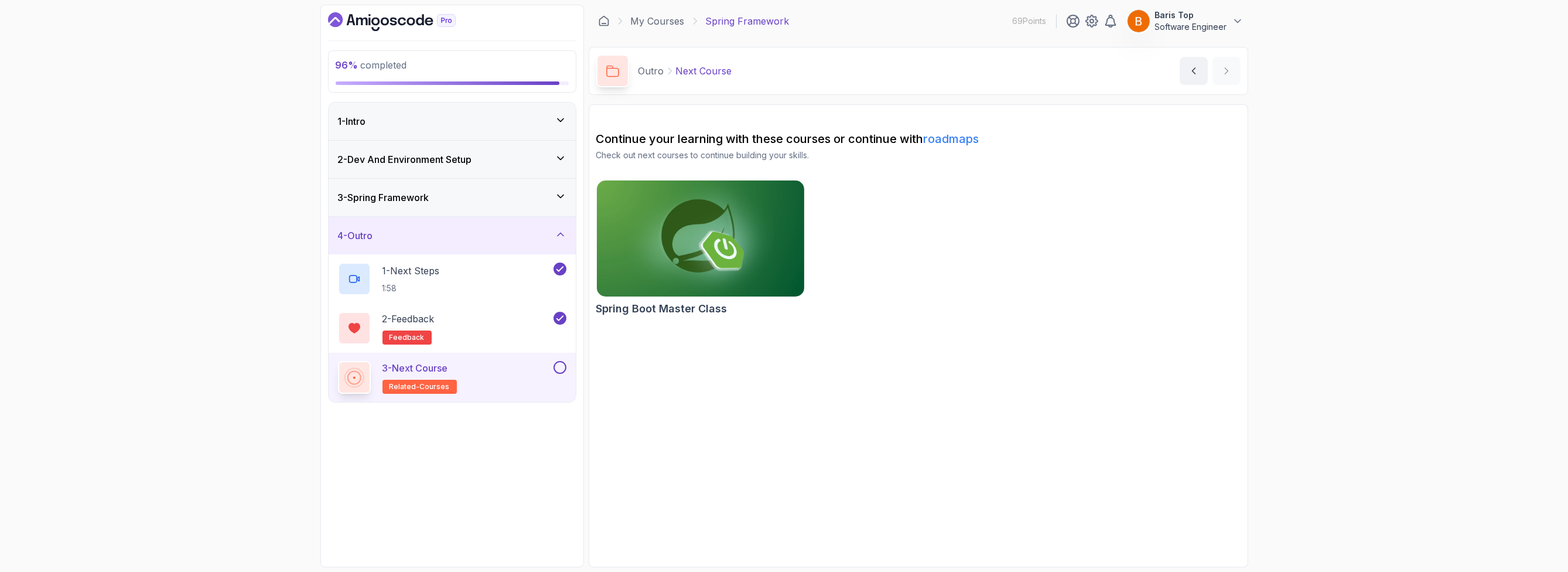
click at [562, 364] on button at bounding box center [559, 367] width 13 height 13
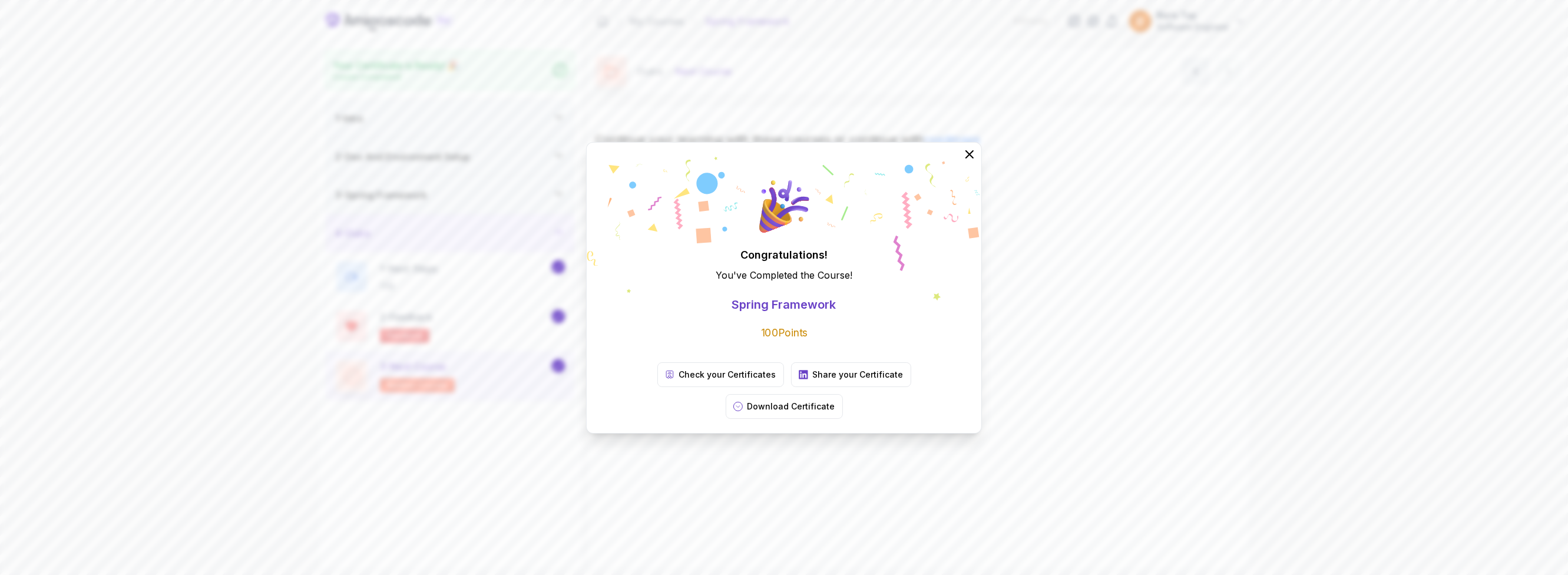
click at [211, 216] on div "Congratulations! You've Completed the Course ! Spring Framework 100 Points Chec…" at bounding box center [784, 288] width 1568 height 575
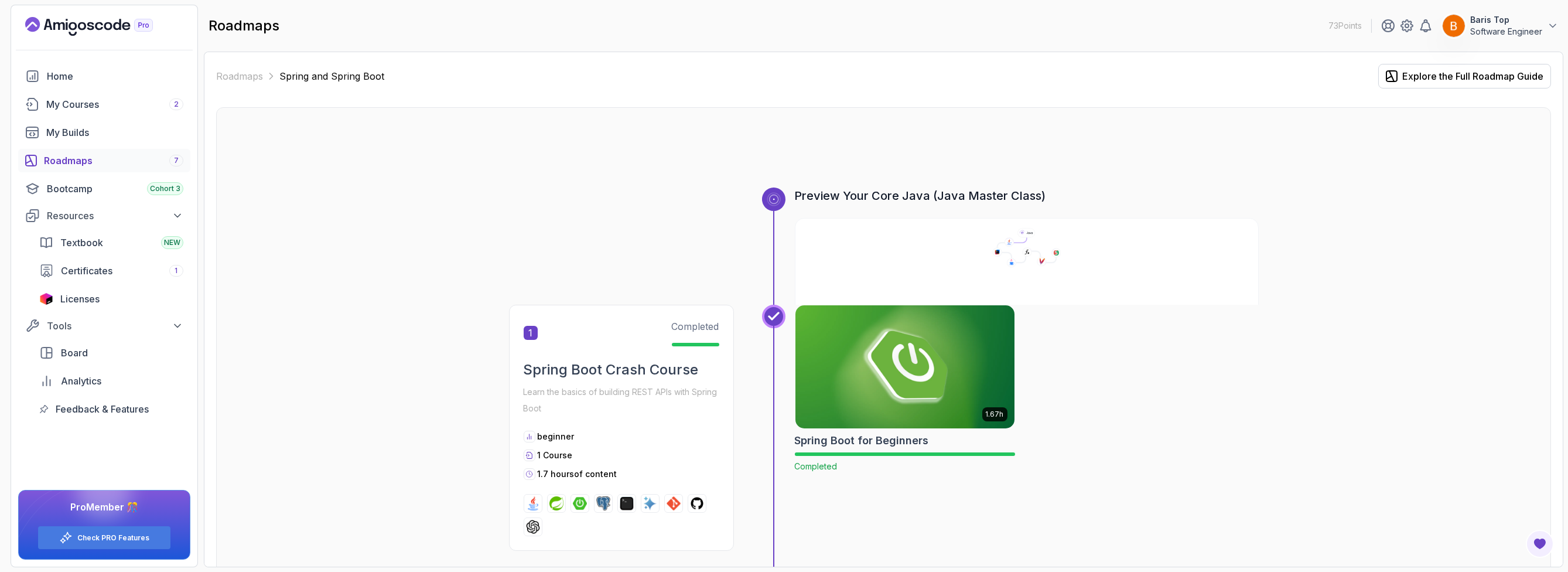
click at [881, 410] on img at bounding box center [905, 366] width 230 height 129
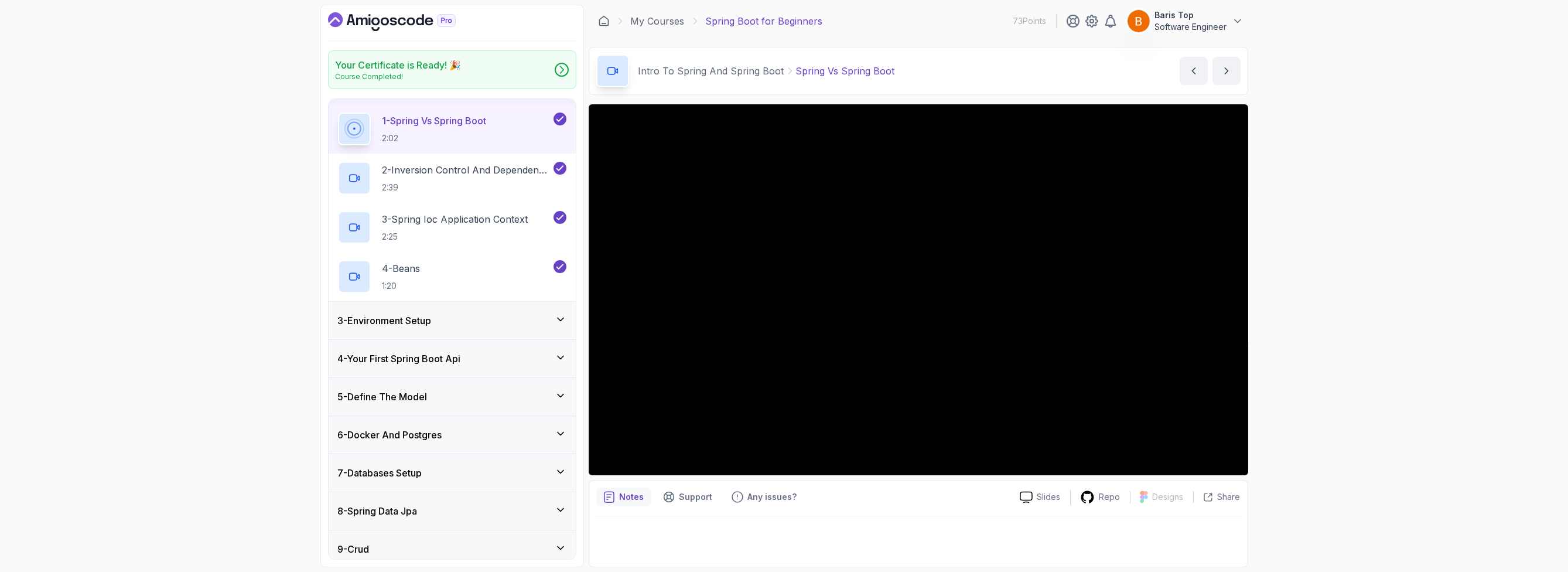
scroll to position [192, 0]
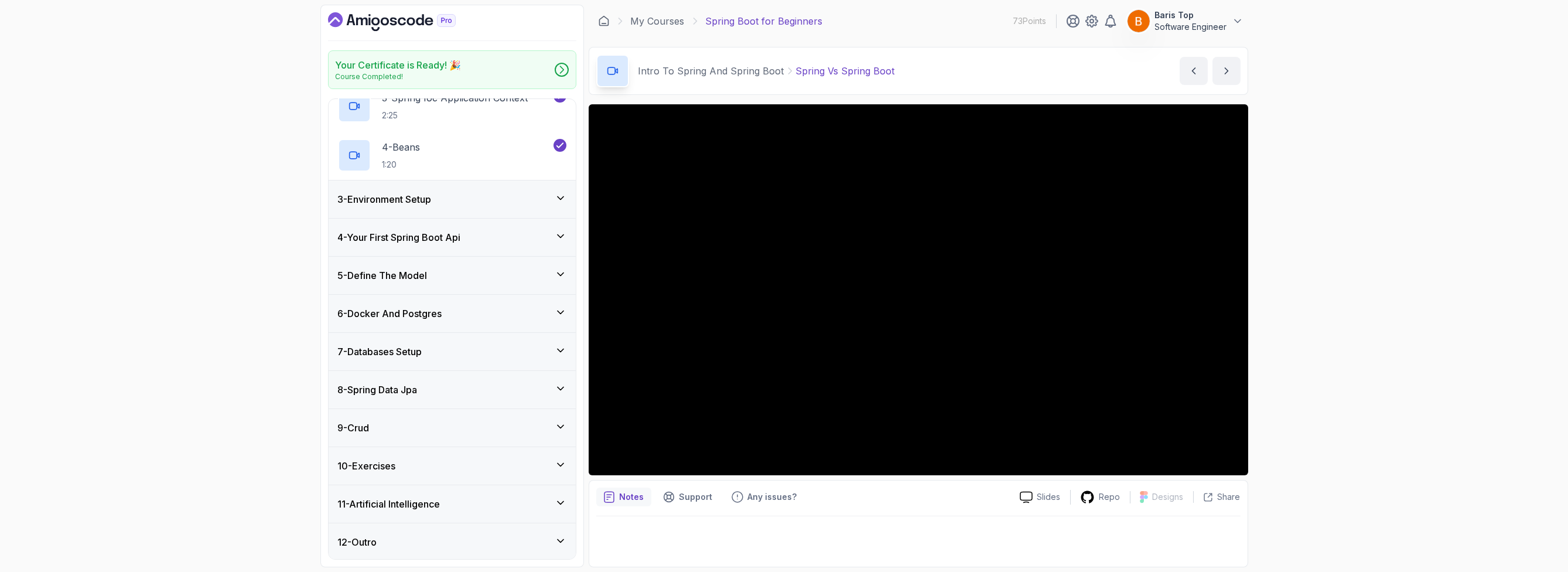
click at [408, 500] on h3 "11 - Artificial Intelligence" at bounding box center [389, 504] width 103 height 14
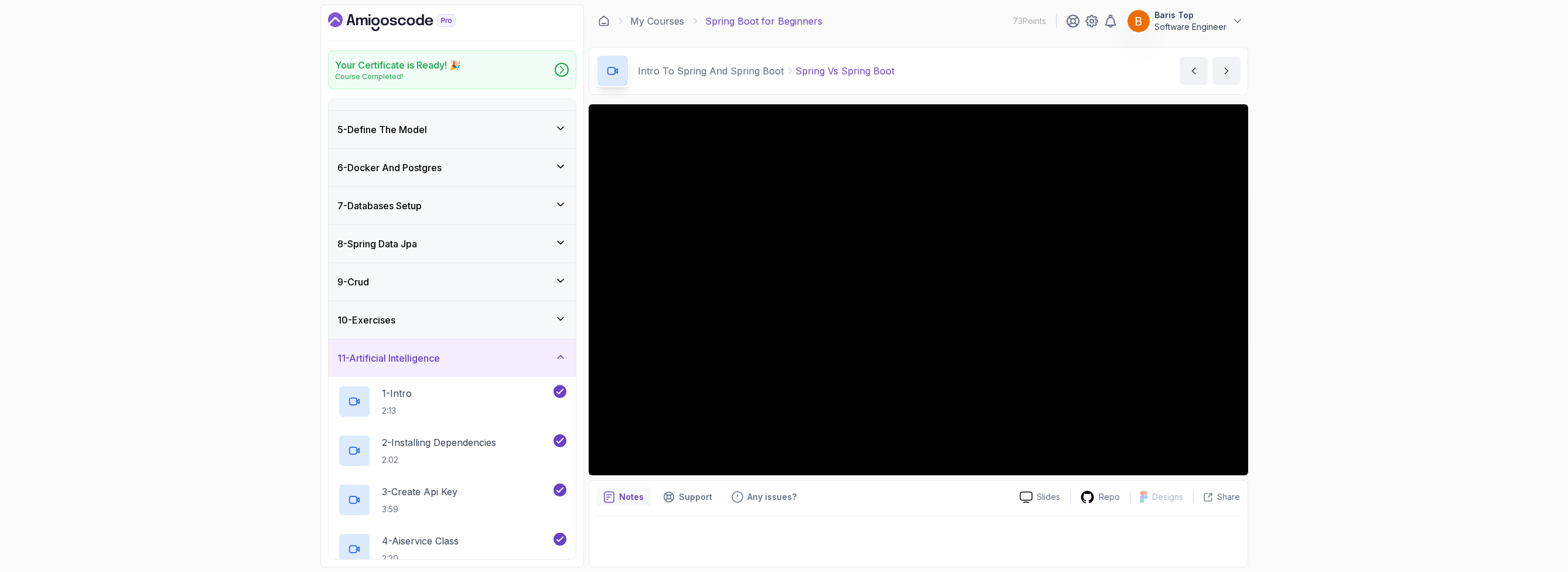
scroll to position [338, 0]
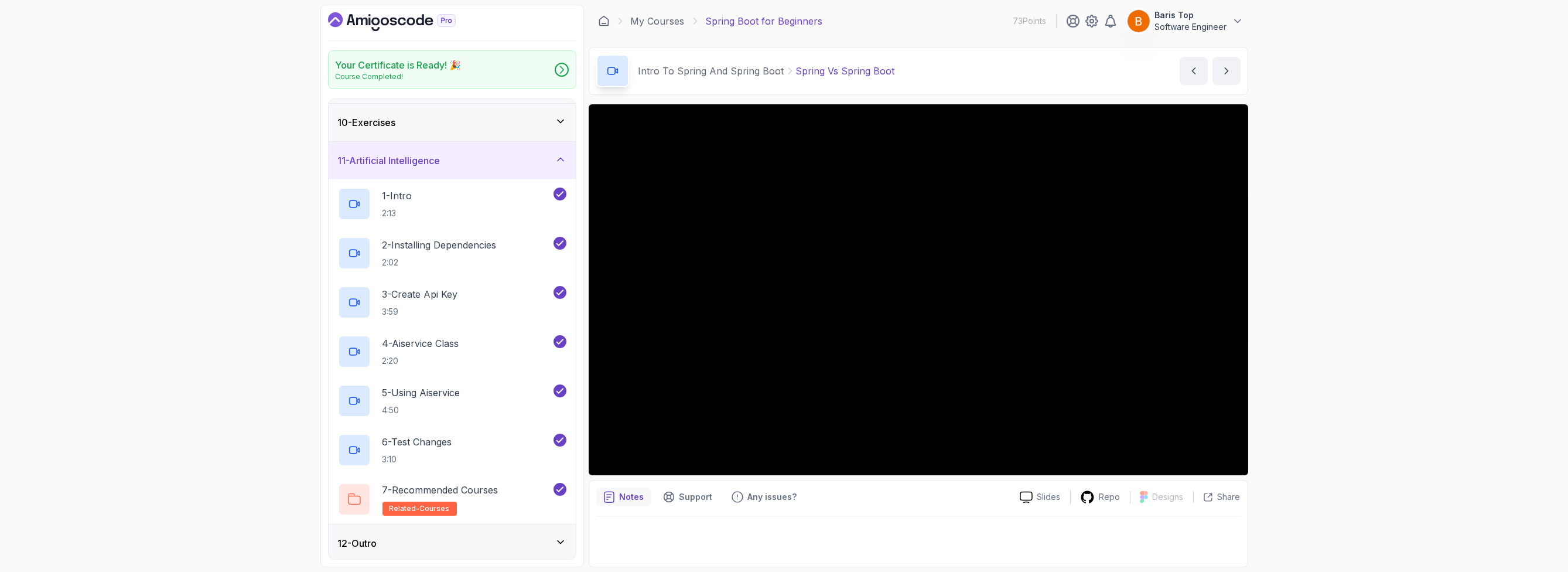
click at [378, 536] on h3 "12 - Outro" at bounding box center [358, 543] width 40 height 14
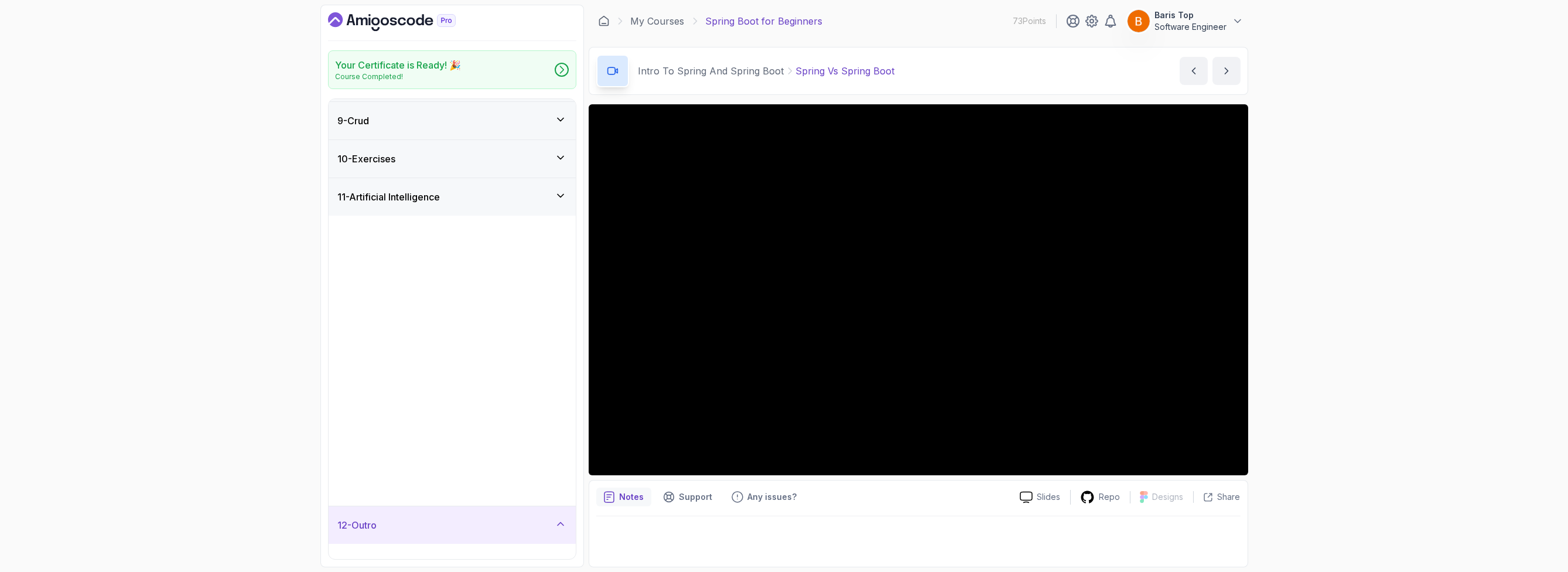
scroll to position [0, 0]
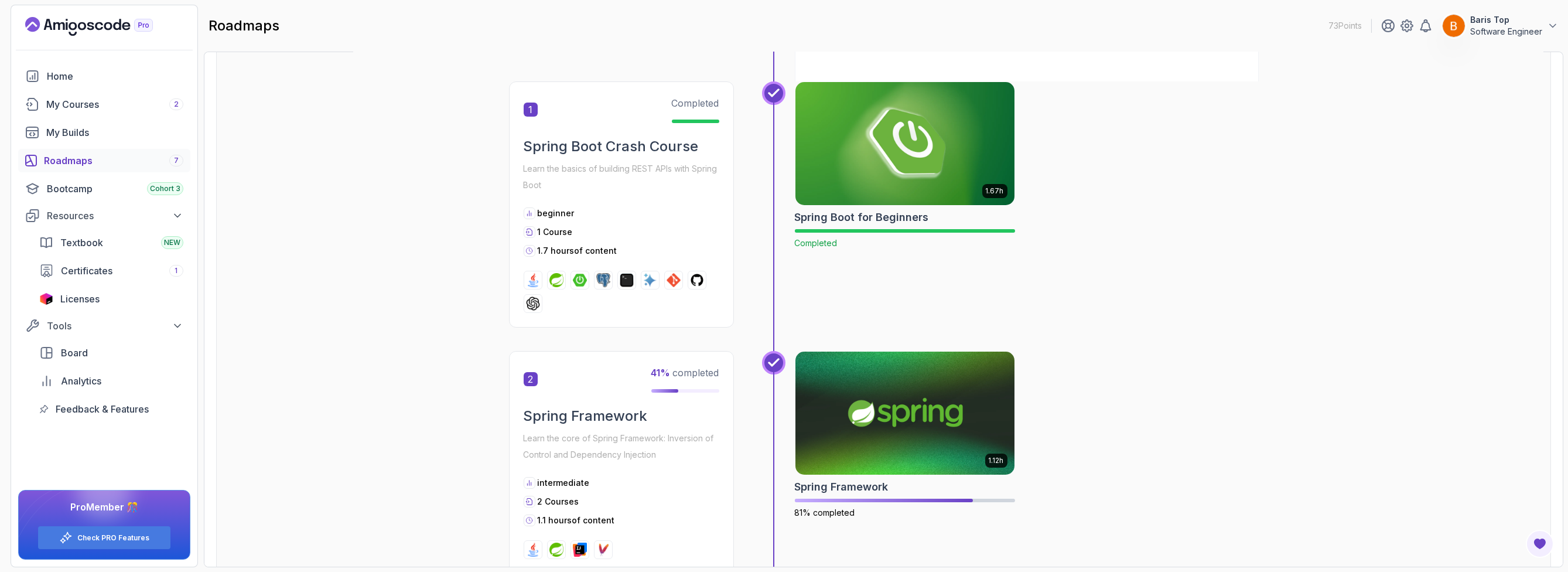
scroll to position [281, 0]
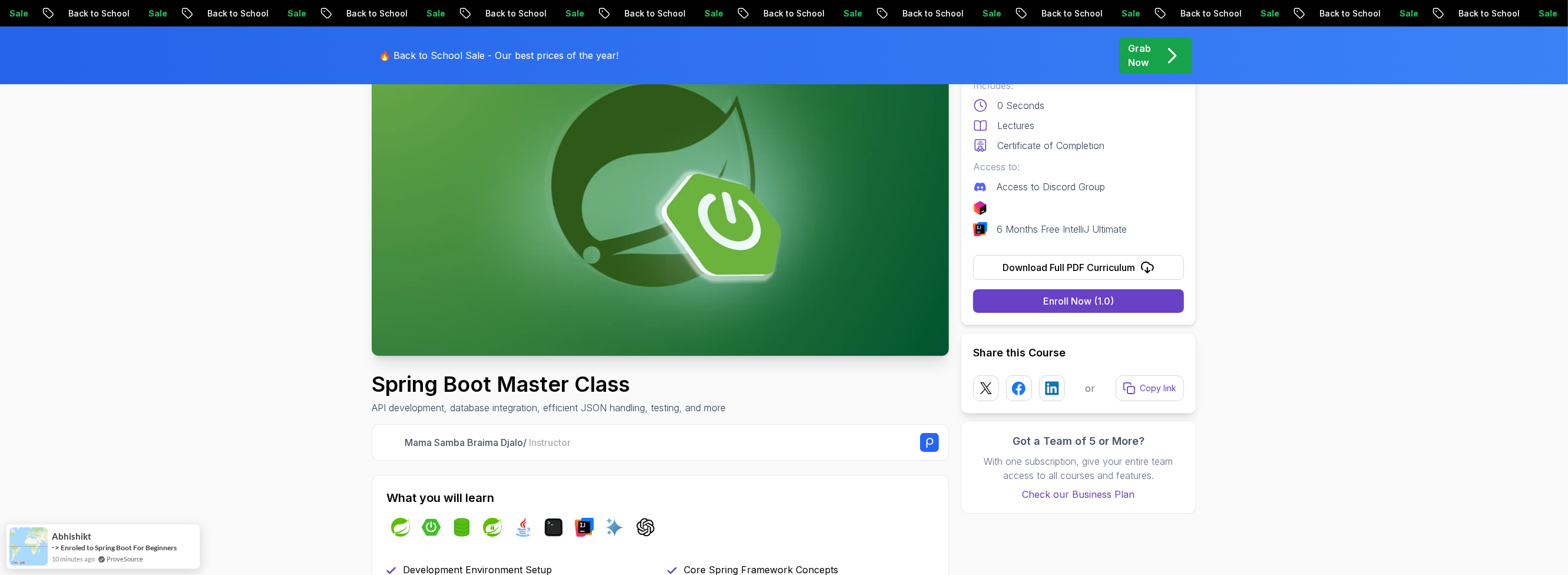
scroll to position [211, 0]
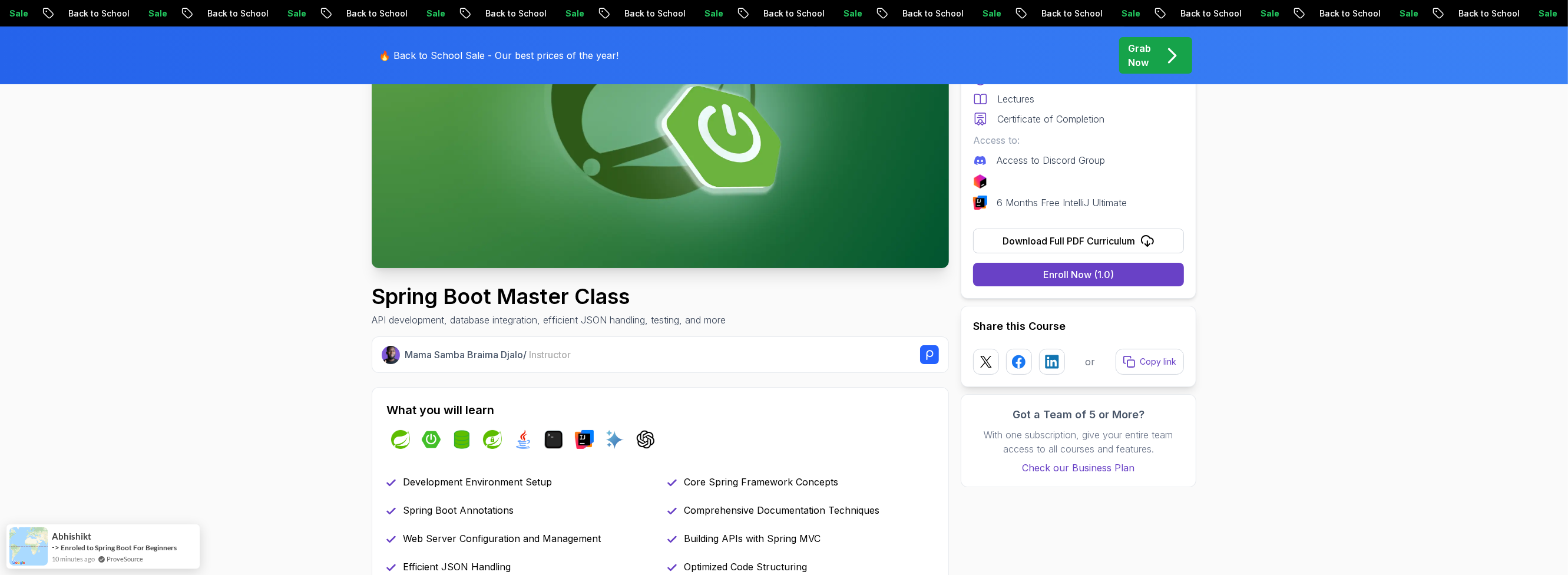
click at [173, 225] on section "Spring Boot Master Class API development, database integration, efficient JSON …" at bounding box center [784, 540] width 1568 height 1251
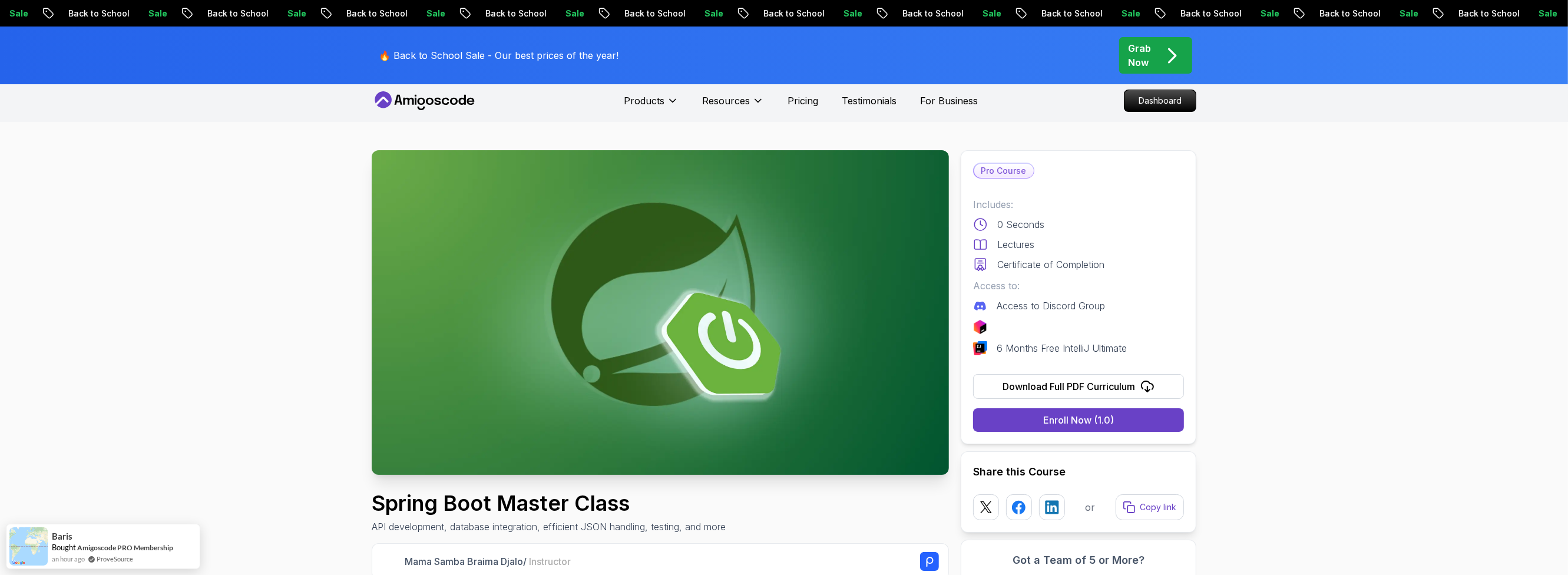
scroll to position [211, 0]
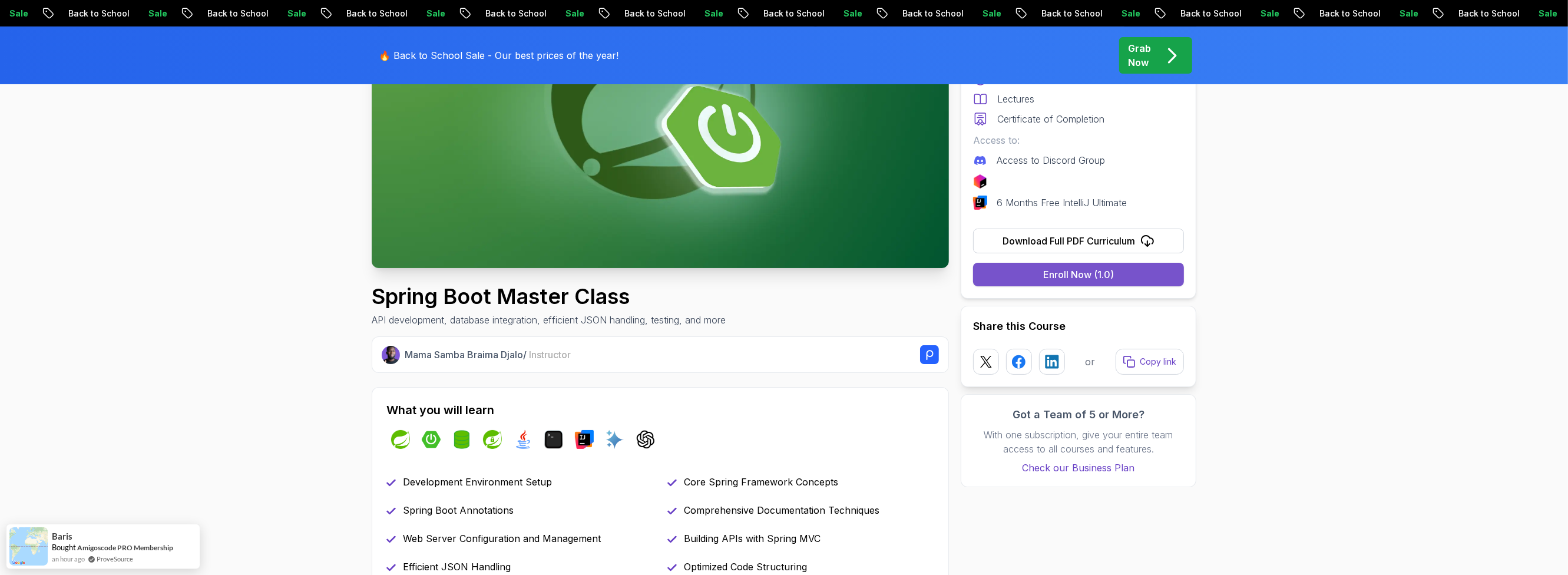
click at [1006, 272] on button "Enroll Now (1.0)" at bounding box center [1078, 275] width 211 height 24
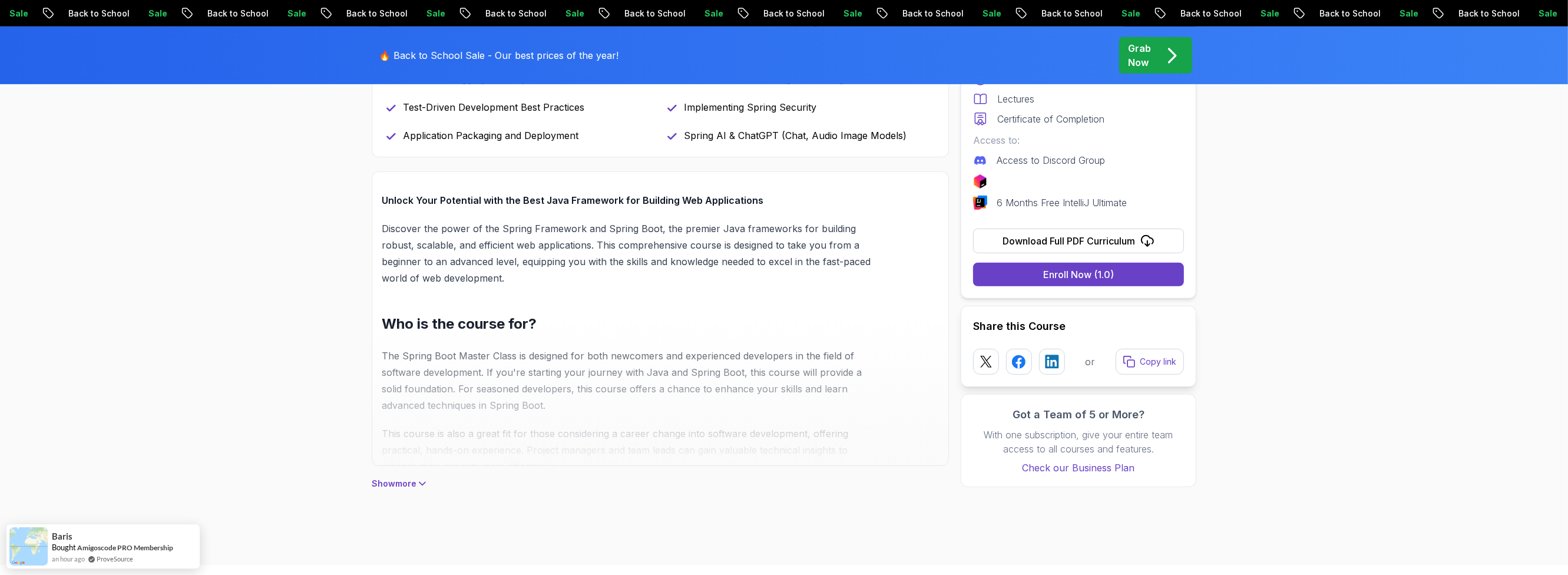
scroll to position [1342, 0]
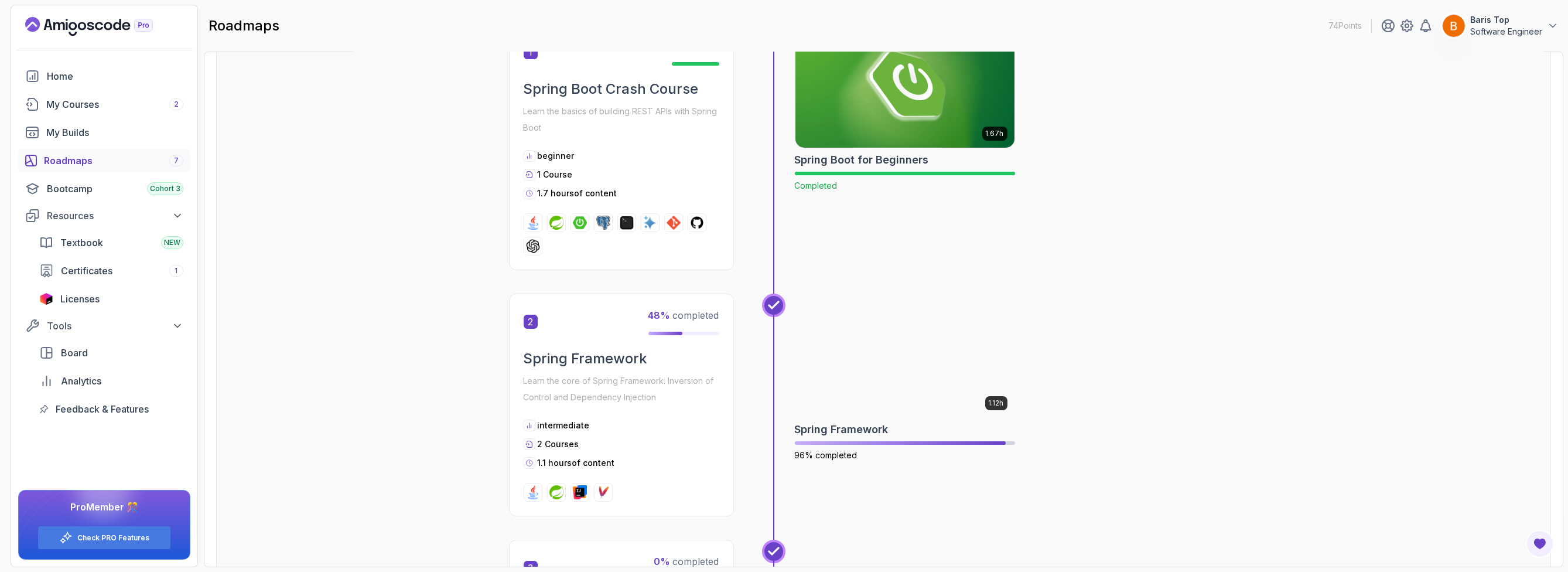
scroll to position [281, 0]
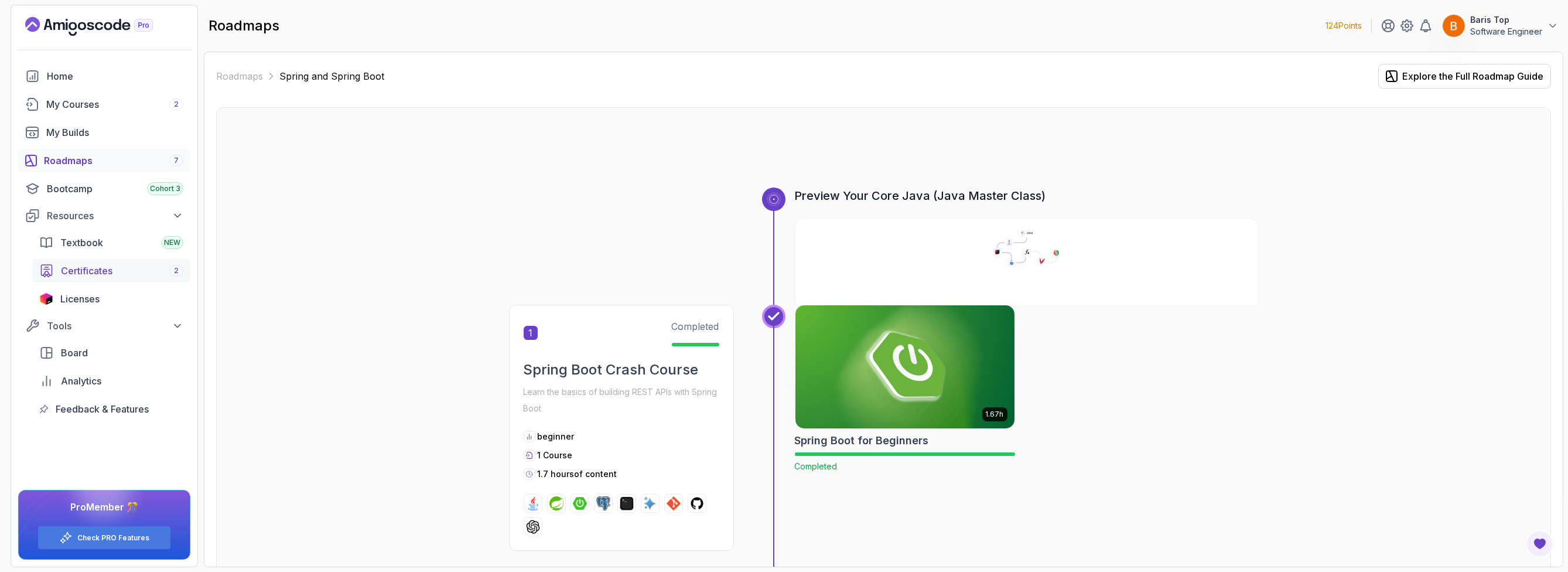
click at [129, 273] on div "Certificates 2" at bounding box center [122, 270] width 123 height 14
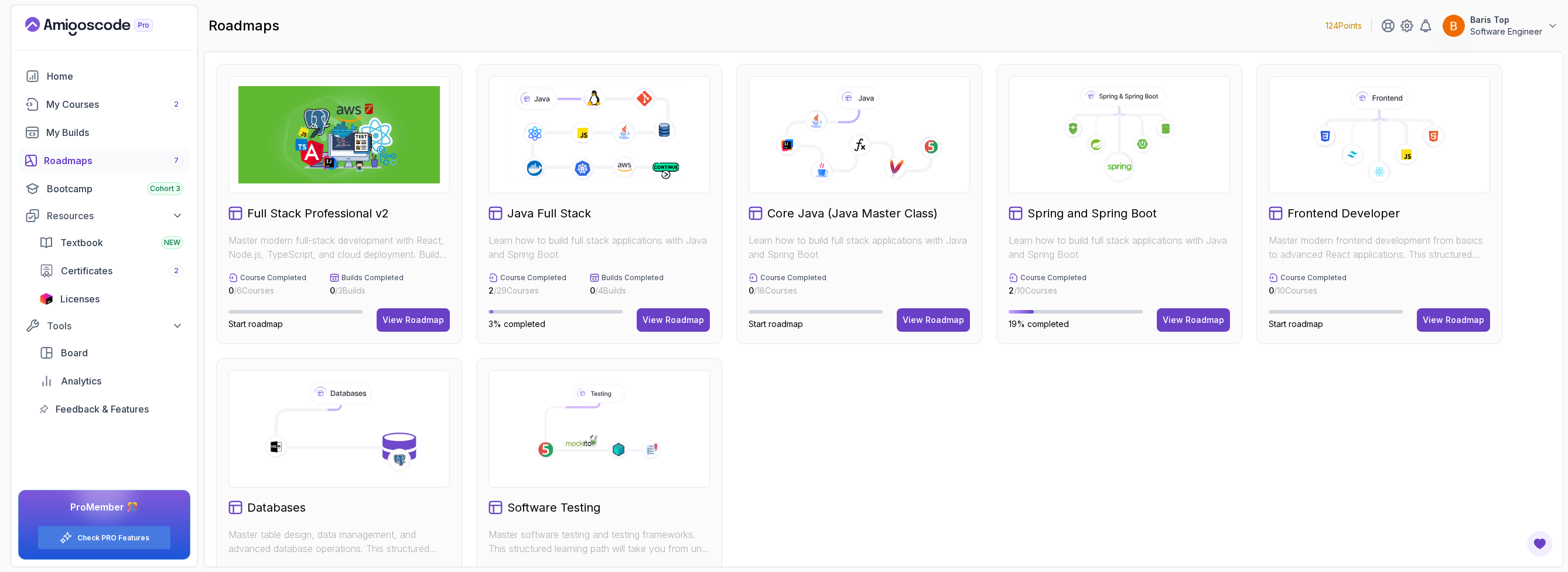
click at [1099, 490] on div "Full Stack Professional v2 Master modern full-stack development with React, Nod…" at bounding box center [883, 351] width 1335 height 575
click at [1191, 321] on div "View Roadmap" at bounding box center [1193, 320] width 61 height 12
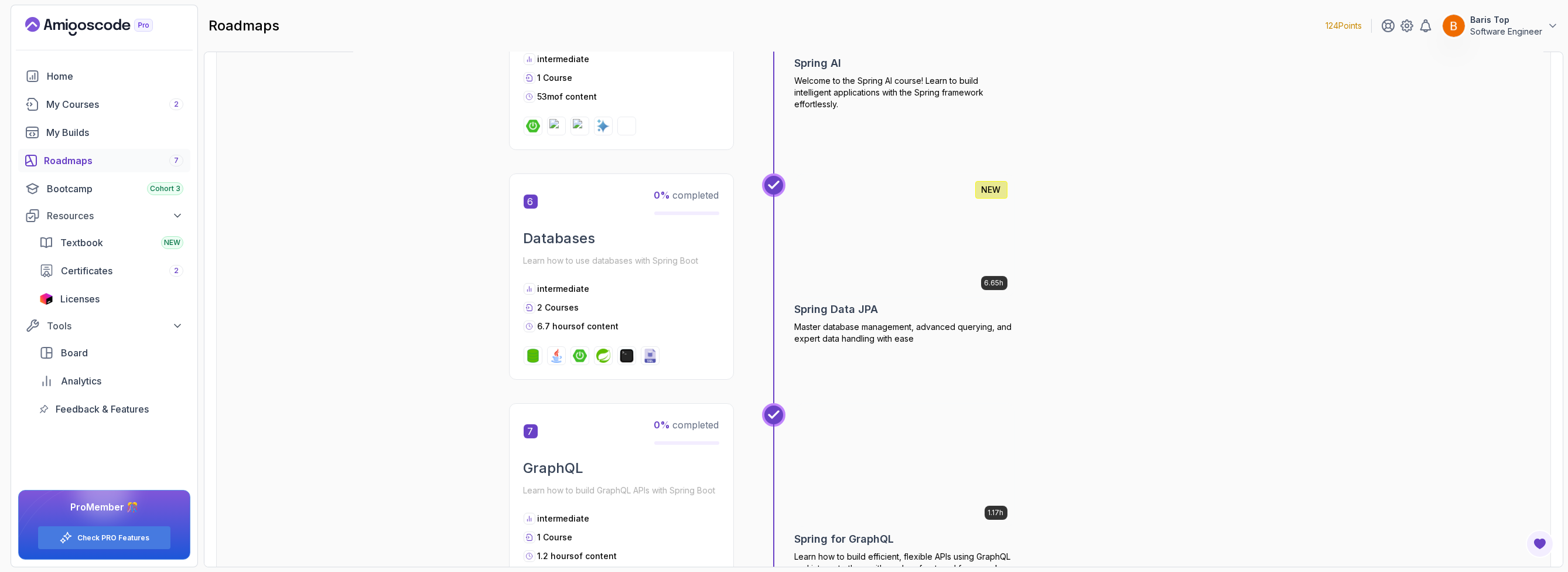
scroll to position [1616, 0]
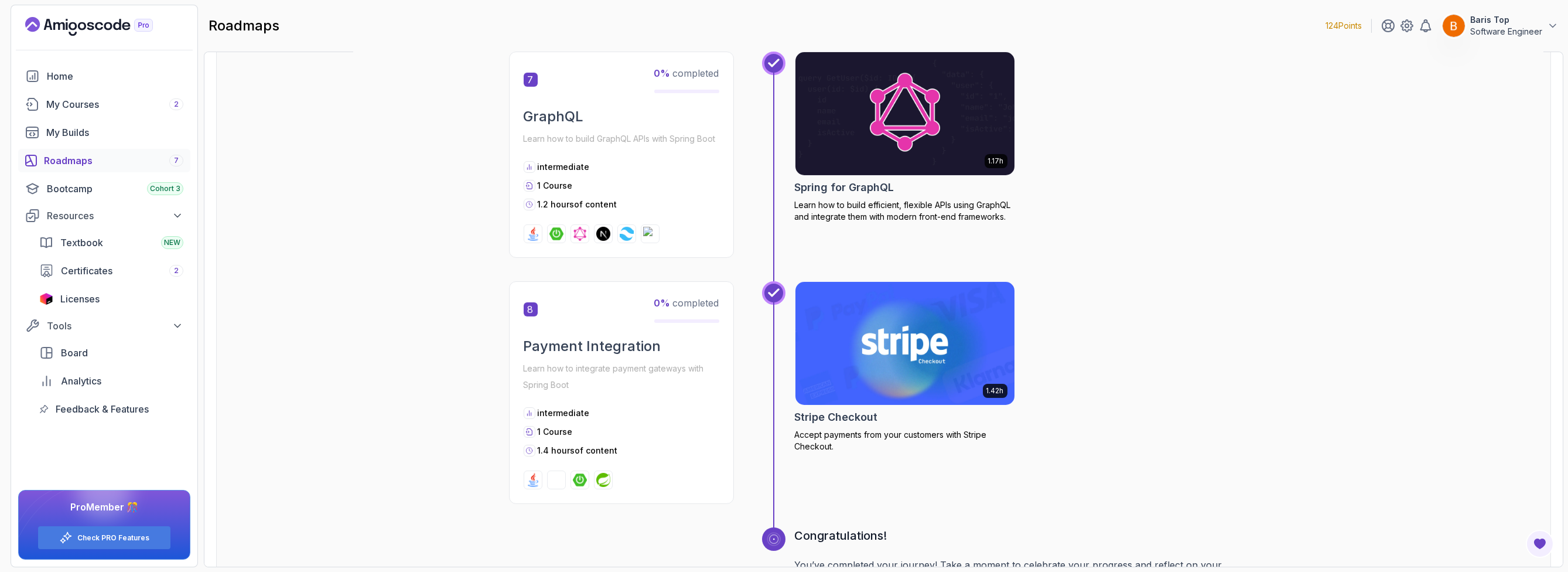
scroll to position [1956, 0]
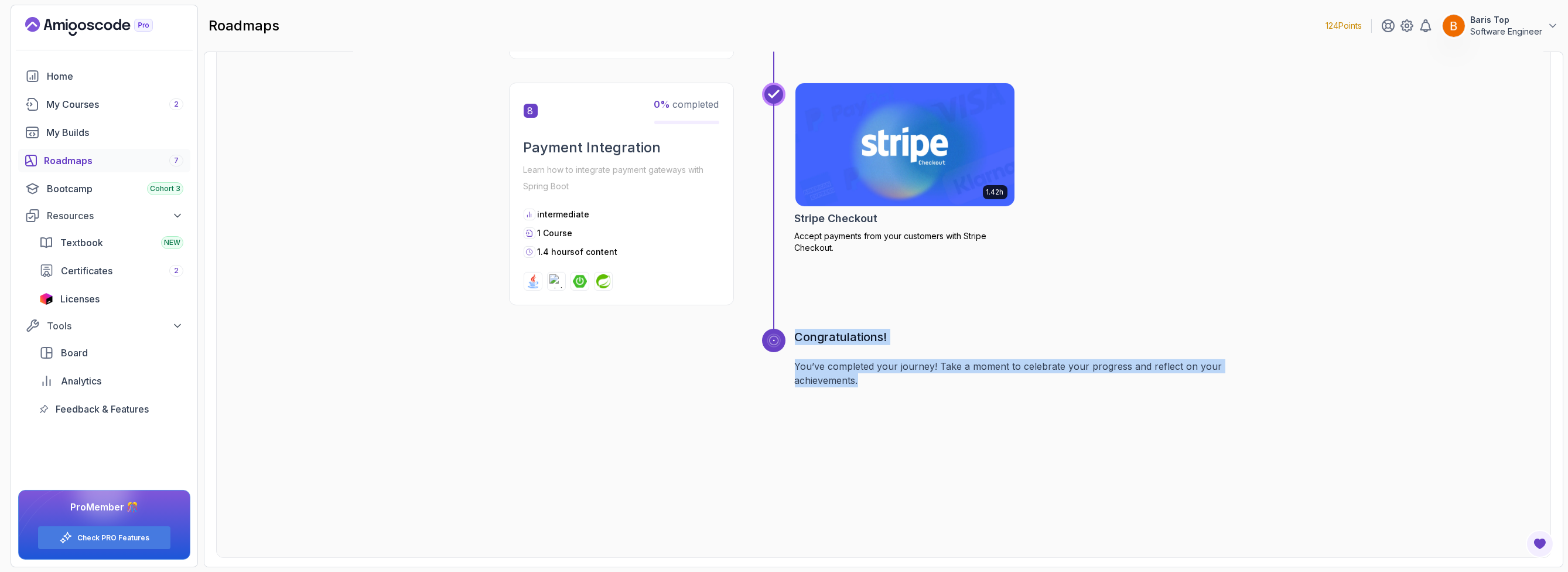
drag, startPoint x: 866, startPoint y: 378, endPoint x: 793, endPoint y: 336, distance: 84.2
click at [793, 336] on div "Congratulations! You’ve completed your journey! Take a moment to celebrate your…" at bounding box center [1010, 432] width 497 height 205
click at [937, 335] on h3 "Congratulations!" at bounding box center [1027, 337] width 464 height 17
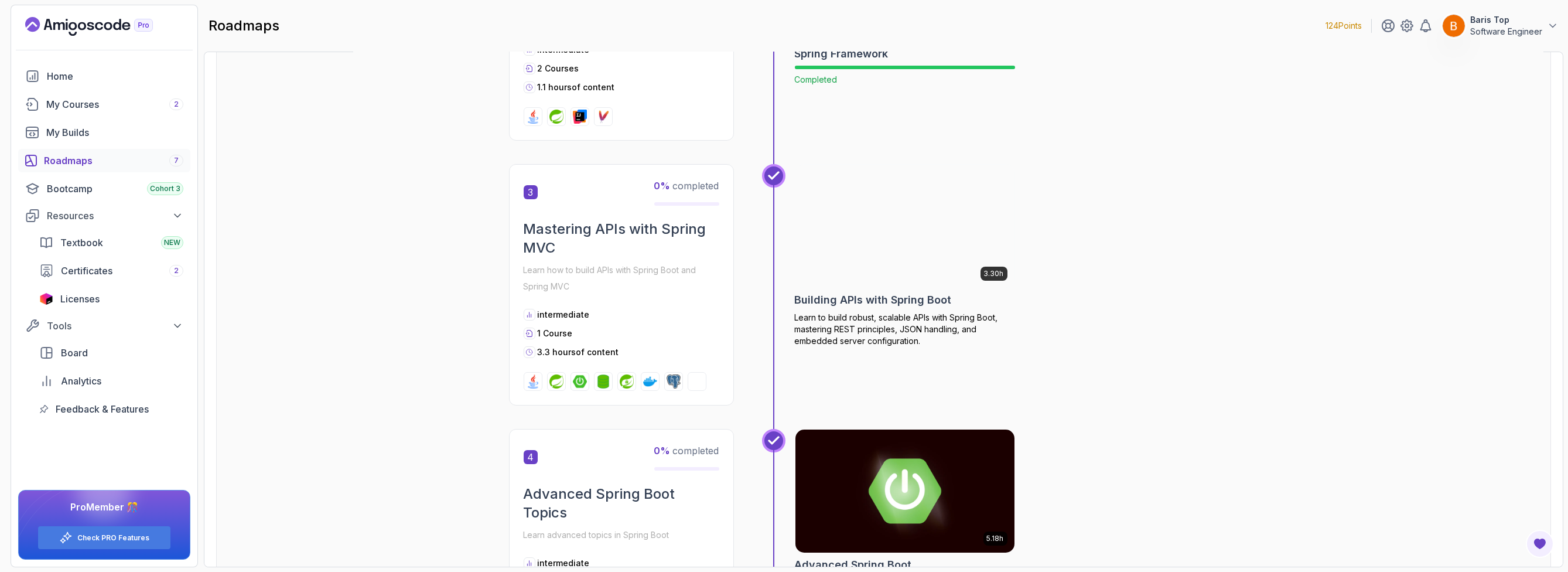
scroll to position [703, 0]
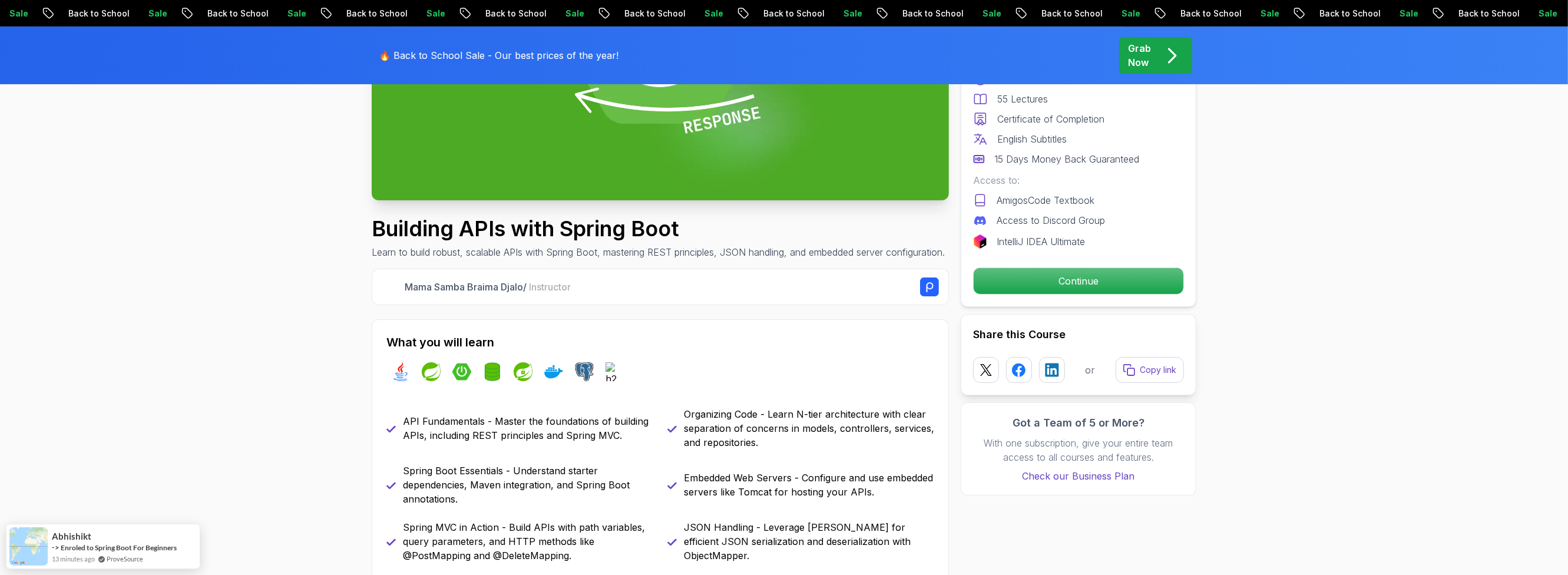
scroll to position [282, 0]
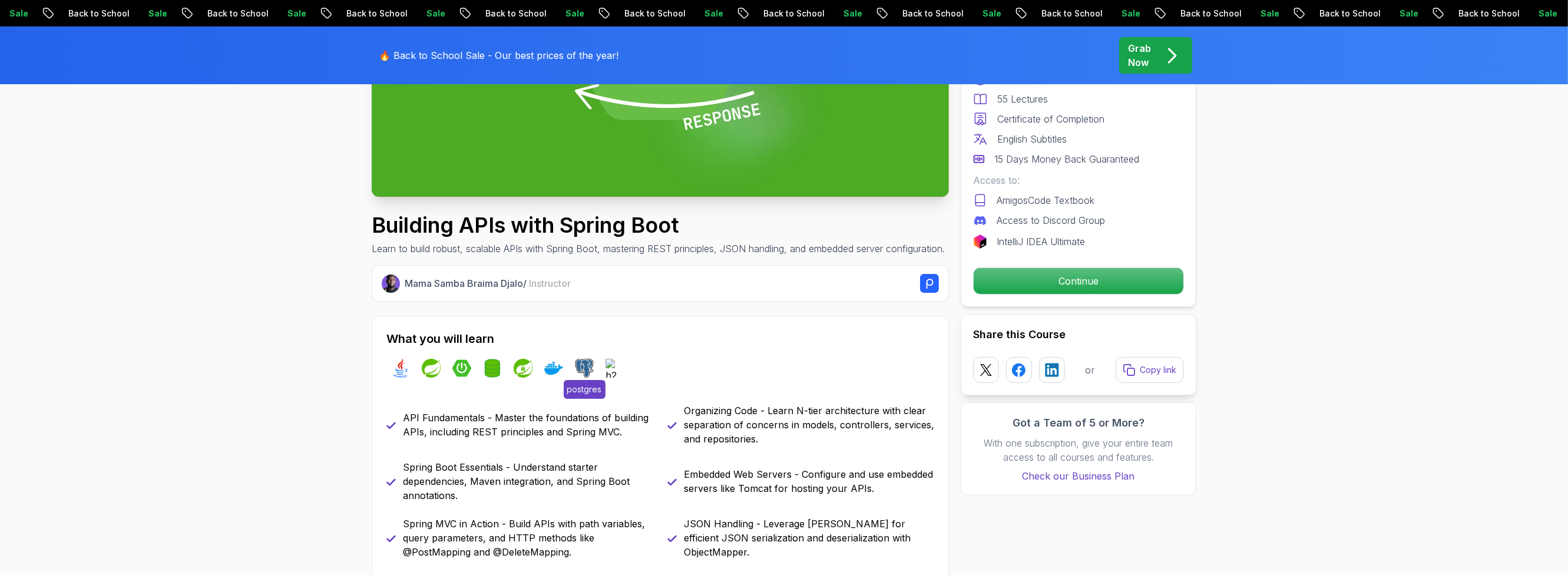
drag, startPoint x: 611, startPoint y: 378, endPoint x: 588, endPoint y: 378, distance: 23.0
click at [577, 377] on img at bounding box center [584, 368] width 19 height 19
click at [582, 375] on img at bounding box center [584, 368] width 19 height 19
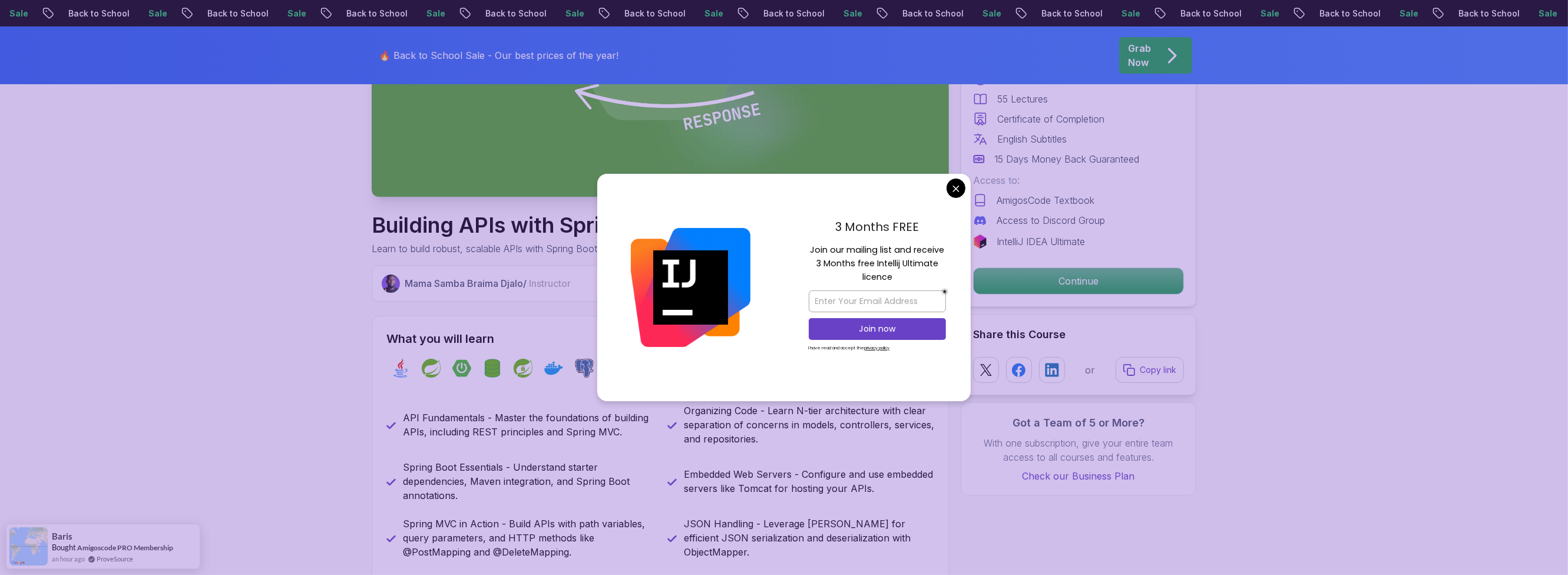
drag, startPoint x: 587, startPoint y: 380, endPoint x: 591, endPoint y: 420, distance: 40.2
click at [591, 420] on div "What you will learn java spring spring-boot spring-data-jpa spring-security doc…" at bounding box center [660, 465] width 578 height 300
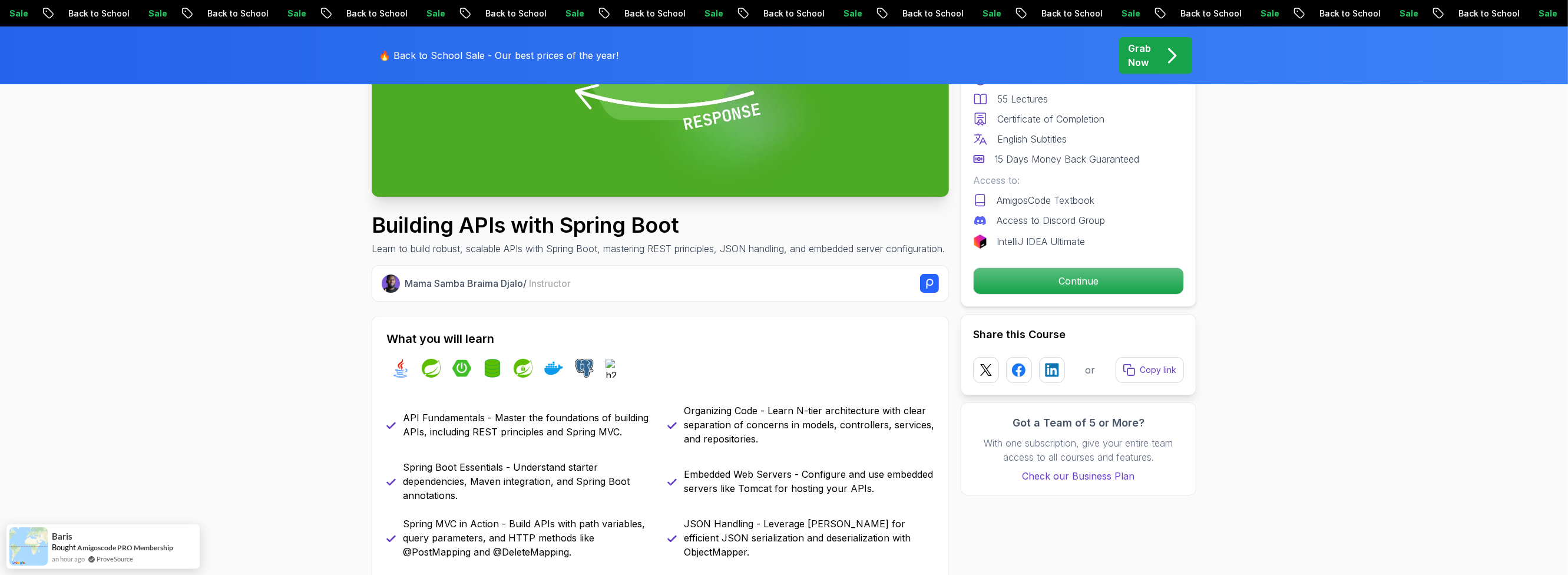
drag, startPoint x: 609, startPoint y: 378, endPoint x: 644, endPoint y: 441, distance: 72.1
click at [637, 445] on div "What you will learn java spring spring-boot spring-data-jpa spring-security doc…" at bounding box center [660, 465] width 578 height 300
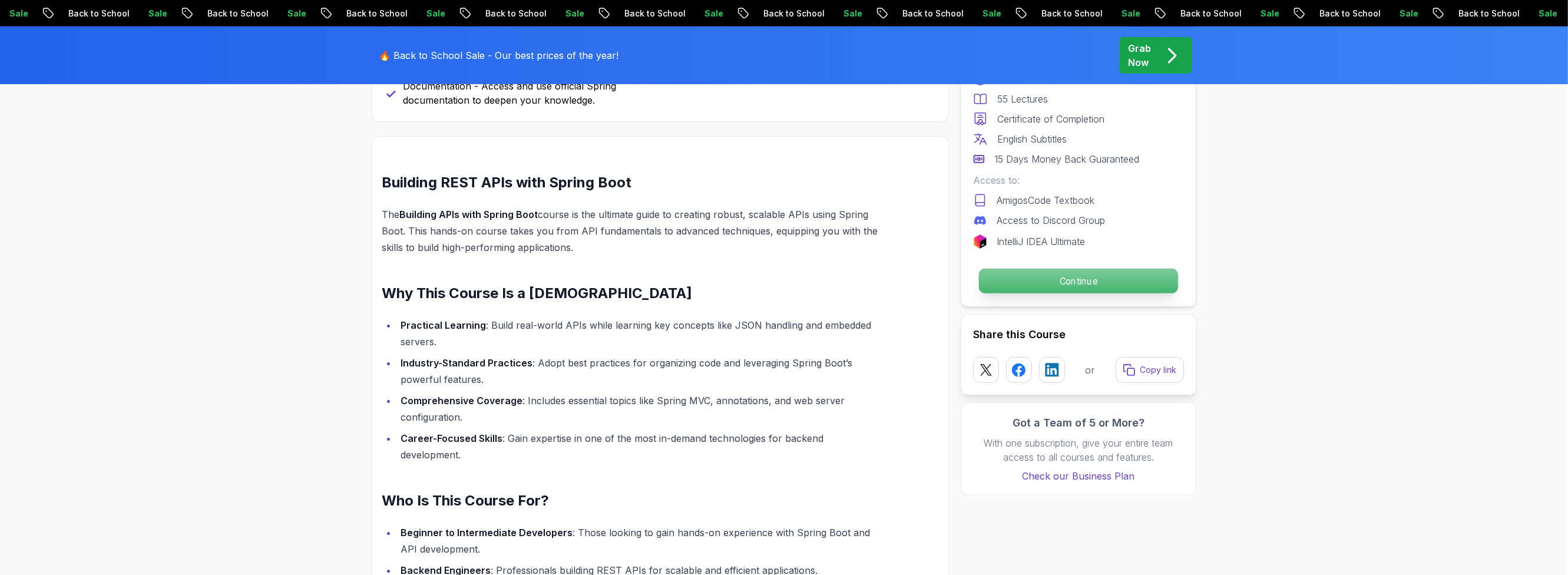
scroll to position [494, 0]
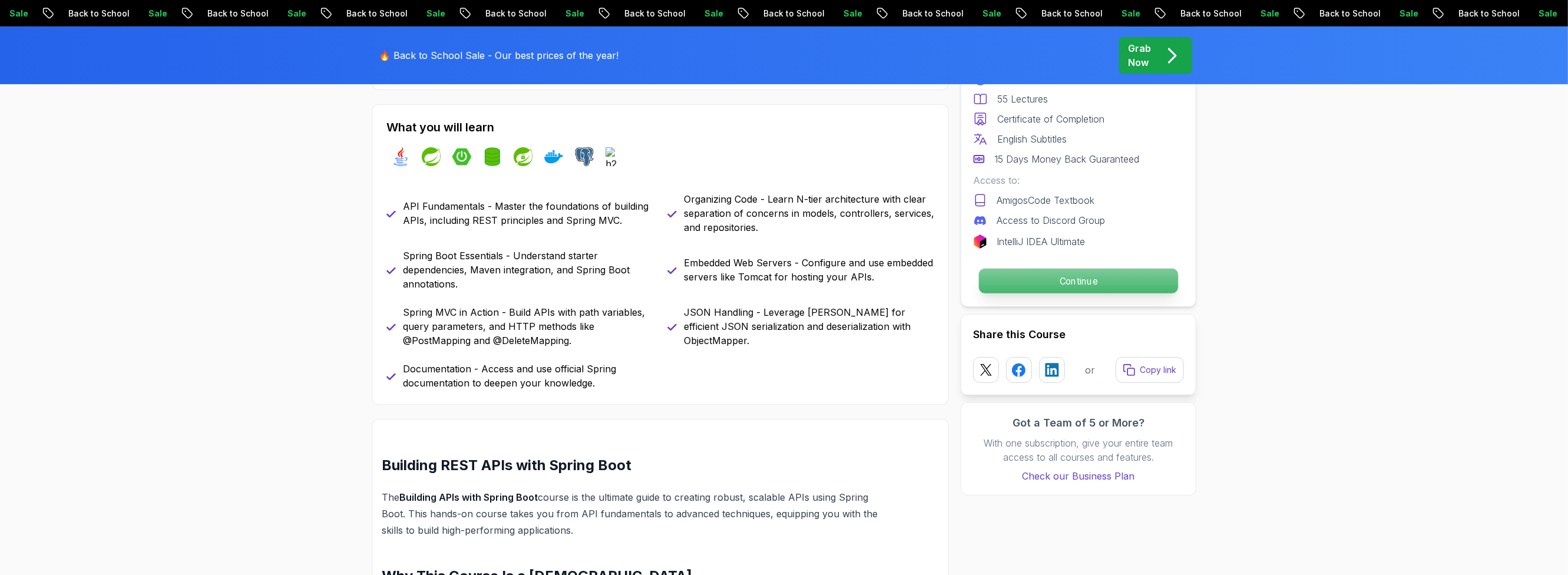
click at [1064, 277] on p "Continue" at bounding box center [1077, 281] width 199 height 25
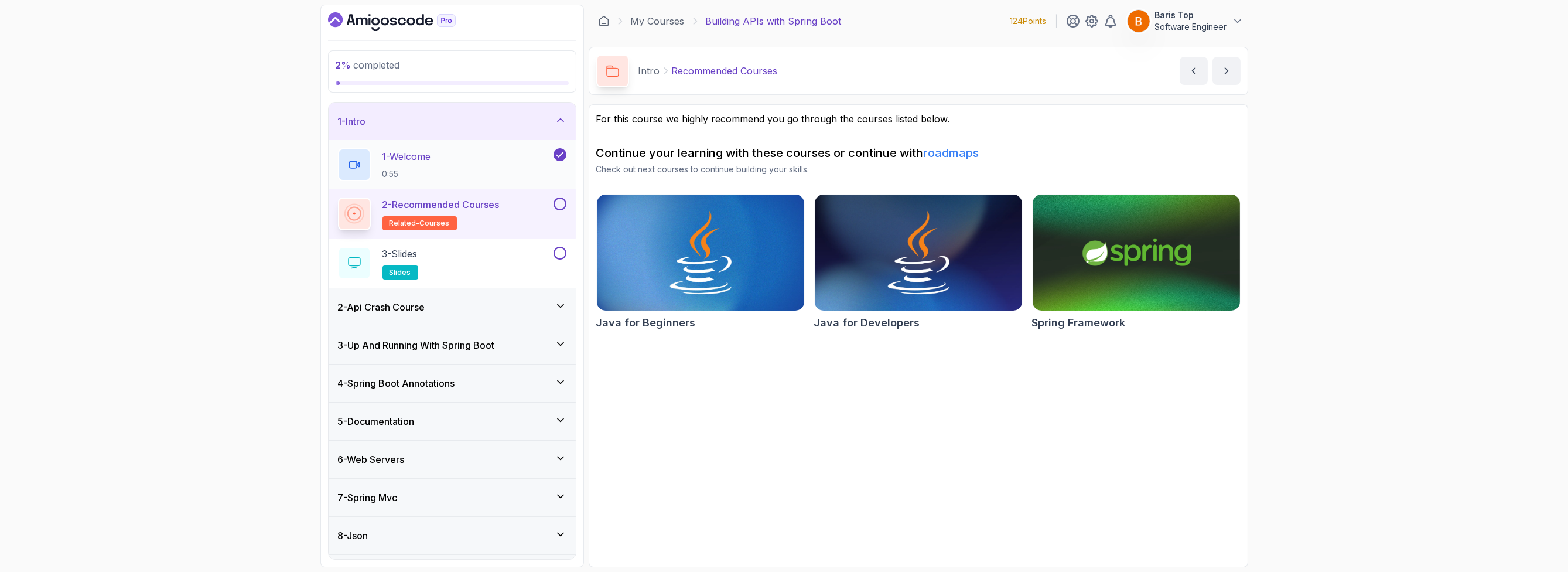
click at [465, 165] on div "1 - Welcome 0:55" at bounding box center [445, 164] width 214 height 33
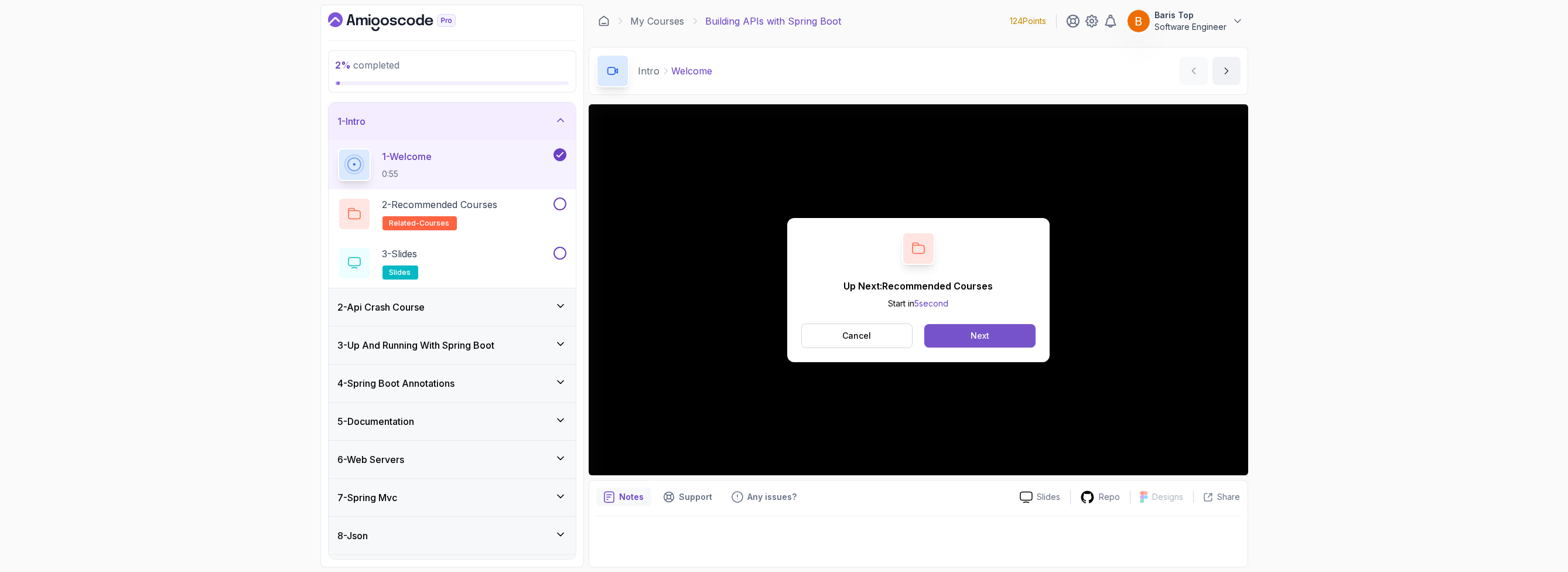
click at [1018, 333] on button "Next" at bounding box center [980, 336] width 111 height 24
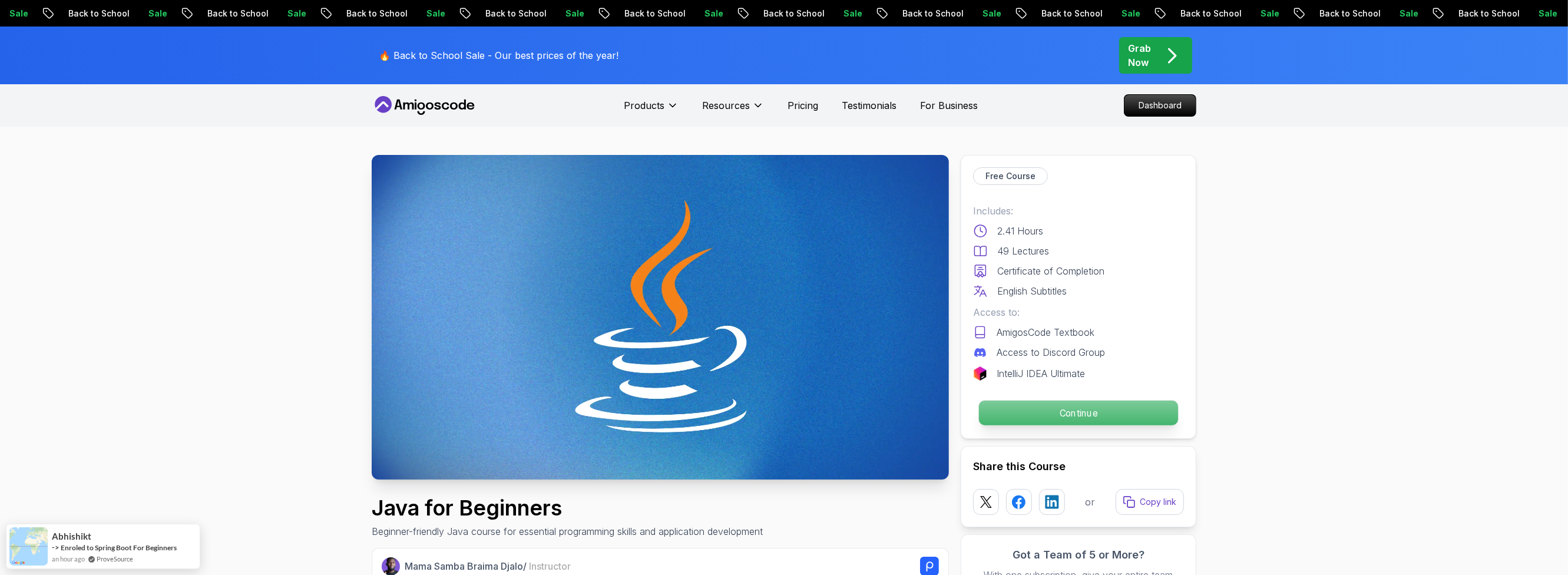
click at [1077, 408] on p "Continue" at bounding box center [1077, 413] width 199 height 25
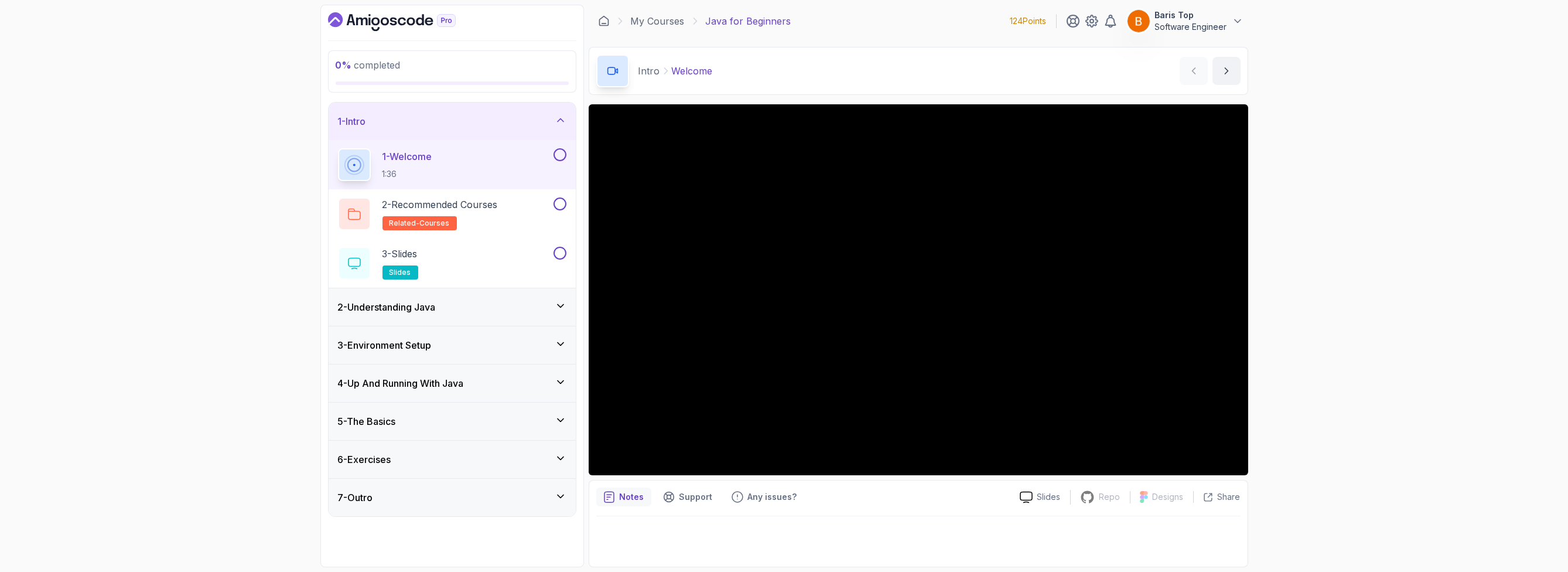
click at [563, 153] on button at bounding box center [559, 154] width 13 height 13
click at [236, 223] on div "2 % completed 1 - Intro 1 - Welcome 1:36 2 - Recommended Courses related-course…" at bounding box center [784, 286] width 1568 height 572
click at [518, 209] on div "2 - Recommended Courses related-courses" at bounding box center [445, 214] width 214 height 33
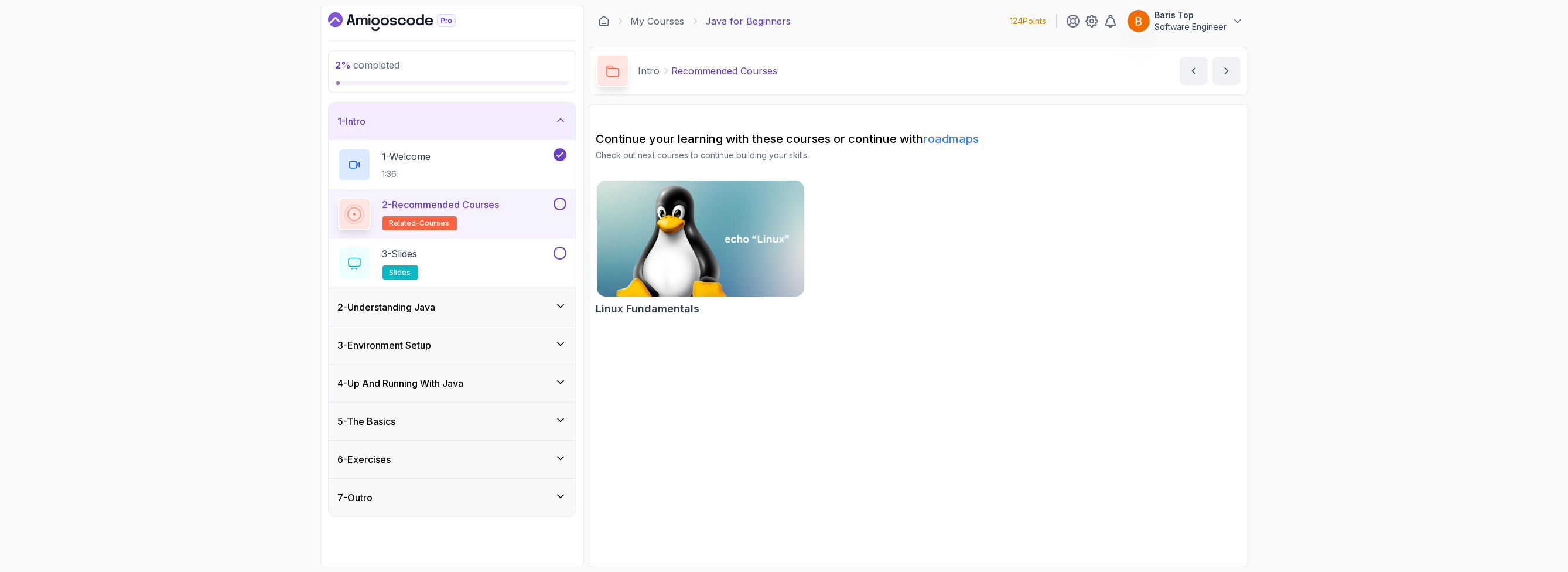
click at [554, 203] on div at bounding box center [559, 204] width 15 height 13
click at [516, 257] on div "3 - Slides slides" at bounding box center [445, 262] width 214 height 33
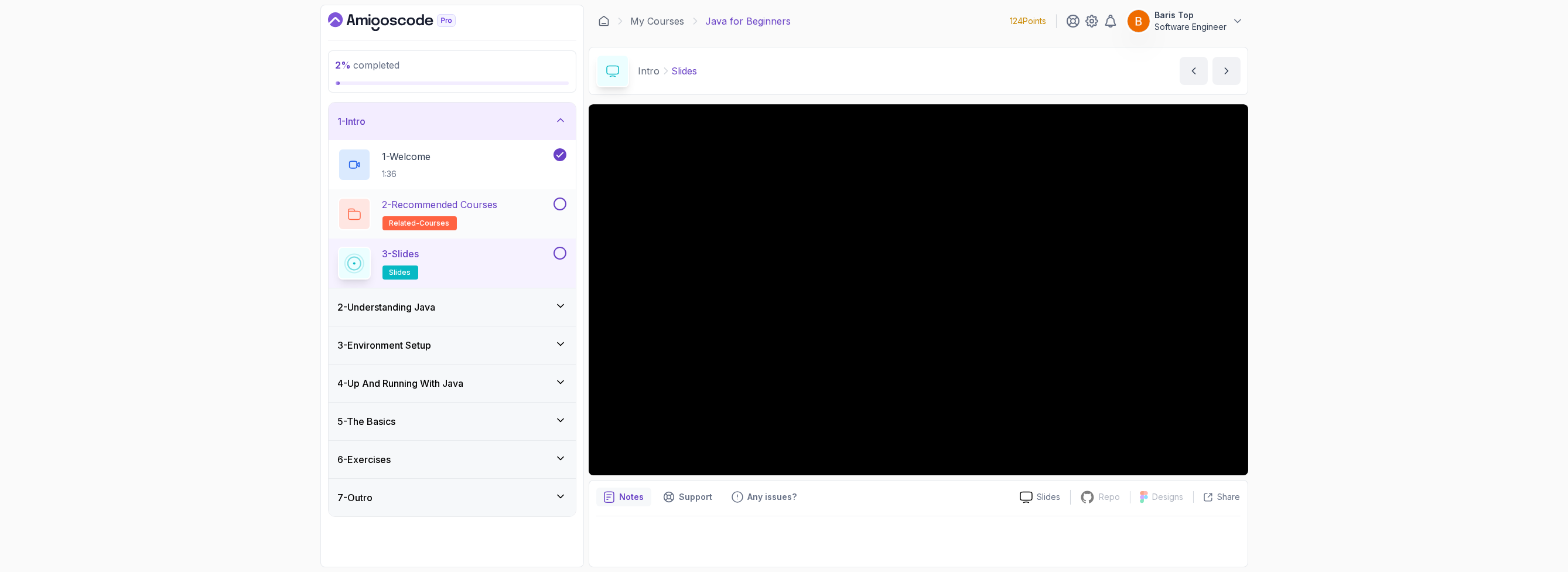
click at [562, 202] on button at bounding box center [559, 204] width 13 height 13
click at [560, 252] on button at bounding box center [559, 252] width 13 height 13
click at [509, 307] on div "2 - Understanding Java" at bounding box center [453, 307] width 229 height 14
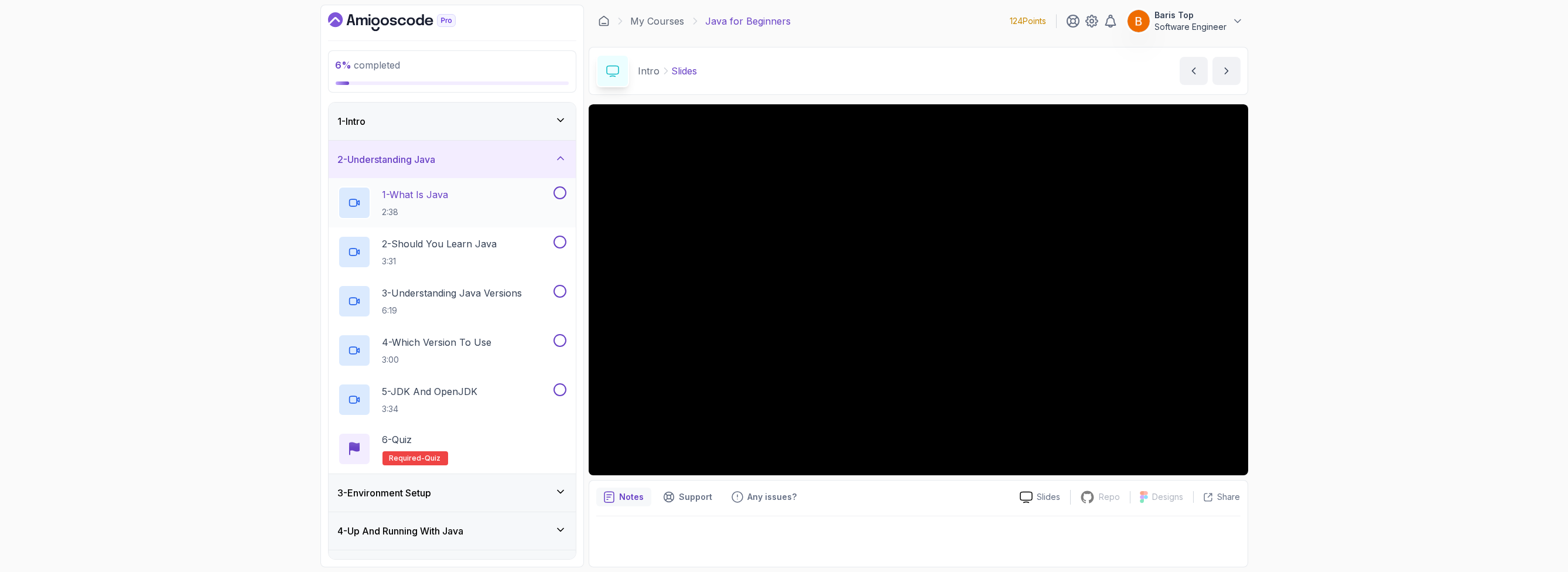
click at [497, 202] on div "1 - What Is Java 2:38" at bounding box center [445, 202] width 214 height 33
click at [1322, 302] on div "6 % completed 1 - Intro 2 - Understanding Java 1 - What Is Java 2:38 2 - Should…" at bounding box center [784, 286] width 1568 height 572
click at [1423, 267] on div "6 % completed 1 - Intro 2 - Understanding Java 1 - What Is Java 2:38 2 - Should…" at bounding box center [784, 286] width 1568 height 572
click at [557, 194] on button at bounding box center [559, 192] width 13 height 13
click at [510, 257] on div "2 - Should You Learn Java 3:31" at bounding box center [445, 252] width 214 height 33
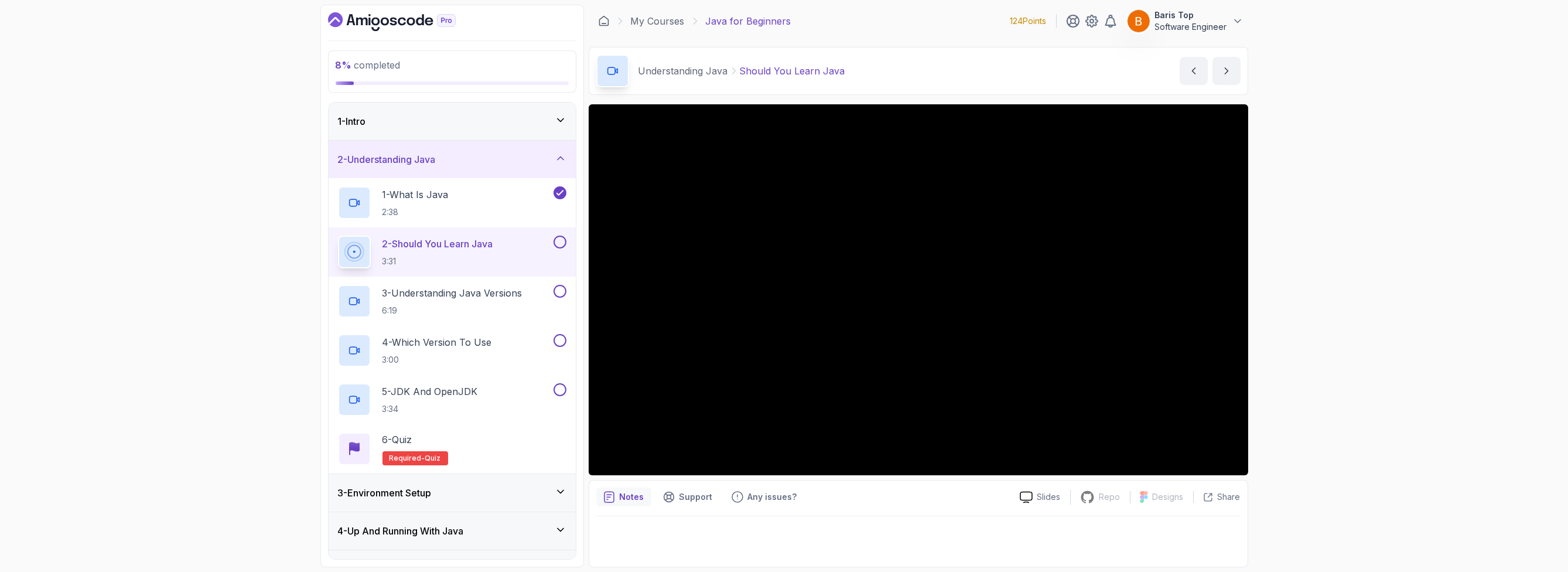
click at [561, 236] on button at bounding box center [559, 241] width 13 height 13
click at [515, 311] on p "6:19" at bounding box center [453, 310] width 140 height 12
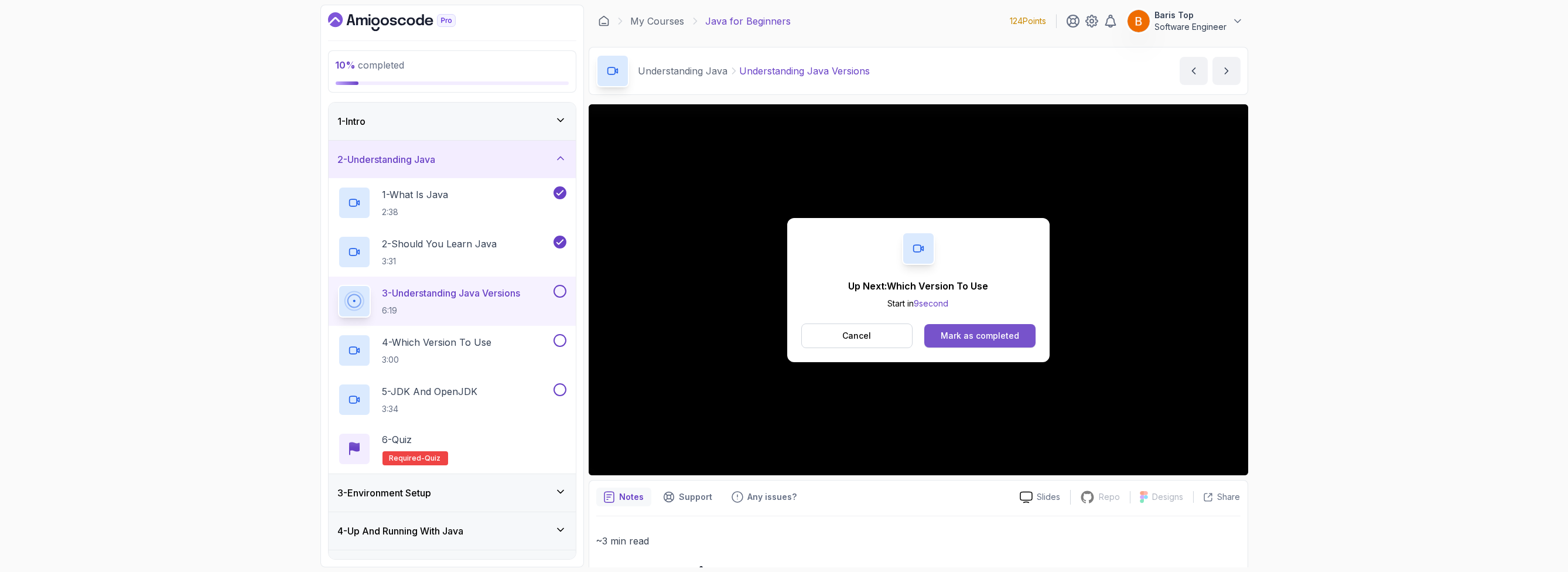
click at [952, 330] on div "Mark as completed" at bounding box center [979, 336] width 78 height 12
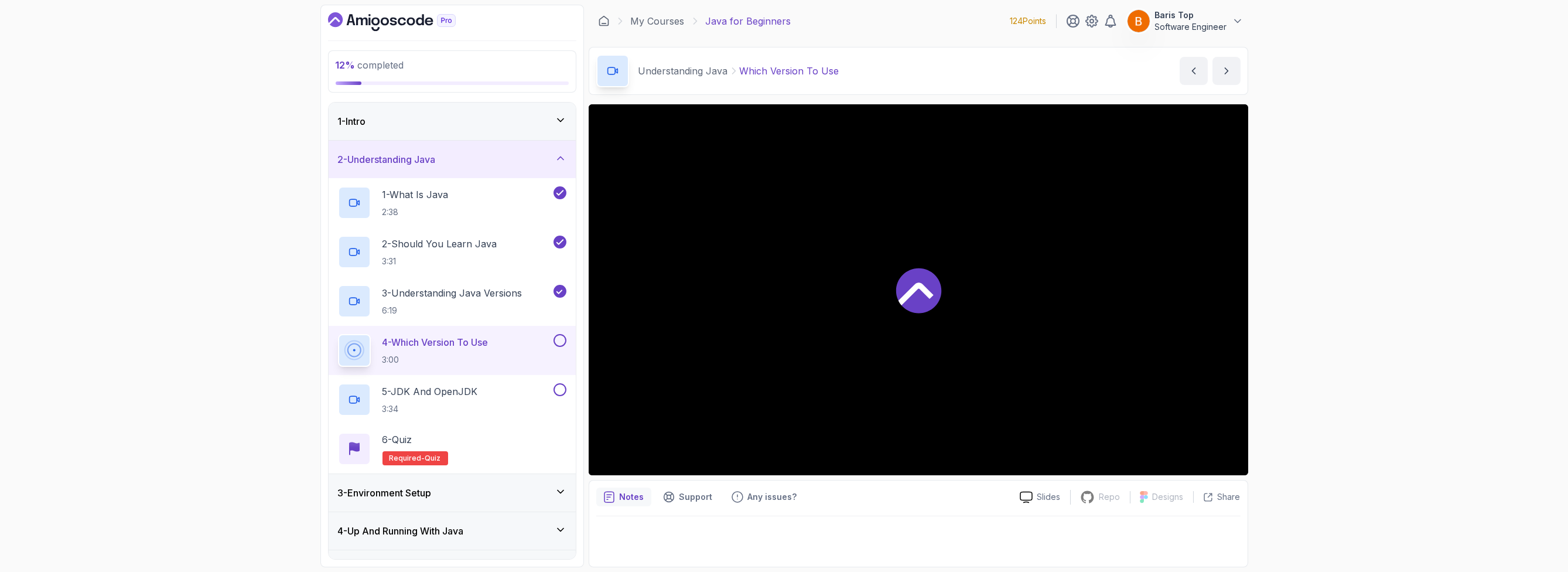
click at [506, 345] on div "4 - Which Version To Use 3:00" at bounding box center [445, 350] width 214 height 33
click at [1380, 271] on div "12 % completed 1 - Intro 2 - Understanding Java 1 - What Is Java 2:38 2 - Shoul…" at bounding box center [784, 286] width 1568 height 572
click at [559, 341] on button at bounding box center [559, 340] width 13 height 13
click at [502, 393] on div "5 - JDK And OpenJDK 3:34" at bounding box center [445, 399] width 214 height 33
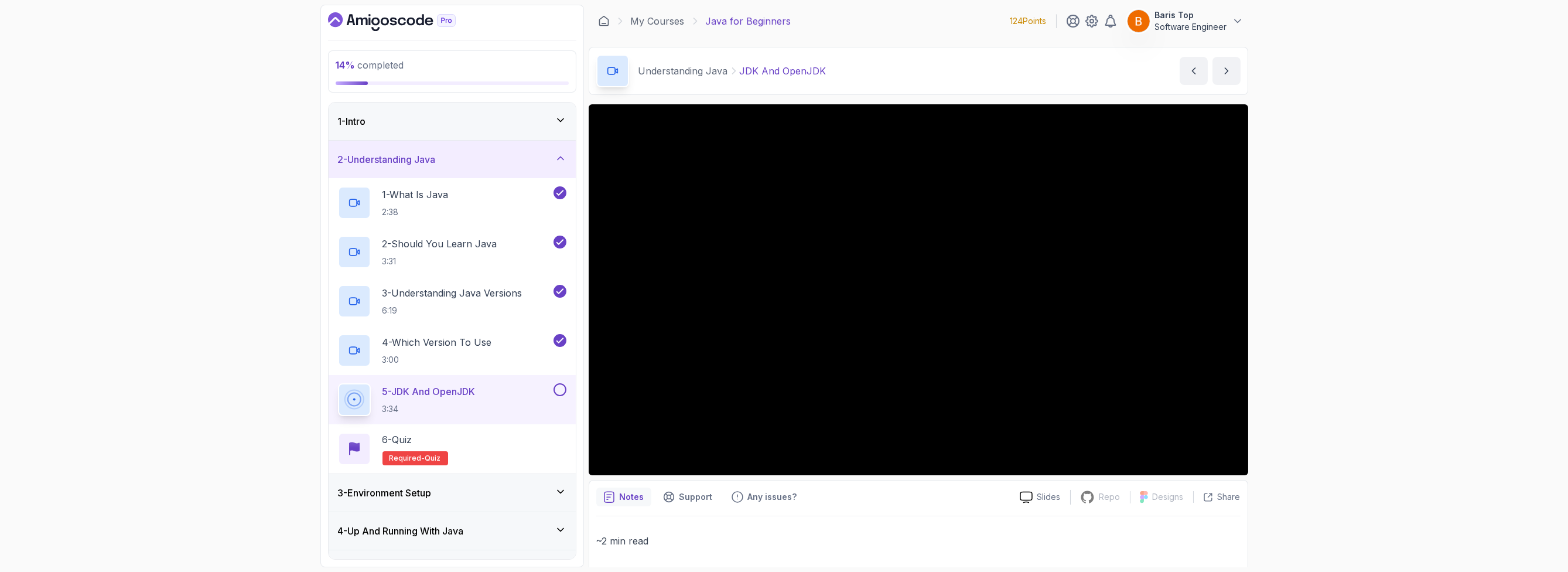
click at [1182, 24] on p "Software Engineer" at bounding box center [1191, 27] width 72 height 12
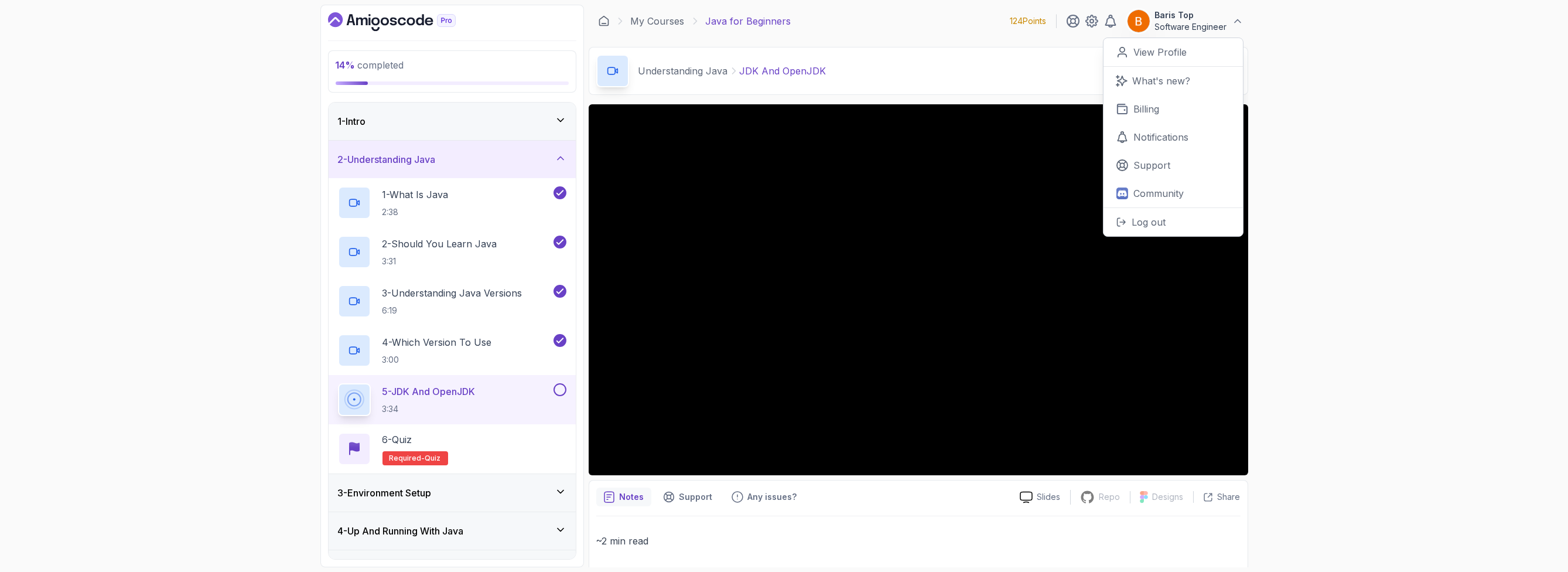
click at [1353, 320] on div "14 % completed 1 - Intro 2 - Understanding Java 1 - What Is Java 2:38 2 - Shoul…" at bounding box center [784, 286] width 1568 height 572
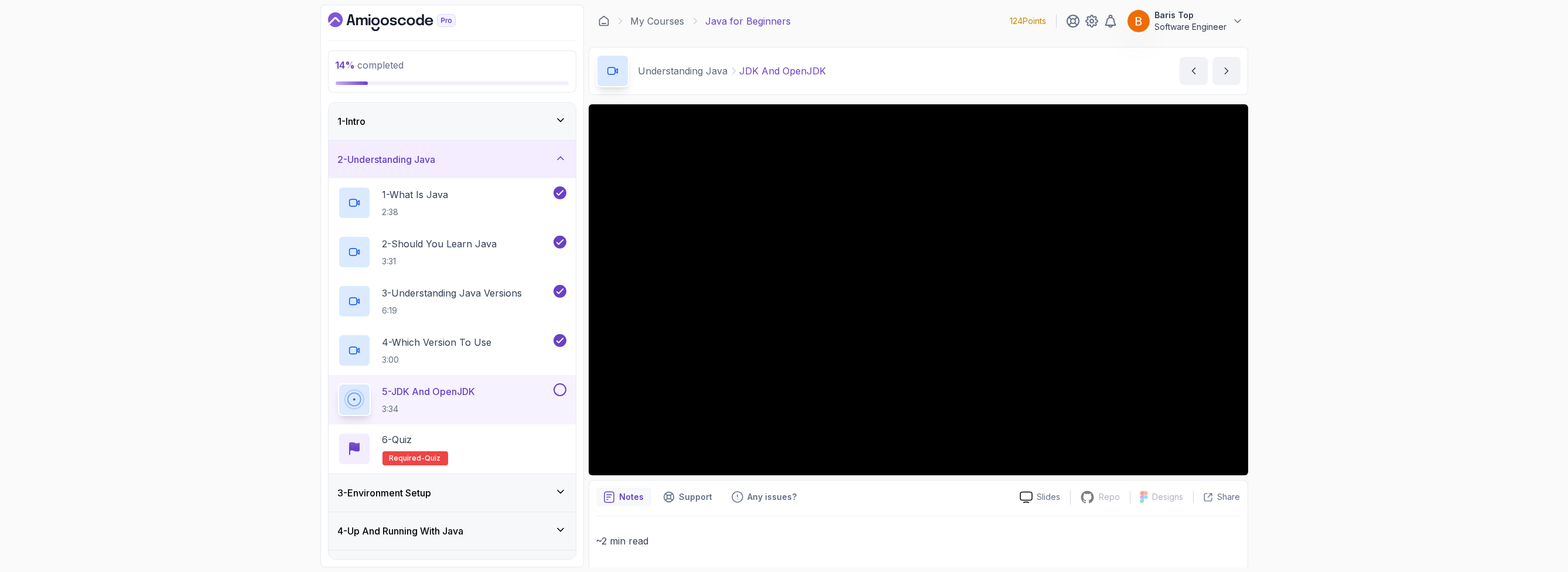
click at [1219, 29] on p "Software Engineer" at bounding box center [1191, 27] width 72 height 12
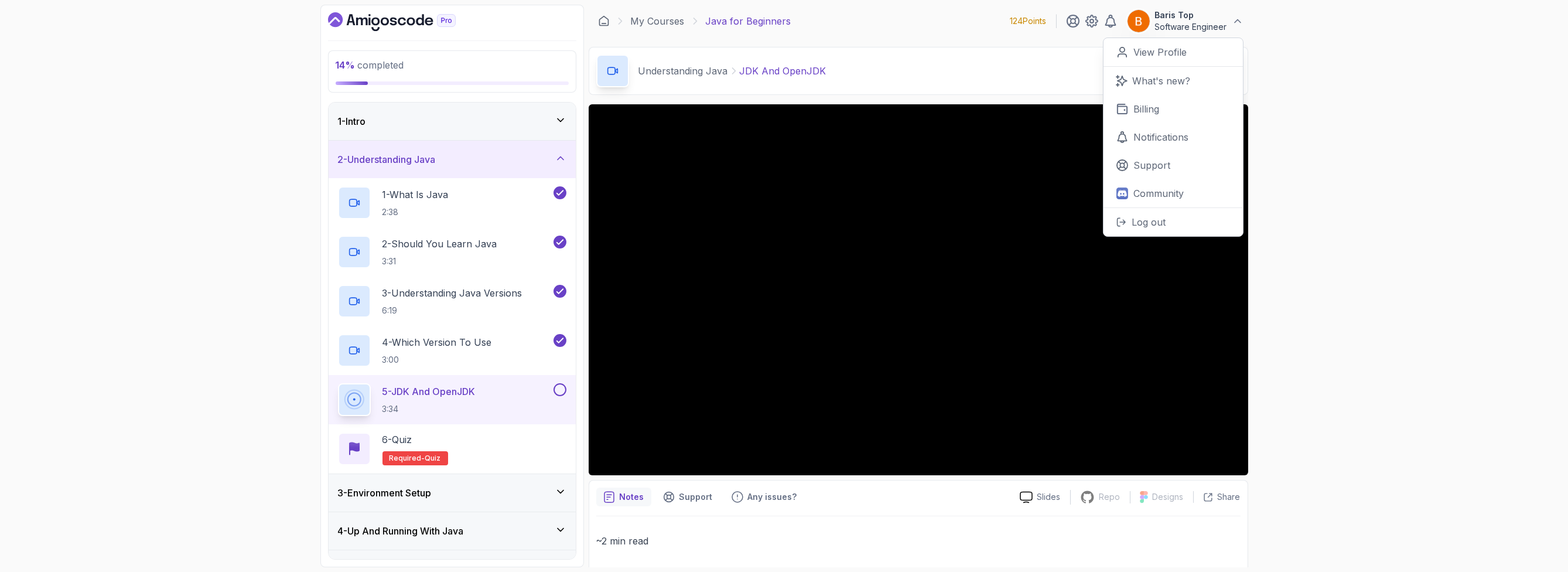
click at [109, 175] on div "14 % completed 1 - Intro 2 - Understanding Java 1 - What Is Java 2:38 2 - Shoul…" at bounding box center [784, 286] width 1568 height 572
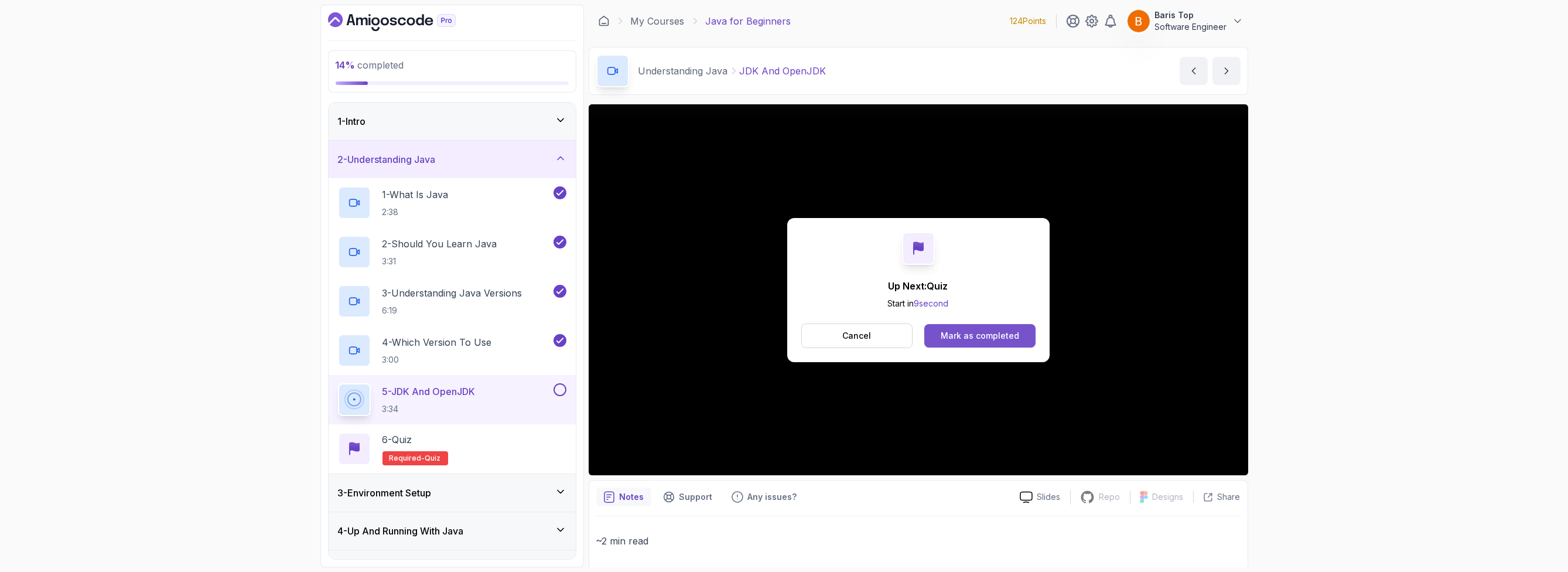
click at [979, 335] on div "Mark as completed" at bounding box center [979, 336] width 78 height 12
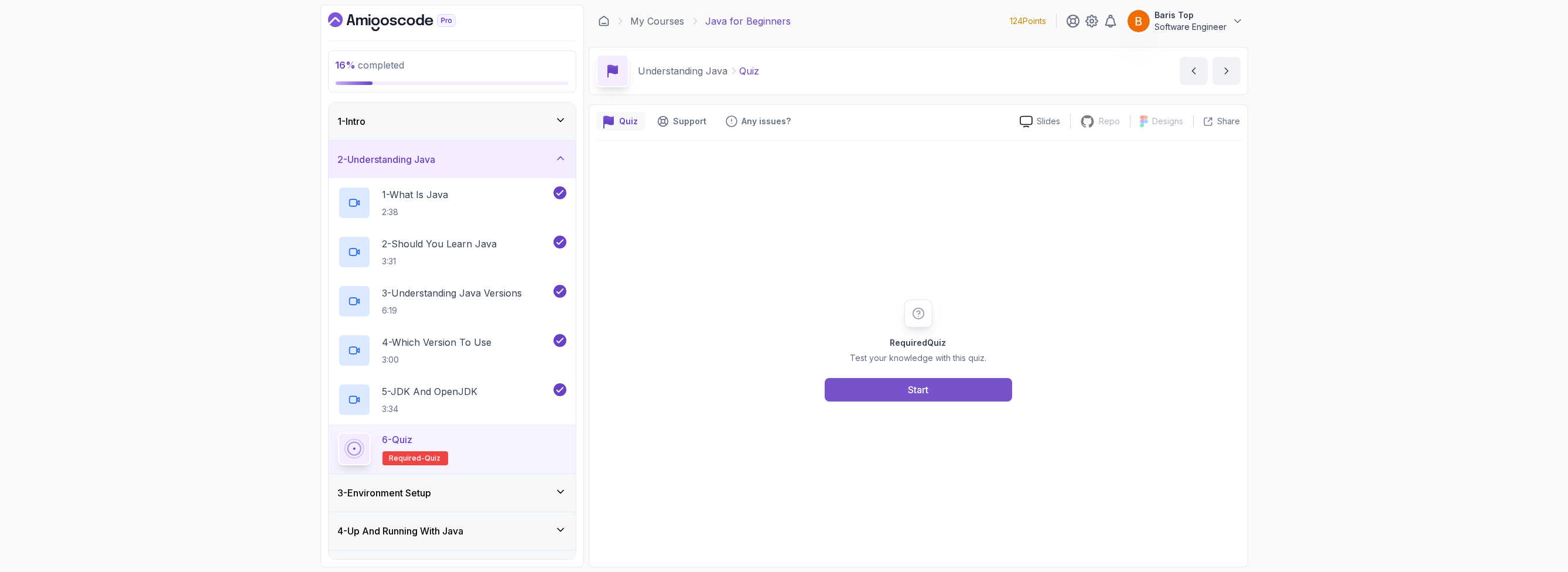
click at [980, 387] on button "Start" at bounding box center [919, 389] width 188 height 24
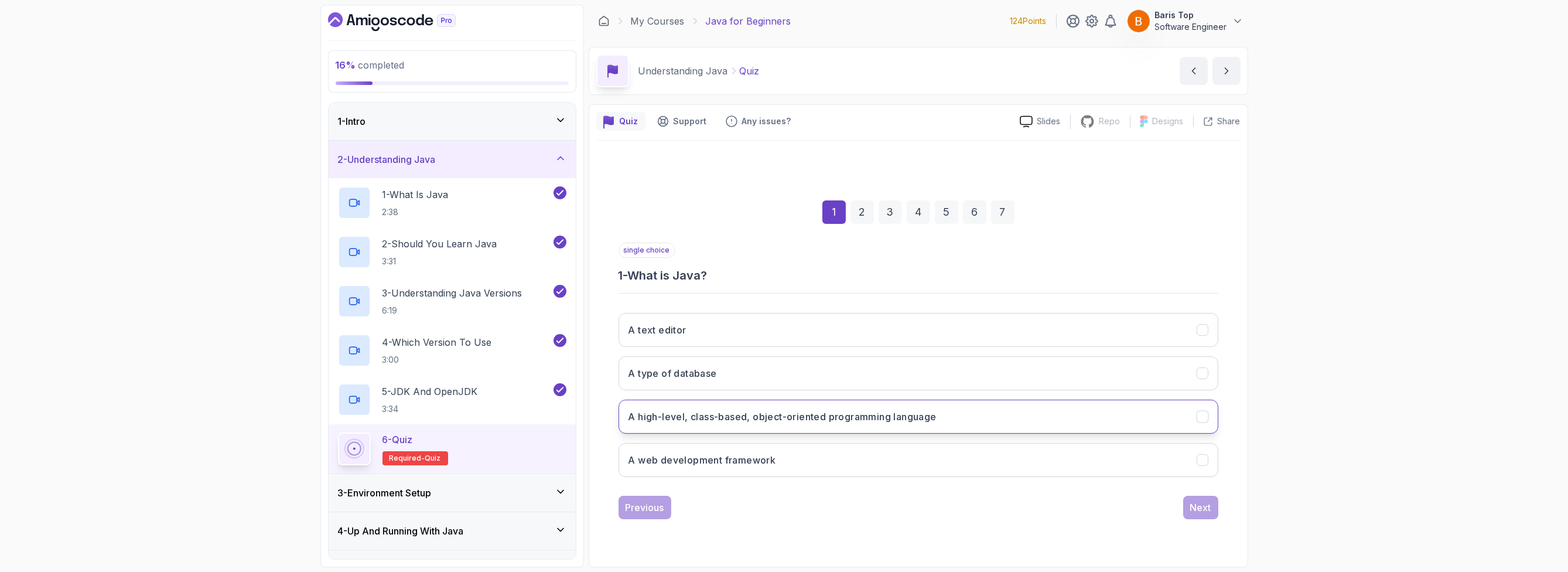
click at [961, 414] on button "A high-level, class-based, object-oriented programming language" at bounding box center [918, 416] width 600 height 34
click at [1196, 503] on div "Next" at bounding box center [1200, 507] width 21 height 14
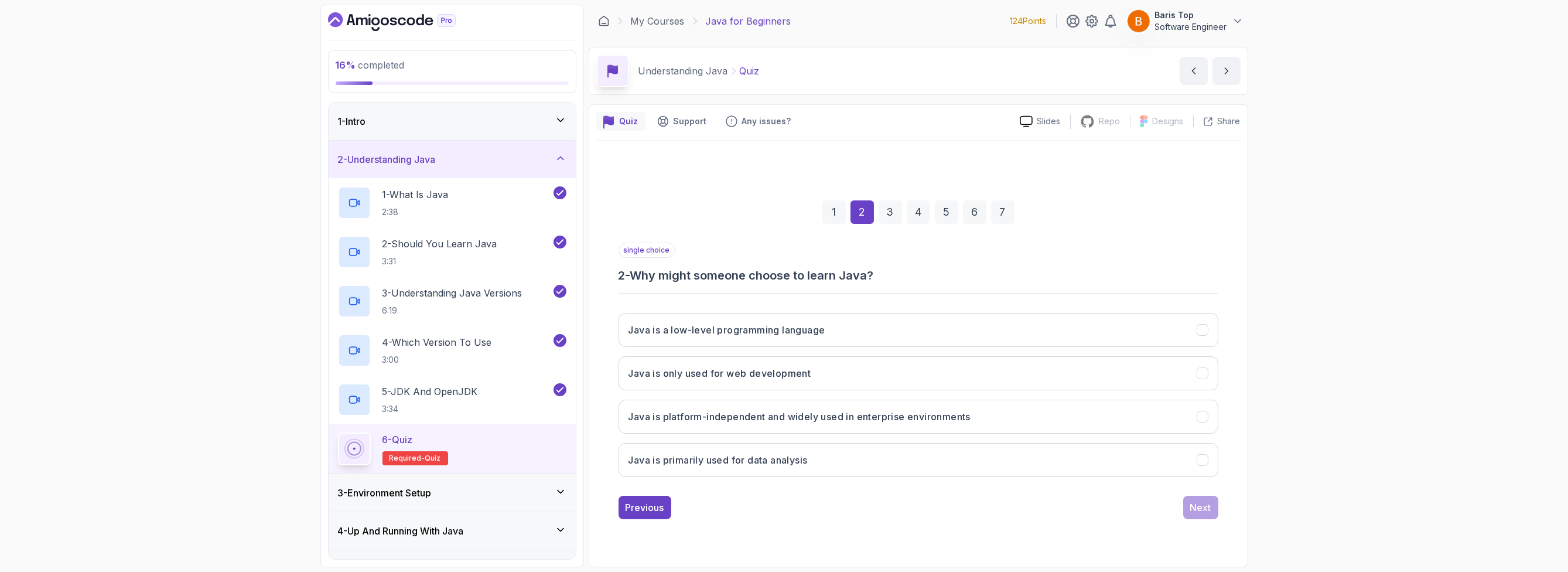
click at [919, 273] on h3 "2 - Why might someone choose to learn Java?" at bounding box center [918, 276] width 600 height 17
click at [1032, 414] on button "Java is platform-independent and widely used in enterprise environments" at bounding box center [918, 416] width 600 height 34
click at [1195, 506] on div "Next" at bounding box center [1200, 507] width 21 height 14
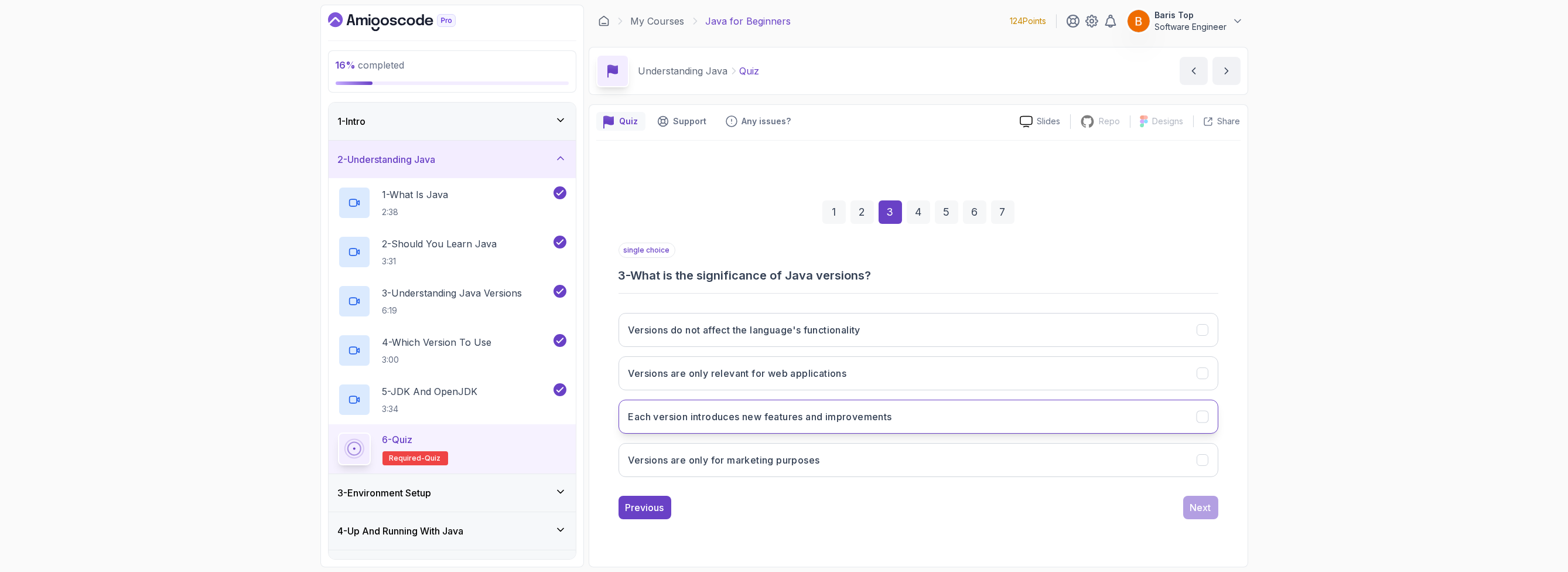
click at [916, 416] on button "Each version introduces new features and improvements" at bounding box center [918, 416] width 600 height 34
click at [1201, 508] on div "Next" at bounding box center [1200, 507] width 21 height 14
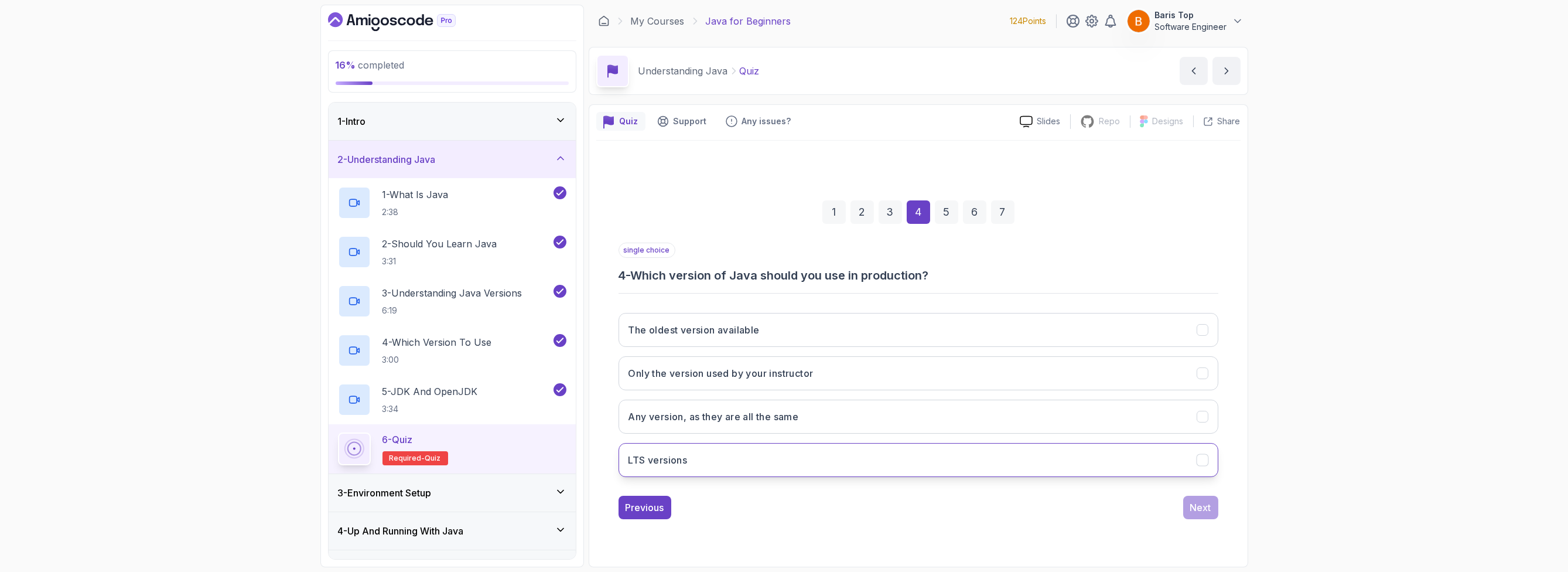
click at [831, 457] on button "LTS versions" at bounding box center [918, 460] width 600 height 34
click at [1197, 506] on div "Next" at bounding box center [1200, 507] width 21 height 14
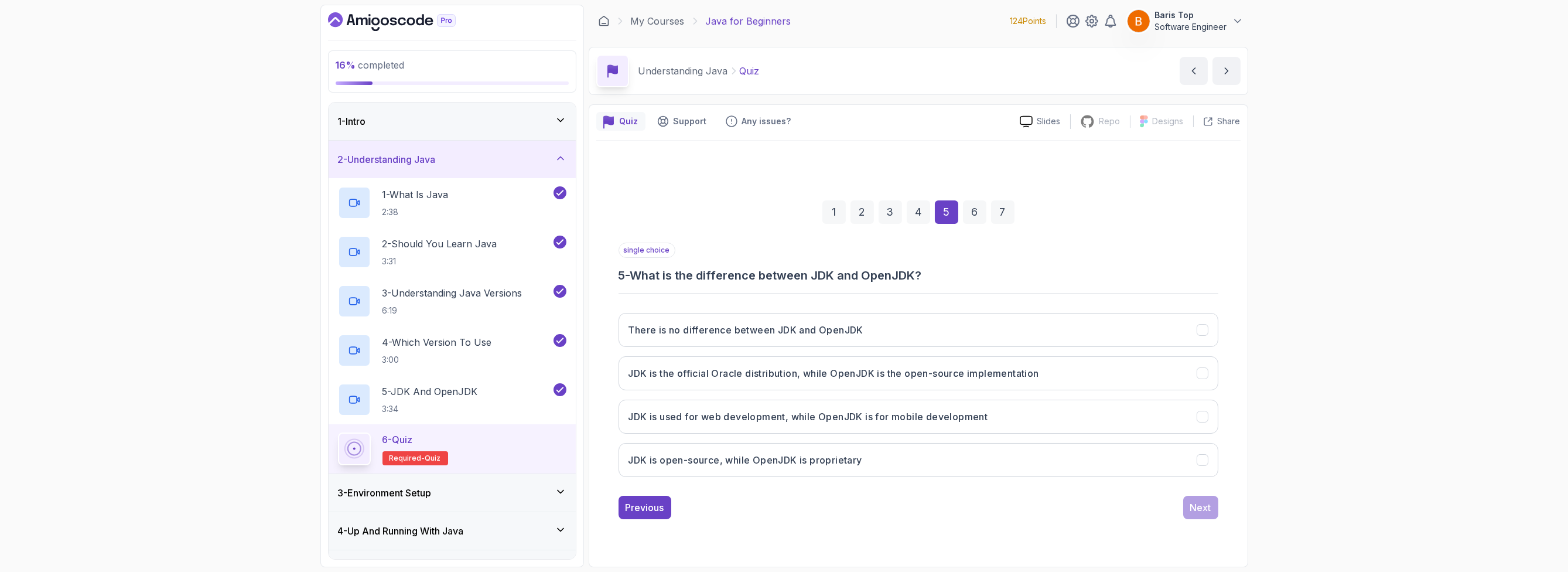
click at [997, 278] on h3 "5 - What is the difference between JDK and OpenJDK?" at bounding box center [918, 276] width 600 height 17
click at [958, 379] on h3 "JDK is the official Oracle distribution, while OpenJDK is the open-source imple…" at bounding box center [834, 373] width 411 height 14
click at [1195, 508] on div "Next" at bounding box center [1200, 507] width 21 height 14
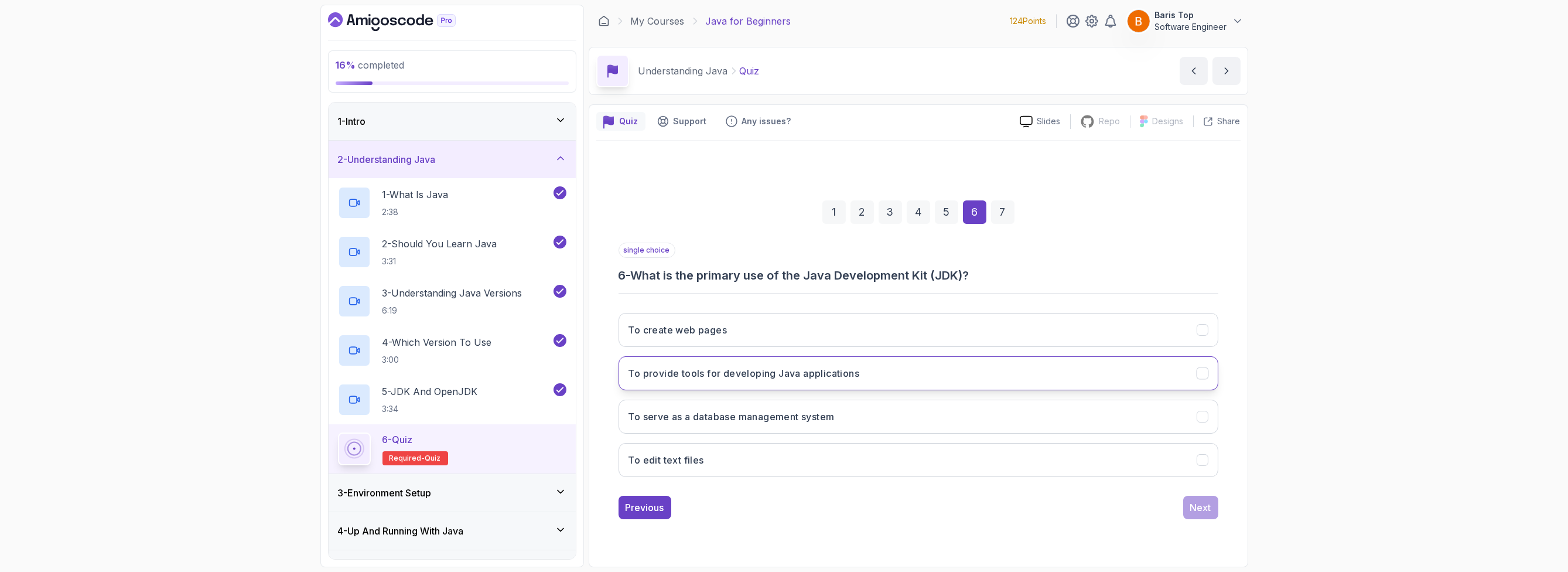
click at [899, 372] on button "To provide tools for developing Java applications" at bounding box center [918, 373] width 600 height 34
click at [1191, 506] on div "Next" at bounding box center [1200, 507] width 21 height 14
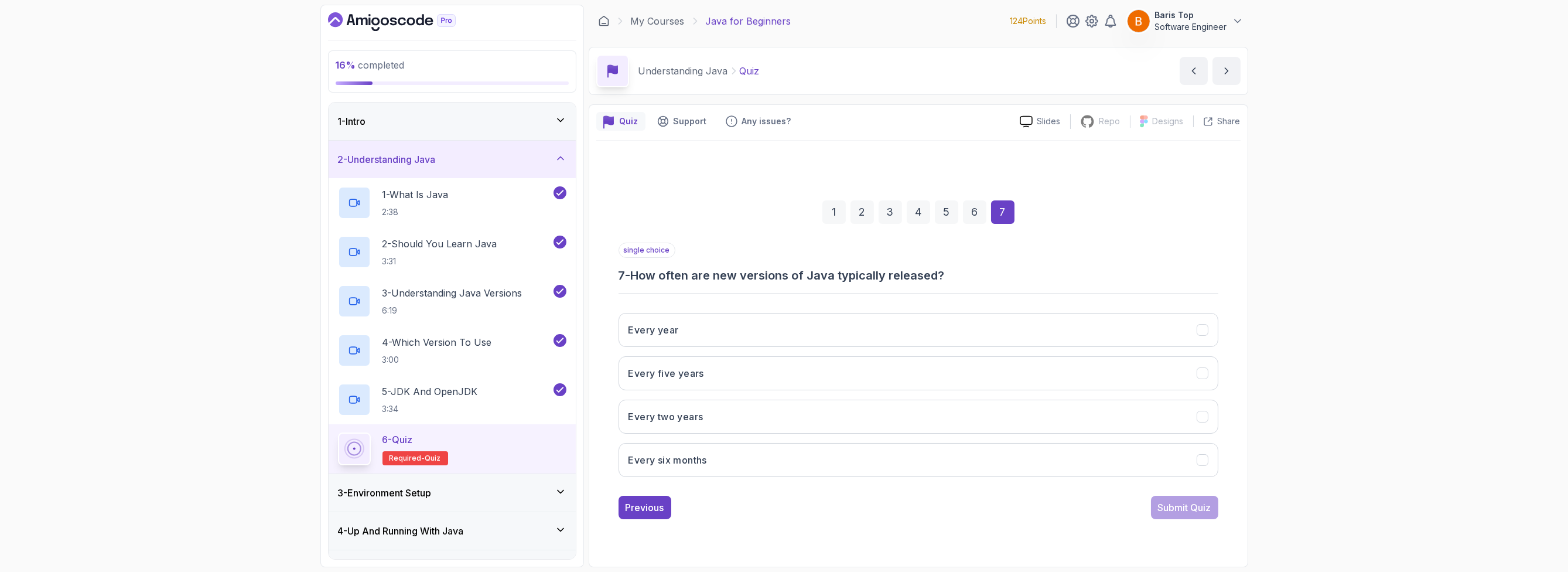
click at [1022, 275] on h3 "7 - How often are new versions of Java typically released?" at bounding box center [918, 276] width 600 height 17
click at [772, 448] on button "Every six months" at bounding box center [918, 460] width 600 height 34
click at [1183, 500] on div "Submit Quiz" at bounding box center [1184, 507] width 53 height 14
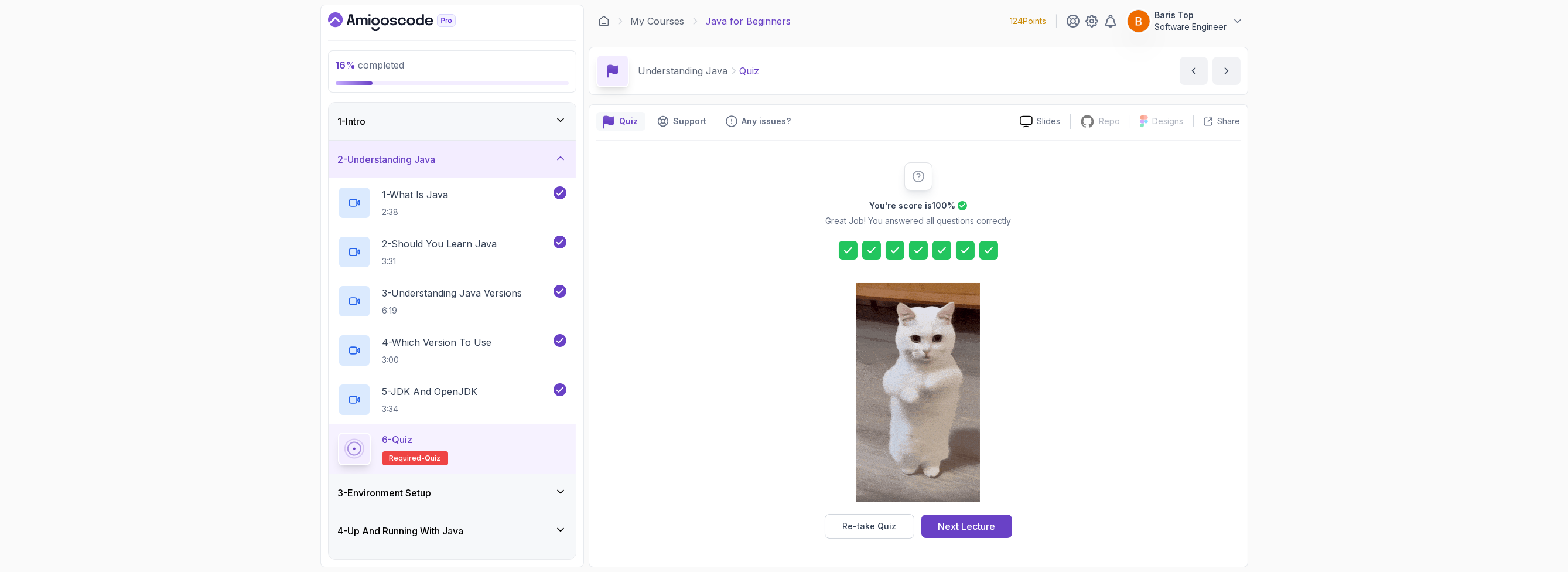
click at [1008, 362] on div "You're score is 100 % Great Job! You answered all questions correctly Re-take Q…" at bounding box center [918, 350] width 225 height 376
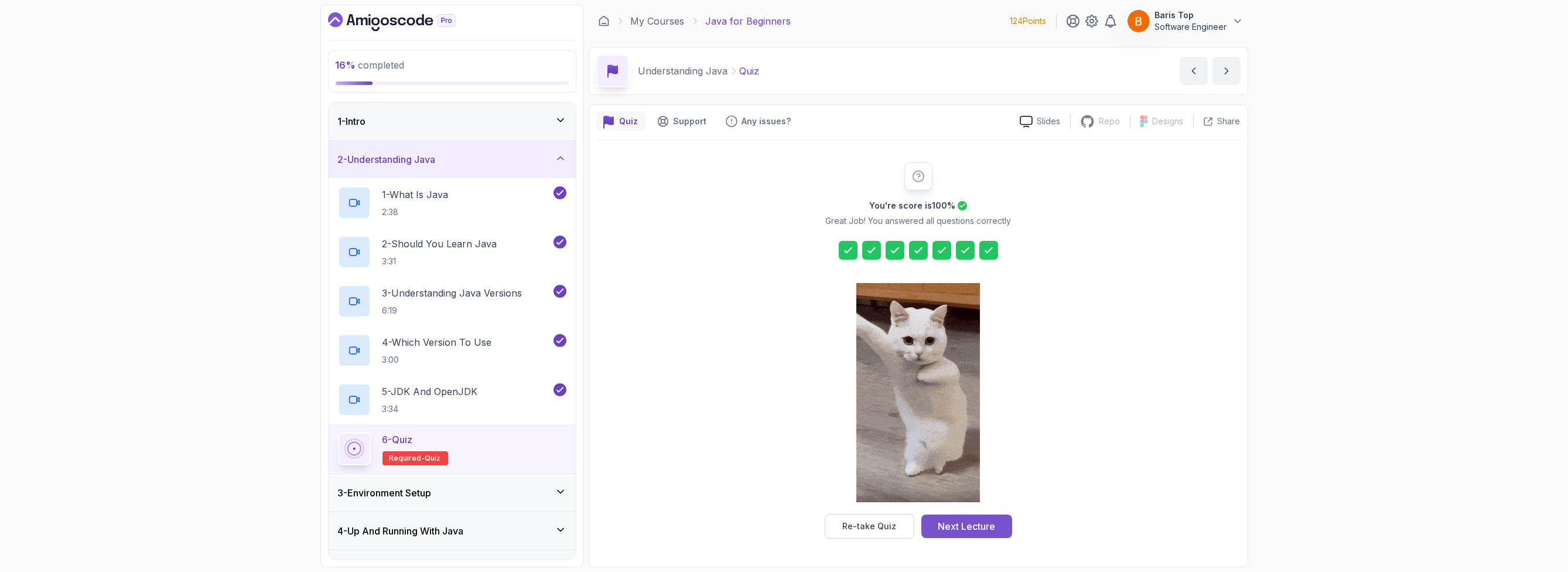
click at [977, 521] on div "Next Lecture" at bounding box center [967, 526] width 57 height 14
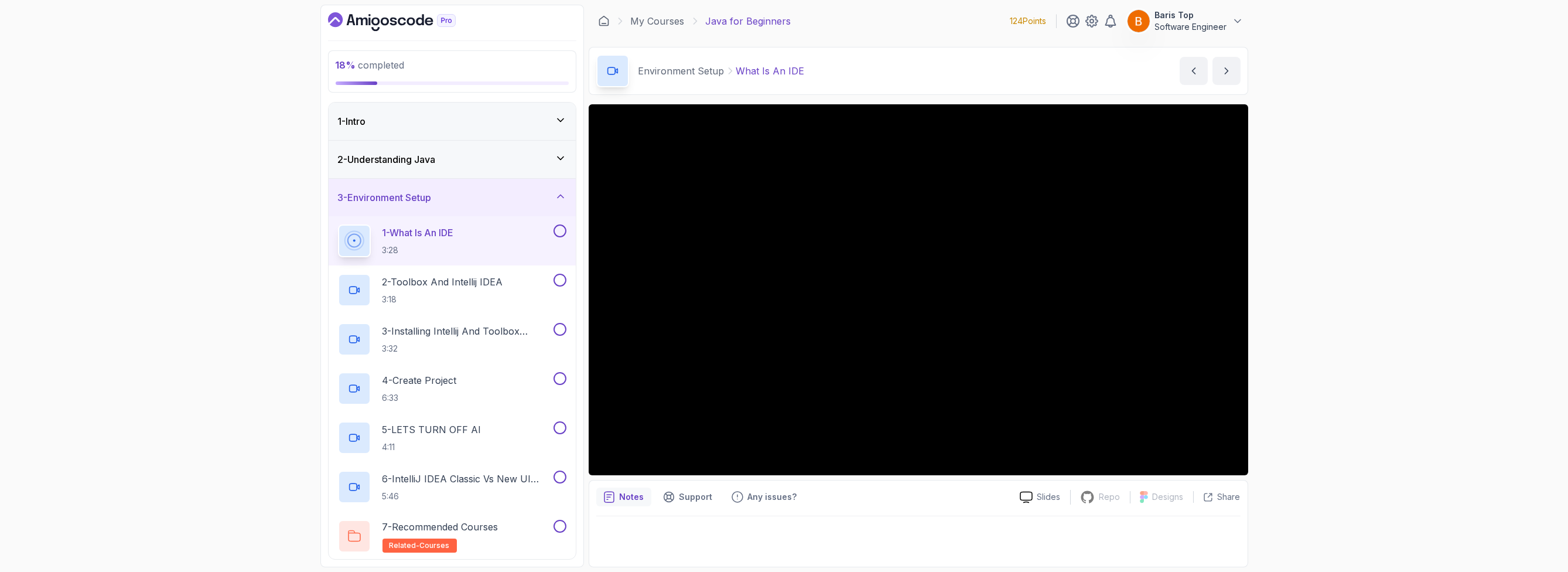
click at [561, 230] on button at bounding box center [559, 230] width 13 height 13
click at [559, 278] on button at bounding box center [559, 279] width 13 height 13
click at [559, 329] on button at bounding box center [559, 329] width 13 height 13
click at [559, 376] on button at bounding box center [559, 378] width 13 height 13
click at [501, 434] on div "5 - LETS TURN OFF AI 4:11" at bounding box center [445, 437] width 214 height 33
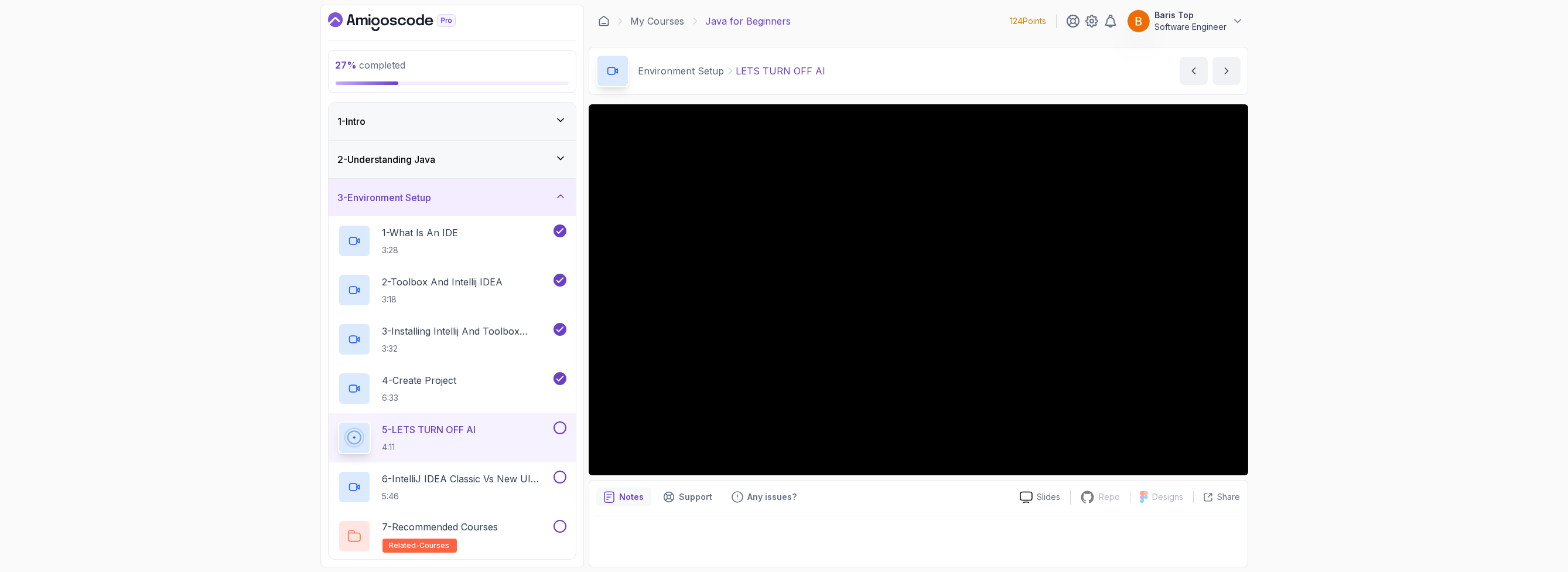
click at [557, 428] on button at bounding box center [559, 427] width 13 height 13
click at [554, 114] on div "1 - Intro" at bounding box center [453, 121] width 229 height 14
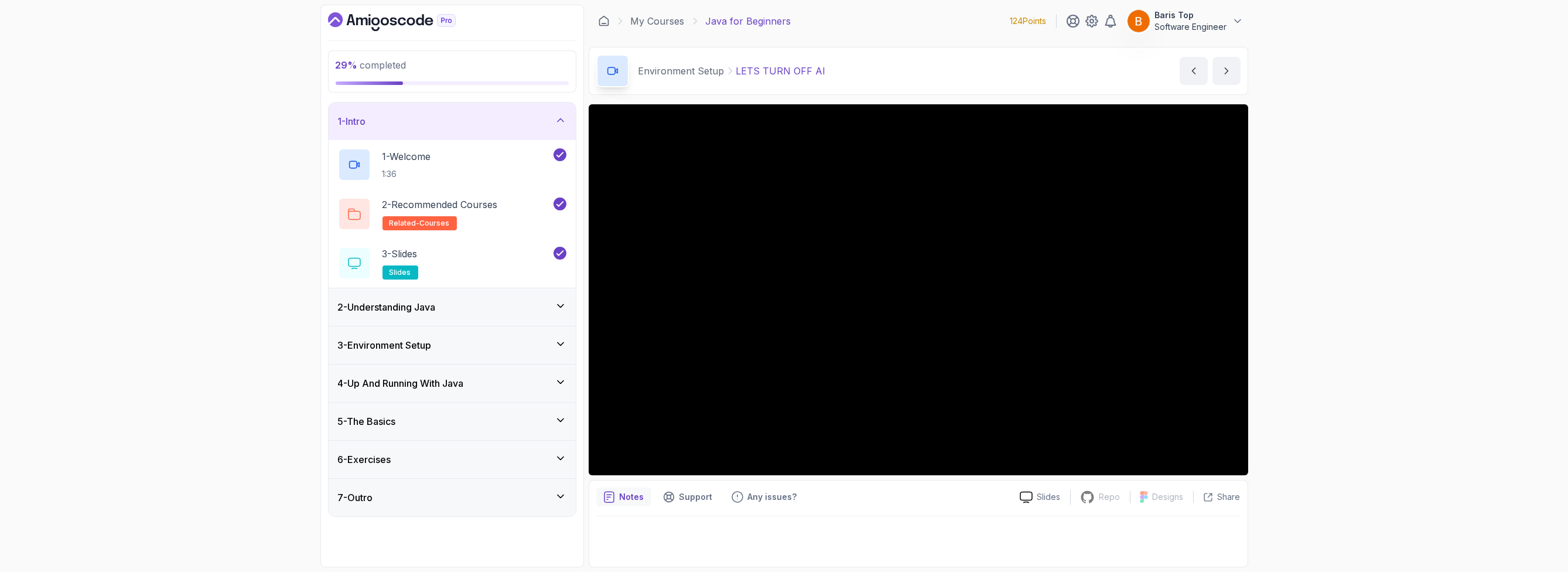
click at [555, 114] on icon at bounding box center [561, 120] width 12 height 12
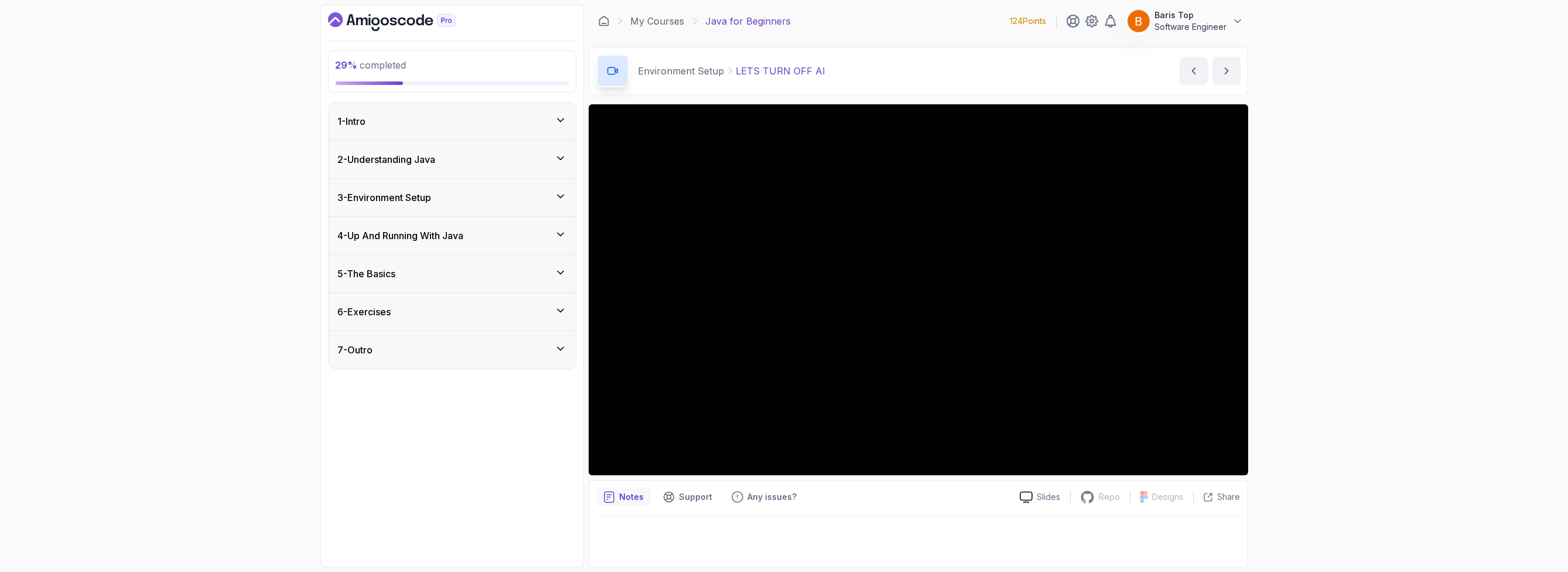
click at [520, 199] on div "3 - Environment Setup" at bounding box center [453, 197] width 229 height 14
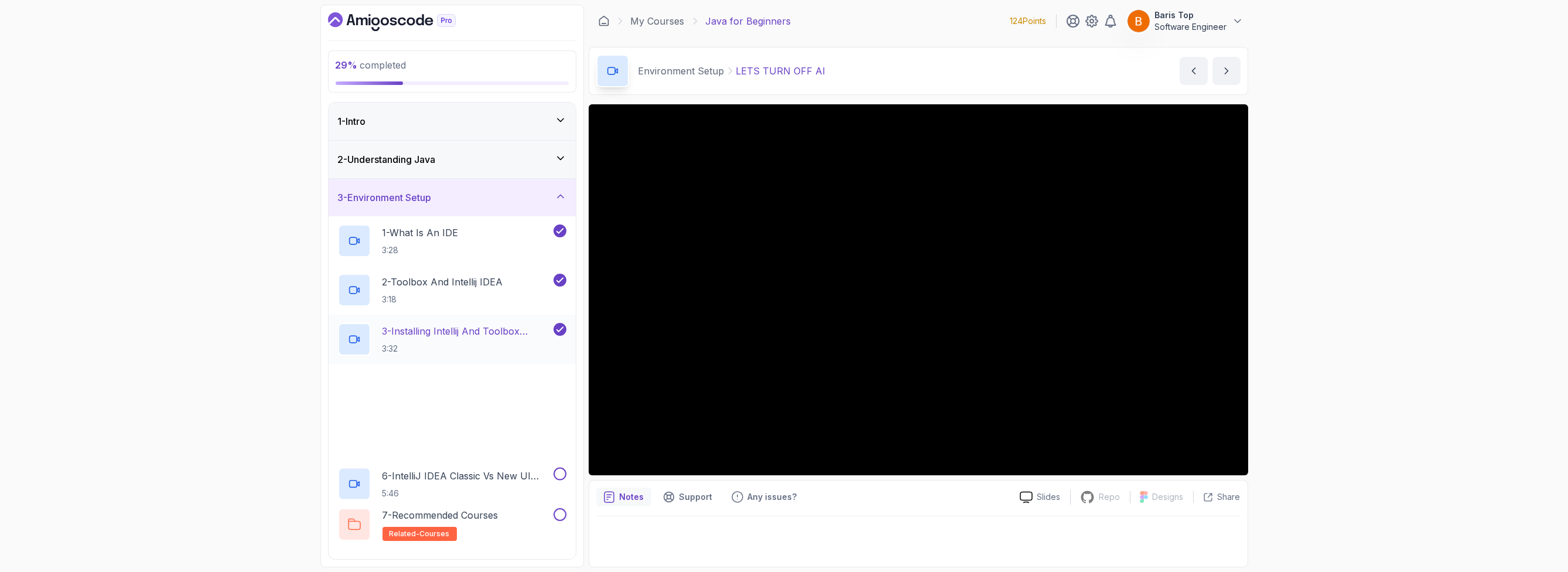
scroll to position [151, 0]
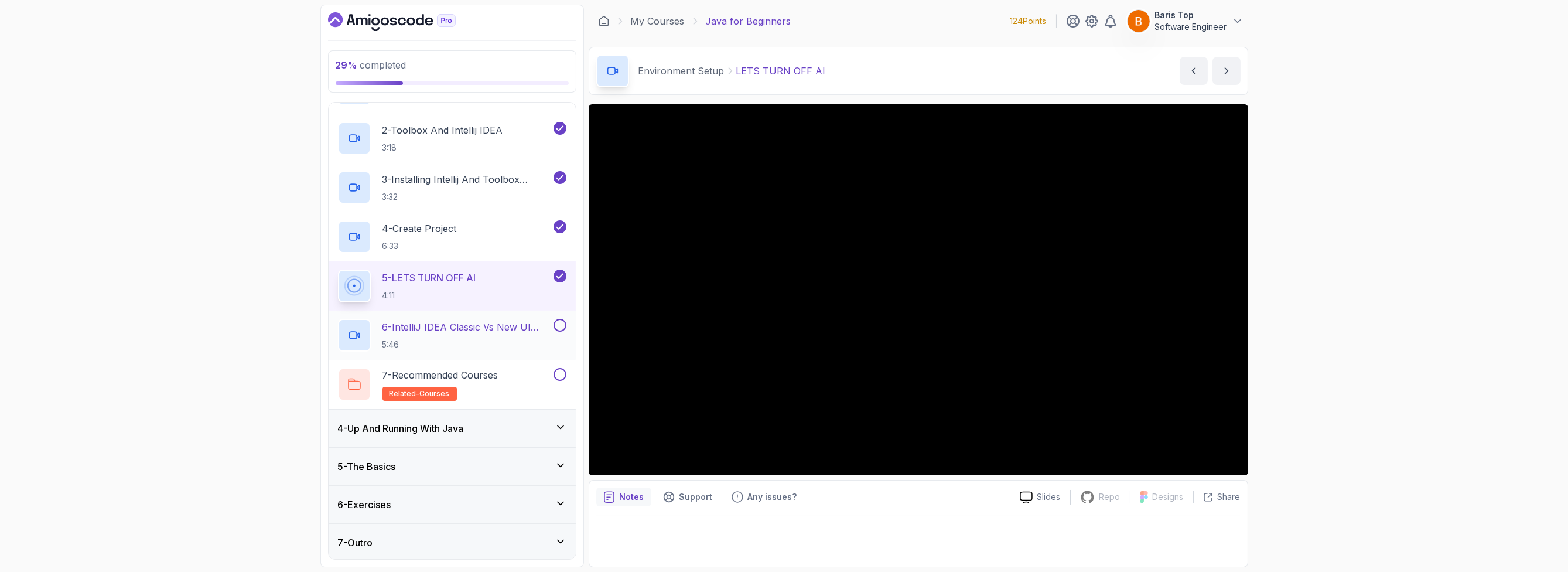
click at [506, 331] on p "6 - IntelliJ IDEA Classic Vs New UI (User Interface)" at bounding box center [467, 326] width 169 height 14
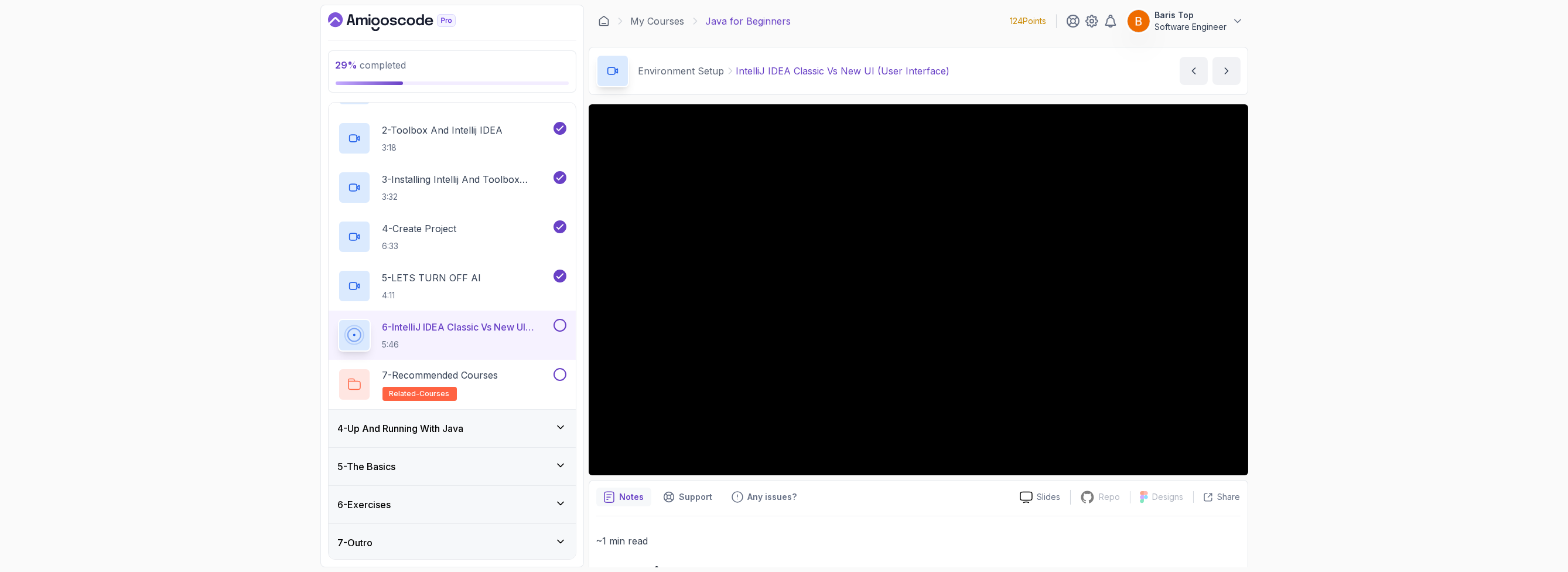
click at [562, 324] on button at bounding box center [559, 325] width 13 height 13
click at [519, 376] on div "7 - Recommended Courses related-courses" at bounding box center [445, 384] width 214 height 33
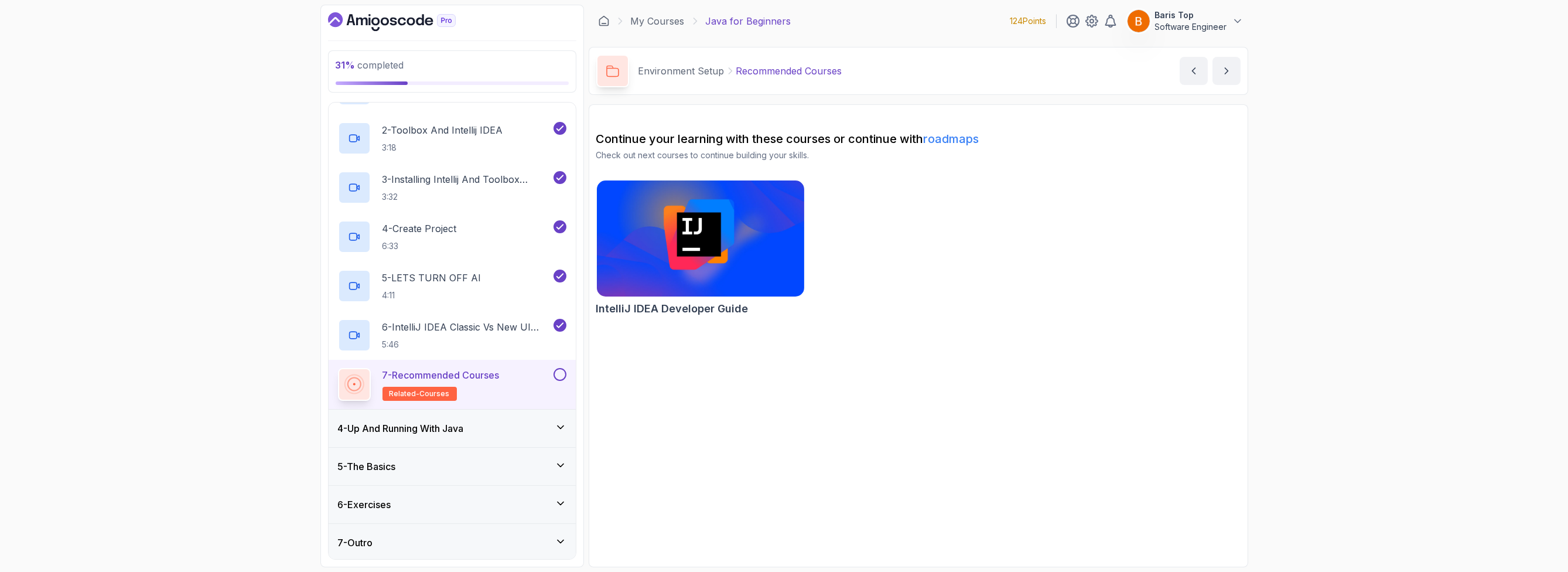
click at [561, 375] on button at bounding box center [559, 373] width 13 height 13
click at [527, 416] on div "4 - Up And Running With Java" at bounding box center [453, 428] width 247 height 38
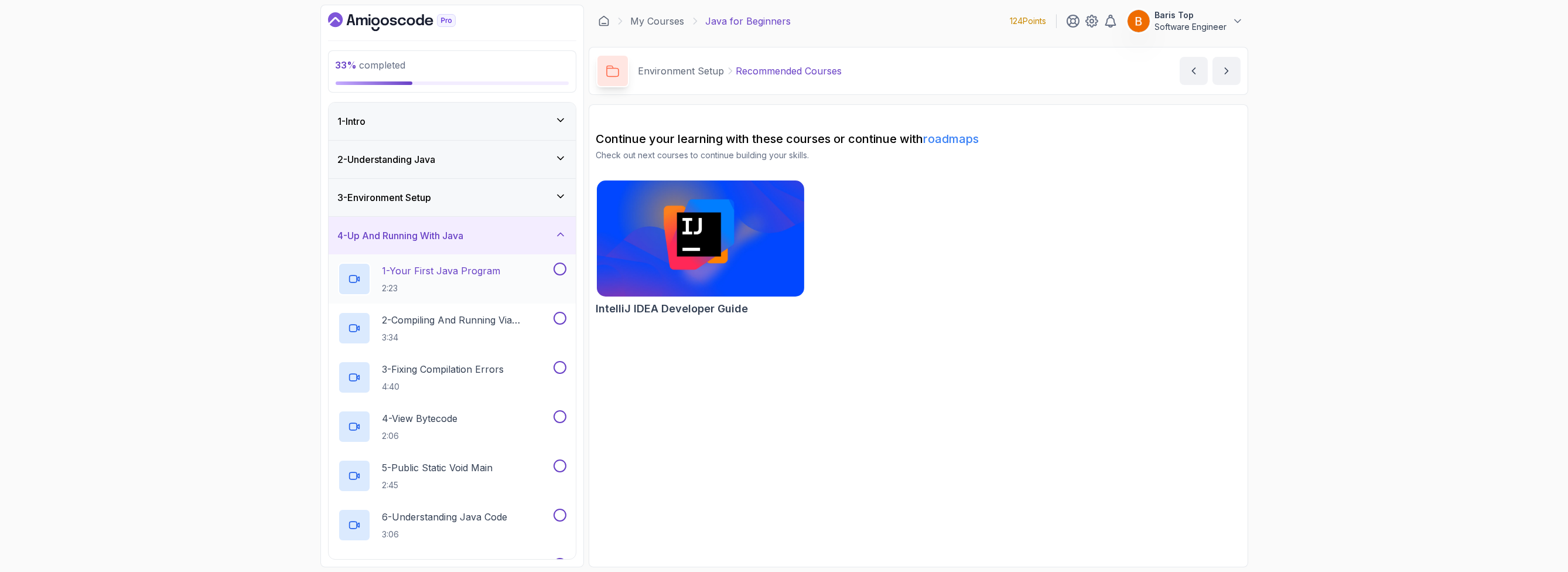
click at [527, 275] on div "1 - Your First Java Program 2:23" at bounding box center [445, 278] width 214 height 33
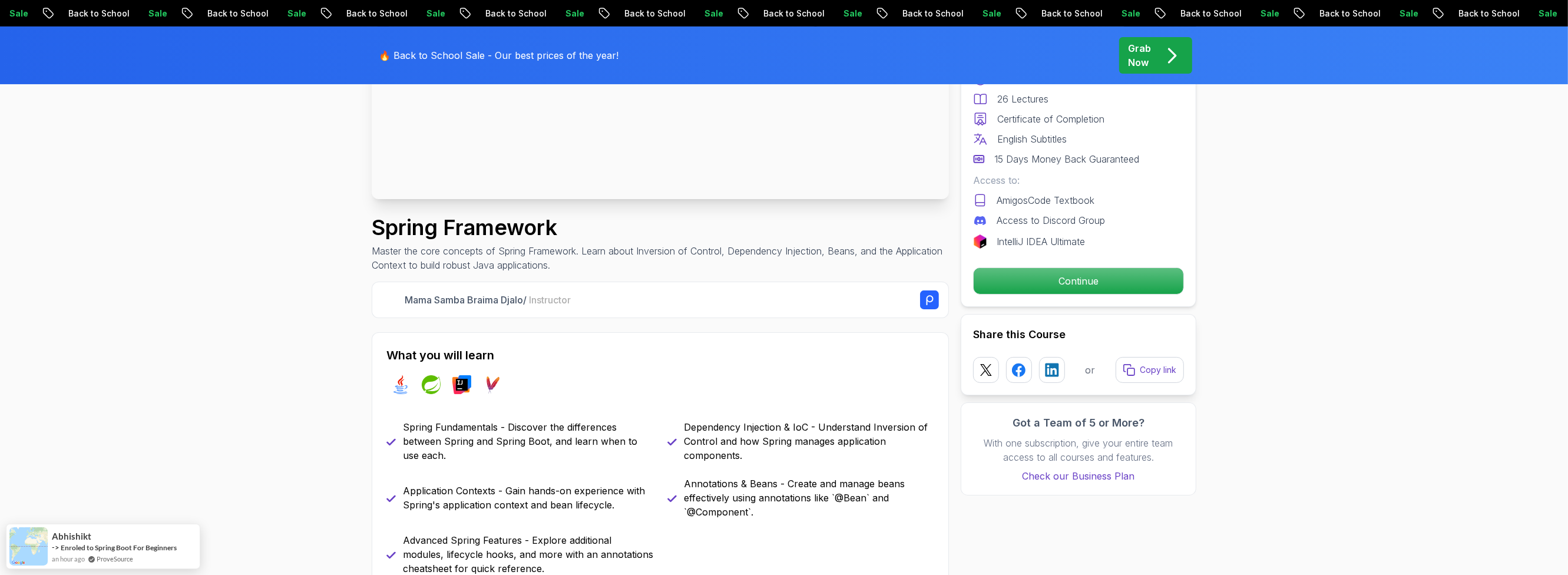
scroll to position [282, 0]
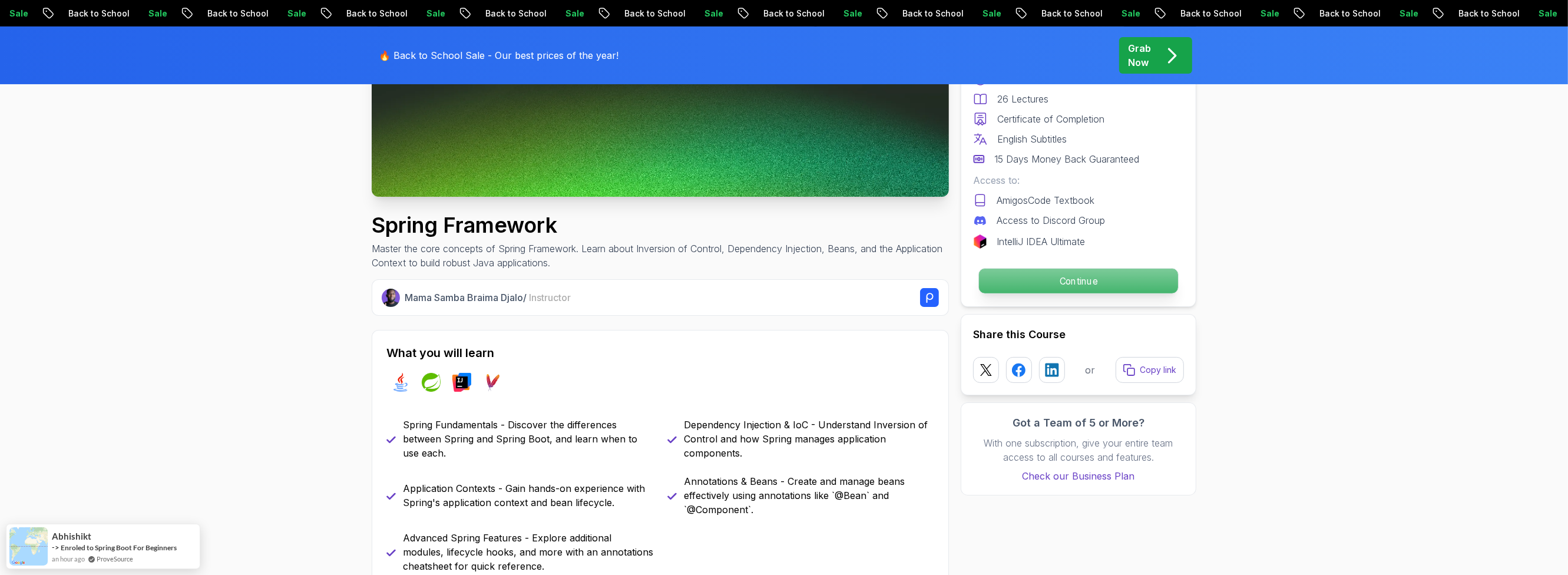
click at [1109, 282] on p "Continue" at bounding box center [1077, 281] width 199 height 25
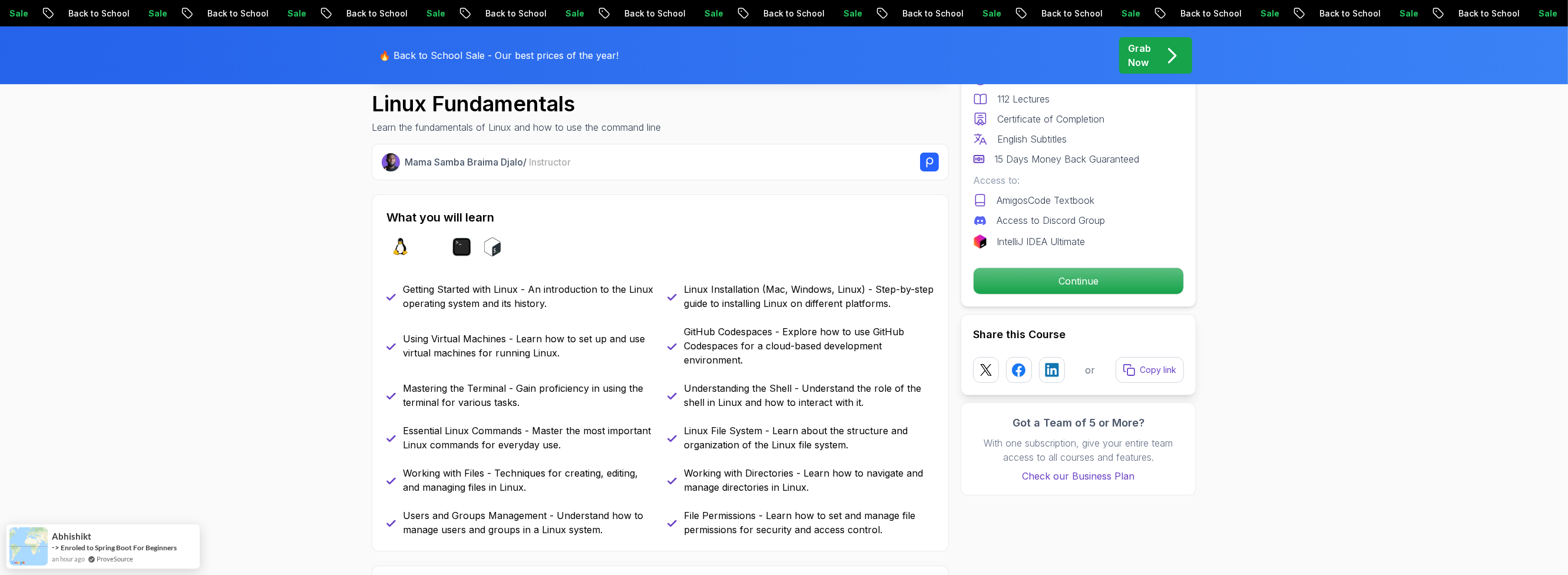
scroll to position [424, 0]
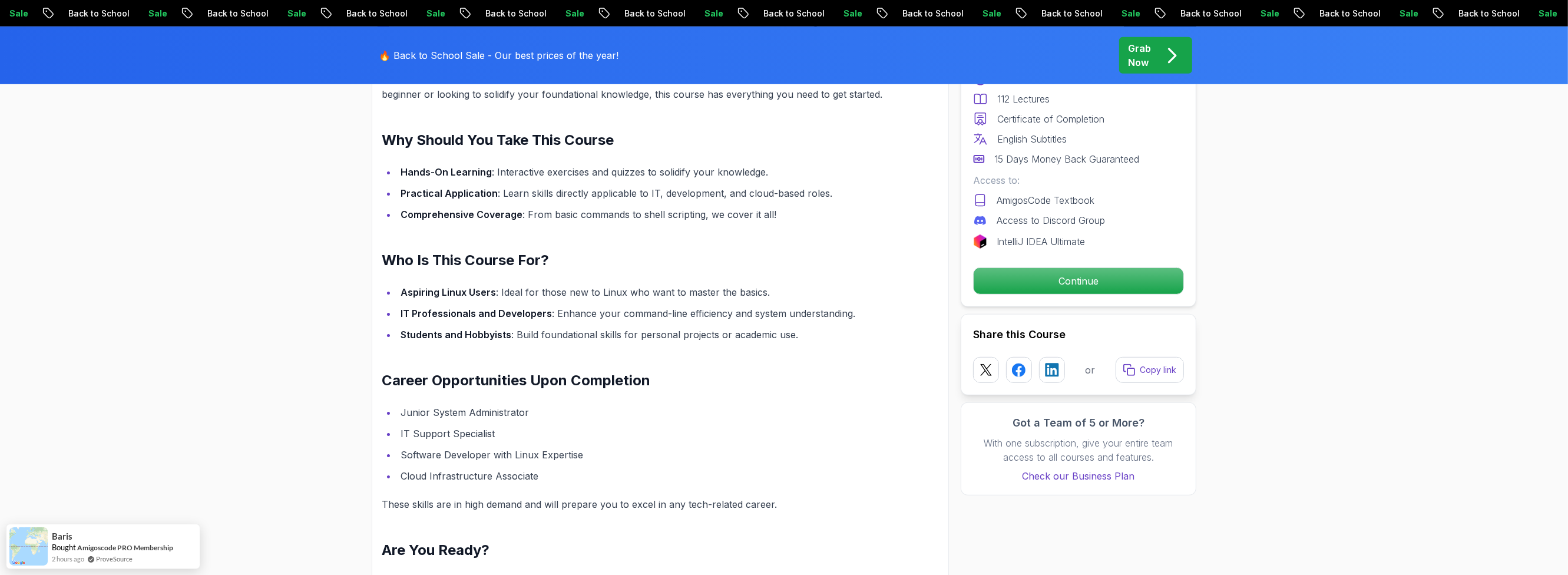
scroll to position [989, 0]
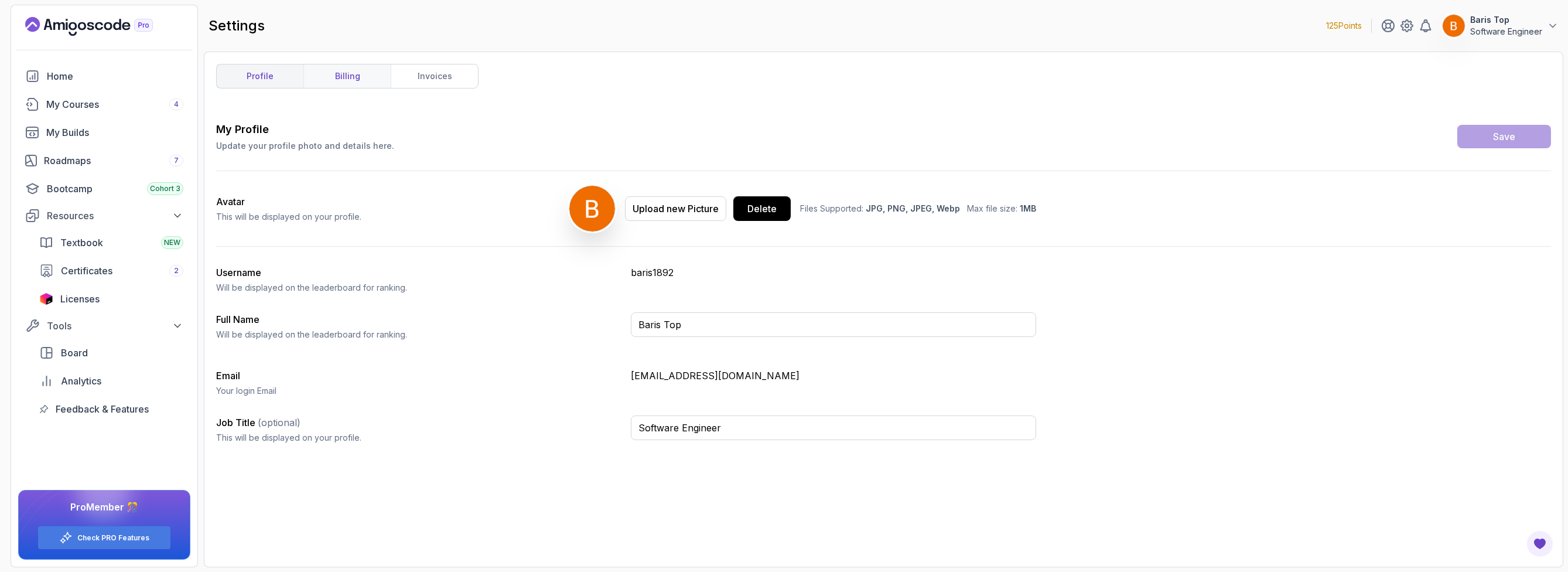
click at [354, 82] on link "billing" at bounding box center [347, 77] width 87 height 24
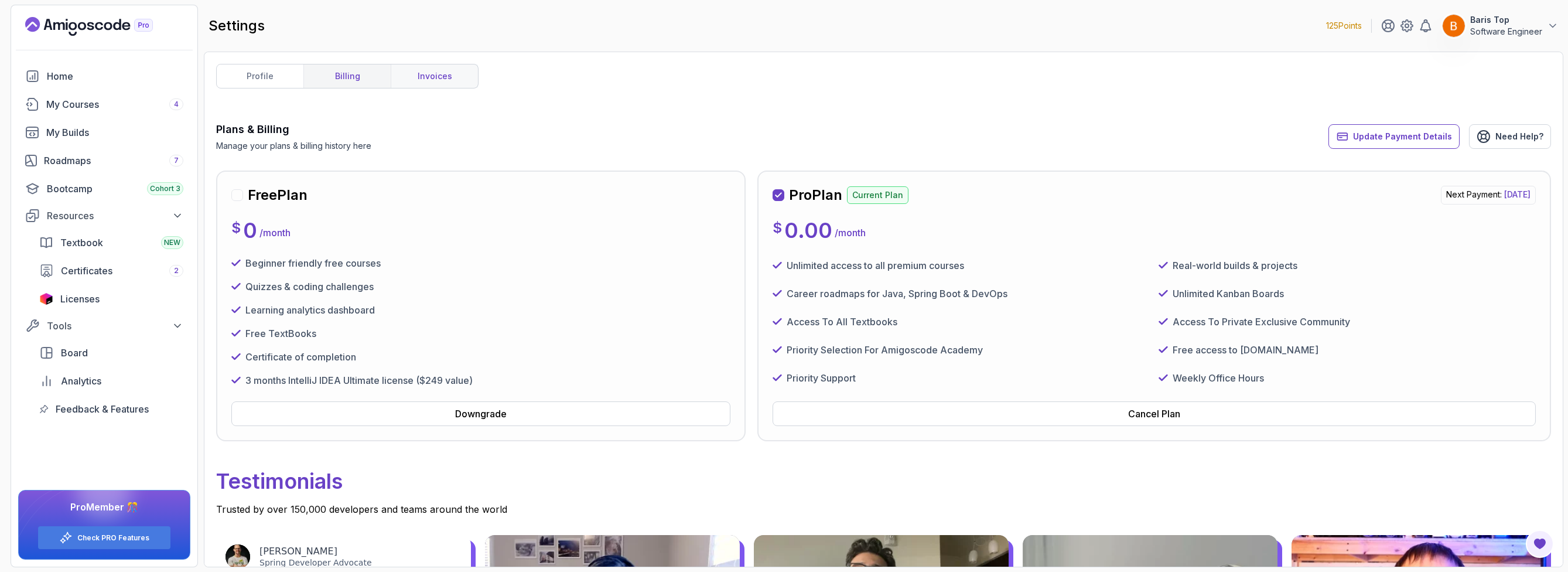
click at [462, 76] on link "invoices" at bounding box center [435, 77] width 87 height 24
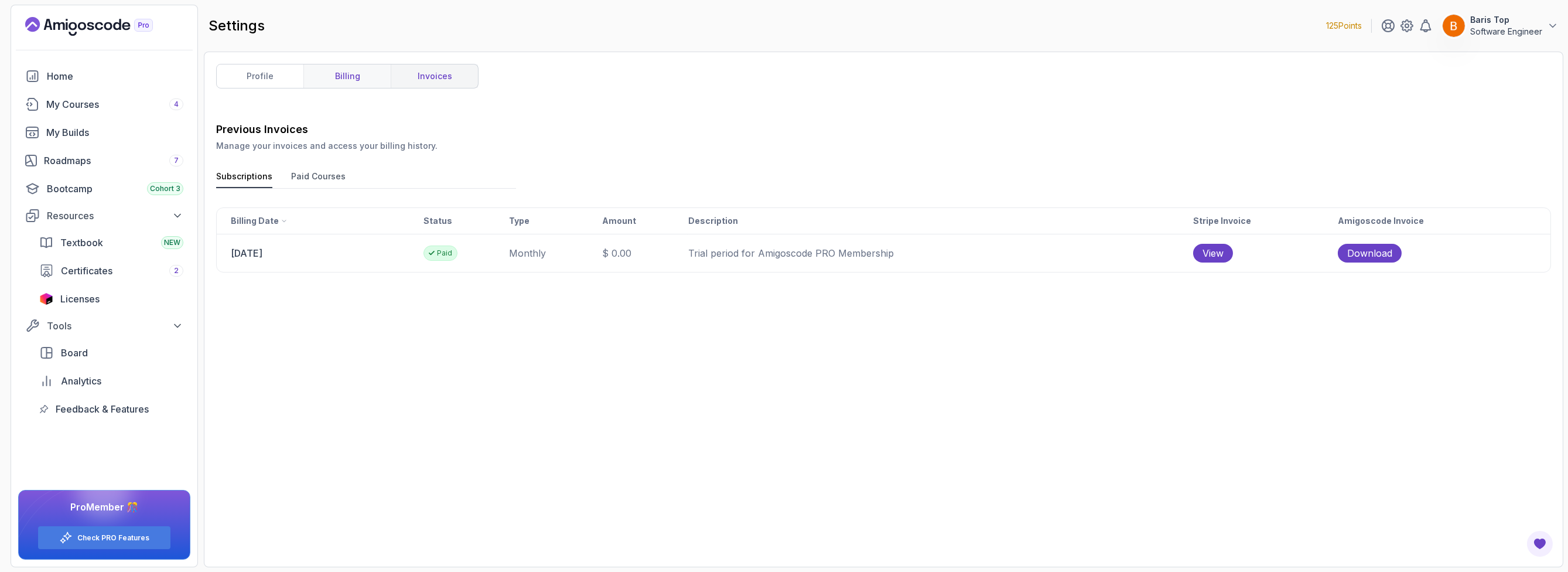
click at [349, 73] on link "billing" at bounding box center [347, 77] width 87 height 24
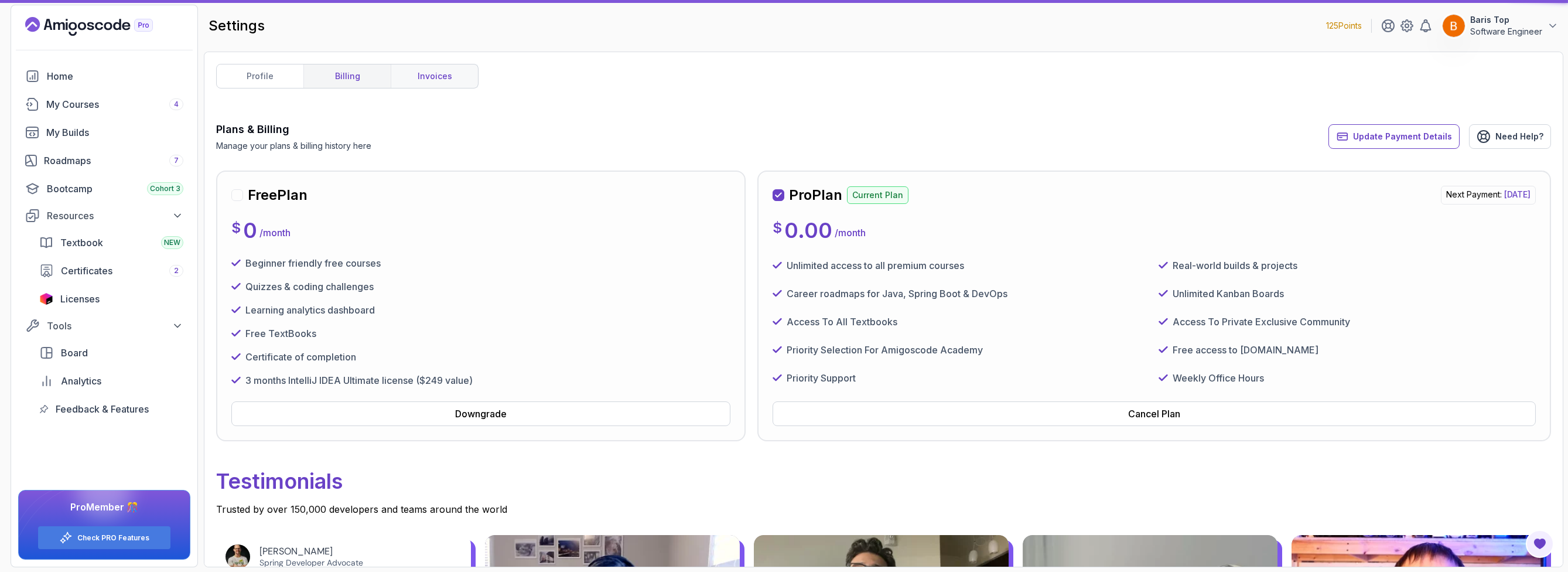
click at [435, 71] on link "invoices" at bounding box center [435, 77] width 87 height 24
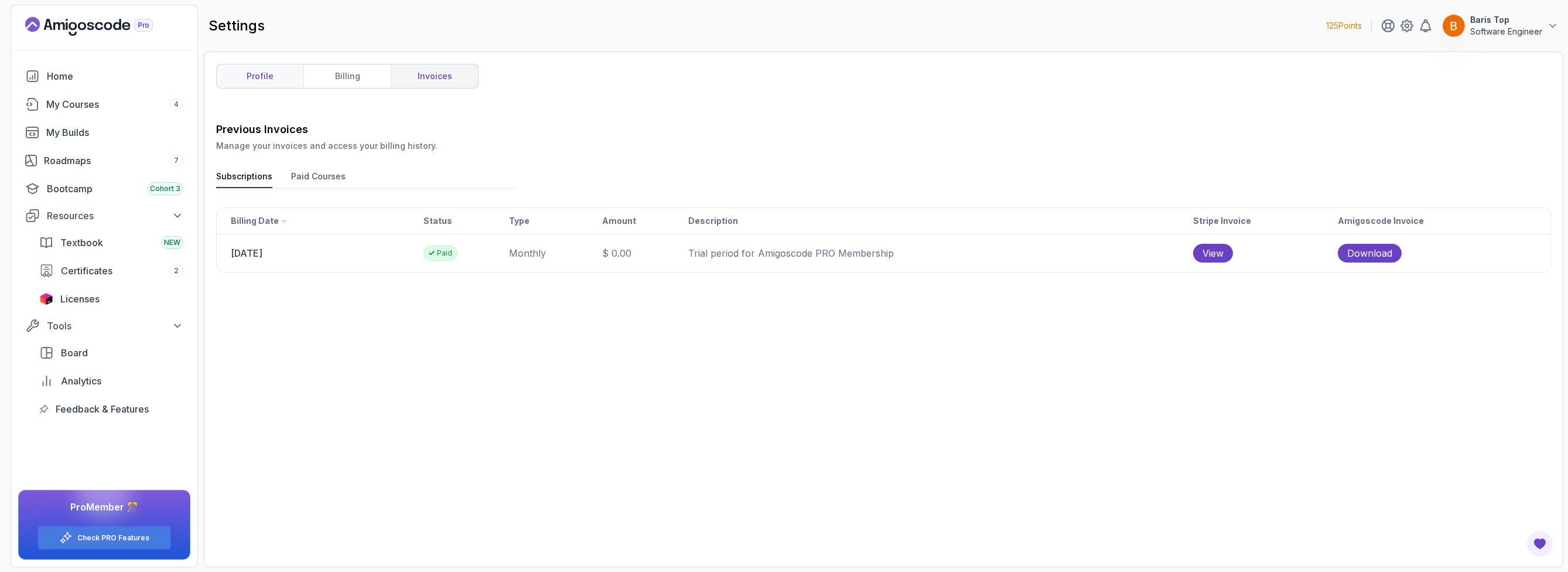
click at [268, 73] on link "profile" at bounding box center [260, 77] width 87 height 24
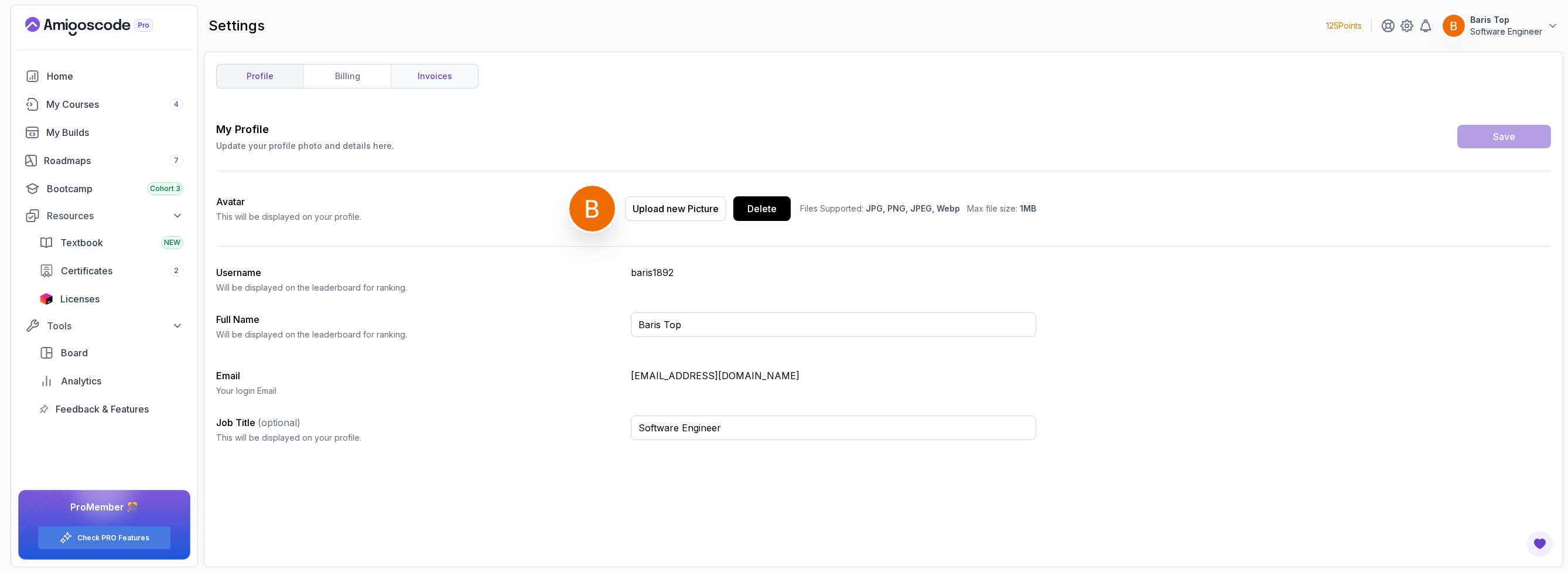
click at [460, 77] on link "invoices" at bounding box center [435, 77] width 87 height 24
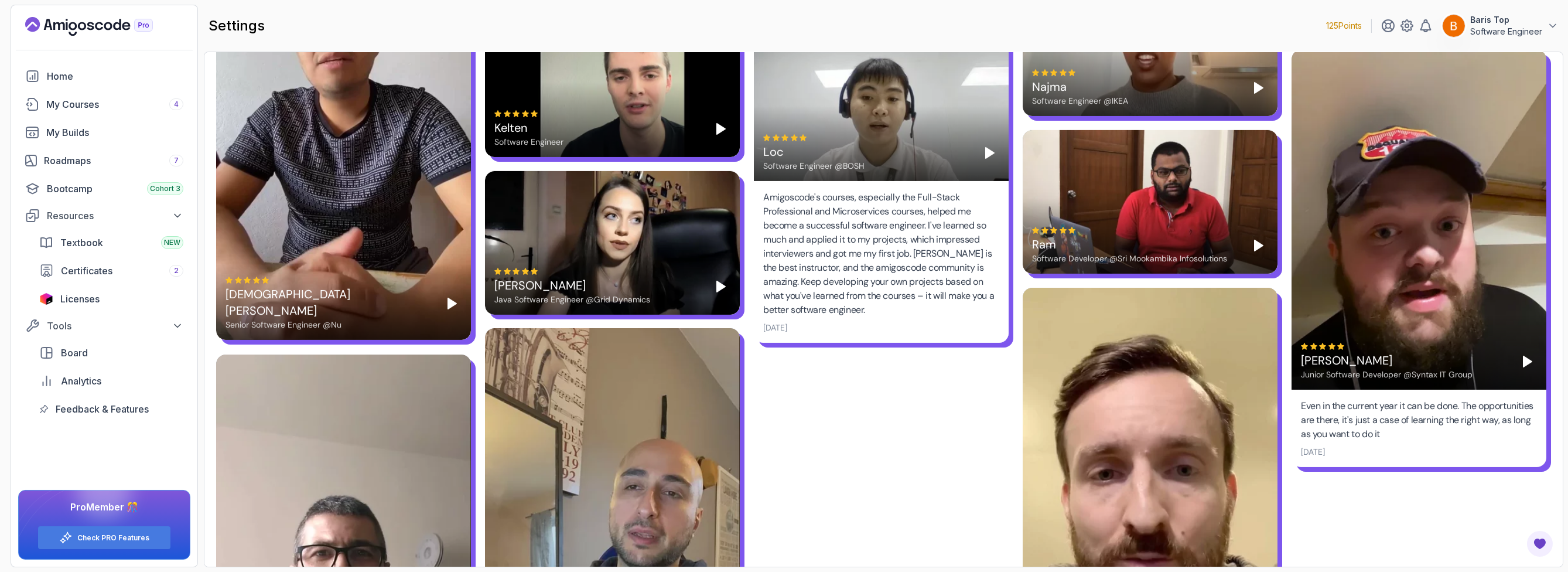
scroll to position [2522, 0]
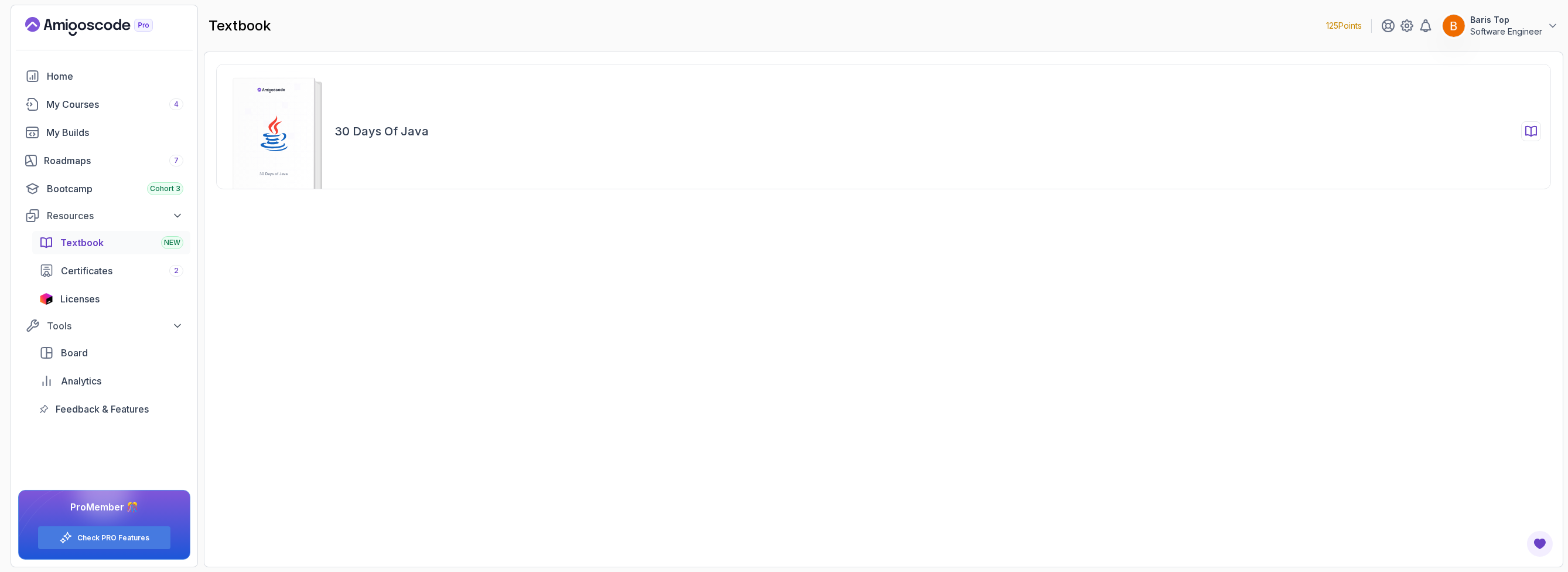
click at [374, 123] on h2 "30 Days of Java" at bounding box center [382, 131] width 94 height 17
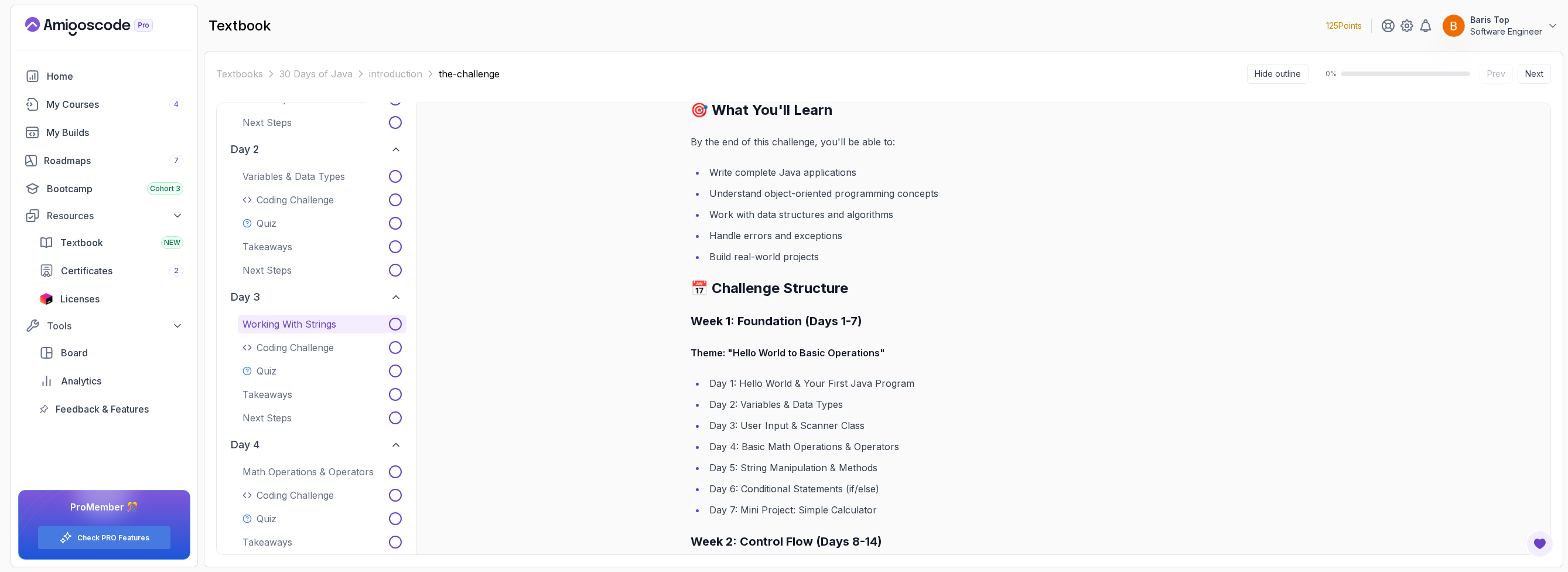
scroll to position [281, 0]
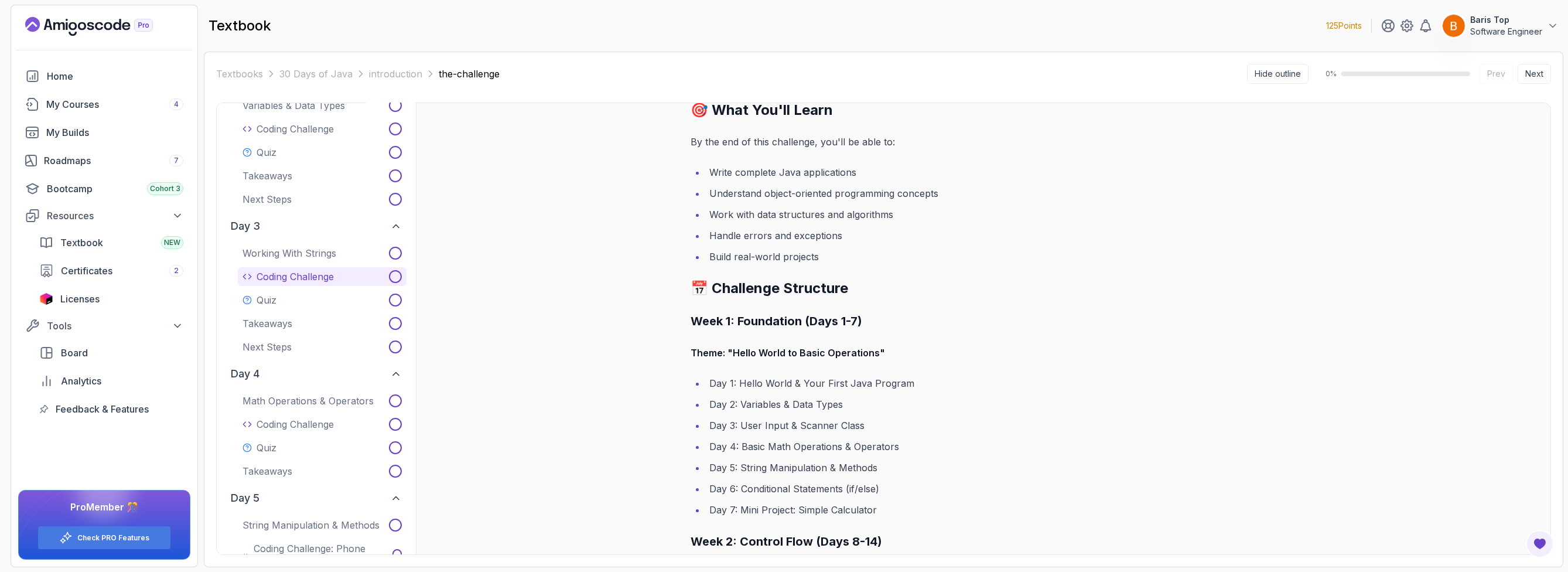
click at [347, 281] on button "Coding Challenge" at bounding box center [322, 277] width 169 height 19
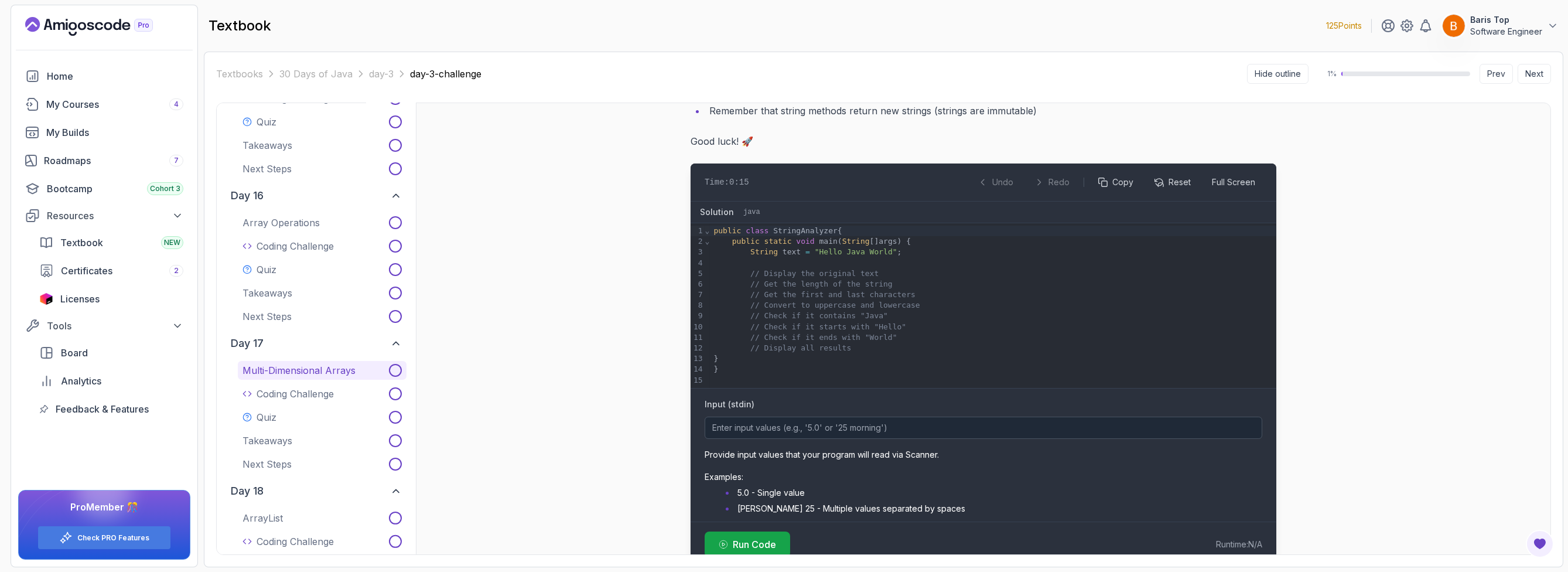
scroll to position [2672, 0]
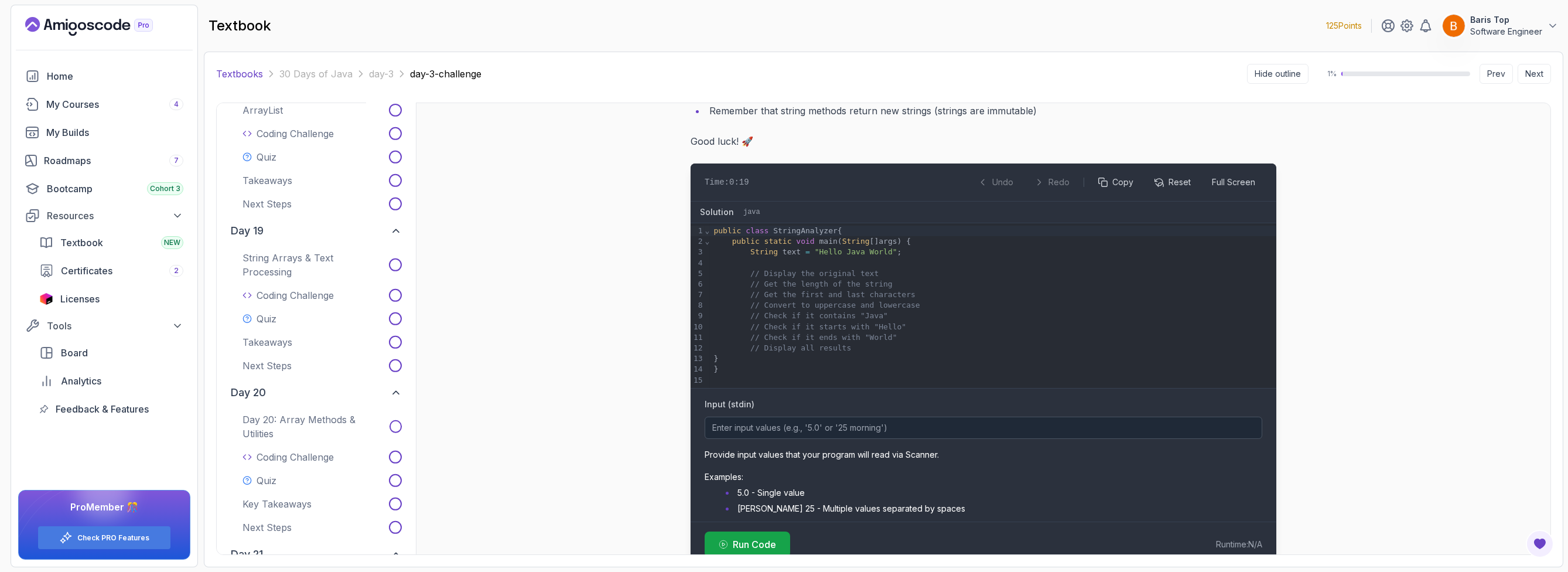
click at [231, 74] on link "Textbooks" at bounding box center [240, 73] width 47 height 14
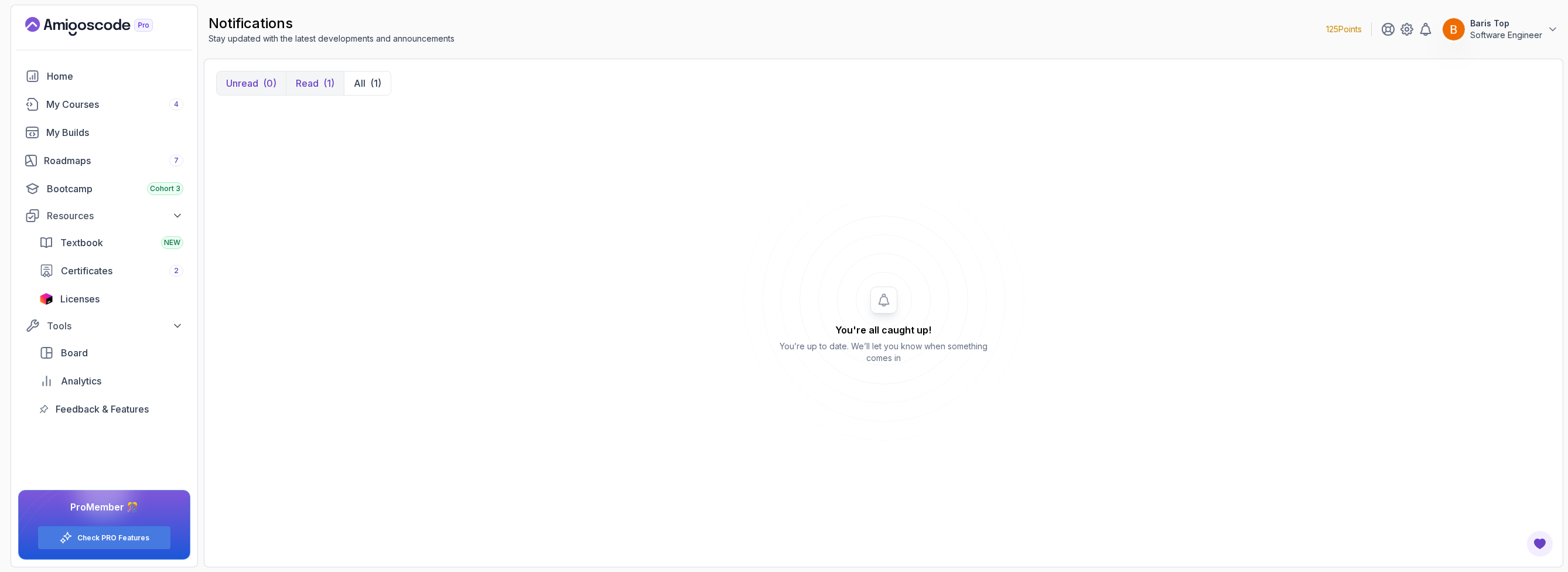
click at [315, 88] on p "Read" at bounding box center [307, 83] width 23 height 14
click at [354, 140] on p "Your learning journey starts here" at bounding box center [315, 140] width 126 height 12
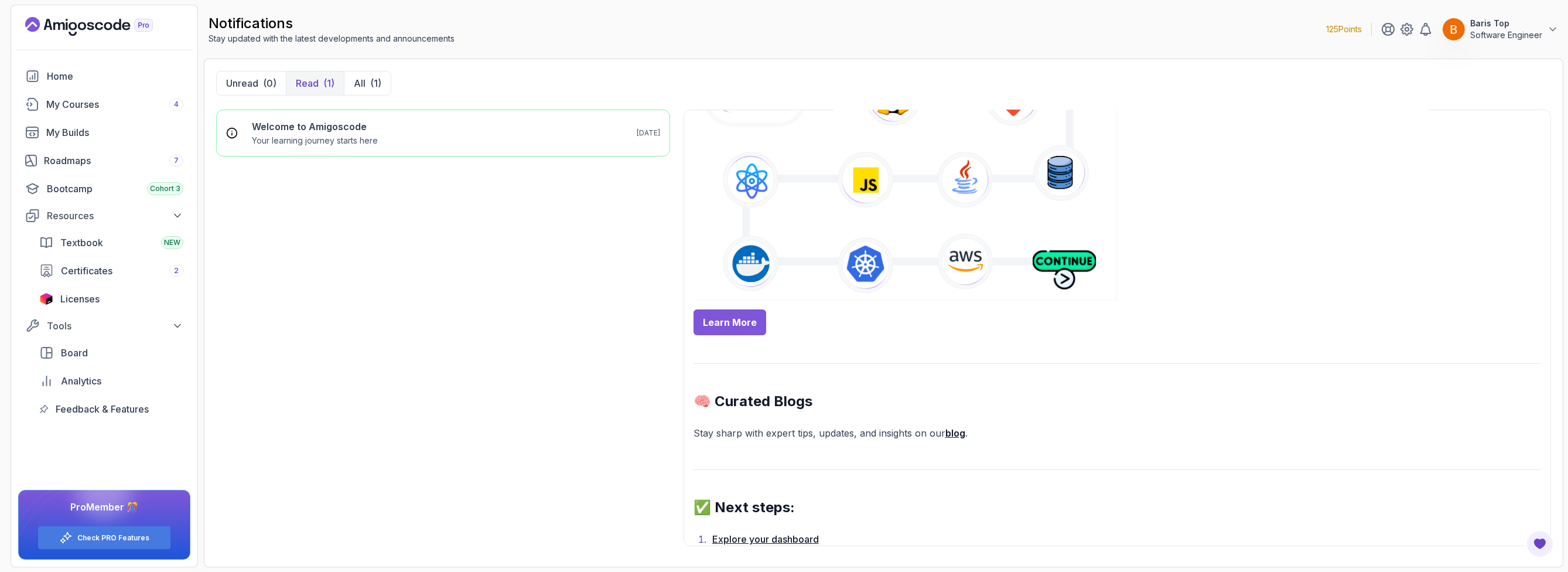
scroll to position [563, 0]
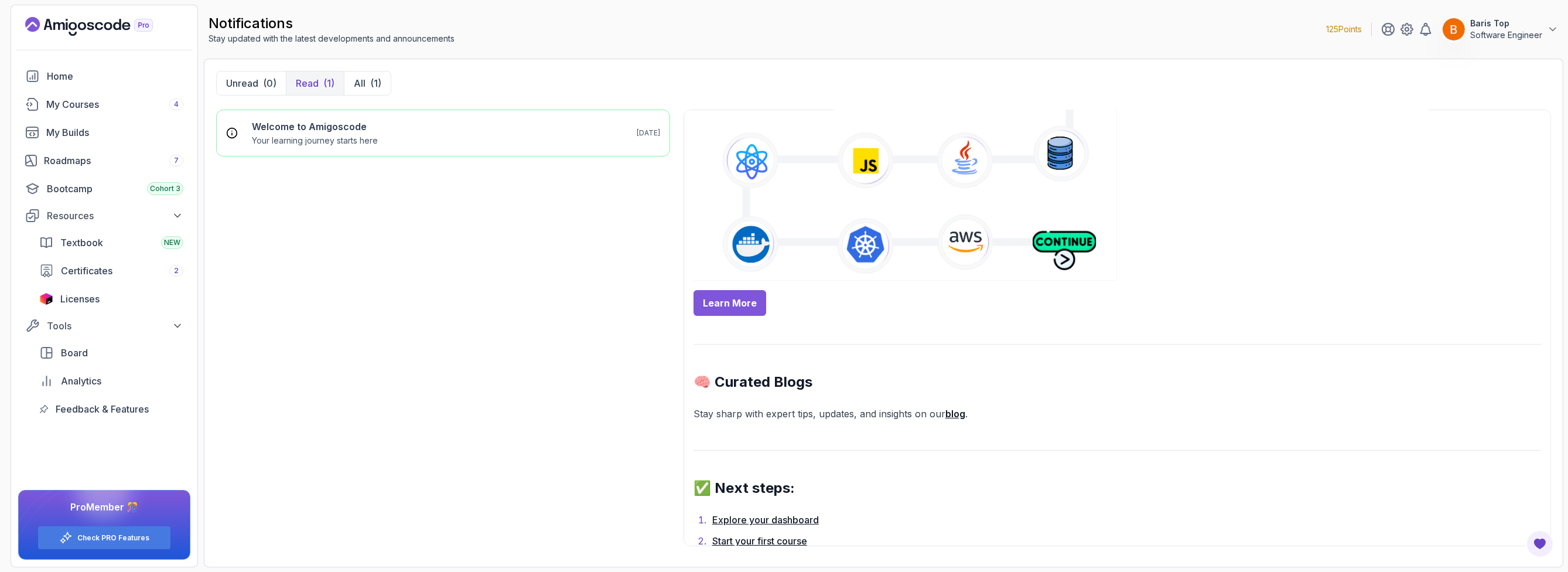
click at [723, 301] on link "Learn More" at bounding box center [730, 303] width 72 height 26
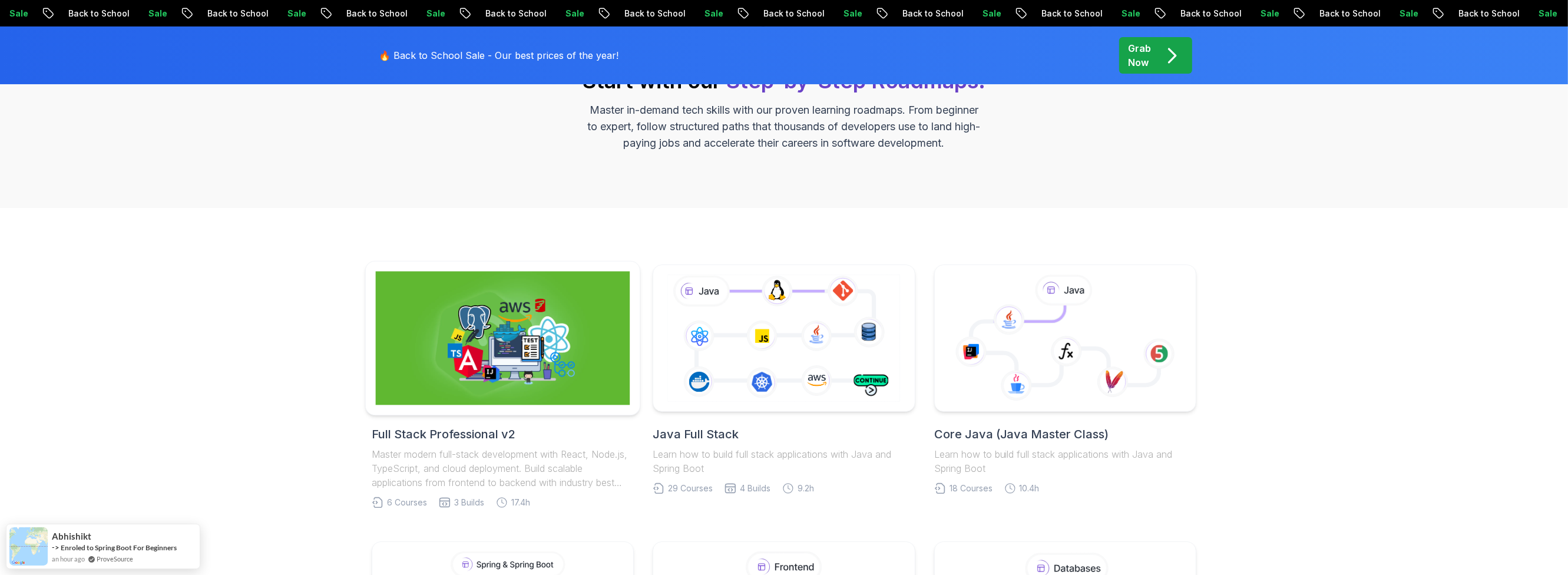
scroll to position [353, 0]
